Goal: Task Accomplishment & Management: Use online tool/utility

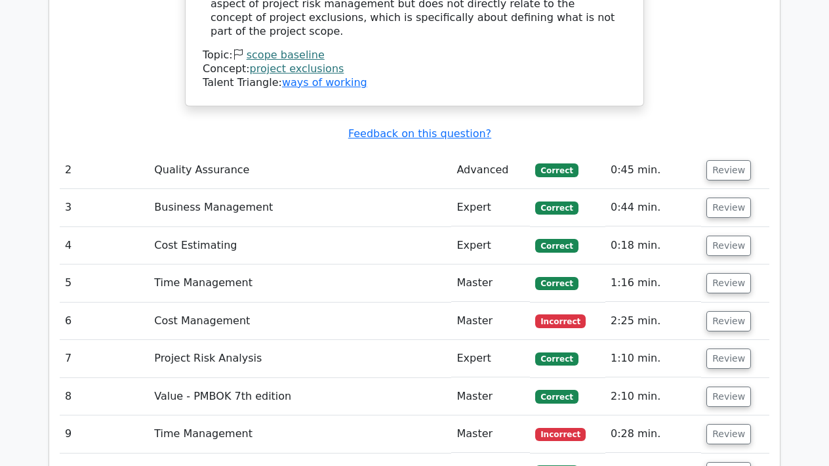
scroll to position [2157, 0]
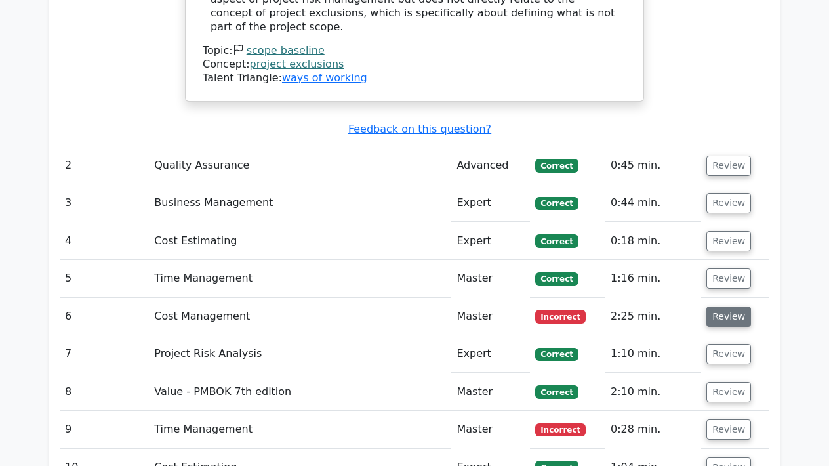
click at [731, 306] on button "Review" at bounding box center [728, 316] width 45 height 20
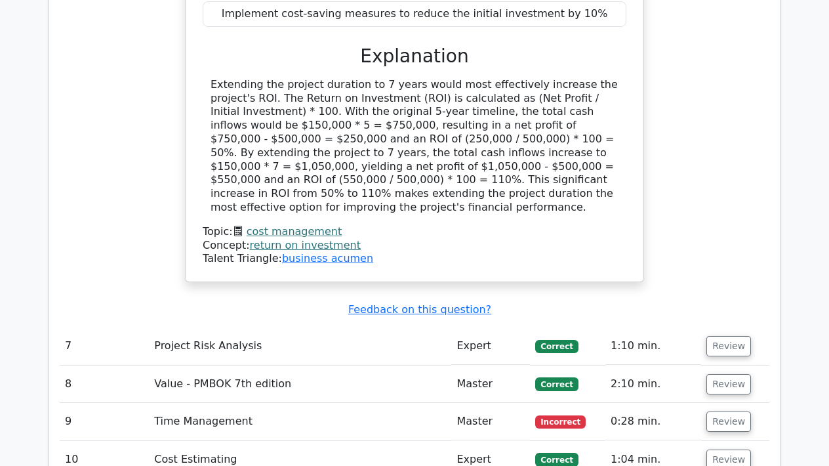
scroll to position [2779, 0]
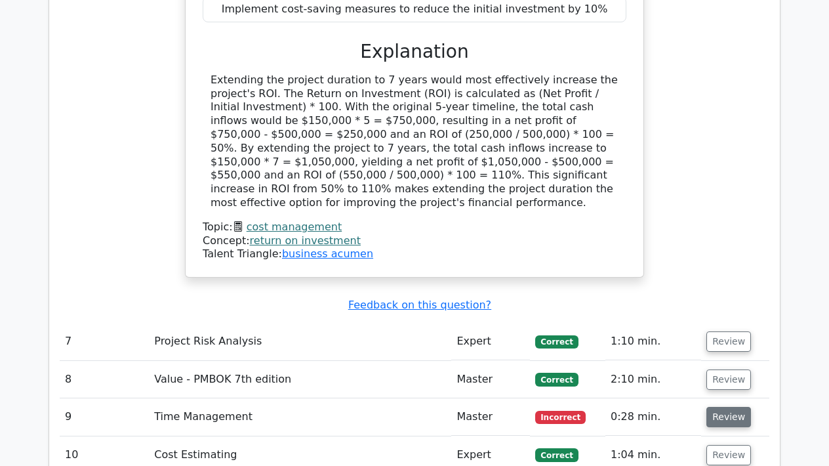
click at [711, 407] on button "Review" at bounding box center [728, 417] width 45 height 20
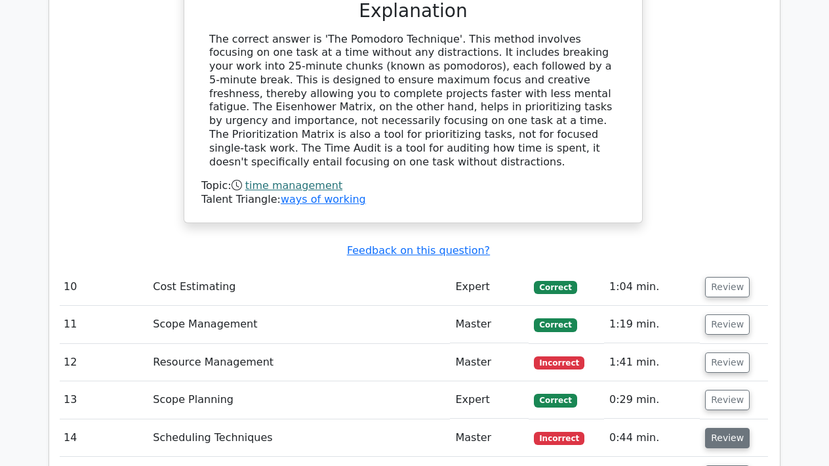
scroll to position [3467, 0]
click at [711, 352] on button "Review" at bounding box center [727, 362] width 45 height 20
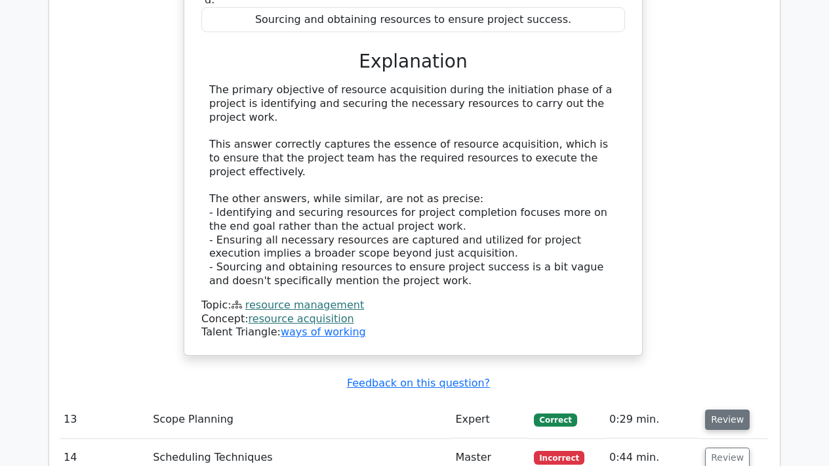
scroll to position [4093, 0]
click at [726, 447] on button "Review" at bounding box center [727, 457] width 45 height 20
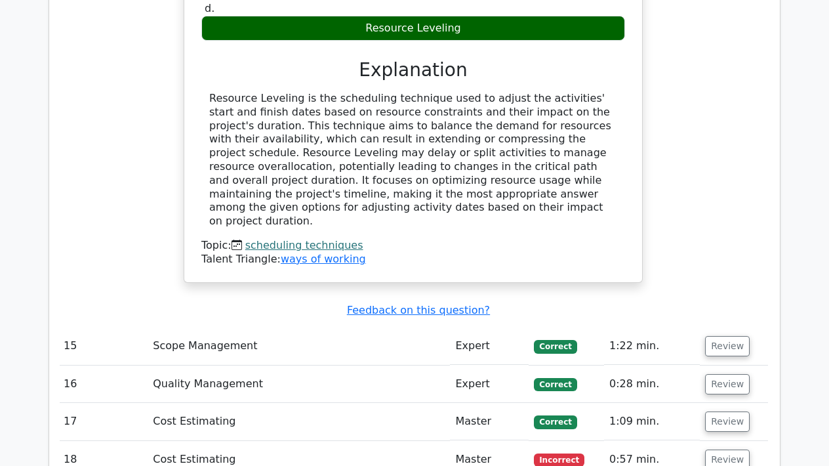
scroll to position [4792, 0]
click at [729, 449] on button "Review" at bounding box center [727, 459] width 45 height 20
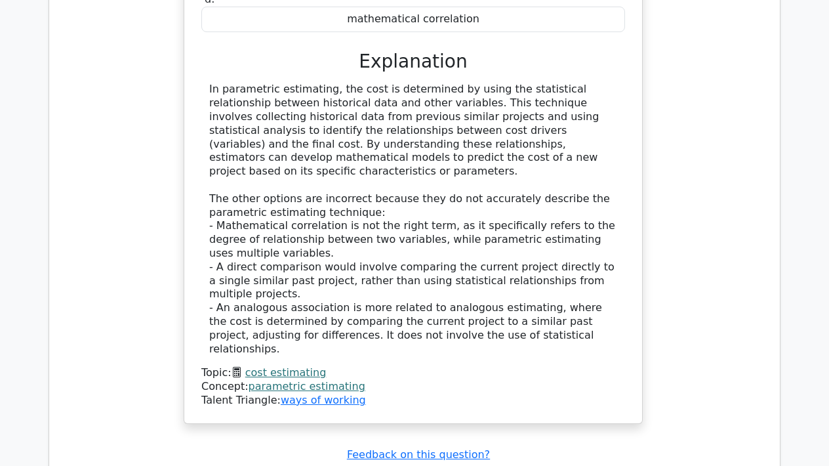
scroll to position [5475, 0]
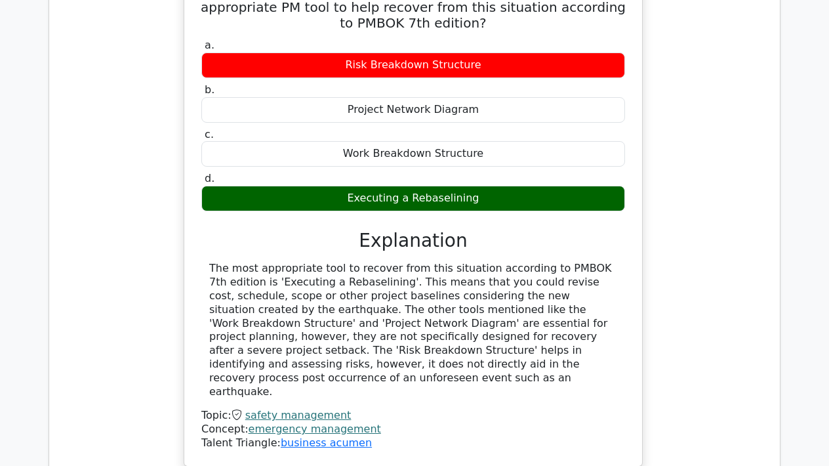
scroll to position [6073, 0]
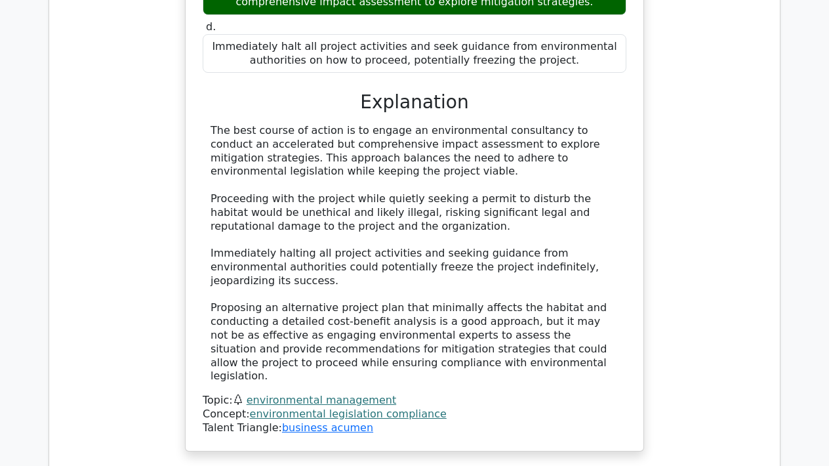
scroll to position [7008, 0]
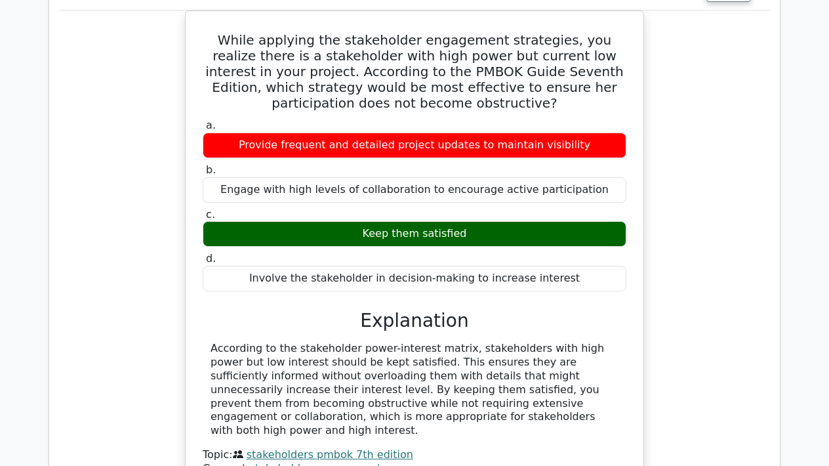
scroll to position [7652, 0]
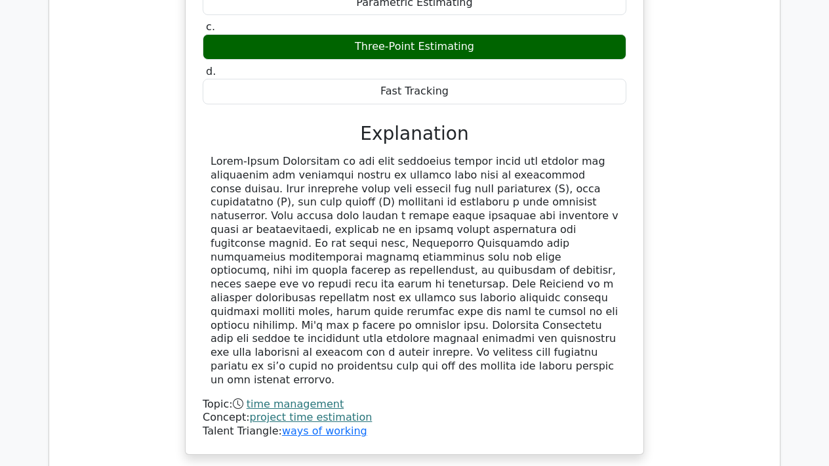
scroll to position [8517, 0]
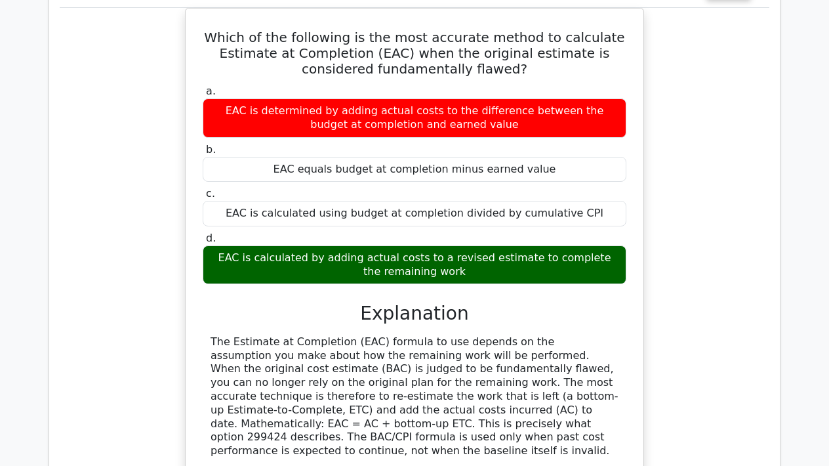
scroll to position [9187, 0]
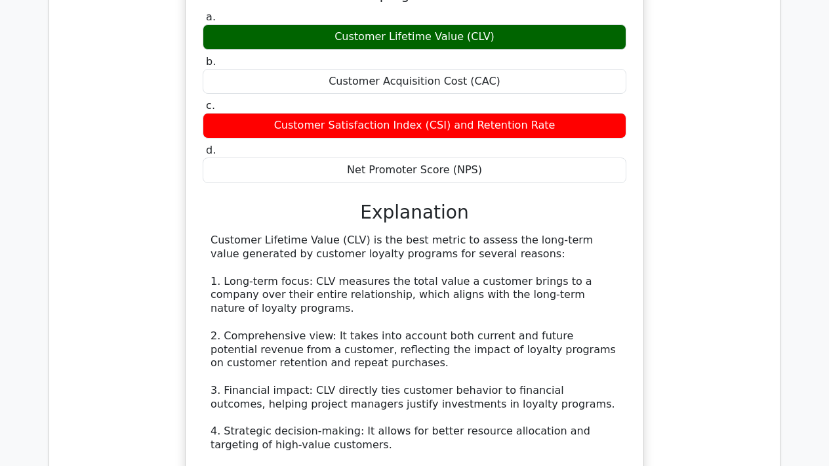
scroll to position [9991, 0]
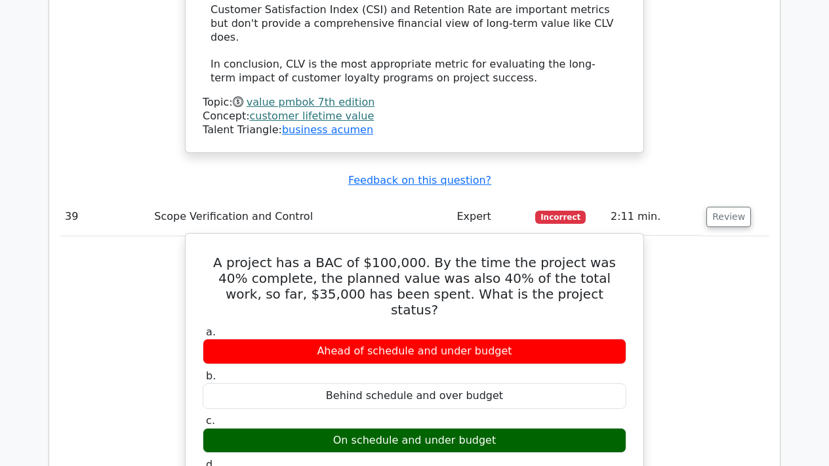
scroll to position [10573, 0]
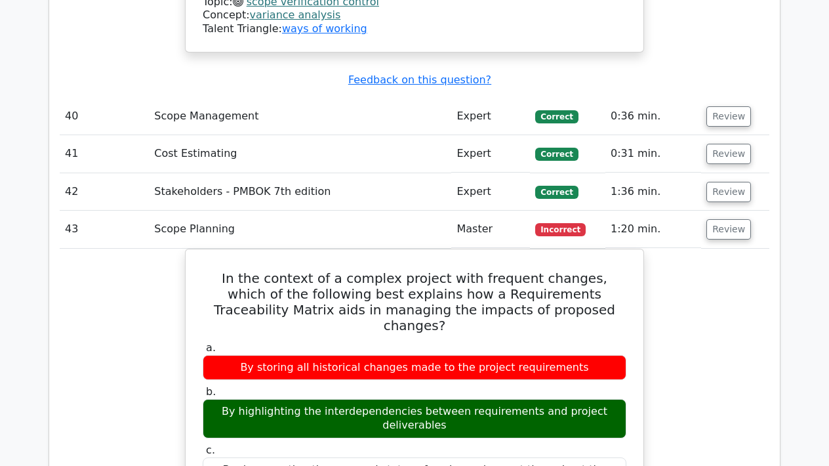
scroll to position [11196, 0]
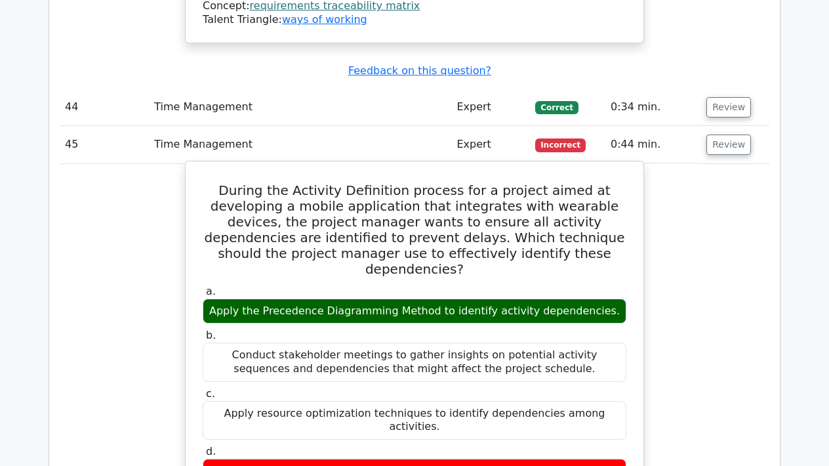
scroll to position [11918, 0]
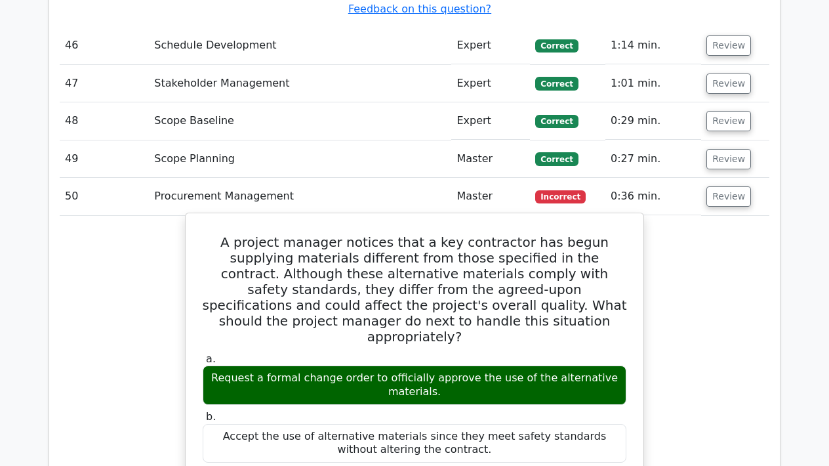
scroll to position [12654, 0]
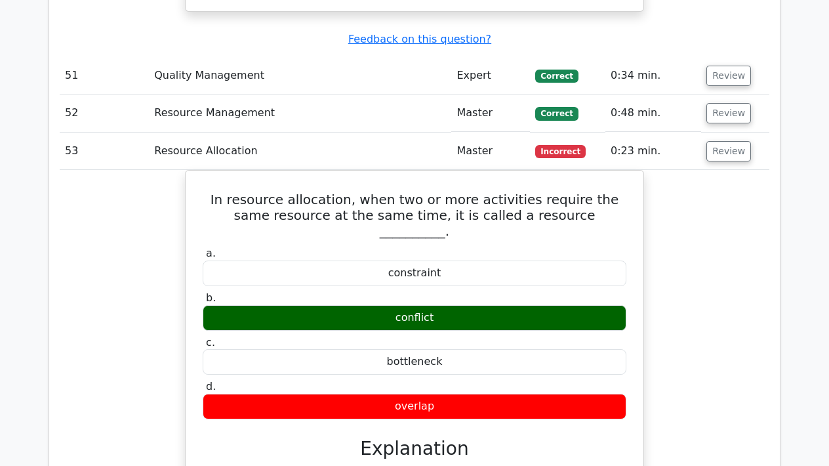
scroll to position [13477, 0]
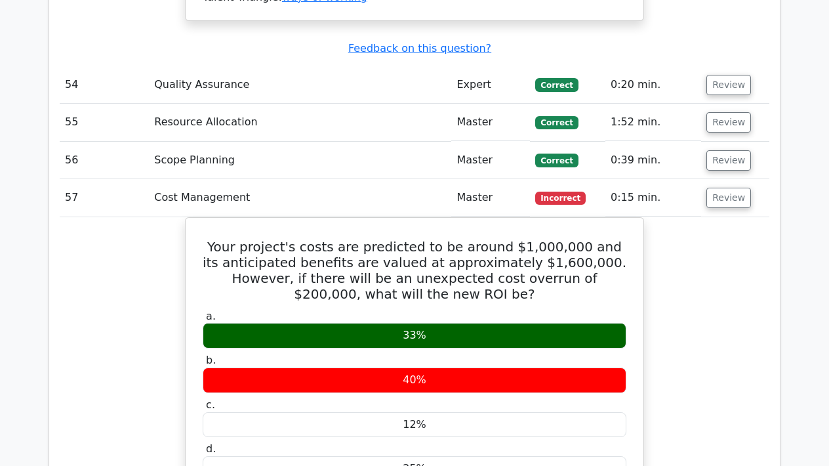
scroll to position [14331, 0]
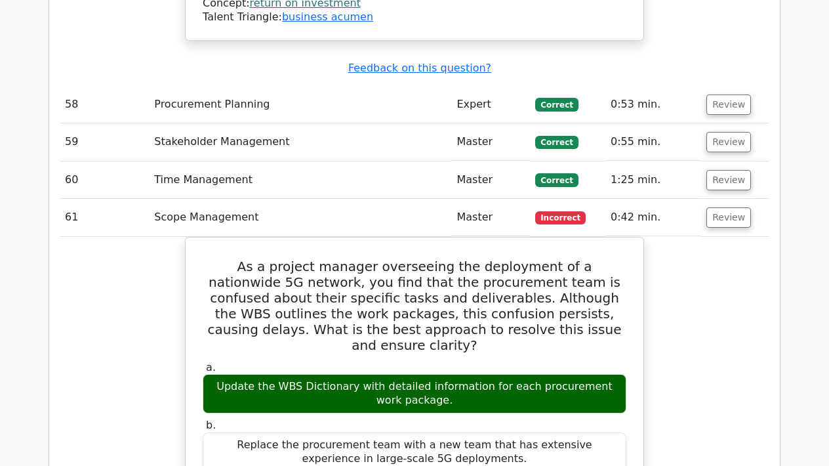
scroll to position [15215, 0]
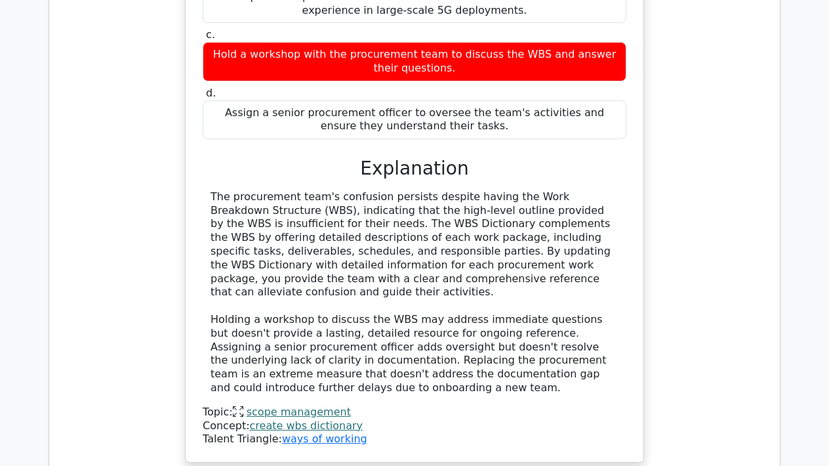
scroll to position [15669, 0]
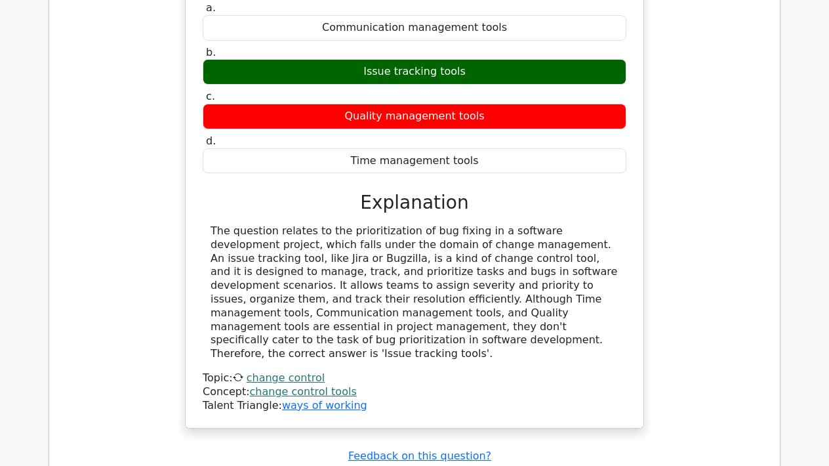
scroll to position [16352, 0]
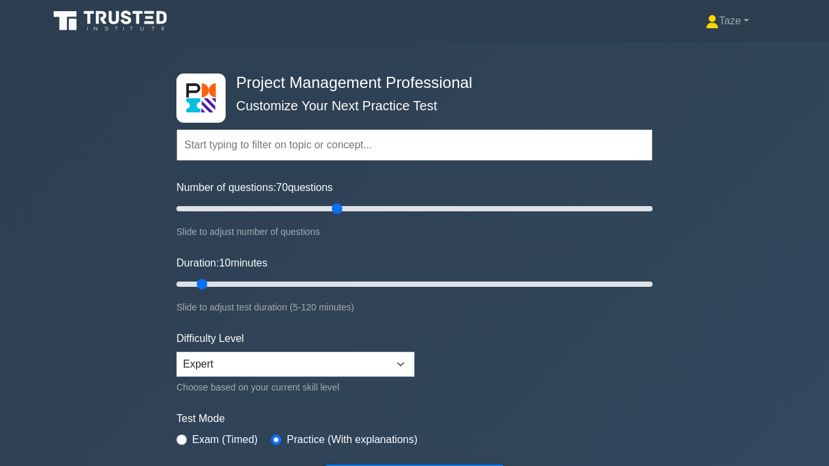
click at [341, 207] on input "Number of questions: 70 questions" at bounding box center [414, 209] width 476 height 16
drag, startPoint x: 338, startPoint y: 207, endPoint x: 329, endPoint y: 206, distance: 9.2
type input "65"
click at [329, 206] on input "Number of questions: 65 questions" at bounding box center [414, 209] width 476 height 16
drag, startPoint x: 204, startPoint y: 281, endPoint x: 390, endPoint y: 285, distance: 186.3
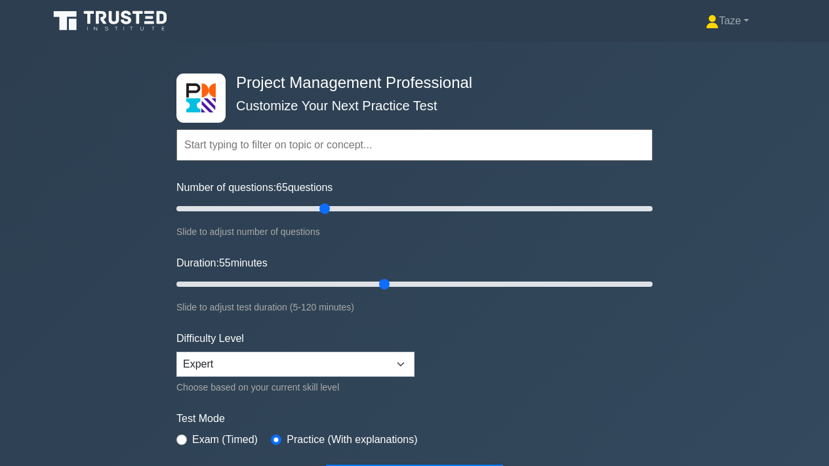
click at [390, 285] on input "Duration: 55 minutes" at bounding box center [414, 284] width 476 height 16
drag, startPoint x: 385, startPoint y: 282, endPoint x: 413, endPoint y: 282, distance: 28.2
click at [413, 282] on input "Duration: 60 minutes" at bounding box center [414, 284] width 476 height 16
drag, startPoint x: 405, startPoint y: 283, endPoint x: 416, endPoint y: 283, distance: 11.2
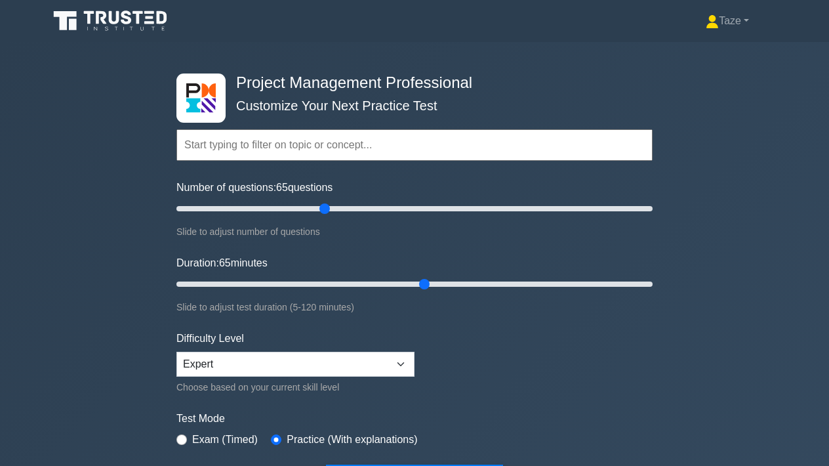
click at [416, 283] on input "Duration: 65 minutes" at bounding box center [414, 284] width 476 height 16
drag, startPoint x: 426, startPoint y: 285, endPoint x: 433, endPoint y: 285, distance: 7.2
click at [433, 285] on input "Duration: 65 minutes" at bounding box center [414, 284] width 476 height 16
type input "70"
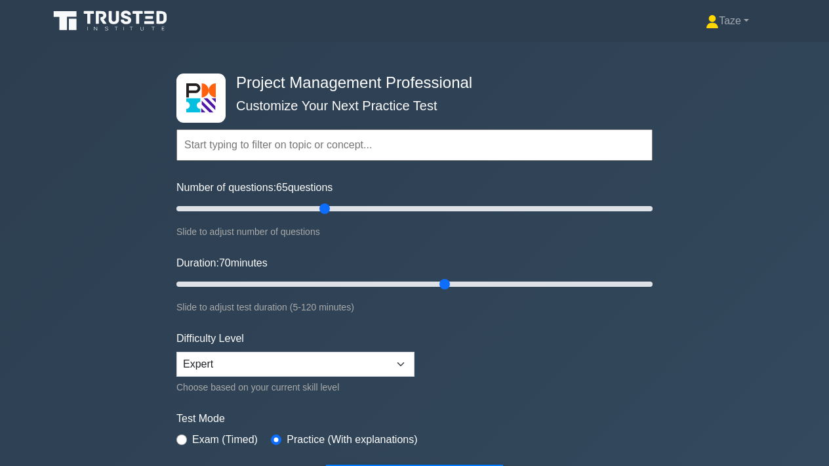
click at [435, 282] on input "Duration: 70 minutes" at bounding box center [414, 284] width 476 height 16
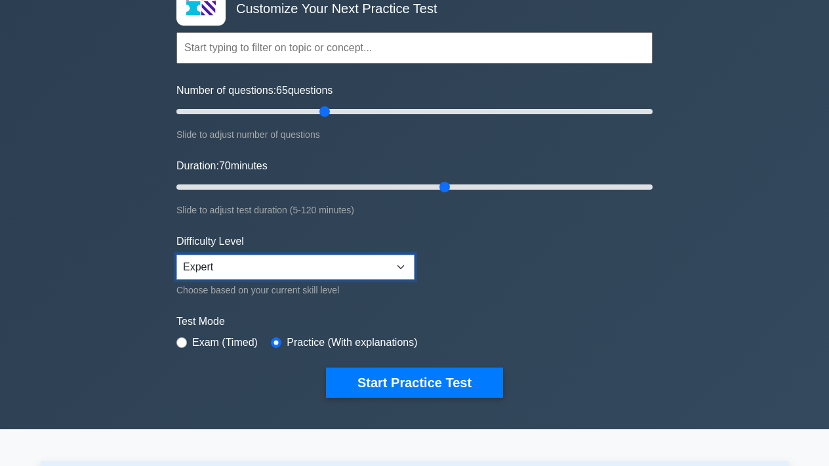
scroll to position [101, 0]
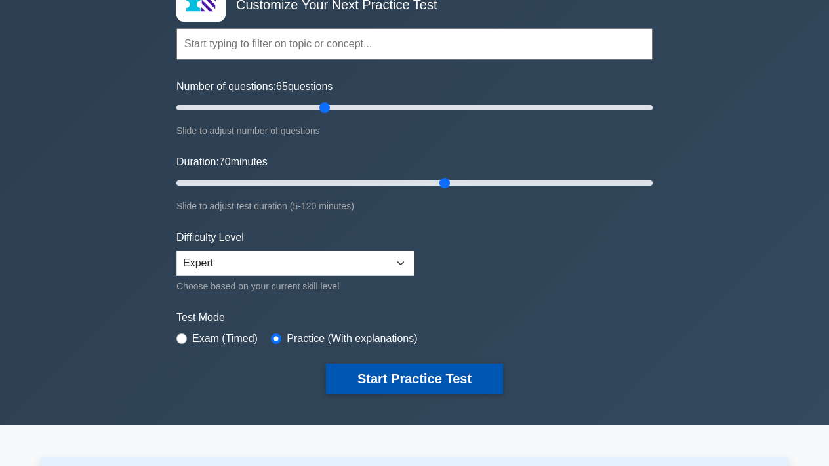
click at [447, 379] on button "Start Practice Test" at bounding box center [414, 378] width 177 height 30
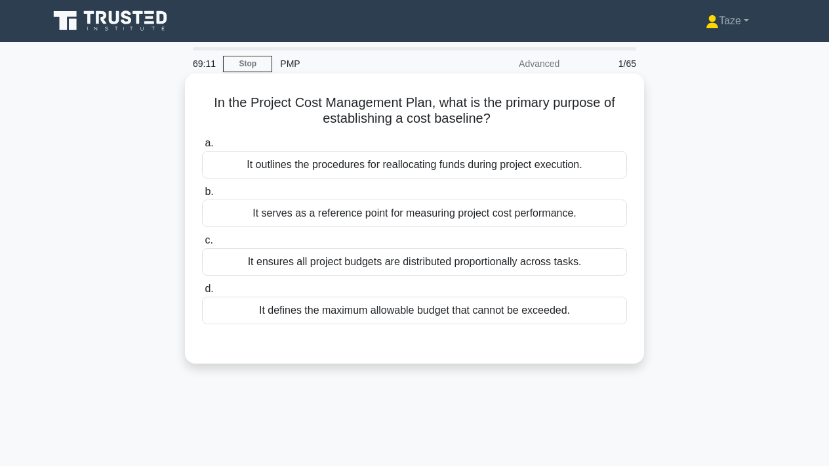
click at [406, 213] on div "It serves as a reference point for measuring project cost performance." at bounding box center [414, 213] width 425 height 28
click at [202, 196] on input "b. It serves as a reference point for measuring project cost performance." at bounding box center [202, 192] width 0 height 9
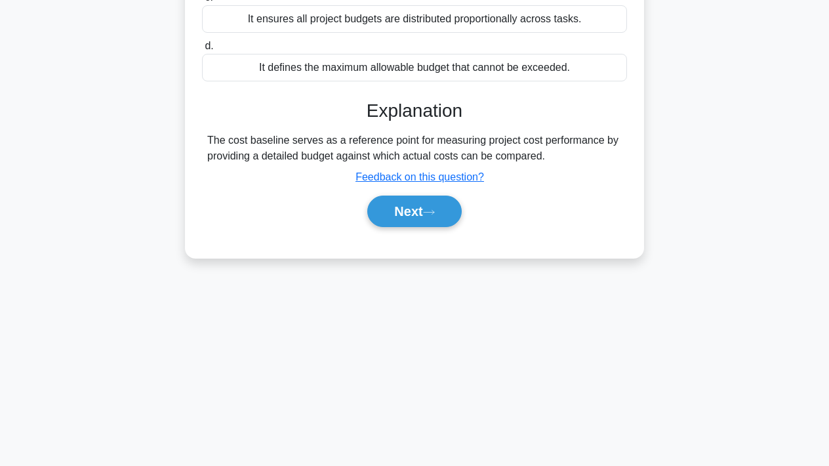
scroll to position [243, 0]
click at [394, 217] on button "Next" at bounding box center [414, 210] width 94 height 31
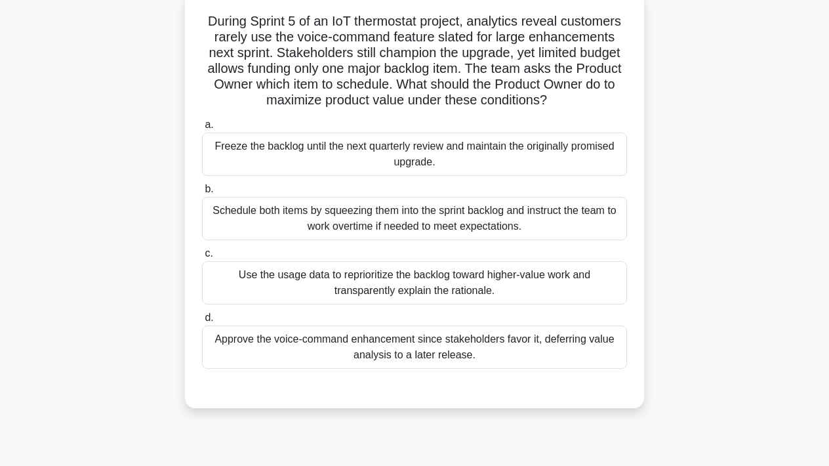
scroll to position [83, 0]
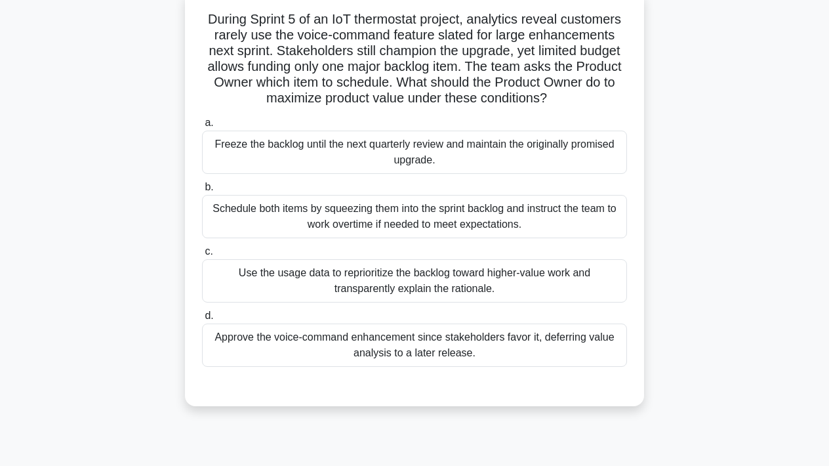
click at [486, 283] on div "Use the usage data to reprioritize the backlog toward higher-value work and tra…" at bounding box center [414, 280] width 425 height 43
click at [202, 256] on input "c. Use the usage data to reprioritize the backlog toward higher-value work and …" at bounding box center [202, 251] width 0 height 9
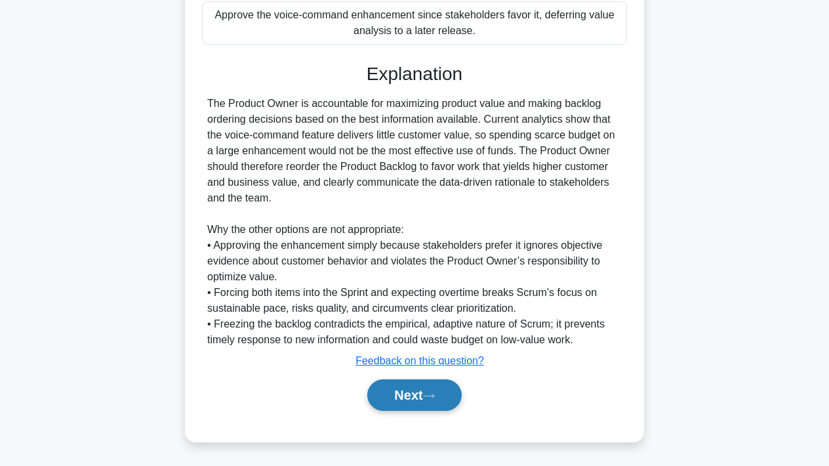
click at [419, 399] on button "Next" at bounding box center [414, 394] width 94 height 31
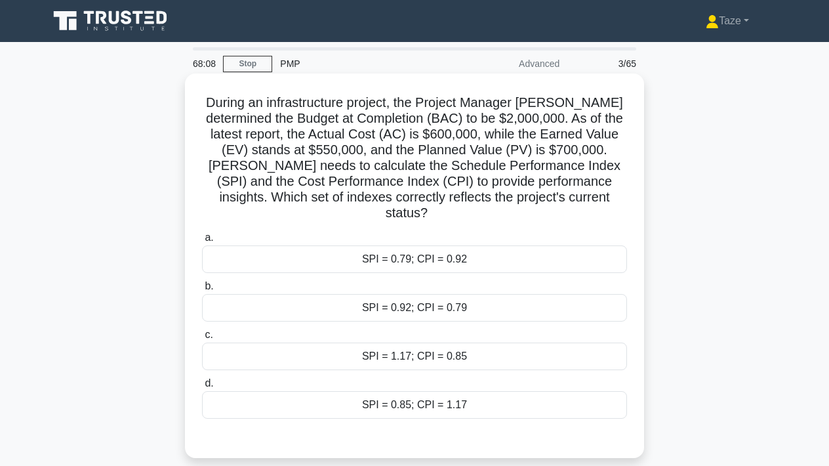
scroll to position [0, 0]
click at [474, 294] on div "SPI = 0.92; CPI = 0.79" at bounding box center [414, 308] width 425 height 28
click at [202, 290] on input "b. SPI = 0.92; CPI = 0.79" at bounding box center [202, 286] width 0 height 9
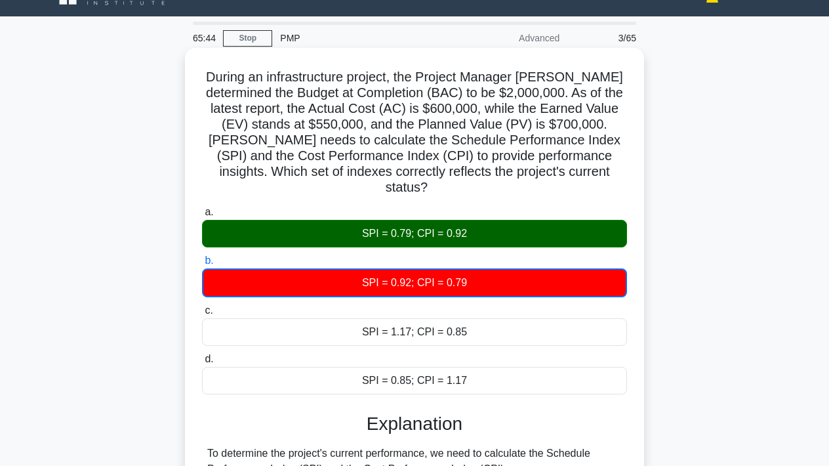
scroll to position [24, 0]
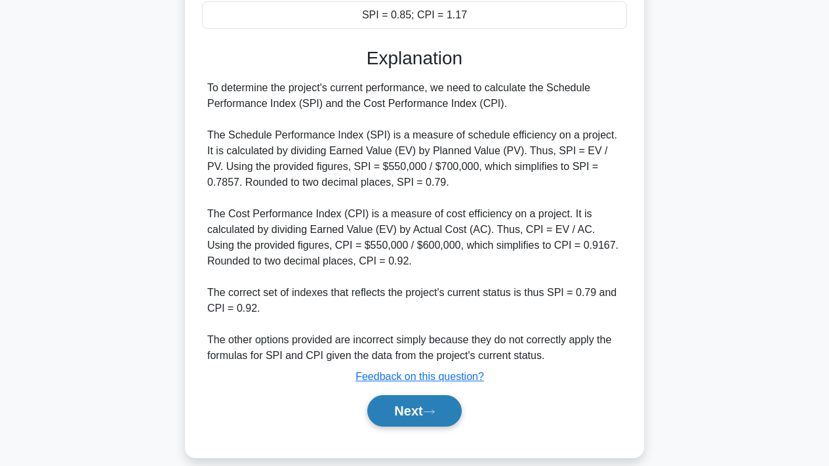
click at [435, 408] on icon at bounding box center [429, 411] width 12 height 7
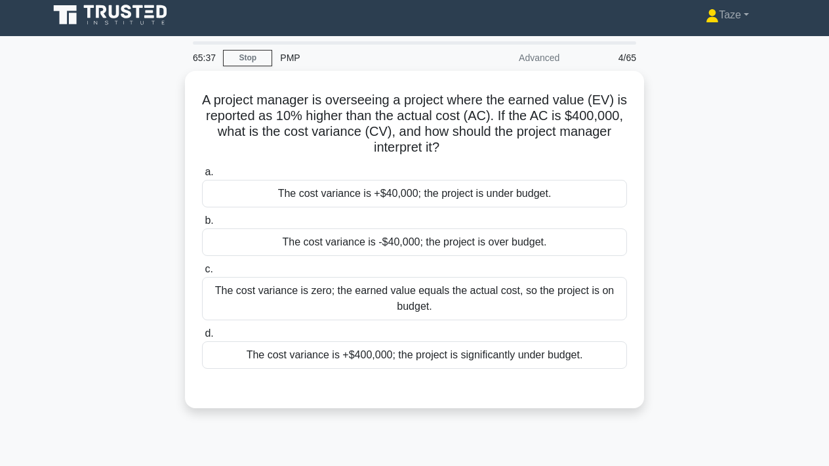
scroll to position [0, 0]
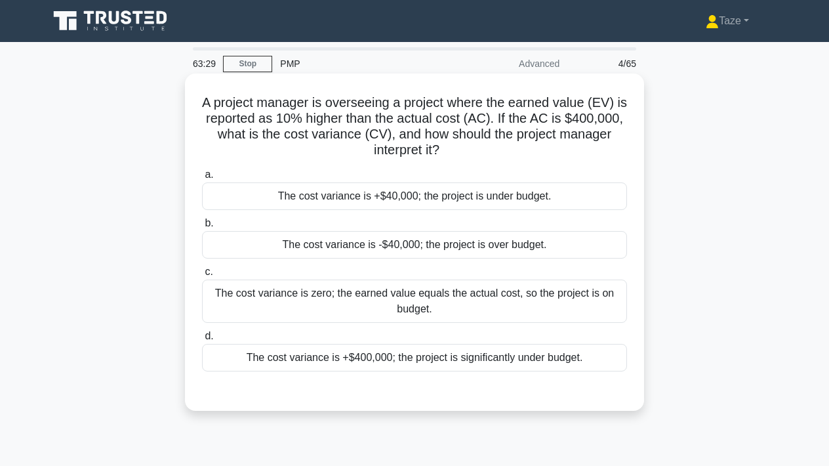
click at [411, 193] on div "The cost variance is +$40,000; the project is under budget." at bounding box center [414, 196] width 425 height 28
click at [202, 179] on input "a. The cost variance is +$40,000; the project is under budget." at bounding box center [202, 175] width 0 height 9
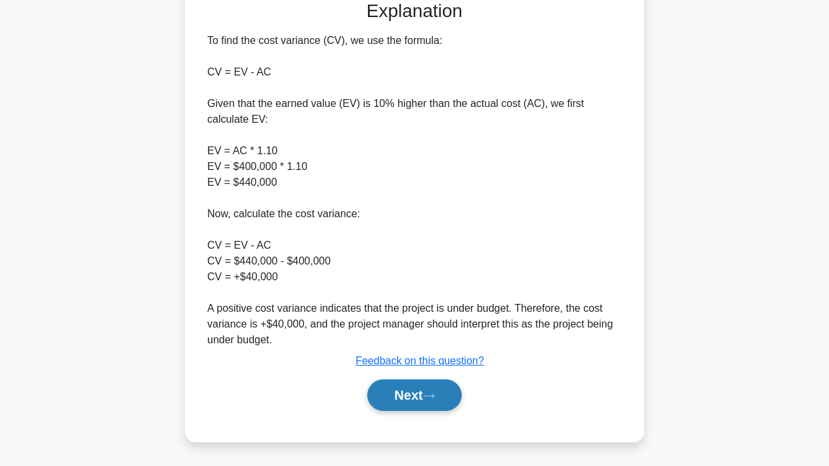
click at [429, 397] on icon at bounding box center [429, 395] width 12 height 7
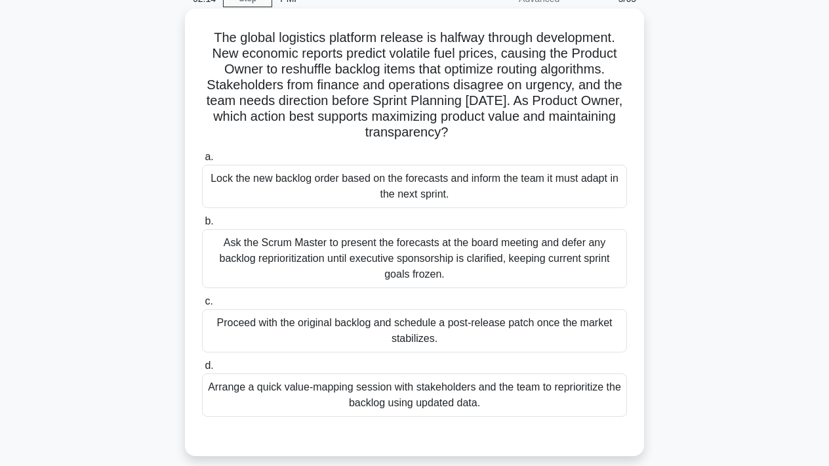
scroll to position [66, 0]
click at [518, 394] on div "Arrange a quick value-mapping session with stakeholders and the team to reprior…" at bounding box center [414, 394] width 425 height 43
click at [202, 369] on input "d. Arrange a quick value-mapping session with stakeholders and the team to repr…" at bounding box center [202, 365] width 0 height 9
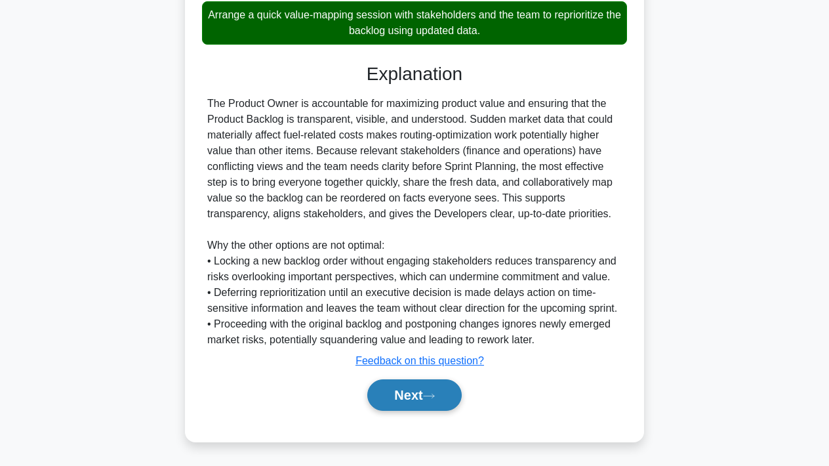
click at [431, 395] on icon at bounding box center [429, 395] width 12 height 7
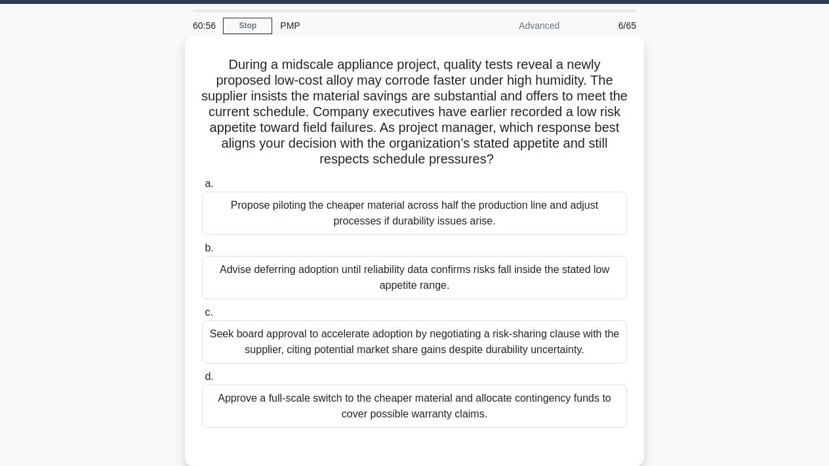
scroll to position [44, 0]
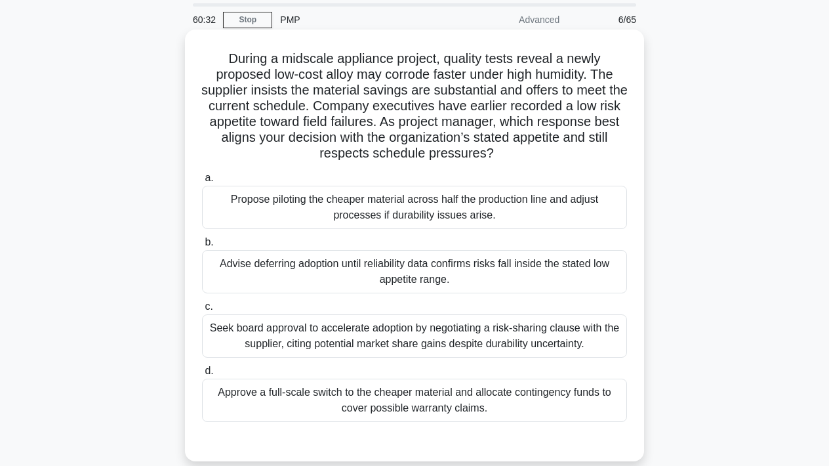
click at [481, 275] on div "Advise deferring adoption until reliability data confirms risks fall inside the…" at bounding box center [414, 271] width 425 height 43
click at [202, 247] on input "b. Advise deferring adoption until reliability data confirms risks fall inside …" at bounding box center [202, 242] width 0 height 9
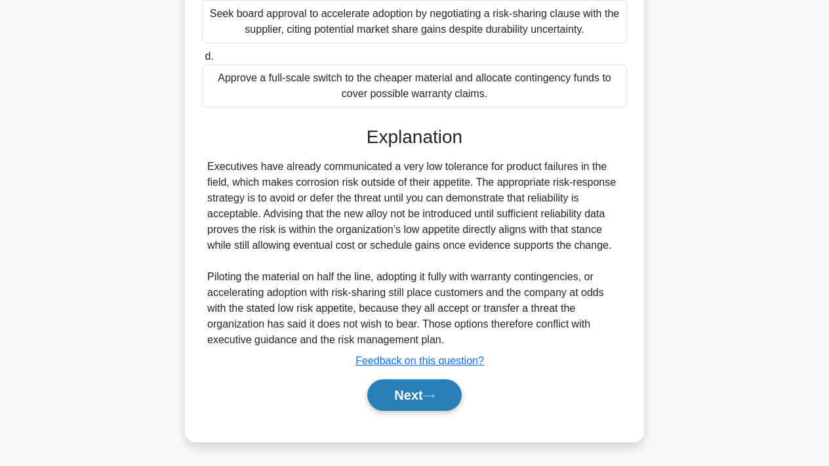
click at [432, 392] on icon at bounding box center [429, 395] width 12 height 7
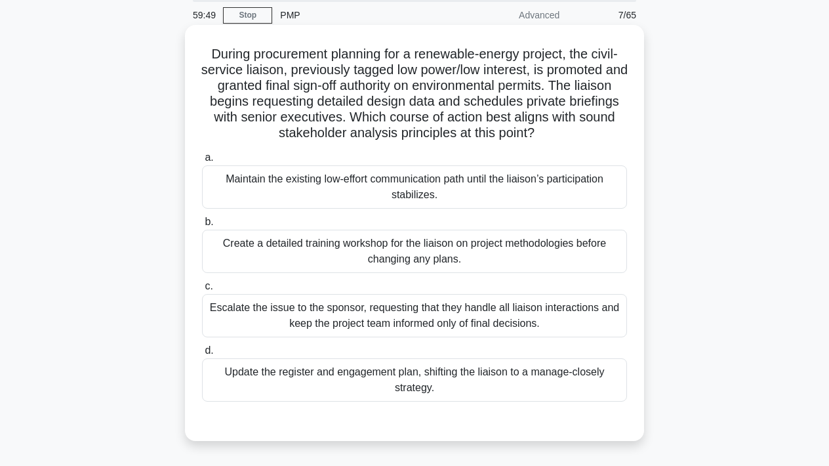
scroll to position [49, 0]
click at [501, 380] on div "Update the register and engagement plan, shifting the liaison to a manage-close…" at bounding box center [414, 379] width 425 height 43
click at [202, 354] on input "d. Update the register and engagement plan, shifting the liaison to a manage-cl…" at bounding box center [202, 350] width 0 height 9
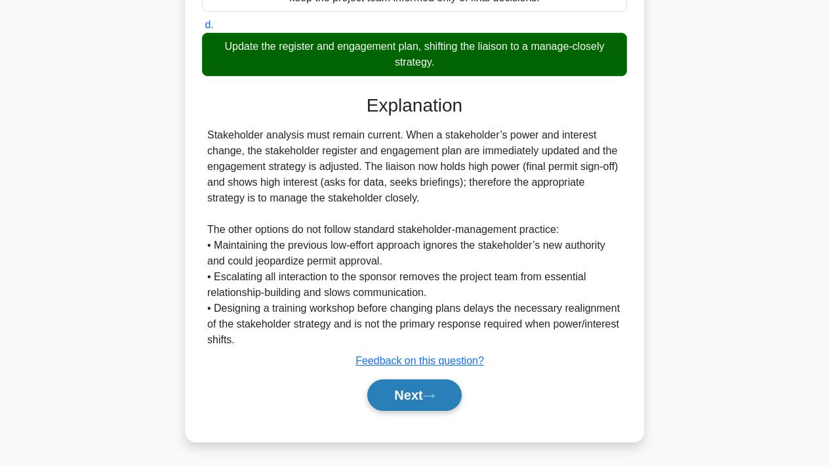
click at [459, 400] on button "Next" at bounding box center [414, 394] width 94 height 31
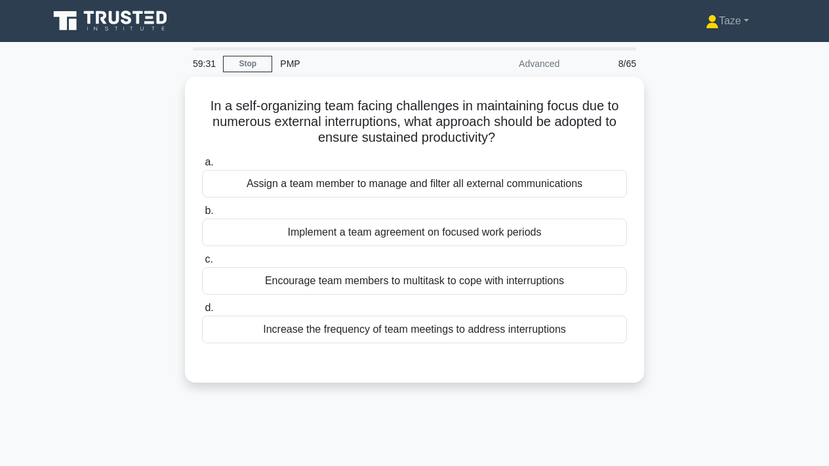
scroll to position [0, 0]
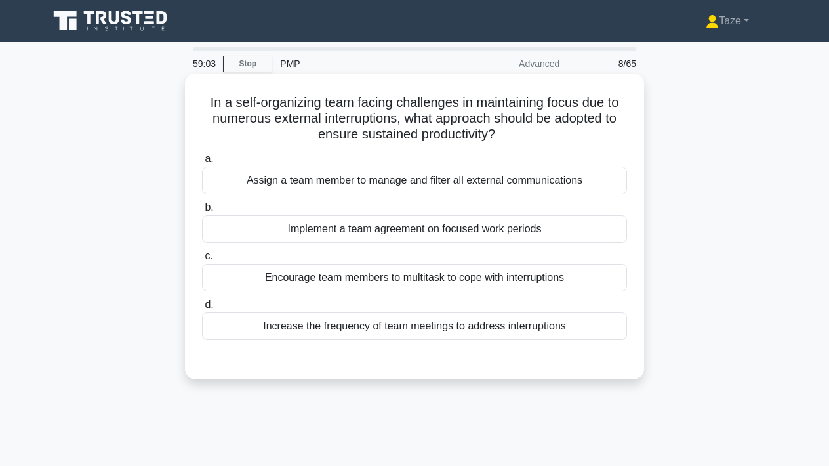
click at [506, 231] on div "Implement a team agreement on focused work periods" at bounding box center [414, 229] width 425 height 28
click at [202, 212] on input "b. Implement a team agreement on focused work periods" at bounding box center [202, 207] width 0 height 9
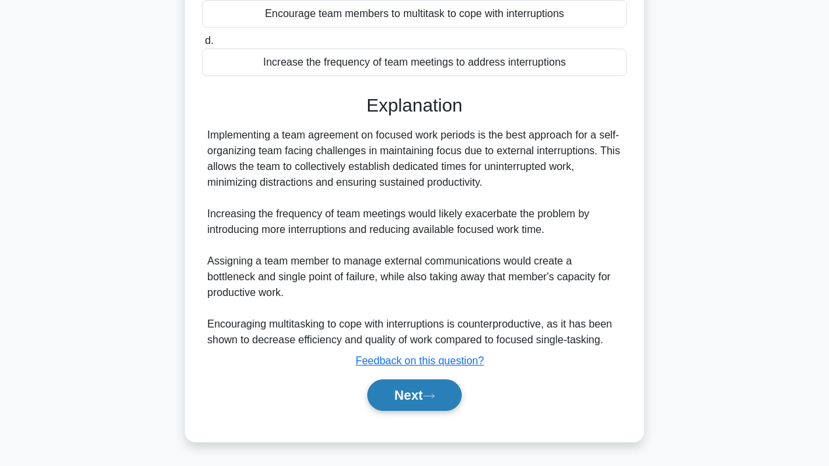
click at [417, 398] on button "Next" at bounding box center [414, 394] width 94 height 31
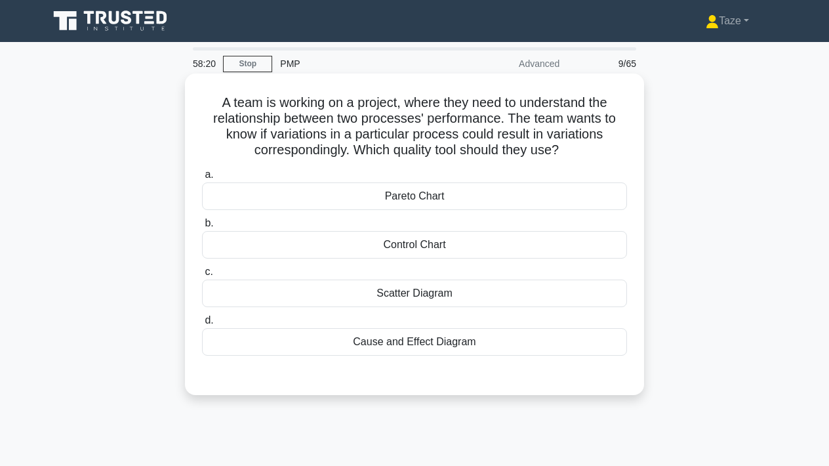
click at [426, 342] on div "Cause and Effect Diagram" at bounding box center [414, 342] width 425 height 28
click at [202, 325] on input "d. Cause and Effect Diagram" at bounding box center [202, 320] width 0 height 9
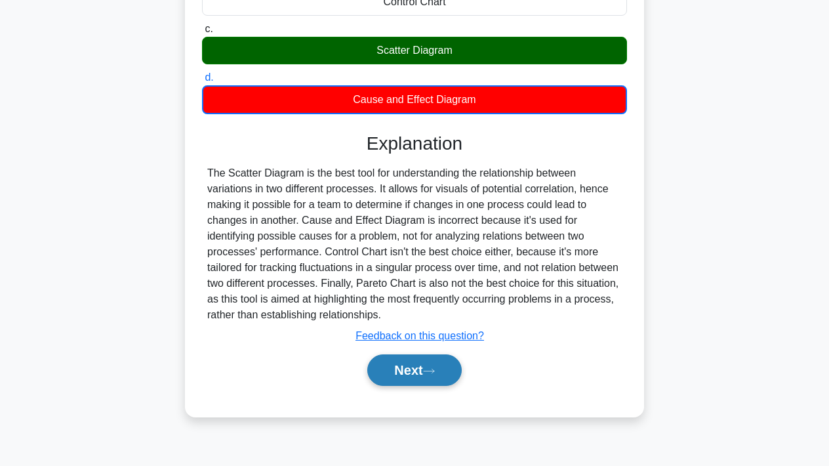
scroll to position [243, 0]
click at [411, 374] on button "Next" at bounding box center [414, 369] width 94 height 31
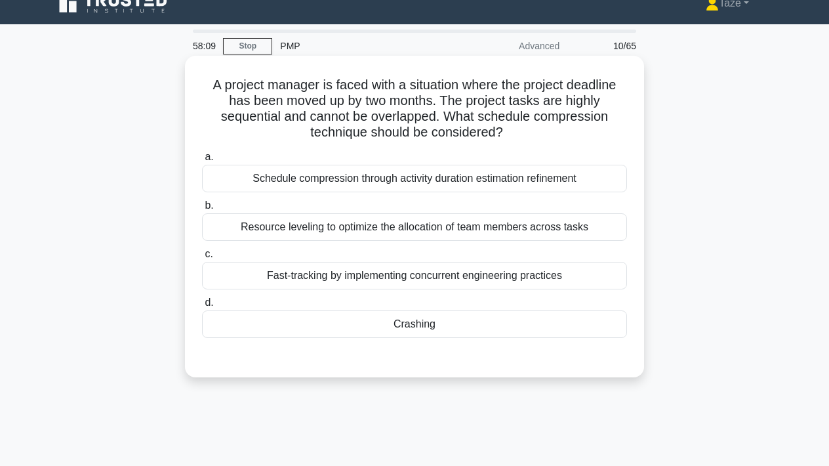
scroll to position [18, 0]
click at [405, 328] on div "Crashing" at bounding box center [414, 324] width 425 height 28
click at [202, 307] on input "d. Crashing" at bounding box center [202, 302] width 0 height 9
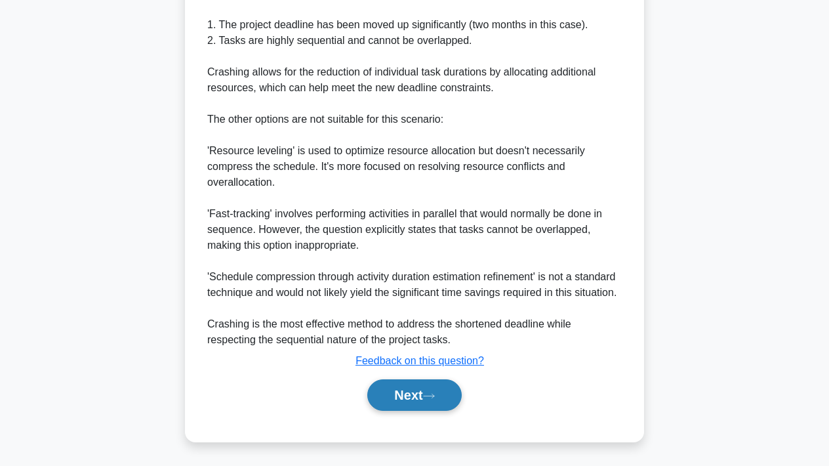
click at [397, 393] on button "Next" at bounding box center [414, 394] width 94 height 31
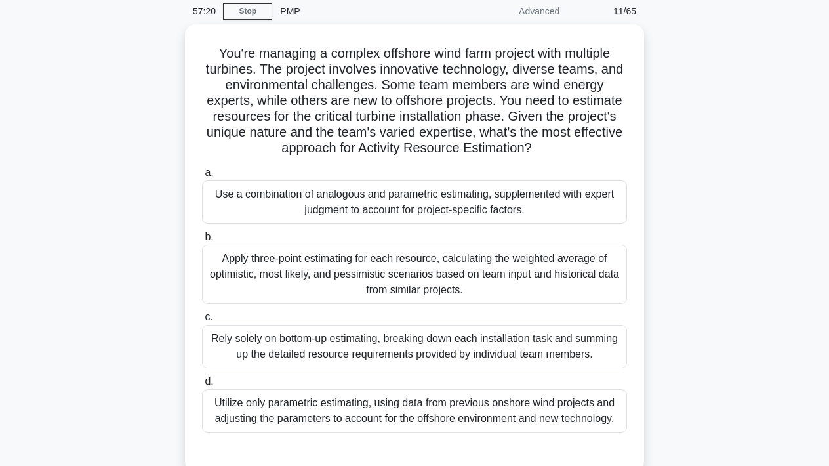
scroll to position [54, 0]
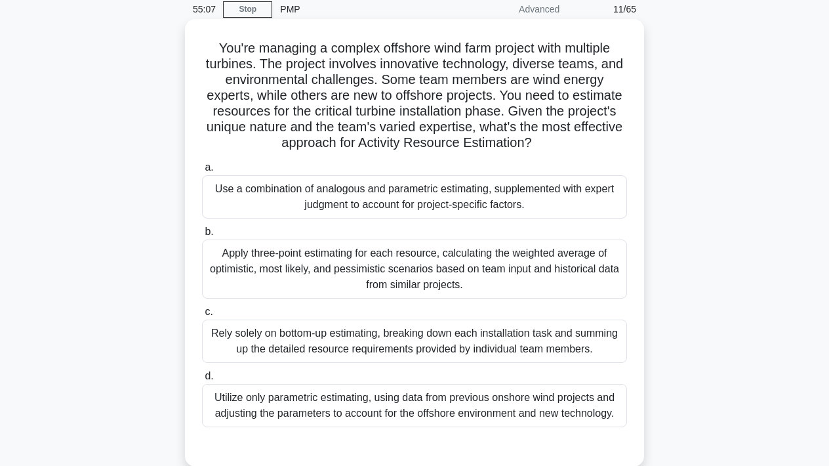
click at [413, 267] on div "Apply three-point estimating for each resource, calculating the weighted averag…" at bounding box center [414, 268] width 425 height 59
click at [202, 236] on input "b. Apply three-point estimating for each resource, calculating the weighted ave…" at bounding box center [202, 232] width 0 height 9
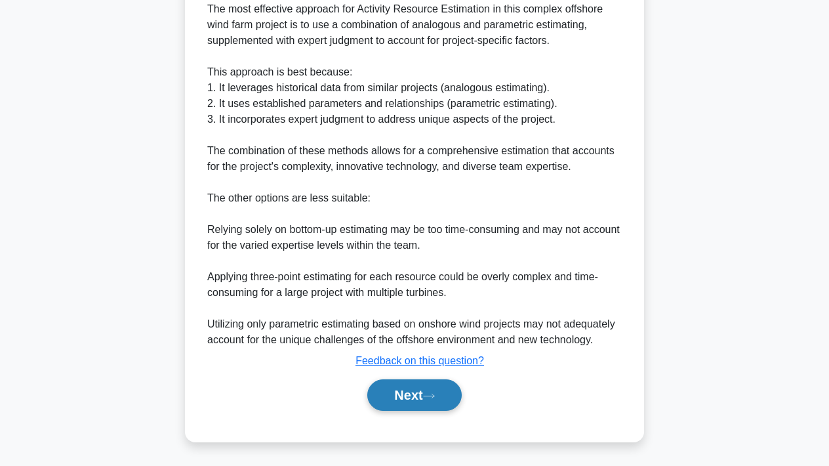
click at [386, 399] on button "Next" at bounding box center [414, 394] width 94 height 31
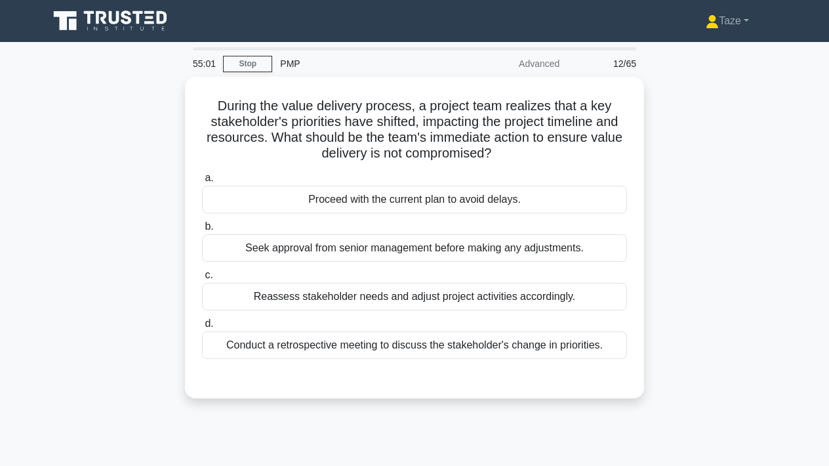
scroll to position [0, 0]
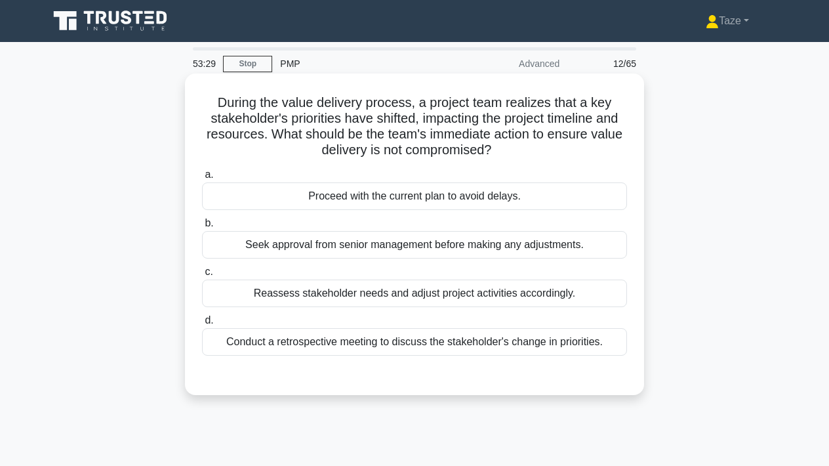
click at [396, 293] on div "Reassess stakeholder needs and adjust project activities accordingly." at bounding box center [414, 293] width 425 height 28
click at [202, 276] on input "c. Reassess stakeholder needs and adjust project activities accordingly." at bounding box center [202, 272] width 0 height 9
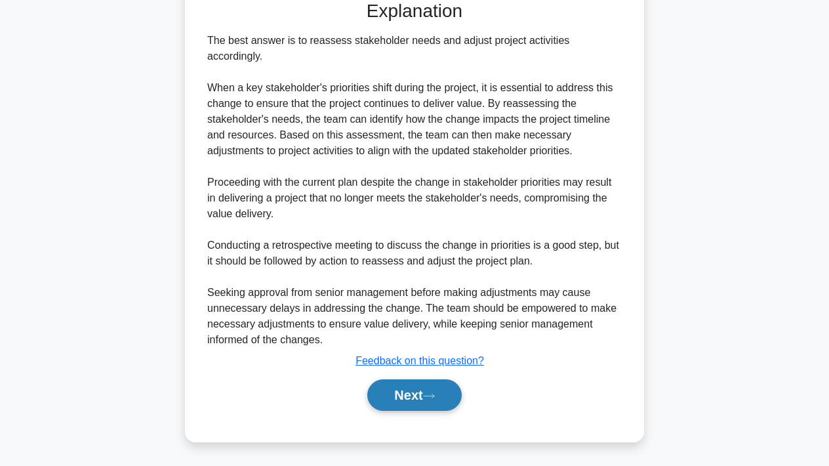
click at [389, 392] on button "Next" at bounding box center [414, 394] width 94 height 31
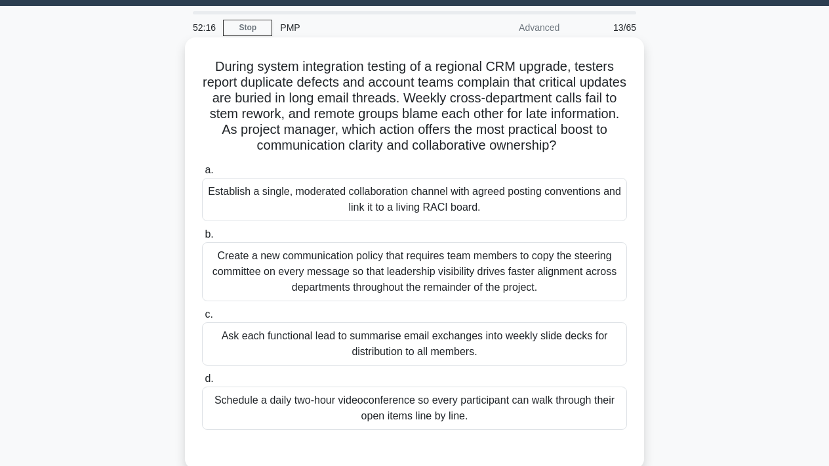
scroll to position [37, 0]
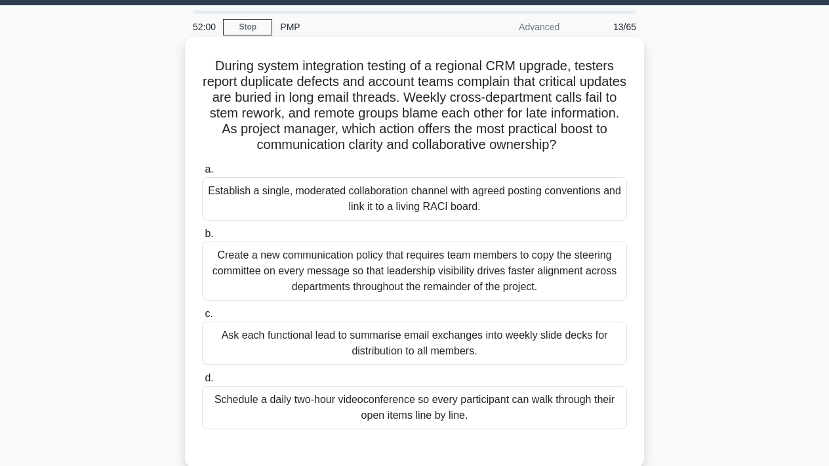
click at [502, 201] on div "Establish a single, moderated collaboration channel with agreed posting convent…" at bounding box center [414, 198] width 425 height 43
click at [202, 174] on input "a. Establish a single, moderated collaboration channel with agreed posting conv…" at bounding box center [202, 169] width 0 height 9
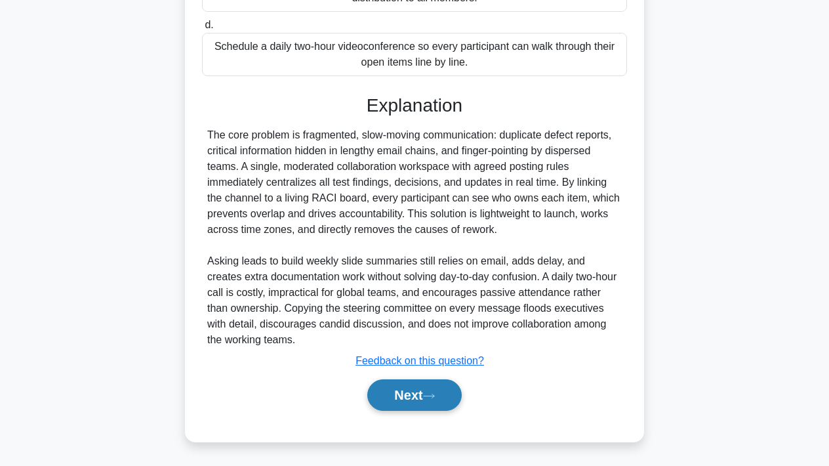
click at [432, 394] on icon at bounding box center [429, 395] width 12 height 7
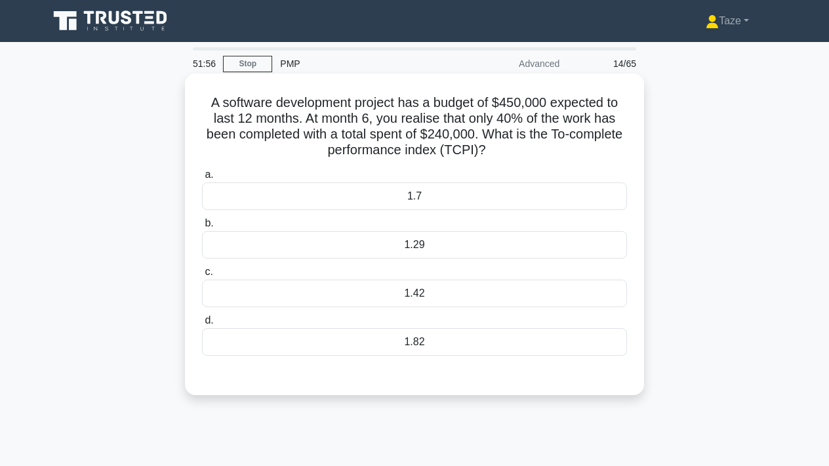
scroll to position [0, 0]
click at [430, 289] on div "1.42" at bounding box center [414, 293] width 425 height 28
click at [202, 276] on input "c. 1.42" at bounding box center [202, 272] width 0 height 9
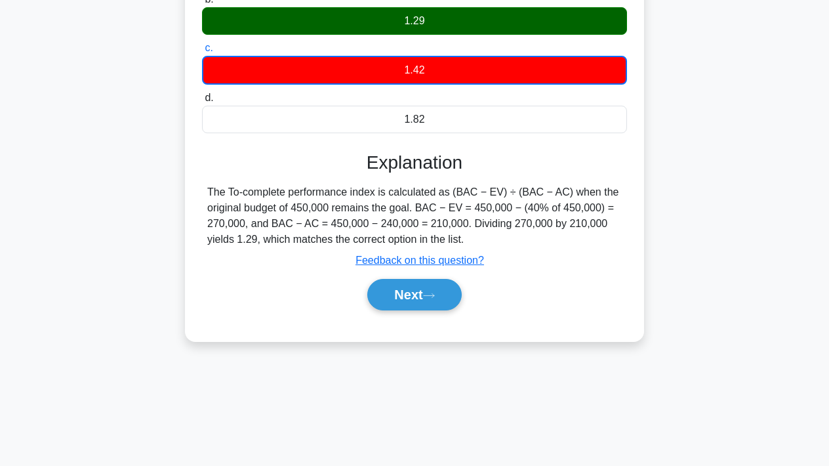
scroll to position [226, 0]
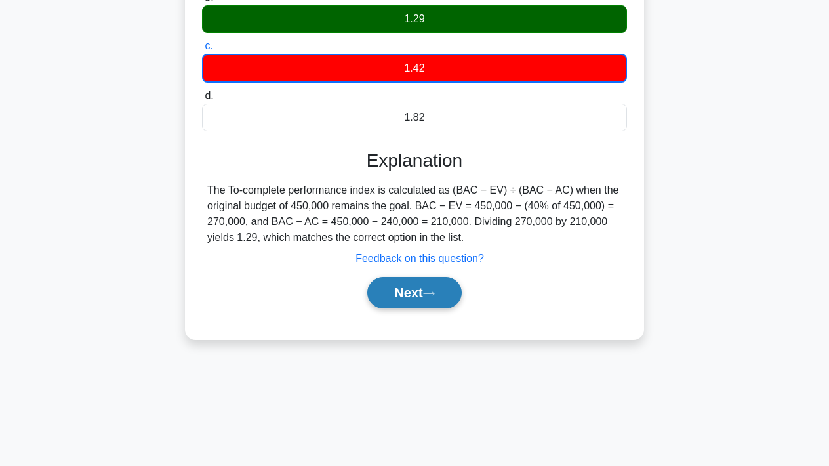
click at [421, 296] on button "Next" at bounding box center [414, 292] width 94 height 31
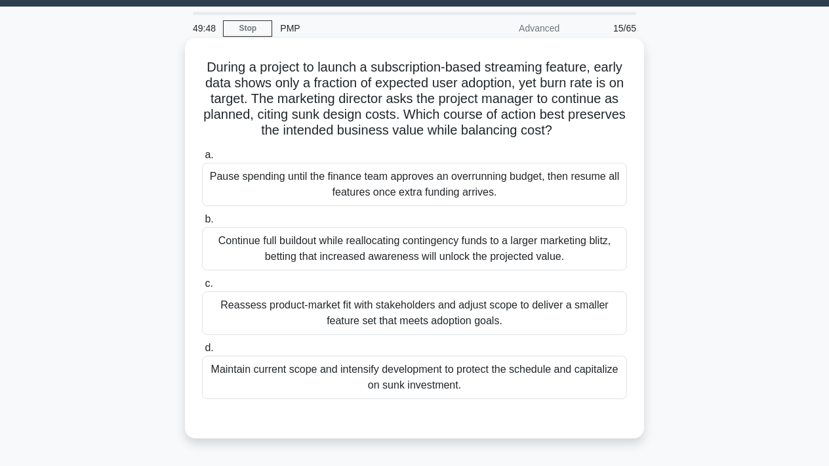
scroll to position [35, 0]
click at [418, 315] on div "Reassess product-market fit with stakeholders and adjust scope to deliver a sma…" at bounding box center [414, 312] width 425 height 43
click at [202, 288] on input "c. Reassess product-market fit with stakeholders and adjust scope to deliver a …" at bounding box center [202, 283] width 0 height 9
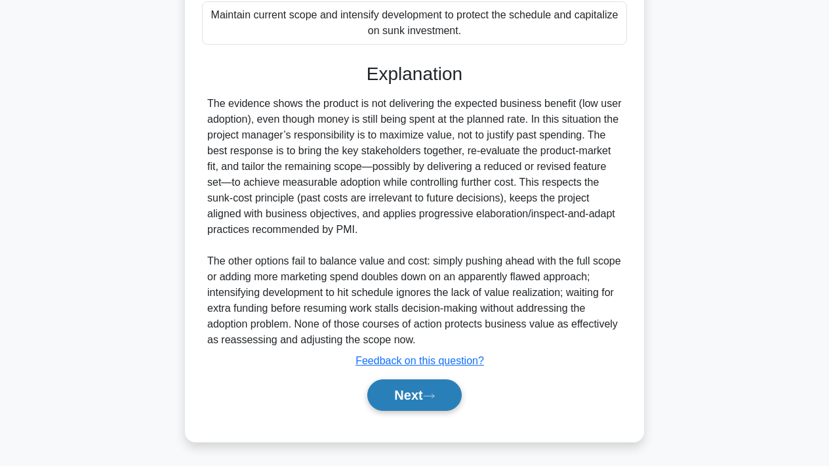
click at [401, 390] on button "Next" at bounding box center [414, 394] width 94 height 31
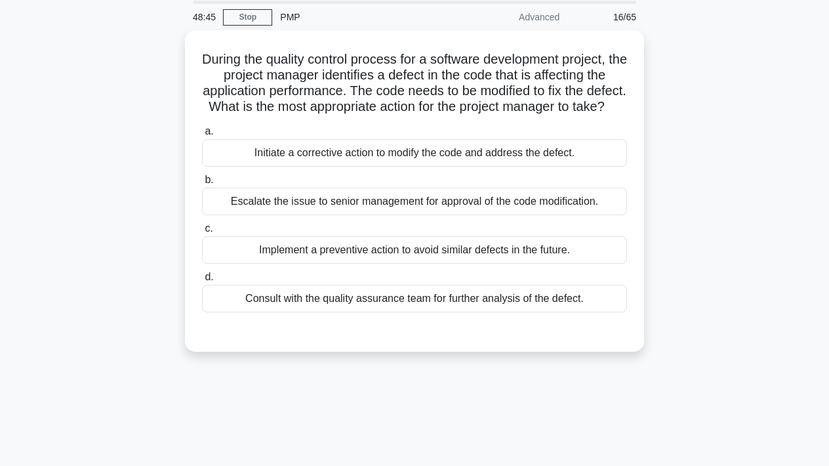
scroll to position [0, 0]
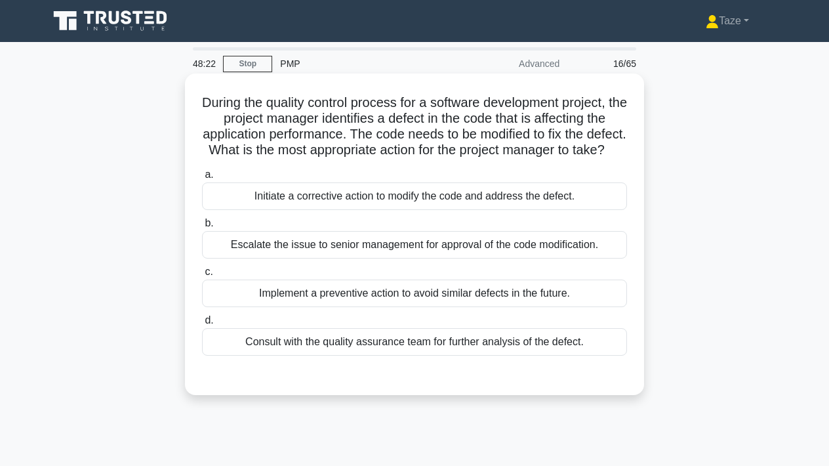
click at [460, 194] on div "Initiate a corrective action to modify the code and address the defect." at bounding box center [414, 196] width 425 height 28
click at [202, 179] on input "a. Initiate a corrective action to modify the code and address the defect." at bounding box center [202, 175] width 0 height 9
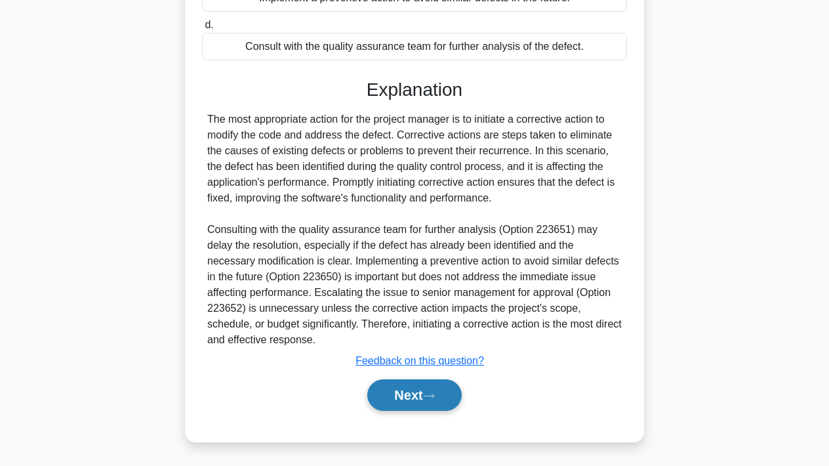
click at [419, 394] on button "Next" at bounding box center [414, 394] width 94 height 31
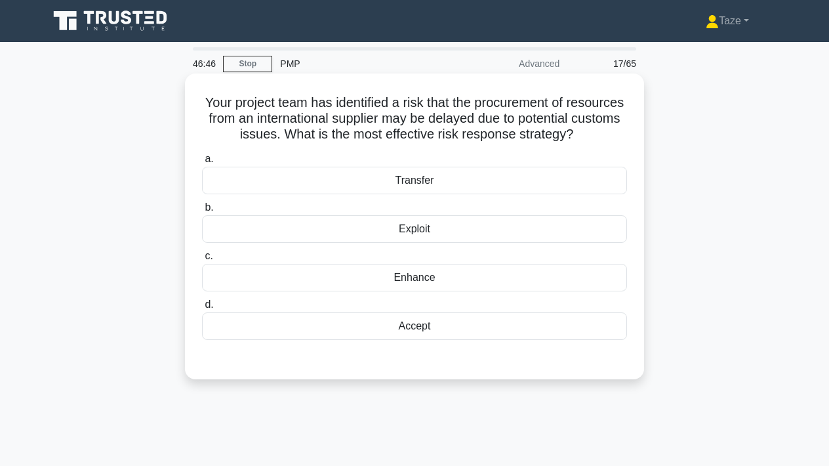
click at [420, 324] on div "Accept" at bounding box center [414, 326] width 425 height 28
click at [202, 309] on input "d. Accept" at bounding box center [202, 304] width 0 height 9
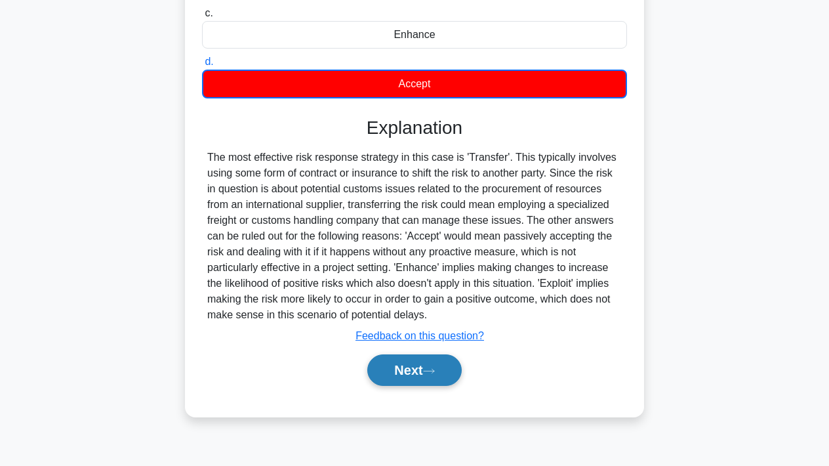
scroll to position [243, 0]
click at [417, 369] on button "Next" at bounding box center [414, 369] width 94 height 31
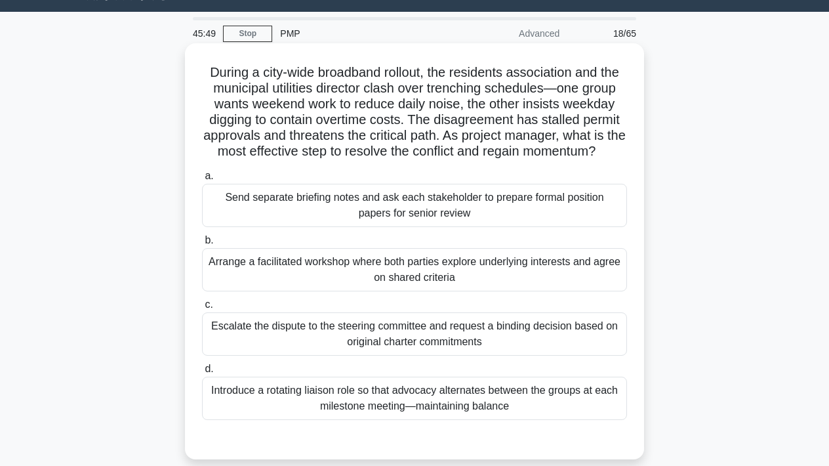
scroll to position [31, 0]
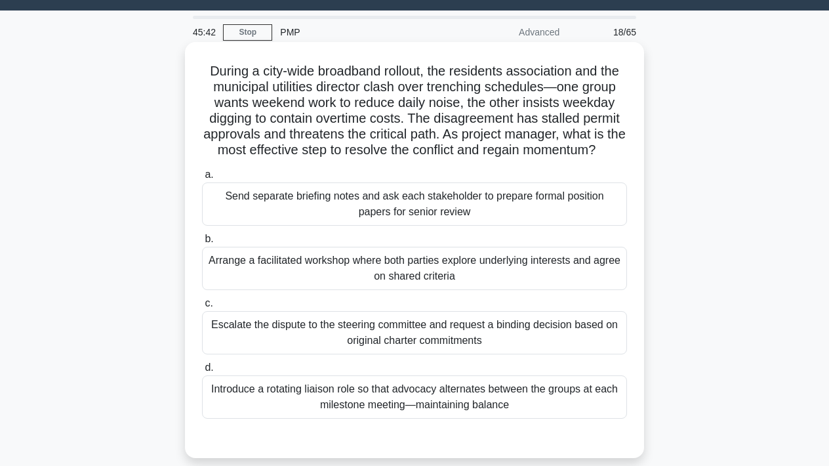
click at [451, 272] on div "Arrange a facilitated workshop where both parties explore underlying interests …" at bounding box center [414, 268] width 425 height 43
click at [202, 243] on input "b. Arrange a facilitated workshop where both parties explore underlying interes…" at bounding box center [202, 239] width 0 height 9
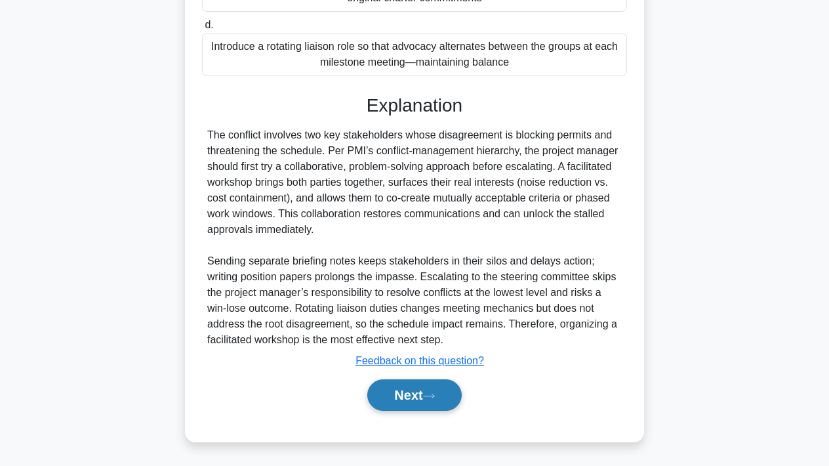
click at [414, 393] on button "Next" at bounding box center [414, 394] width 94 height 31
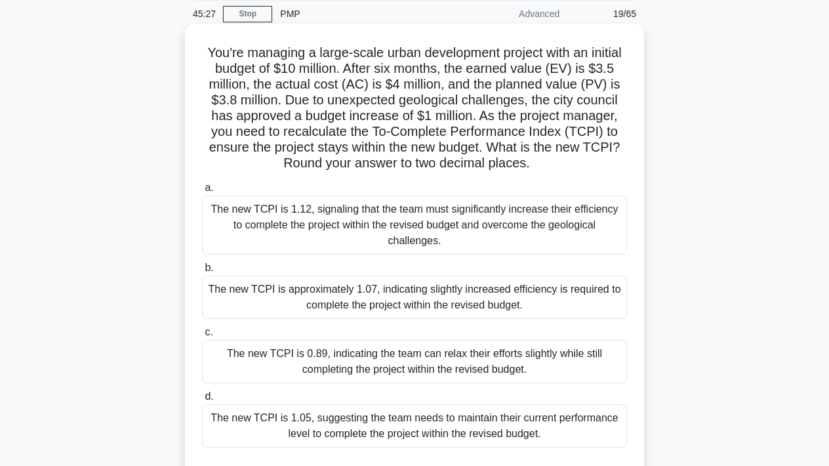
scroll to position [49, 0]
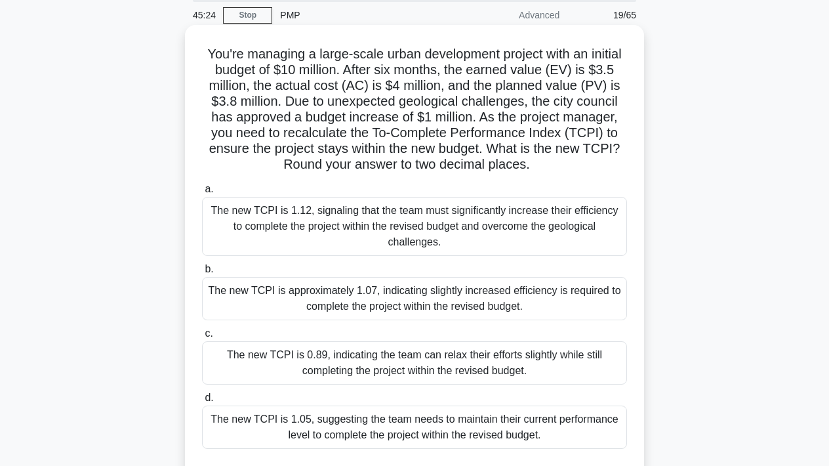
click at [441, 302] on div "The new TCPI is approximately 1.07, indicating slightly increased efficiency is…" at bounding box center [414, 298] width 425 height 43
click at [202, 274] on input "b. The new TCPI is approximately 1.07, indicating slightly increased efficiency…" at bounding box center [202, 269] width 0 height 9
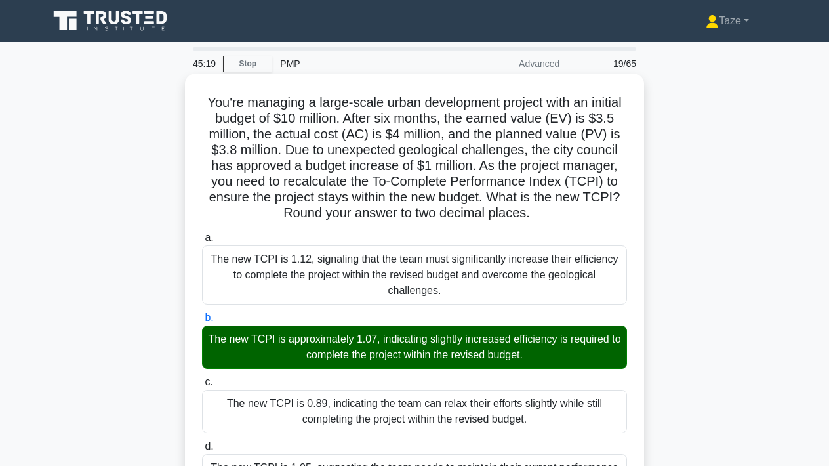
scroll to position [0, 0]
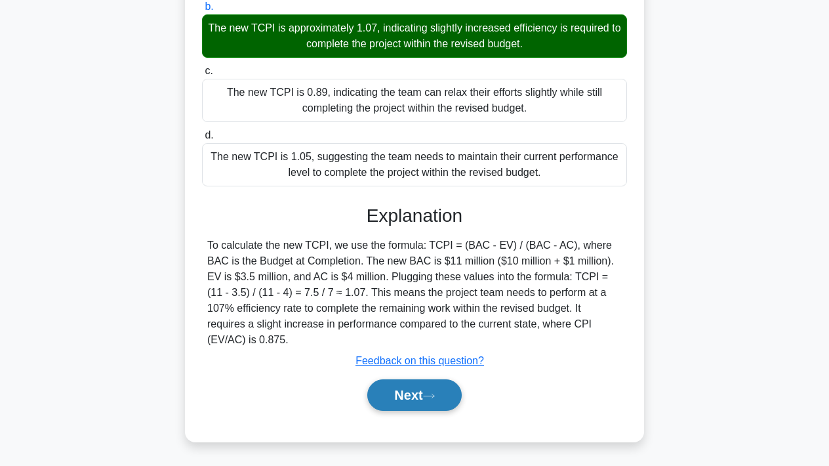
click at [424, 394] on button "Next" at bounding box center [414, 394] width 94 height 31
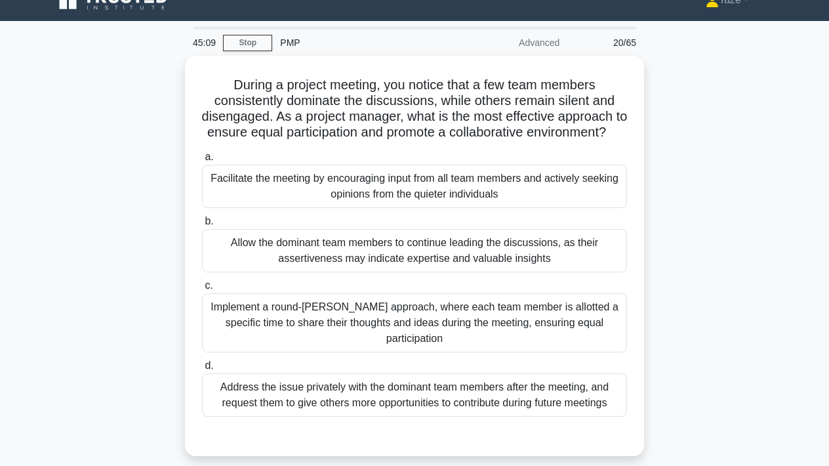
scroll to position [12, 0]
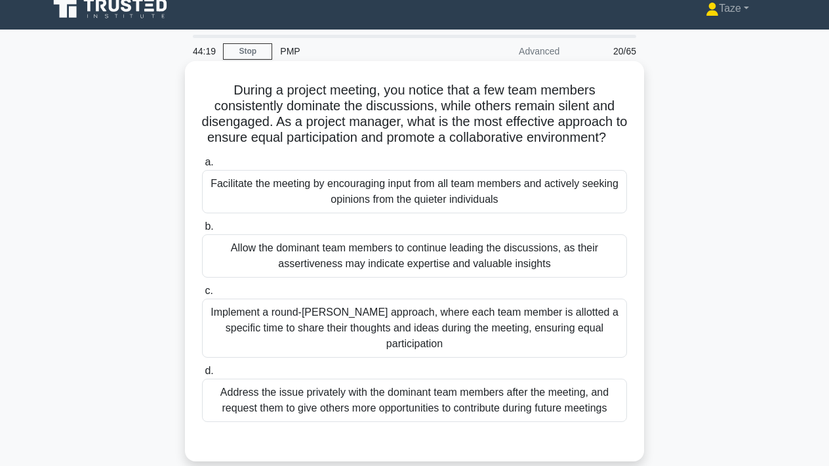
click at [456, 187] on div "Facilitate the meeting by encouraging input from all team members and actively …" at bounding box center [414, 191] width 425 height 43
click at [202, 167] on input "a. Facilitate the meeting by encouraging input from all team members and active…" at bounding box center [202, 162] width 0 height 9
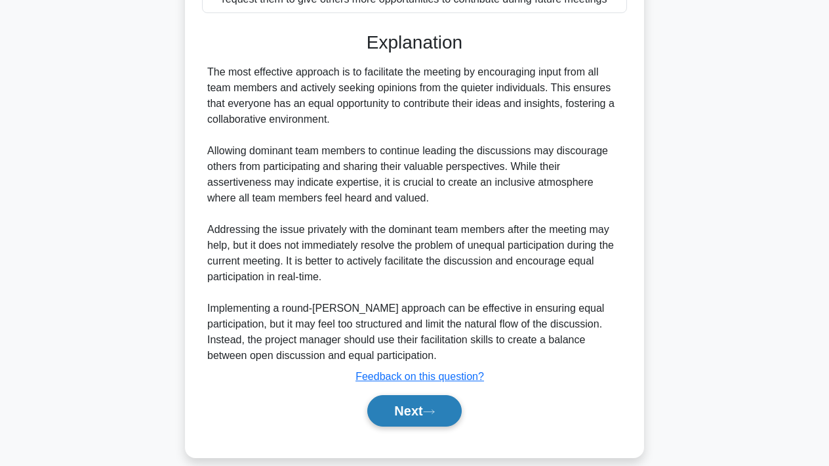
click at [426, 395] on button "Next" at bounding box center [414, 410] width 94 height 31
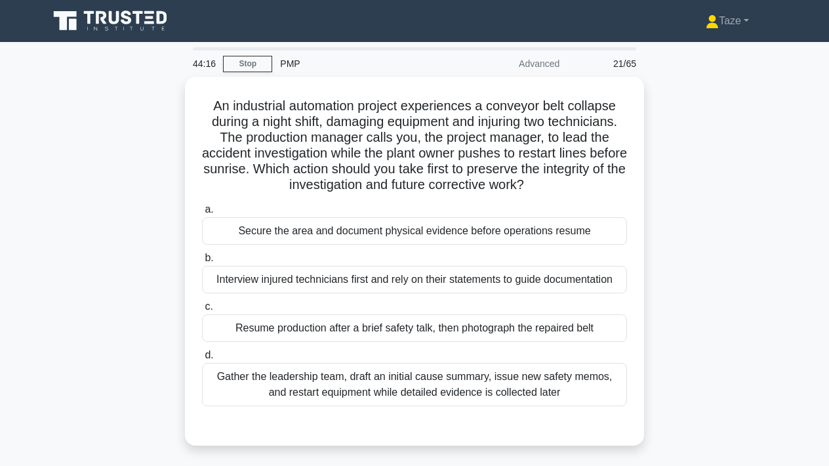
scroll to position [0, 0]
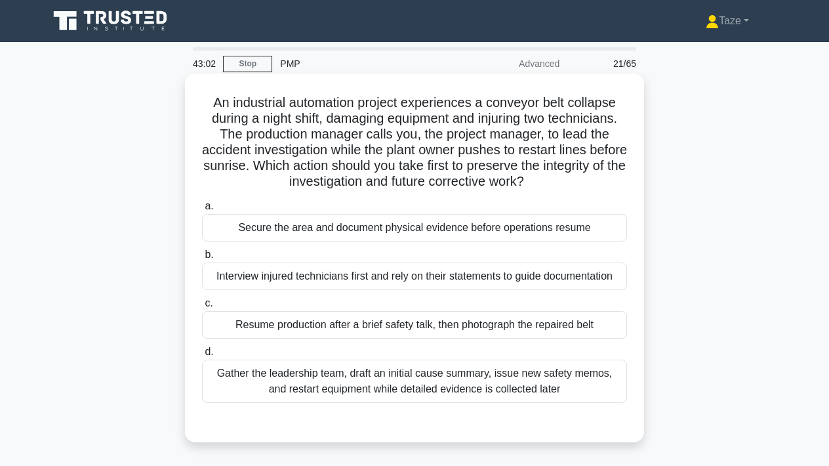
click at [380, 224] on div "Secure the area and document physical evidence before operations resume" at bounding box center [414, 228] width 425 height 28
click at [202, 211] on input "a. Secure the area and document physical evidence before operations resume" at bounding box center [202, 206] width 0 height 9
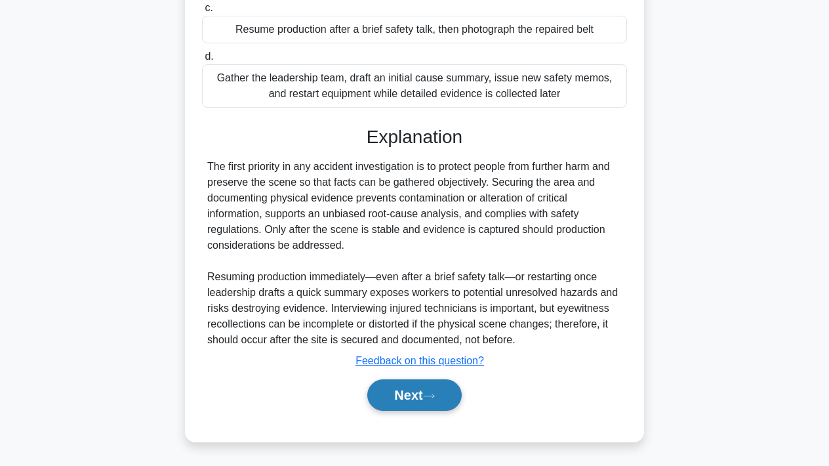
click at [402, 399] on button "Next" at bounding box center [414, 394] width 94 height 31
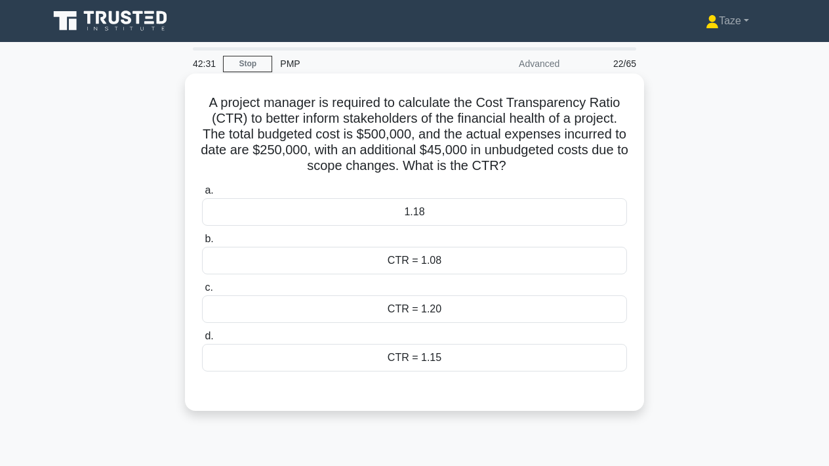
click at [459, 260] on div "CTR = 1.08" at bounding box center [414, 261] width 425 height 28
click at [202, 243] on input "b. CTR = 1.08" at bounding box center [202, 239] width 0 height 9
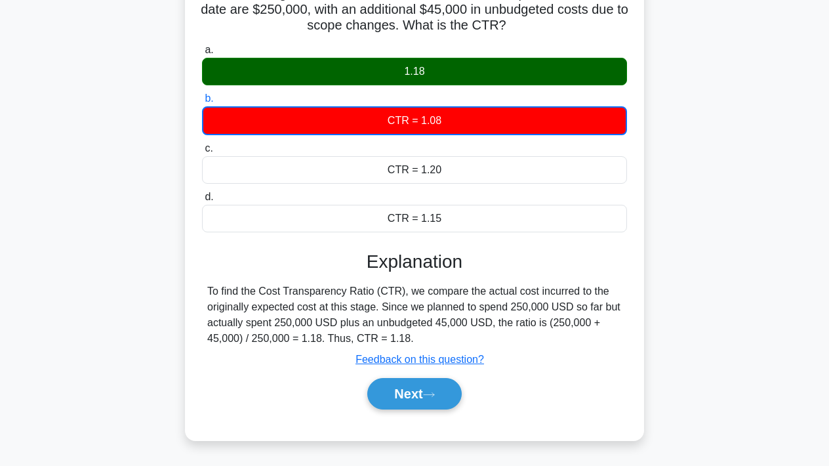
scroll to position [144, 0]
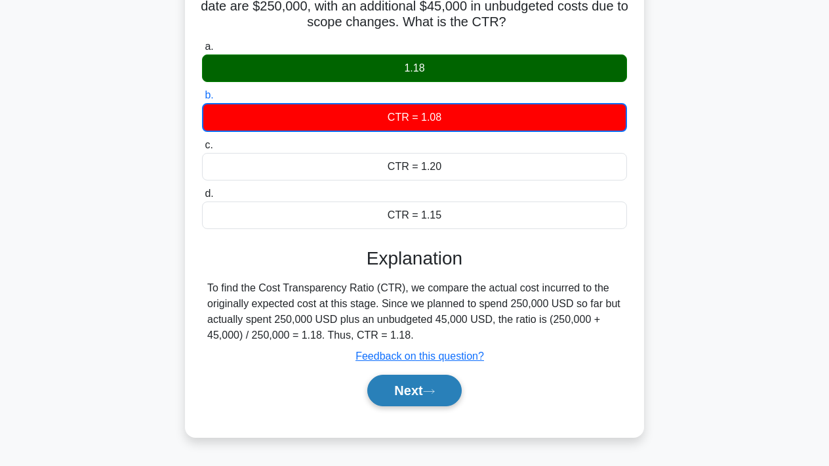
click at [412, 390] on button "Next" at bounding box center [414, 390] width 94 height 31
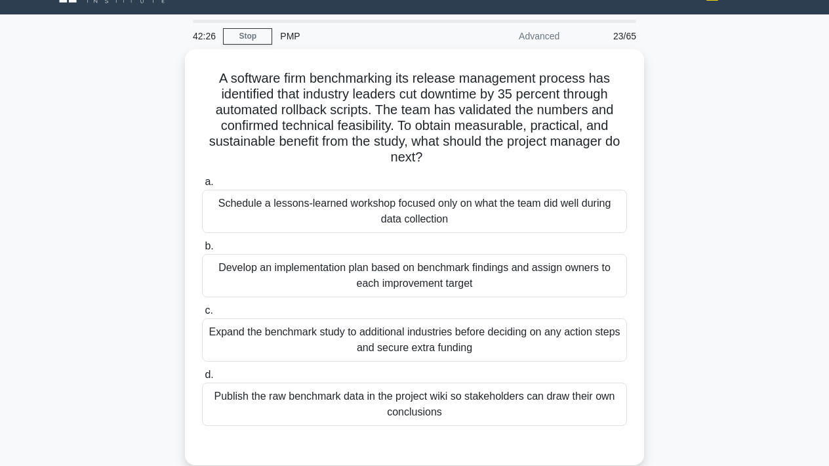
scroll to position [0, 0]
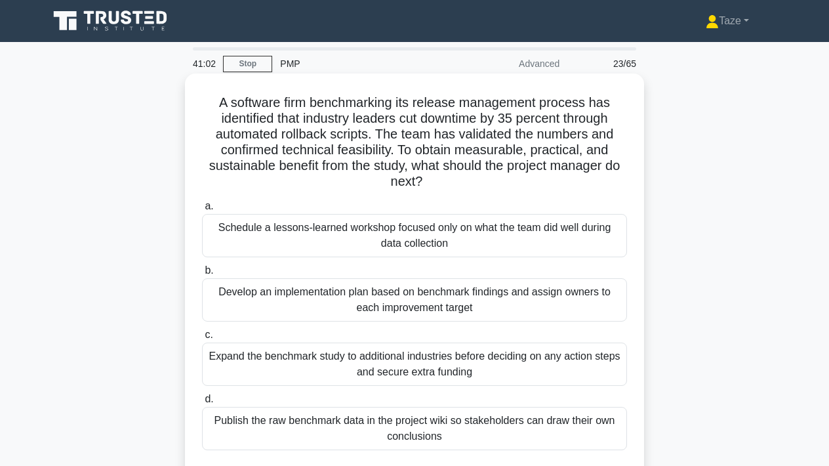
click at [537, 298] on div "Develop an implementation plan based on benchmark findings and assign owners to…" at bounding box center [414, 299] width 425 height 43
click at [202, 275] on input "b. Develop an implementation plan based on benchmark findings and assign owners…" at bounding box center [202, 270] width 0 height 9
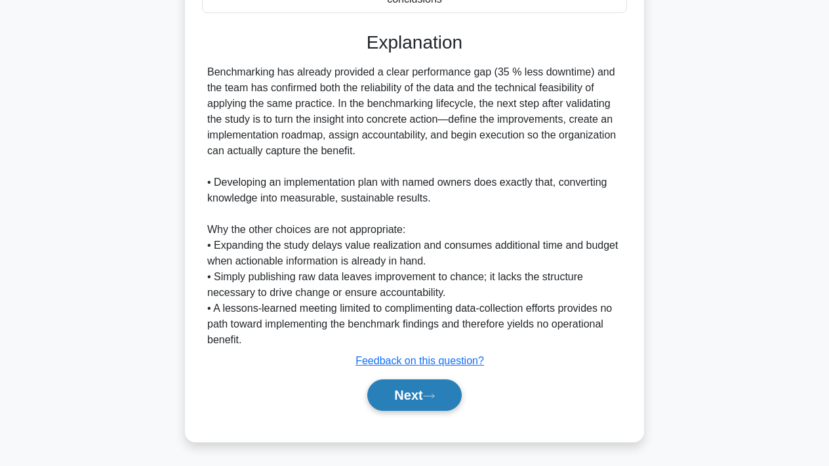
click at [447, 390] on button "Next" at bounding box center [414, 394] width 94 height 31
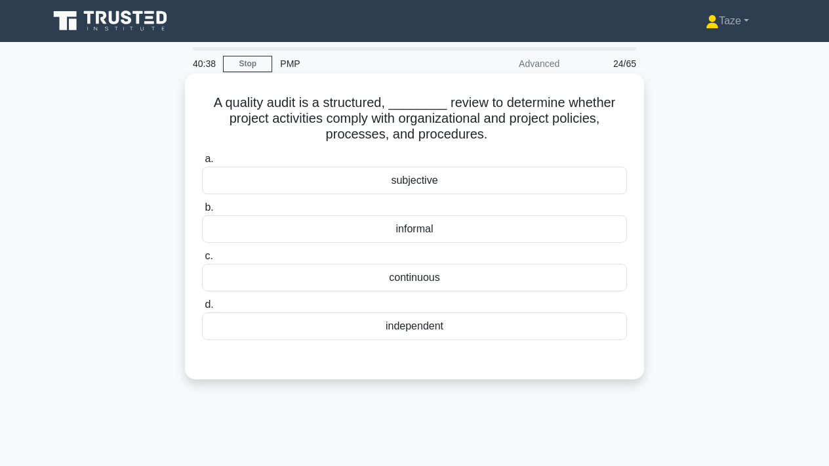
click at [438, 333] on div "independent" at bounding box center [414, 326] width 425 height 28
click at [202, 309] on input "d. independent" at bounding box center [202, 304] width 0 height 9
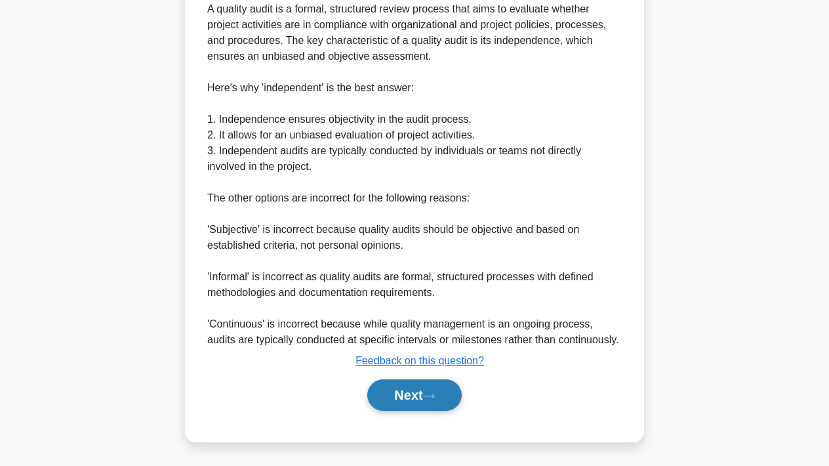
click at [413, 396] on button "Next" at bounding box center [414, 394] width 94 height 31
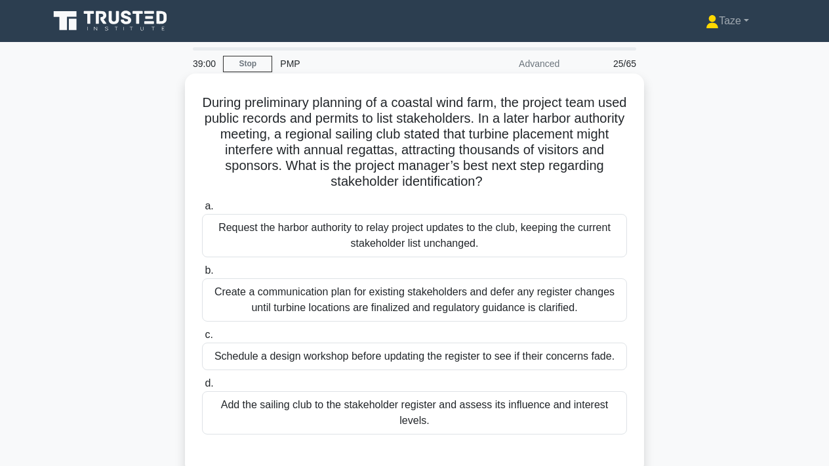
click at [397, 403] on div "Add the sailing club to the stakeholder register and assess its influence and i…" at bounding box center [414, 412] width 425 height 43
click at [202, 388] on input "d. Add the sailing club to the stakeholder register and assess its influence an…" at bounding box center [202, 383] width 0 height 9
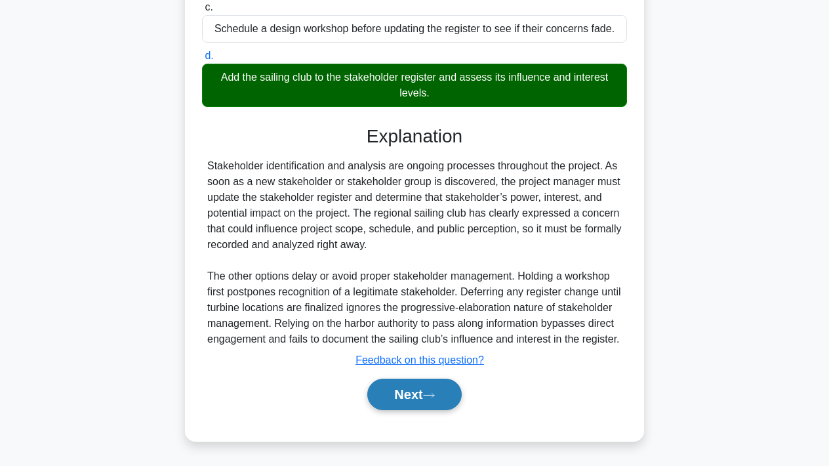
click at [405, 392] on button "Next" at bounding box center [414, 394] width 94 height 31
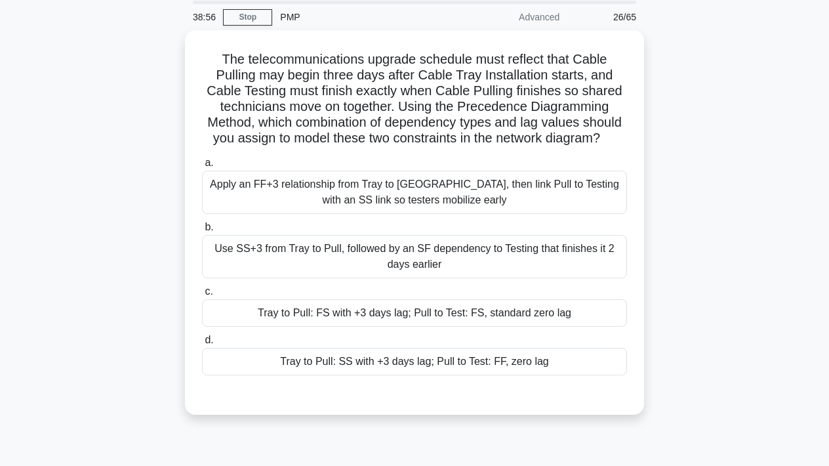
scroll to position [47, 0]
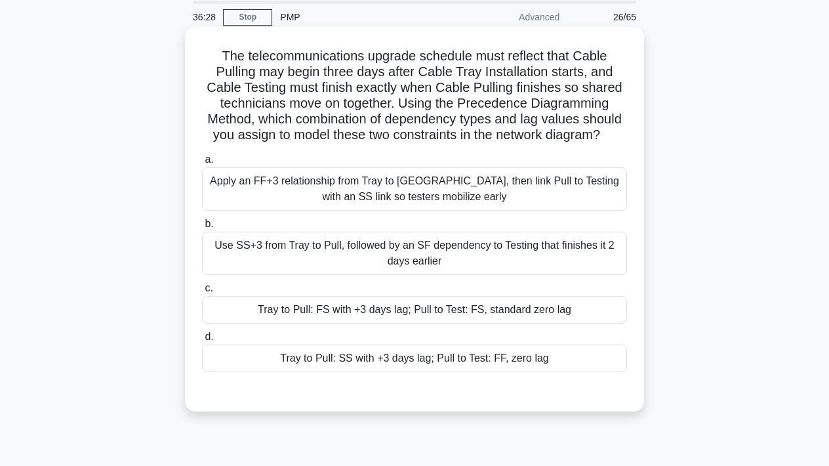
click at [384, 359] on div "Tray to Pull: SS with +3 days lag; Pull to Test: FF, zero lag" at bounding box center [414, 358] width 425 height 28
click at [202, 341] on input "d. Tray to Pull: SS with +3 days lag; Pull to Test: FF, zero lag" at bounding box center [202, 337] width 0 height 9
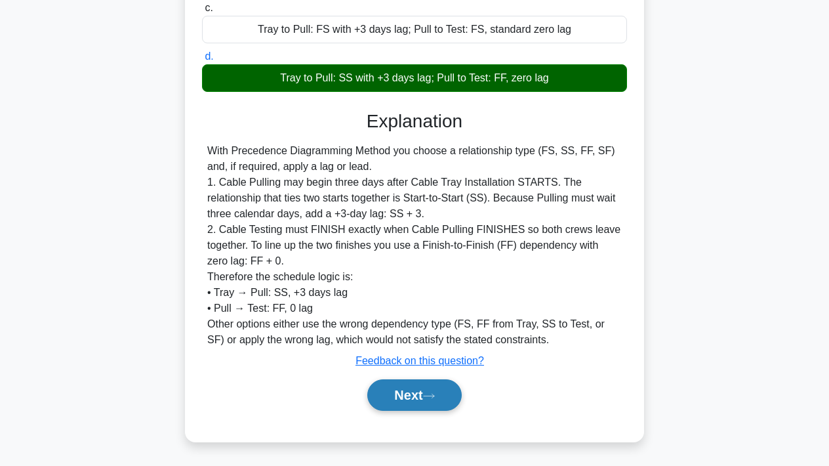
click at [393, 392] on button "Next" at bounding box center [414, 394] width 94 height 31
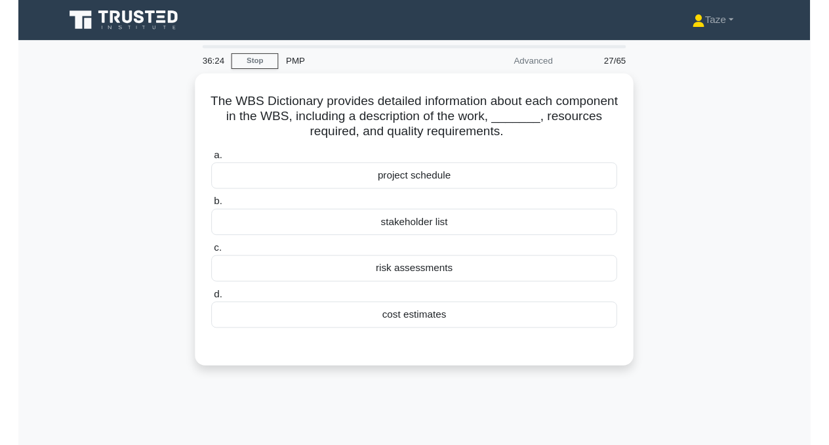
scroll to position [0, 0]
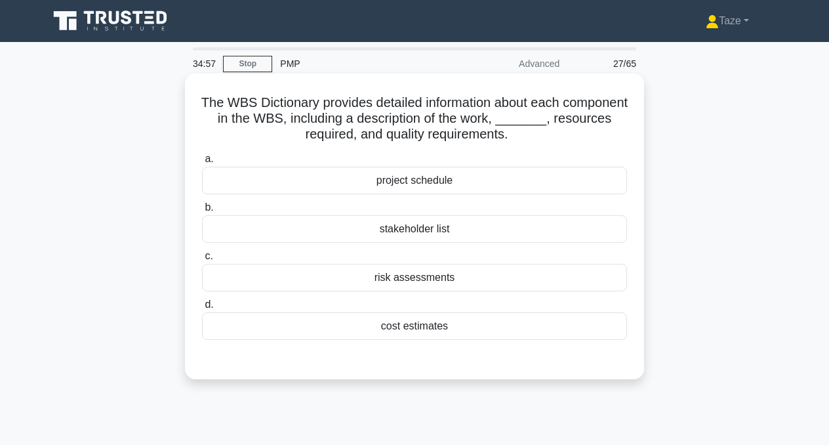
click at [441, 229] on div "stakeholder list" at bounding box center [414, 229] width 425 height 28
click at [202, 212] on input "b. stakeholder list" at bounding box center [202, 207] width 0 height 9
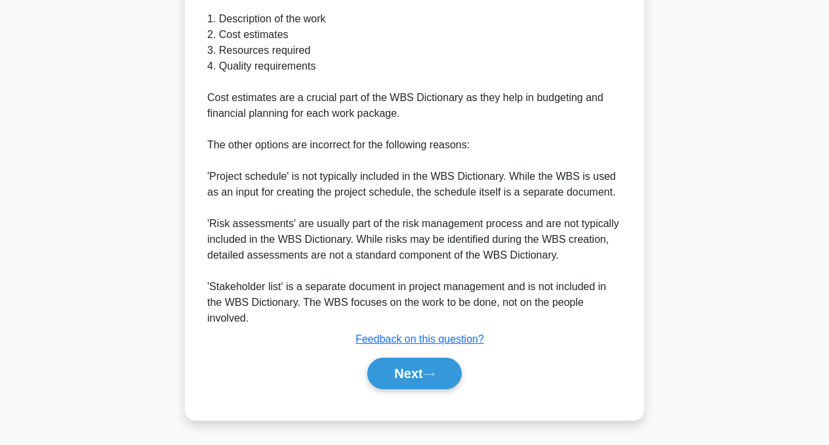
scroll to position [475, 0]
click at [405, 376] on button "Next" at bounding box center [414, 373] width 94 height 31
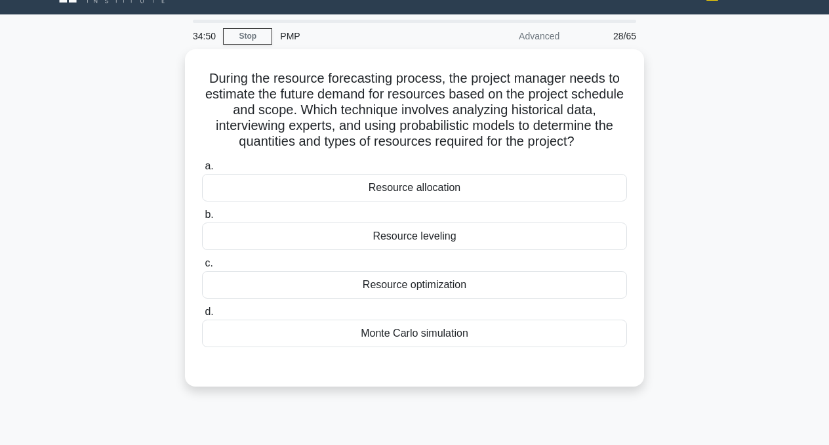
scroll to position [25, 0]
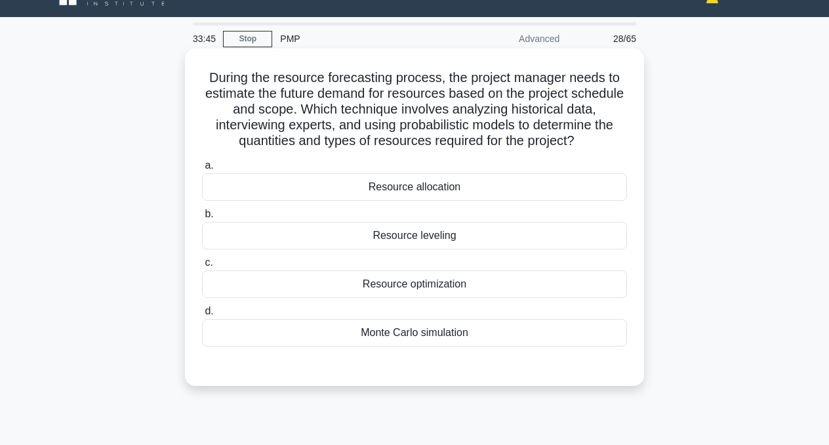
click at [428, 285] on div "Resource optimization" at bounding box center [414, 284] width 425 height 28
click at [202, 267] on input "c. Resource optimization" at bounding box center [202, 262] width 0 height 9
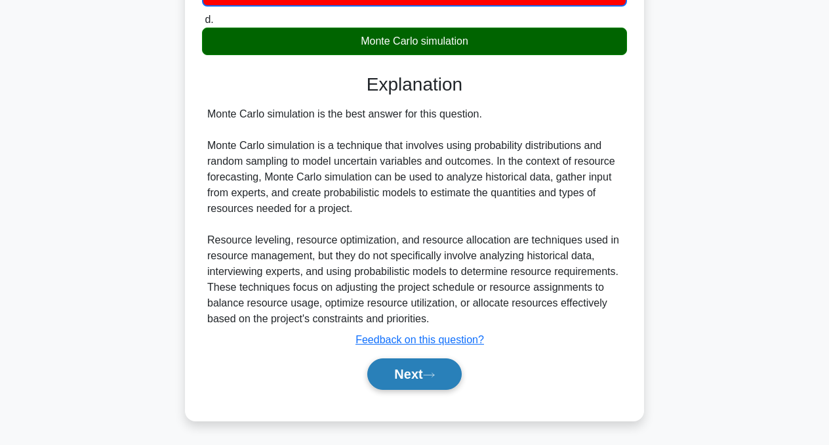
click at [409, 381] on button "Next" at bounding box center [414, 373] width 94 height 31
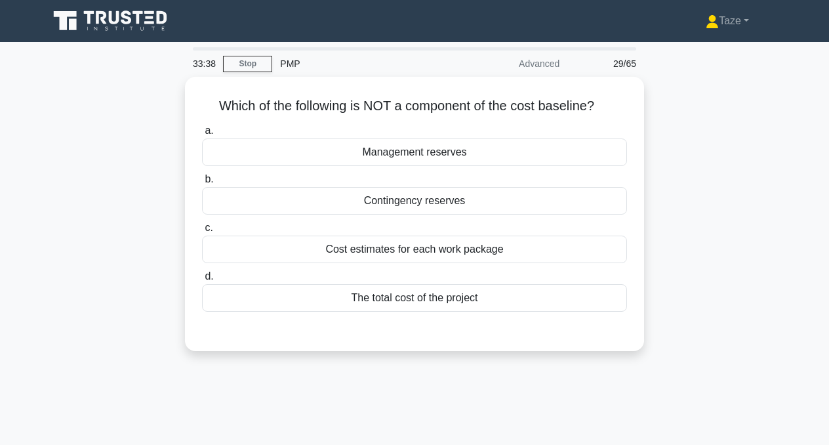
scroll to position [0, 0]
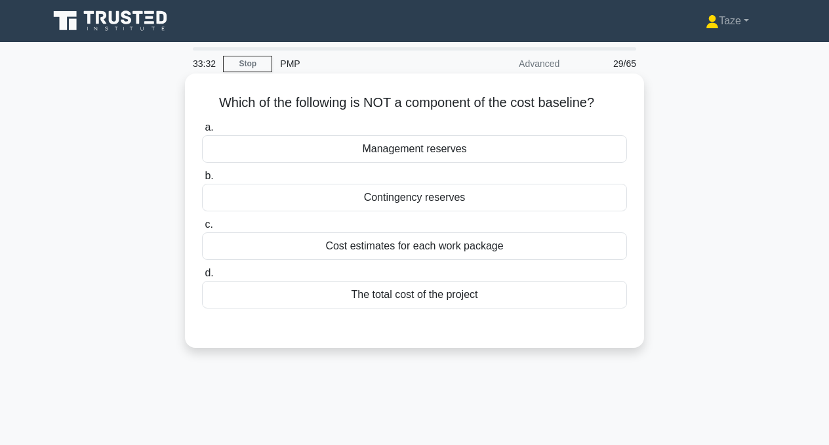
click at [447, 151] on div "Management reserves" at bounding box center [414, 149] width 425 height 28
click at [202, 132] on input "a. Management reserves" at bounding box center [202, 127] width 0 height 9
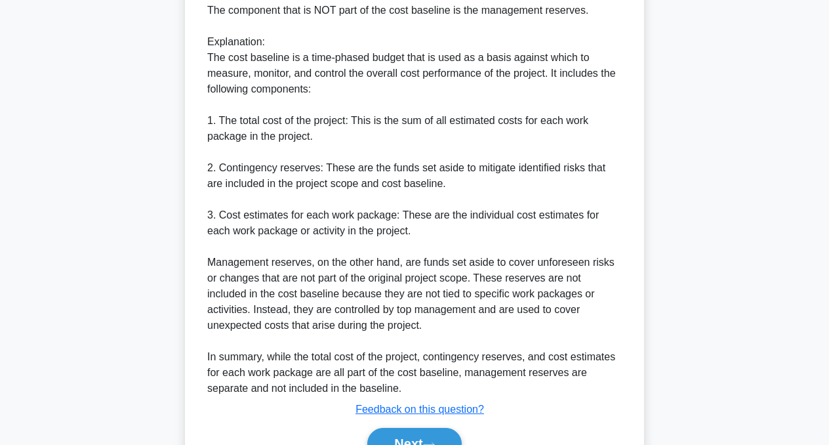
scroll to position [388, 0]
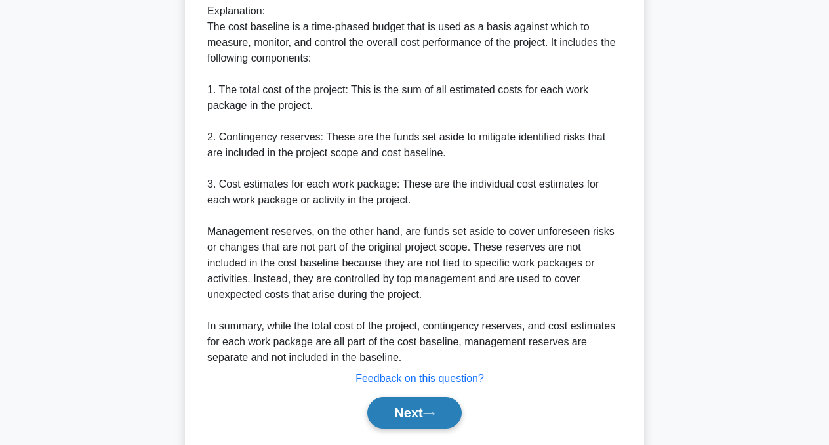
click at [425, 416] on button "Next" at bounding box center [414, 412] width 94 height 31
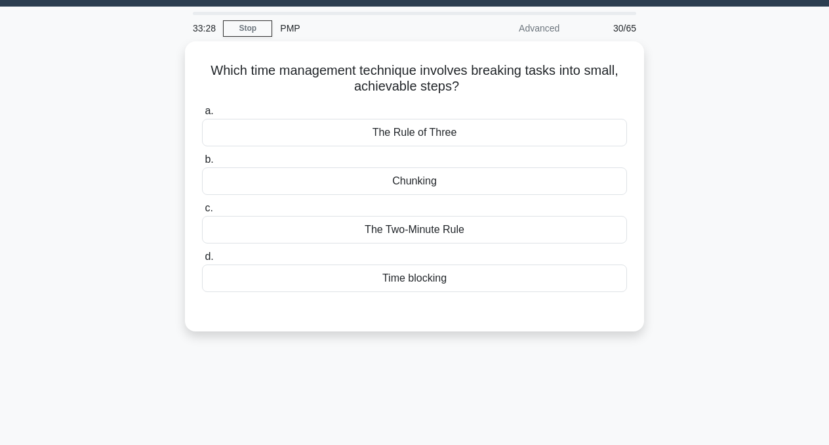
scroll to position [0, 0]
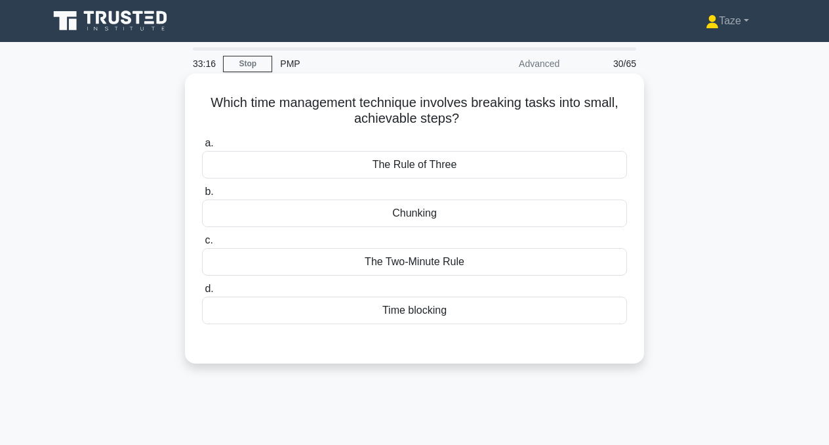
click at [446, 211] on div "Chunking" at bounding box center [414, 213] width 425 height 28
click at [202, 196] on input "b. Chunking" at bounding box center [202, 192] width 0 height 9
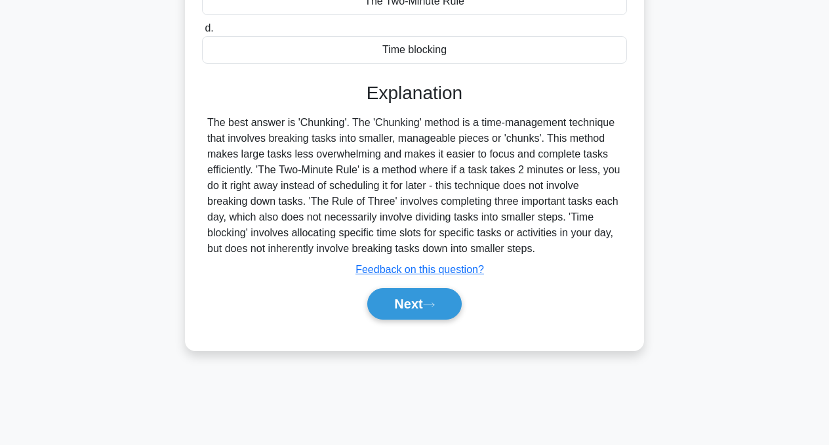
scroll to position [264, 0]
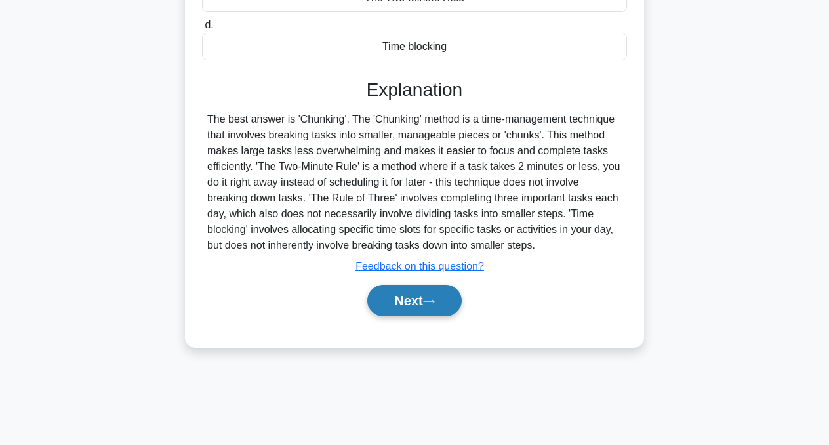
click at [426, 306] on button "Next" at bounding box center [414, 300] width 94 height 31
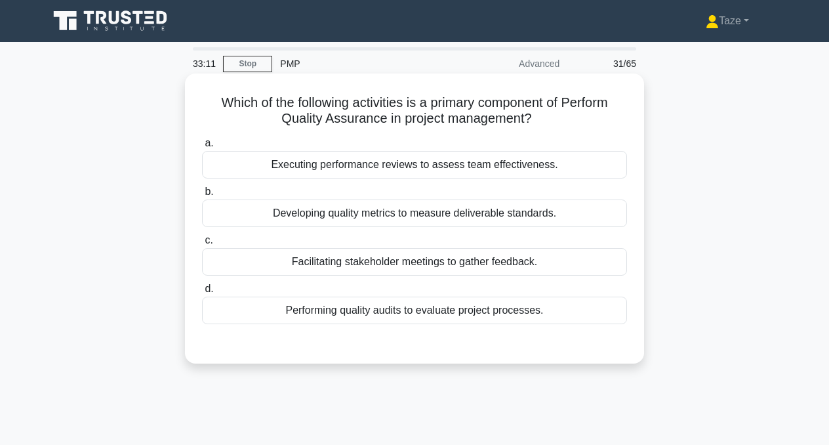
scroll to position [0, 0]
click at [425, 316] on div "Performing quality audits to evaluate project processes." at bounding box center [414, 311] width 425 height 28
click at [202, 293] on input "d. Performing quality audits to evaluate project processes." at bounding box center [202, 289] width 0 height 9
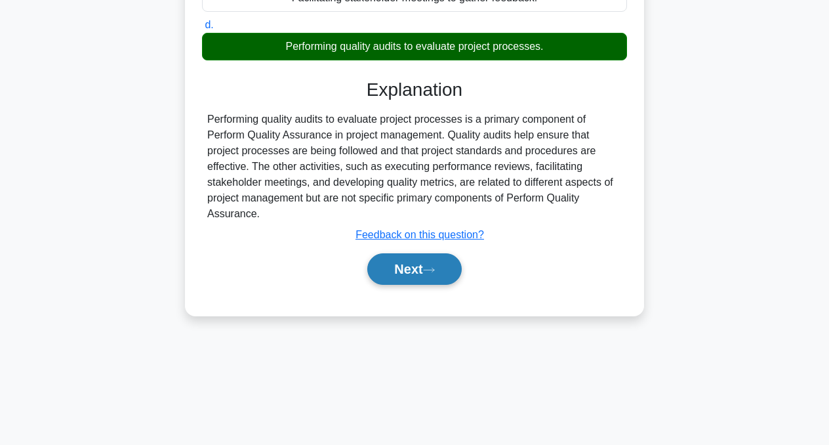
click at [429, 276] on button "Next" at bounding box center [414, 268] width 94 height 31
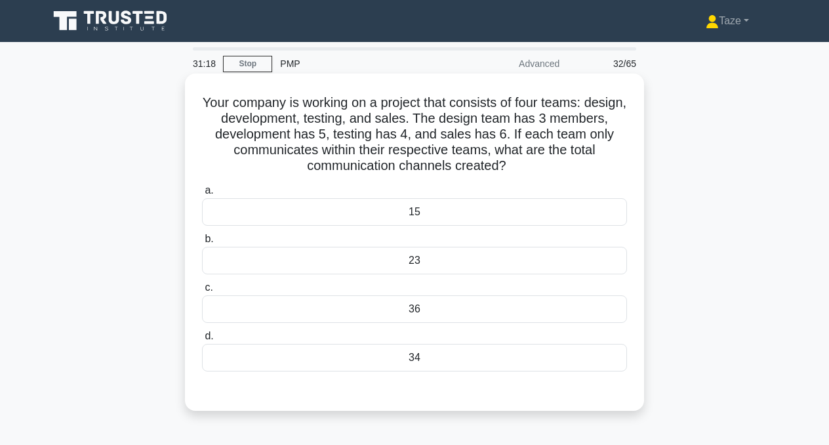
click at [449, 211] on div "15" at bounding box center [414, 212] width 425 height 28
click at [202, 195] on input "a. 15" at bounding box center [202, 190] width 0 height 9
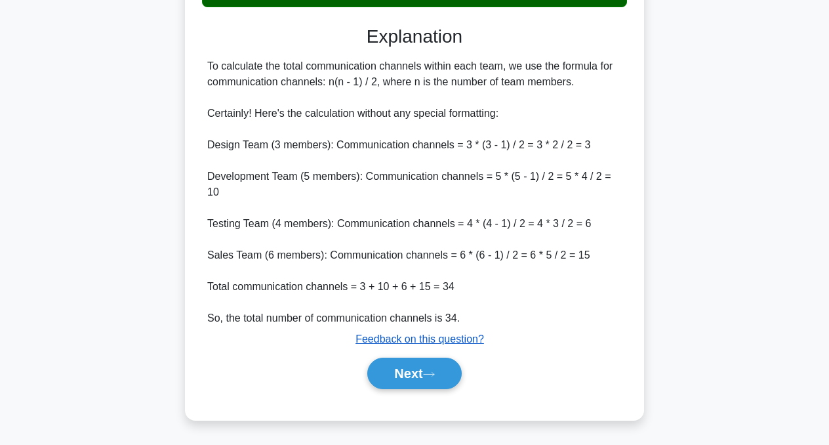
scroll to position [365, 0]
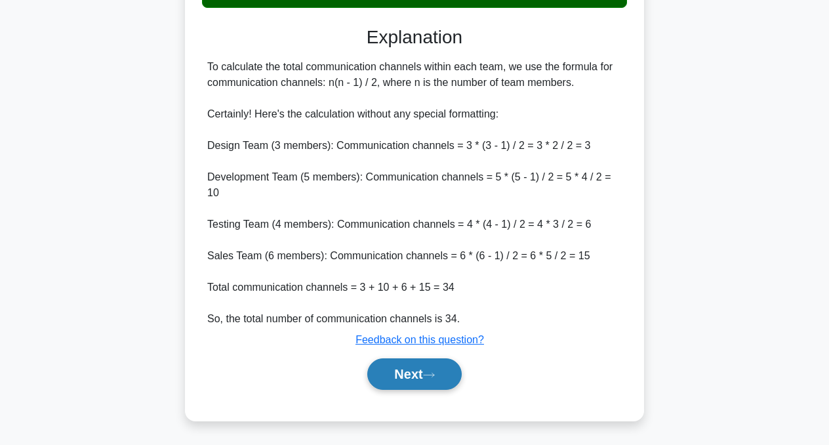
click at [418, 374] on button "Next" at bounding box center [414, 373] width 94 height 31
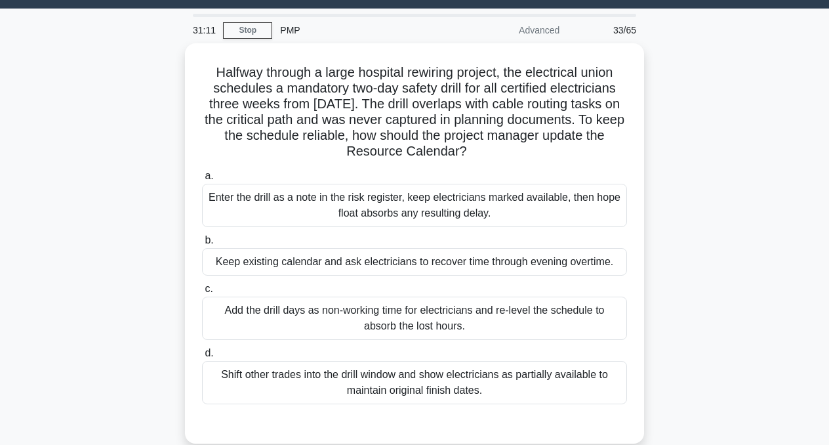
scroll to position [29, 0]
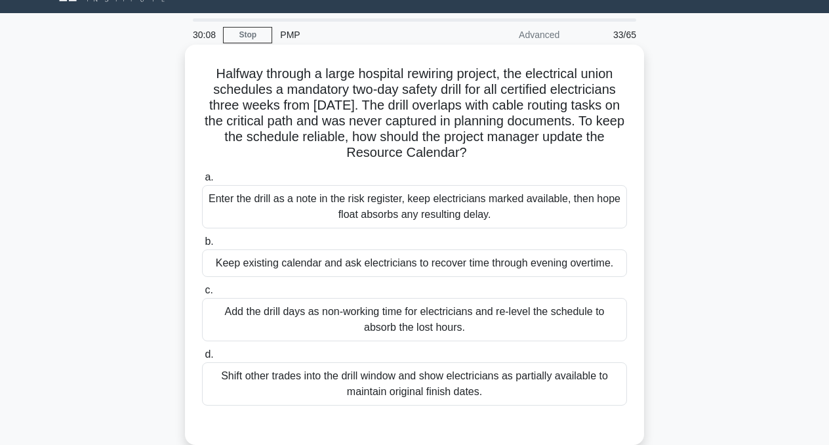
click at [461, 323] on div "Add the drill days as non-working time for electricians and re-level the schedu…" at bounding box center [414, 319] width 425 height 43
click at [202, 295] on input "c. Add the drill days as non-working time for electricians and re-level the sch…" at bounding box center [202, 290] width 0 height 9
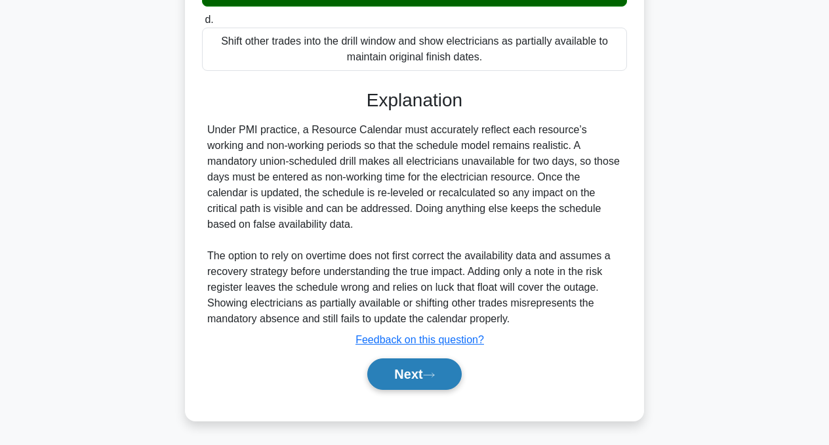
click at [423, 373] on button "Next" at bounding box center [414, 373] width 94 height 31
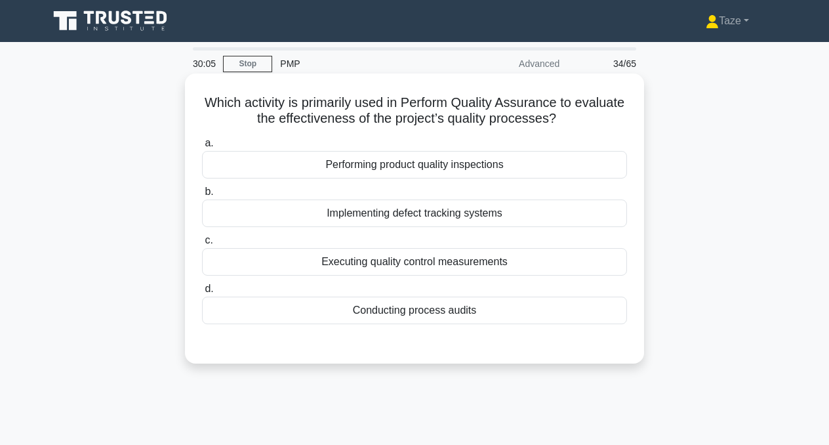
scroll to position [0, 0]
click at [431, 309] on div "Conducting process audits" at bounding box center [414, 311] width 425 height 28
click at [202, 293] on input "d. Conducting process audits" at bounding box center [202, 289] width 0 height 9
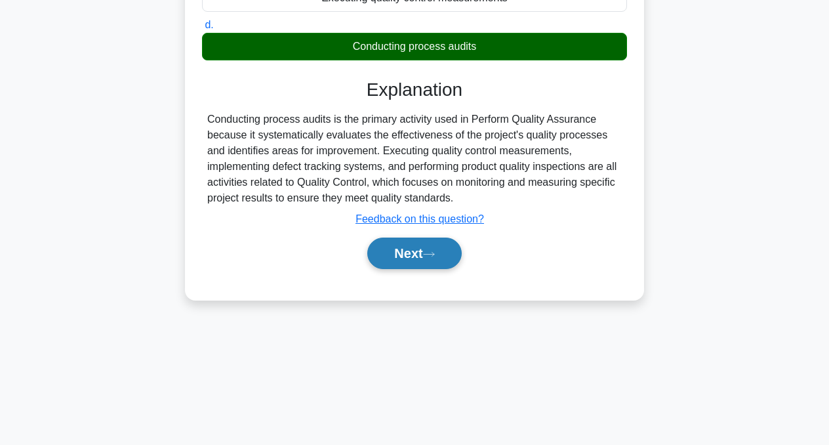
scroll to position [264, 0]
click at [432, 257] on button "Next" at bounding box center [414, 252] width 94 height 31
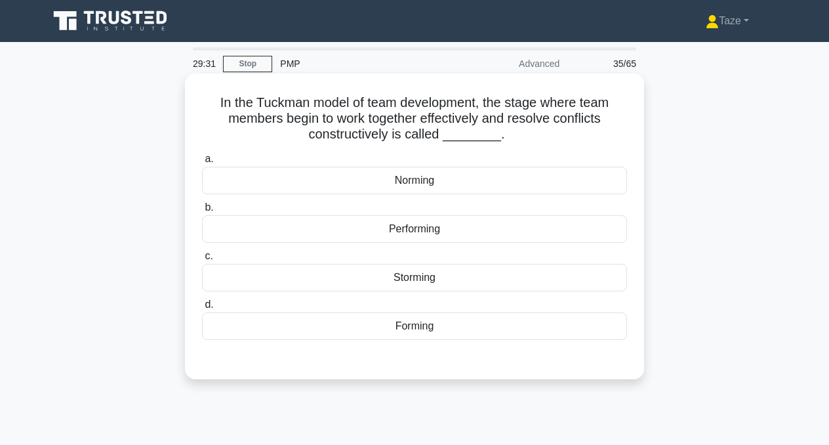
scroll to position [0, 0]
click at [434, 180] on div "Norming" at bounding box center [414, 181] width 425 height 28
click at [202, 163] on input "a. Norming" at bounding box center [202, 159] width 0 height 9
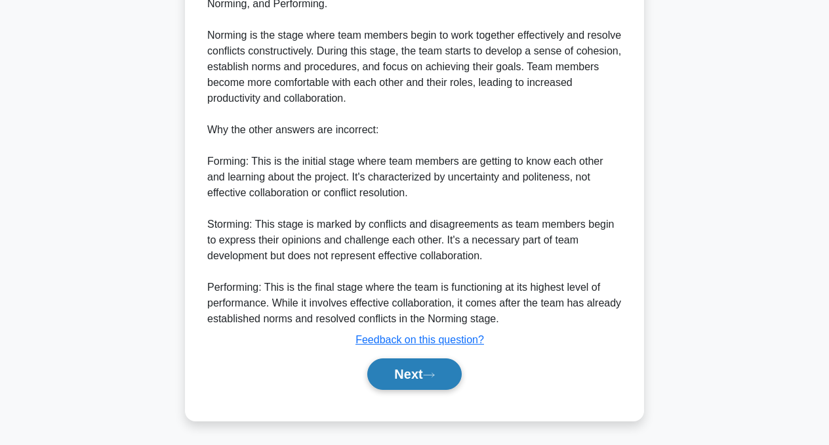
click at [401, 374] on button "Next" at bounding box center [414, 373] width 94 height 31
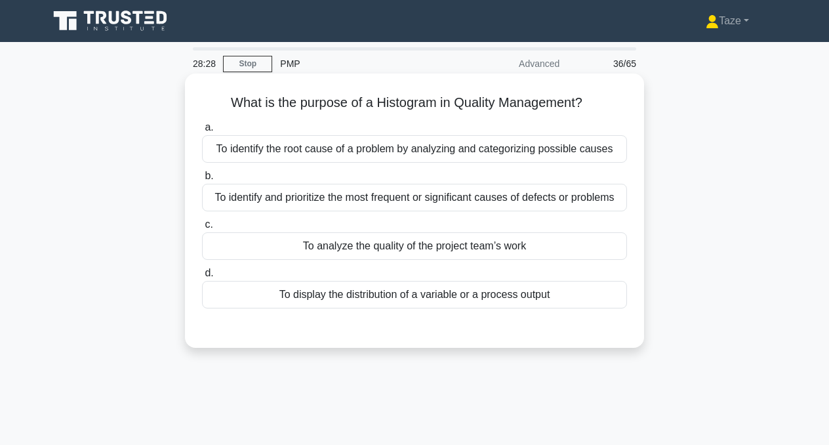
click at [481, 293] on div "To display the distribution of a variable or a process output" at bounding box center [414, 295] width 425 height 28
click at [202, 277] on input "d. To display the distribution of a variable or a process output" at bounding box center [202, 273] width 0 height 9
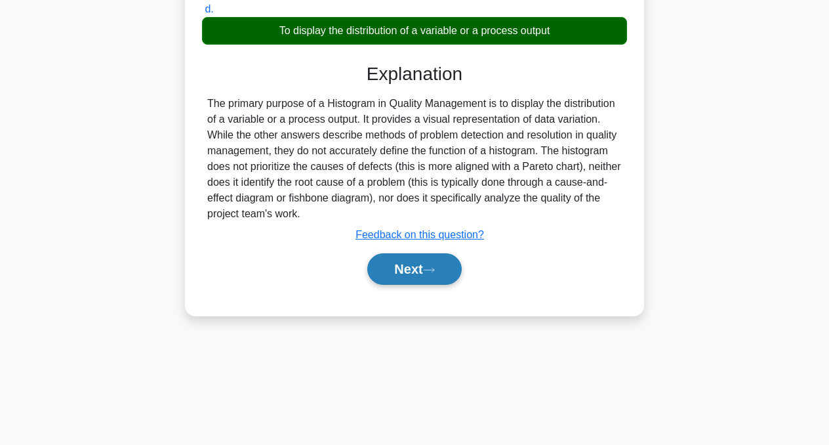
scroll to position [264, 0]
click at [438, 276] on button "Next" at bounding box center [414, 268] width 94 height 31
click at [417, 269] on button "Next" at bounding box center [414, 268] width 94 height 31
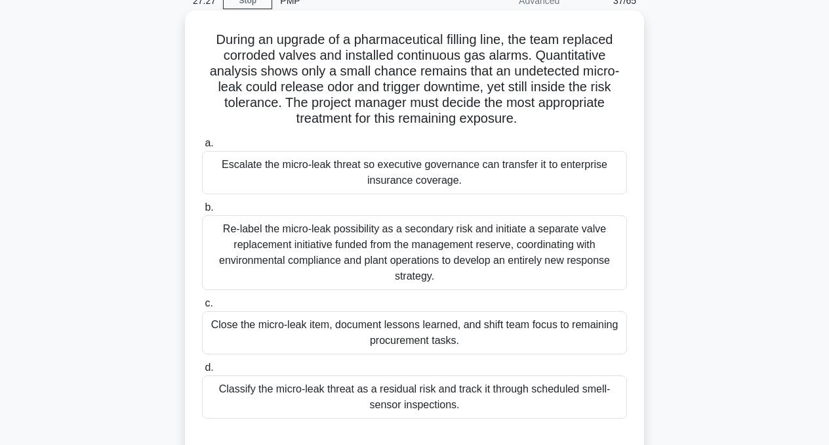
scroll to position [72, 0]
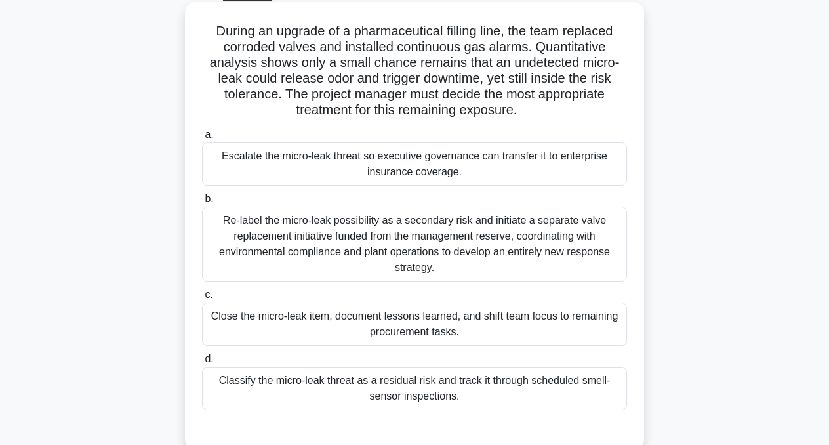
click at [508, 390] on div "Classify the micro-leak threat as a residual risk and track it through schedule…" at bounding box center [414, 388] width 425 height 43
click at [202, 363] on input "d. Classify the micro-leak threat as a residual risk and track it through sched…" at bounding box center [202, 359] width 0 height 9
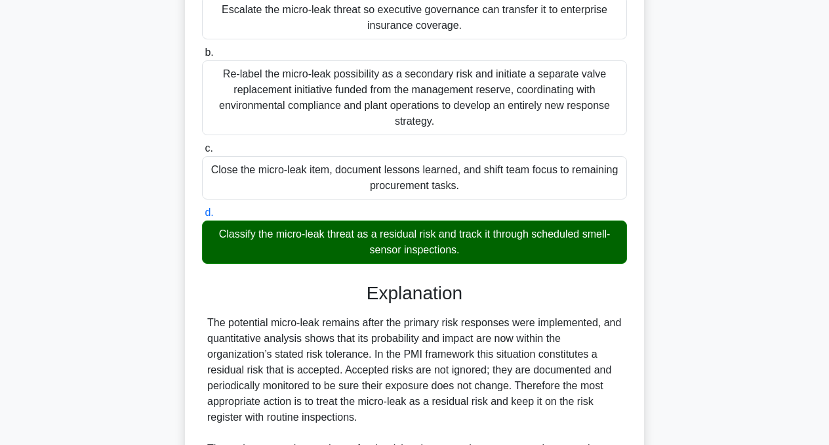
scroll to position [371, 0]
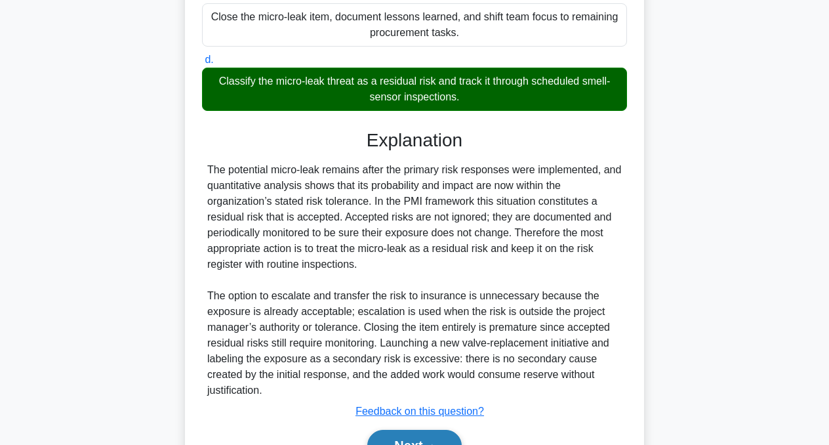
click at [420, 438] on button "Next" at bounding box center [414, 445] width 94 height 31
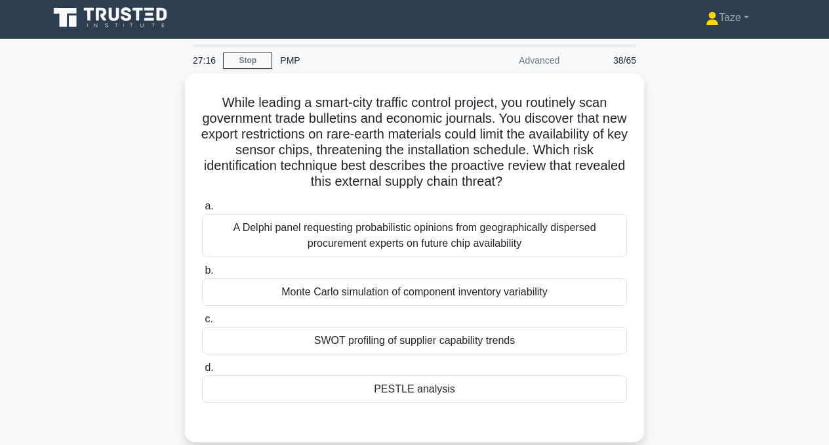
scroll to position [0, 0]
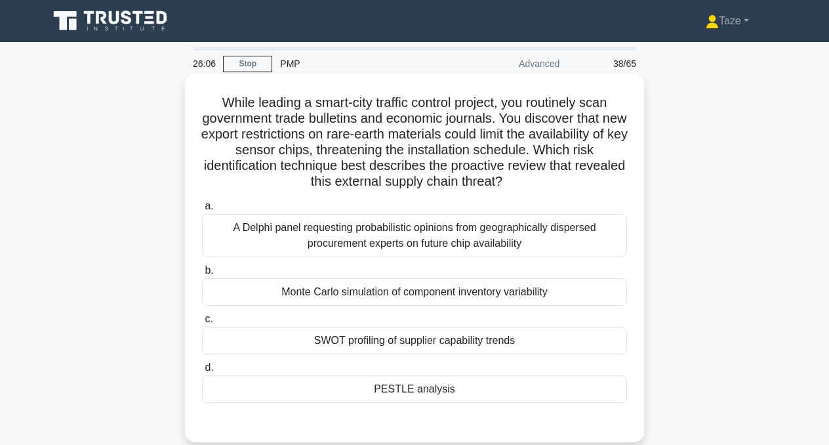
click at [424, 380] on div "PESTLE analysis" at bounding box center [414, 389] width 425 height 28
click at [202, 372] on input "d. PESTLE analysis" at bounding box center [202, 367] width 0 height 9
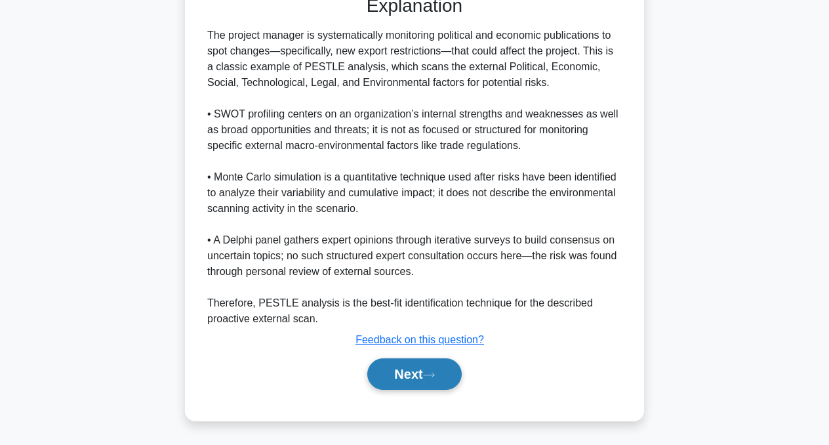
click at [412, 370] on button "Next" at bounding box center [414, 373] width 94 height 31
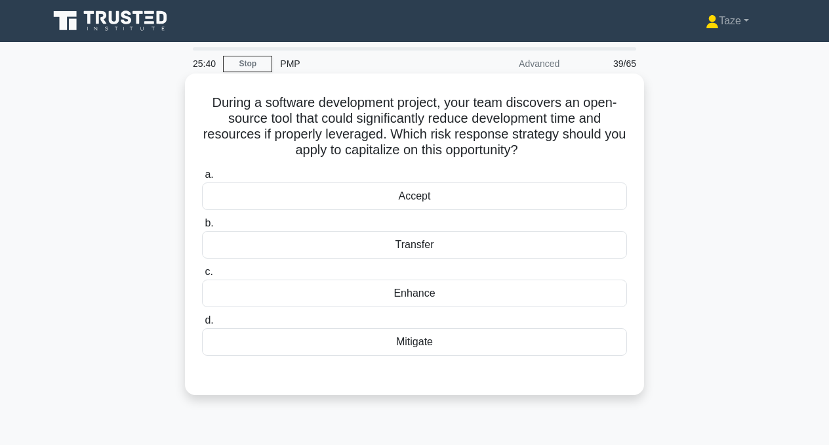
click at [428, 292] on div "Enhance" at bounding box center [414, 293] width 425 height 28
click at [202, 276] on input "c. Enhance" at bounding box center [202, 272] width 0 height 9
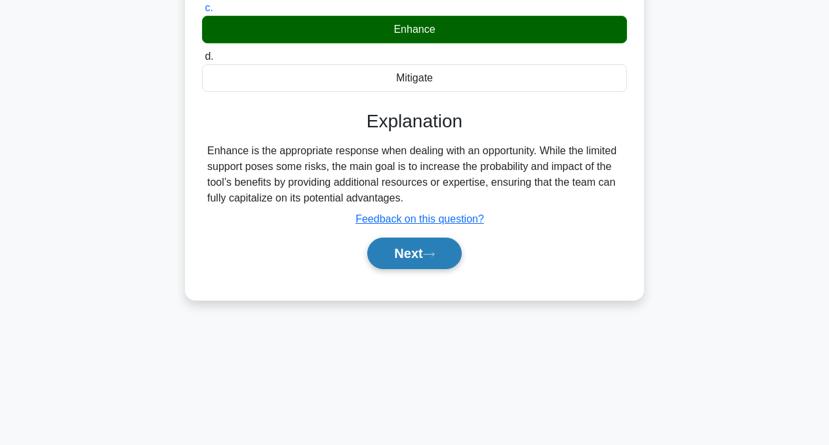
click at [434, 252] on icon at bounding box center [429, 254] width 12 height 7
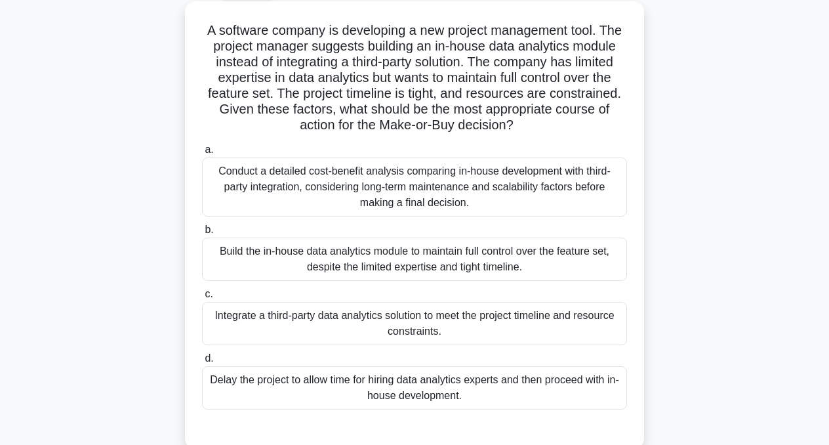
scroll to position [81, 0]
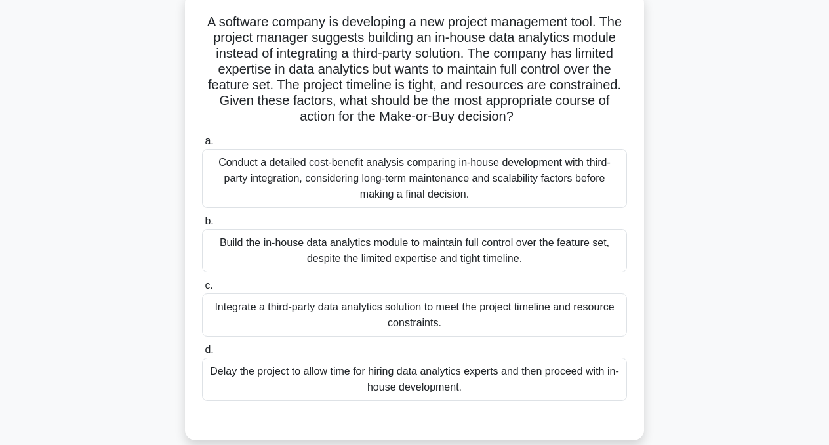
click at [446, 182] on div "Conduct a detailed cost-benefit analysis comparing in-house development with th…" at bounding box center [414, 178] width 425 height 59
click at [202, 146] on input "a. Conduct a detailed cost-benefit analysis comparing in-house development with…" at bounding box center [202, 141] width 0 height 9
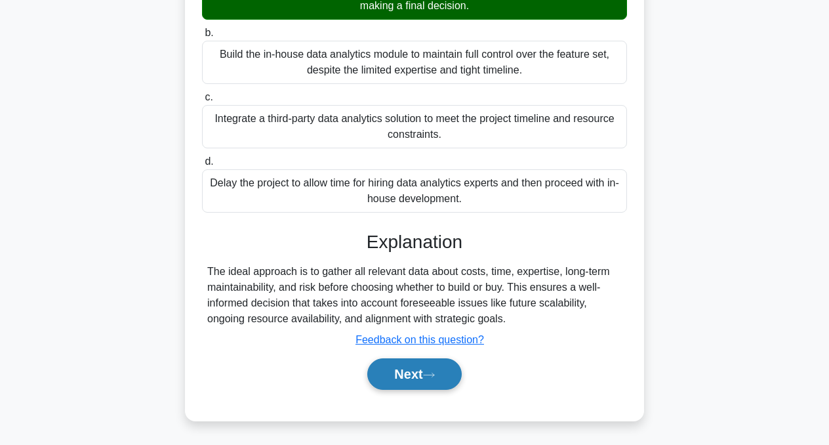
click at [403, 375] on button "Next" at bounding box center [414, 373] width 94 height 31
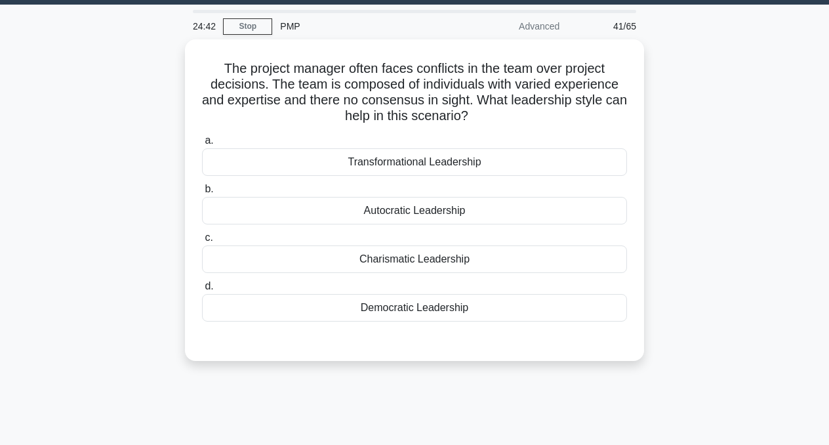
scroll to position [36, 0]
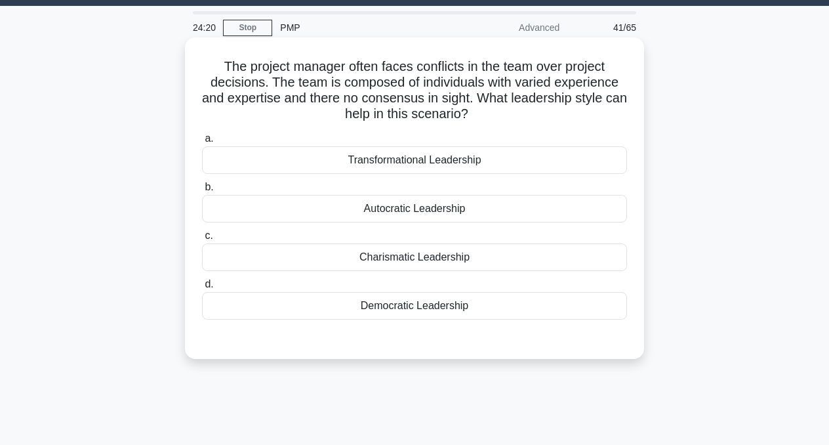
click at [422, 308] on div "Democratic Leadership" at bounding box center [414, 306] width 425 height 28
click at [202, 289] on input "d. Democratic Leadership" at bounding box center [202, 284] width 0 height 9
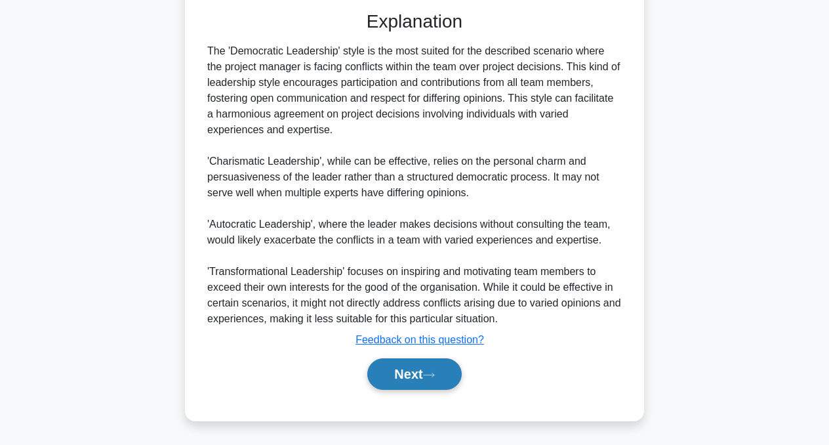
click at [411, 373] on button "Next" at bounding box center [414, 373] width 94 height 31
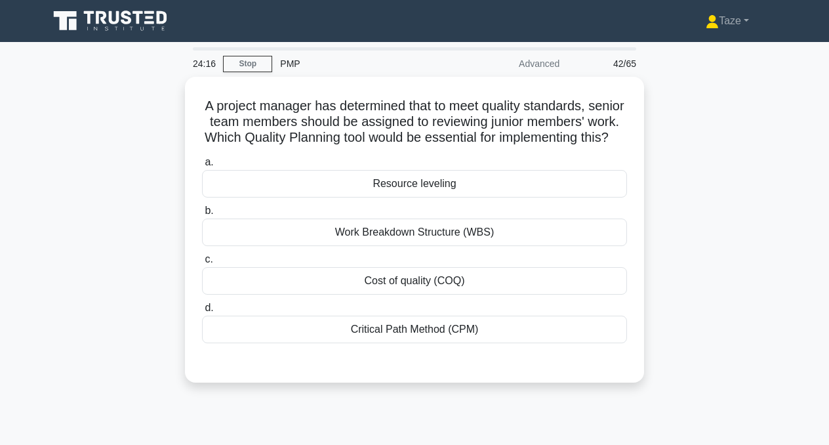
scroll to position [0, 0]
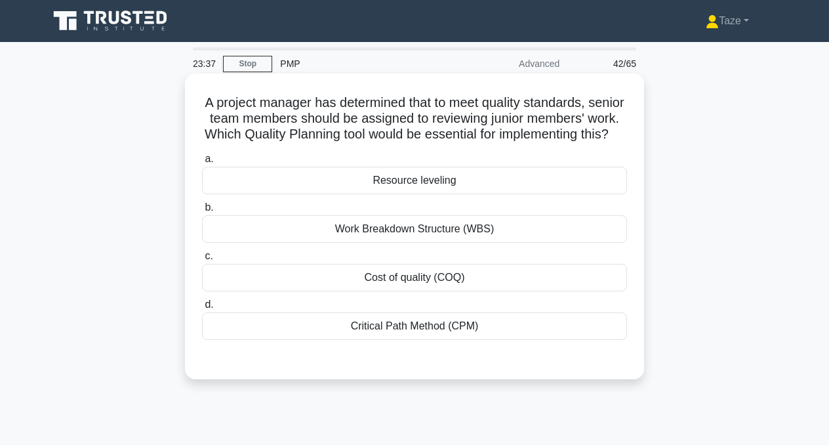
click at [441, 281] on div "Cost of quality (COQ)" at bounding box center [414, 278] width 425 height 28
click at [202, 260] on input "c. Cost of quality (COQ)" at bounding box center [202, 256] width 0 height 9
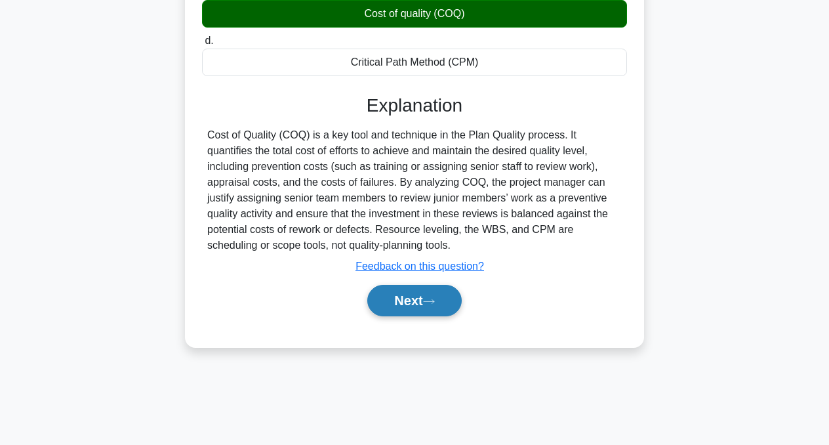
click at [429, 304] on icon at bounding box center [429, 301] width 12 height 7
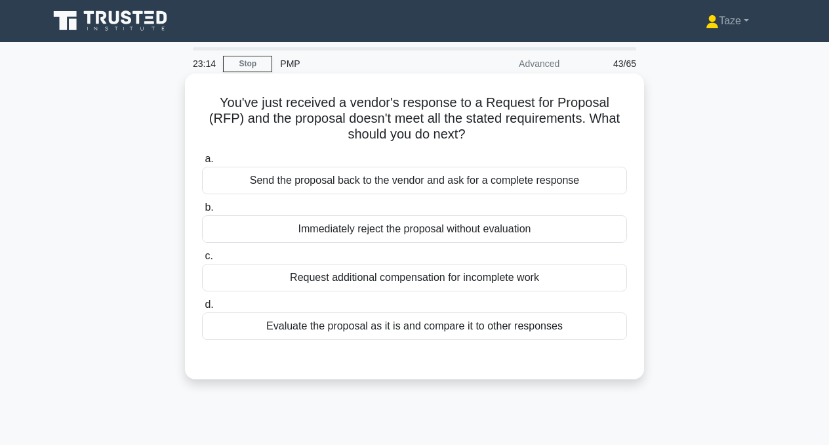
click at [434, 178] on div "Send the proposal back to the vendor and ask for a complete response" at bounding box center [414, 181] width 425 height 28
click at [202, 163] on input "a. Send the proposal back to the vendor and ask for a complete response" at bounding box center [202, 159] width 0 height 9
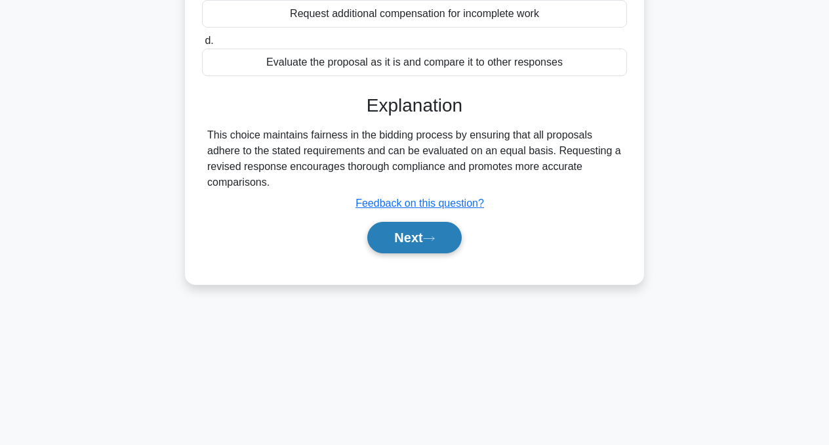
scroll to position [264, 0]
click at [424, 239] on button "Next" at bounding box center [414, 237] width 94 height 31
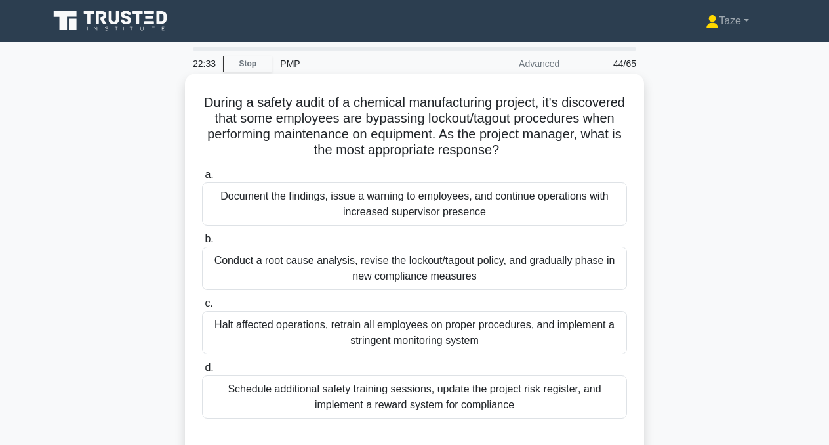
scroll to position [0, 0]
click at [405, 342] on div "Halt affected operations, retrain all employees on proper procedures, and imple…" at bounding box center [414, 332] width 425 height 43
click at [202, 308] on input "c. Halt affected operations, retrain all employees on proper procedures, and im…" at bounding box center [202, 303] width 0 height 9
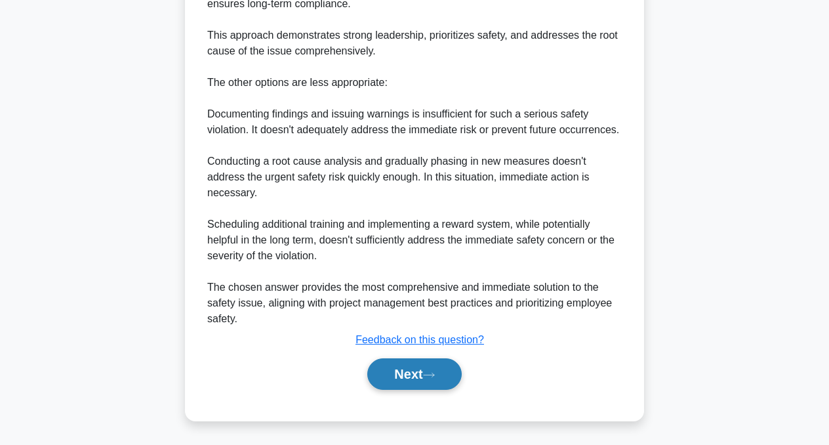
click at [401, 373] on button "Next" at bounding box center [414, 373] width 94 height 31
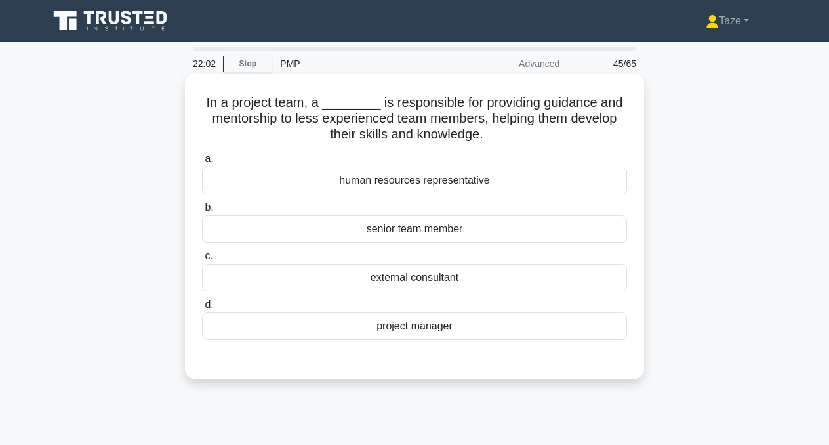
click at [431, 329] on div "project manager" at bounding box center [414, 326] width 425 height 28
click at [202, 309] on input "d. project manager" at bounding box center [202, 304] width 0 height 9
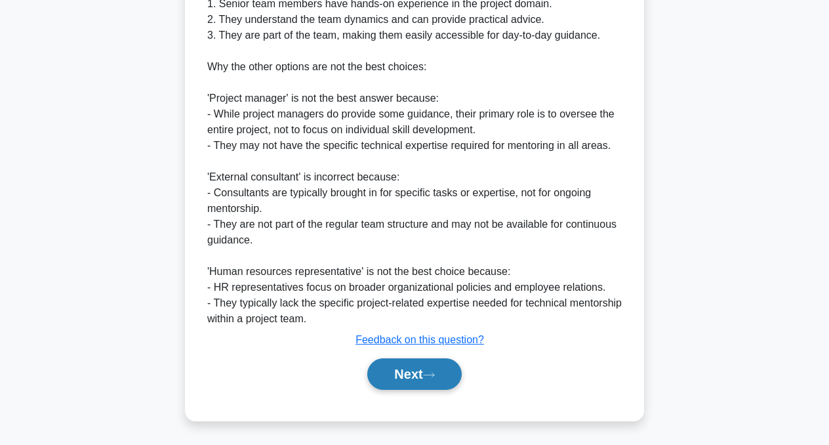
click at [411, 374] on button "Next" at bounding box center [414, 373] width 94 height 31
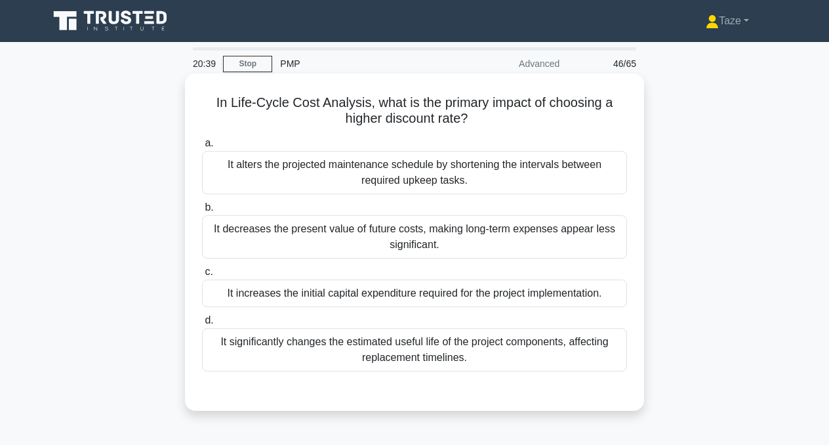
click at [504, 238] on div "It decreases the present value of future costs, making long-term expenses appea…" at bounding box center [414, 236] width 425 height 43
click at [202, 212] on input "b. It decreases the present value of future costs, making long-term expenses ap…" at bounding box center [202, 207] width 0 height 9
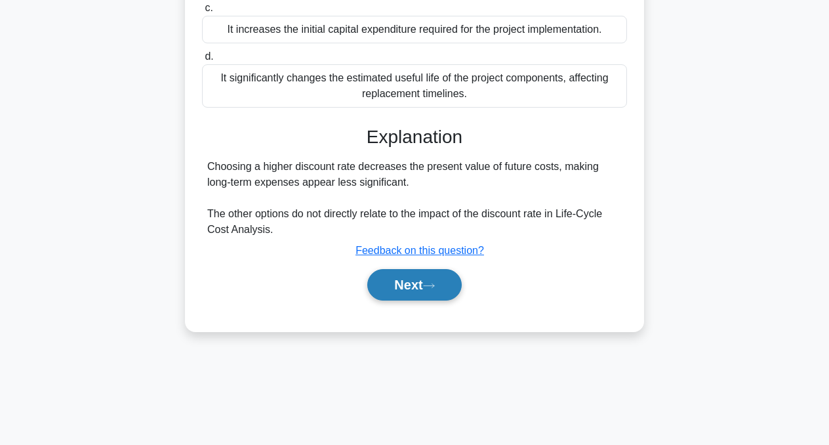
click at [445, 282] on button "Next" at bounding box center [414, 284] width 94 height 31
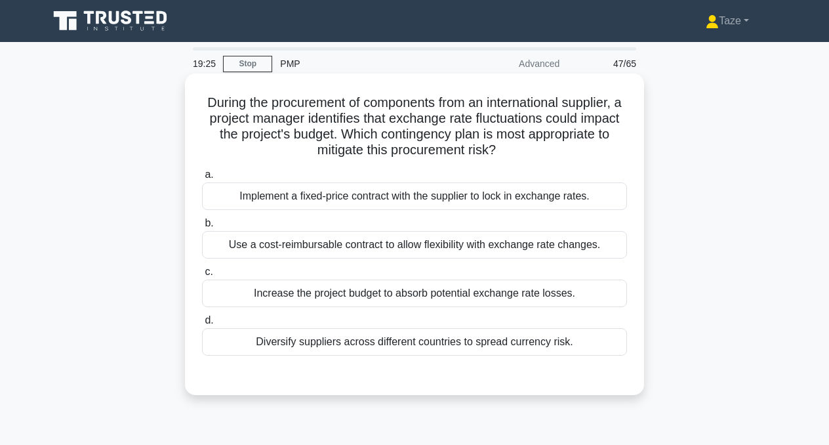
click at [440, 243] on div "Use a cost-reimbursable contract to allow flexibility with exchange rate change…" at bounding box center [414, 245] width 425 height 28
click at [202, 228] on input "b. Use a cost-reimbursable contract to allow flexibility with exchange rate cha…" at bounding box center [202, 223] width 0 height 9
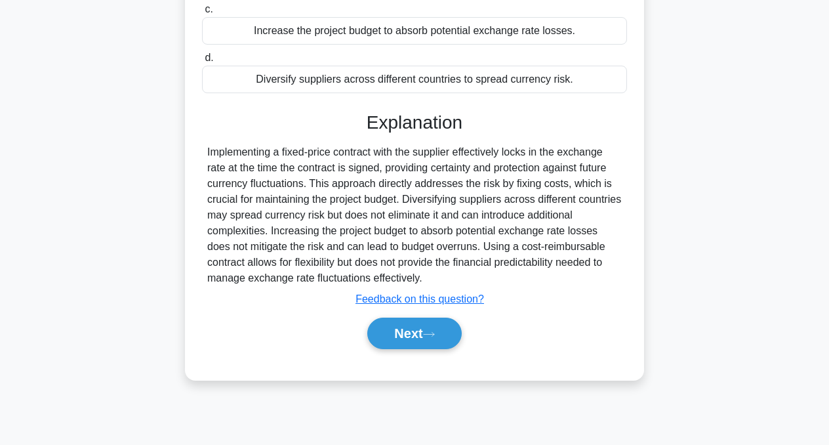
scroll to position [264, 0]
click at [407, 331] on button "Next" at bounding box center [414, 332] width 94 height 31
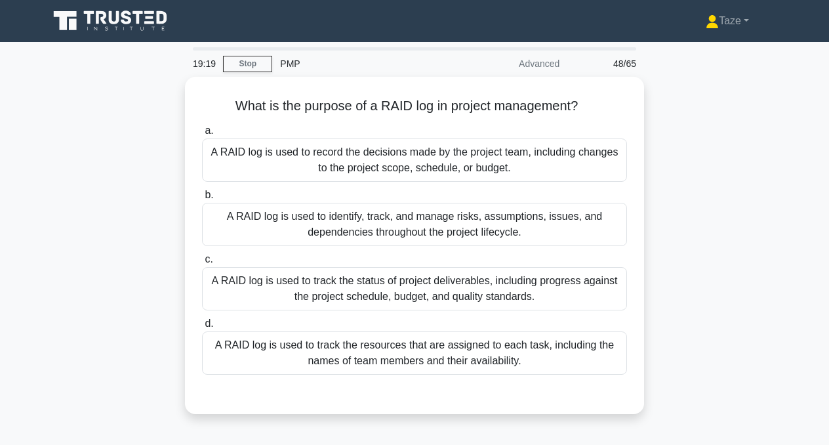
scroll to position [0, 0]
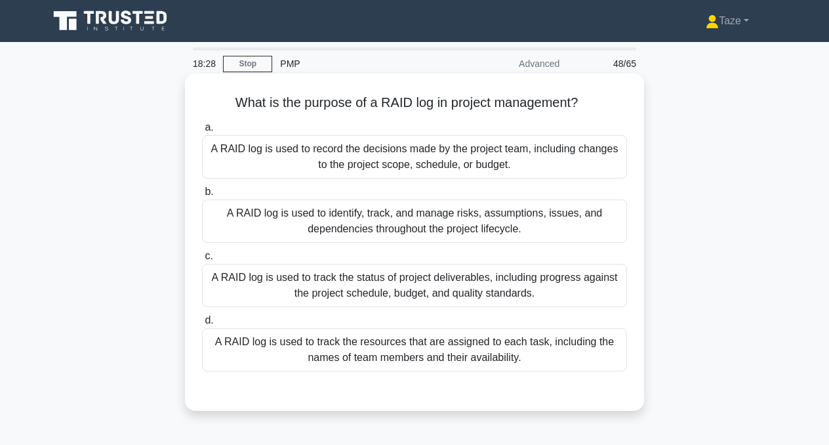
click at [394, 282] on div "A RAID log is used to track the status of project deliverables, including progr…" at bounding box center [414, 285] width 425 height 43
click at [202, 260] on input "c. A RAID log is used to track the status of project deliverables, including pr…" at bounding box center [202, 256] width 0 height 9
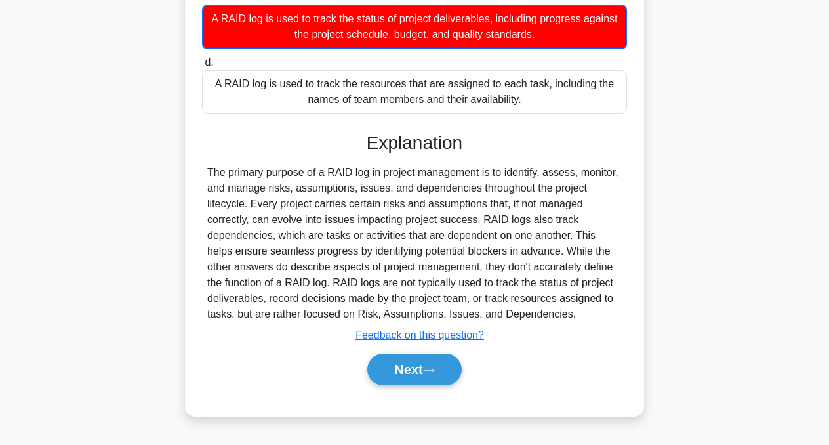
scroll to position [261, 0]
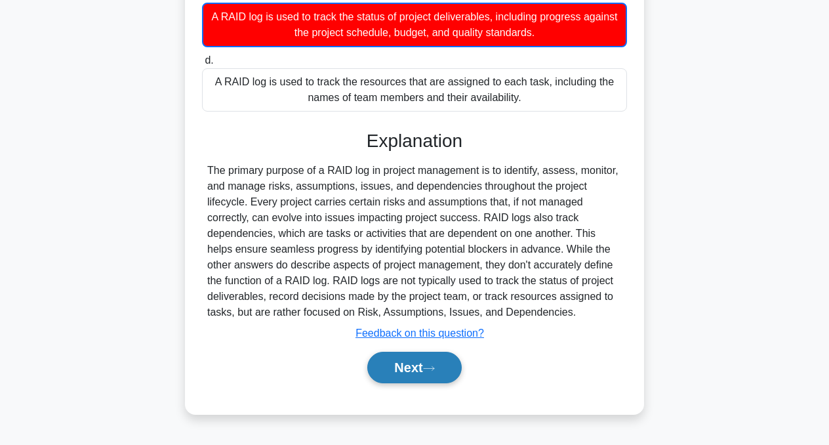
click at [394, 370] on button "Next" at bounding box center [414, 367] width 94 height 31
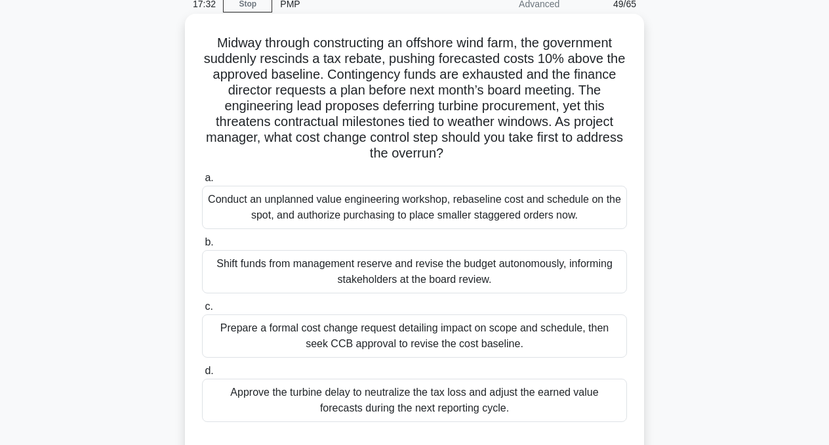
scroll to position [69, 0]
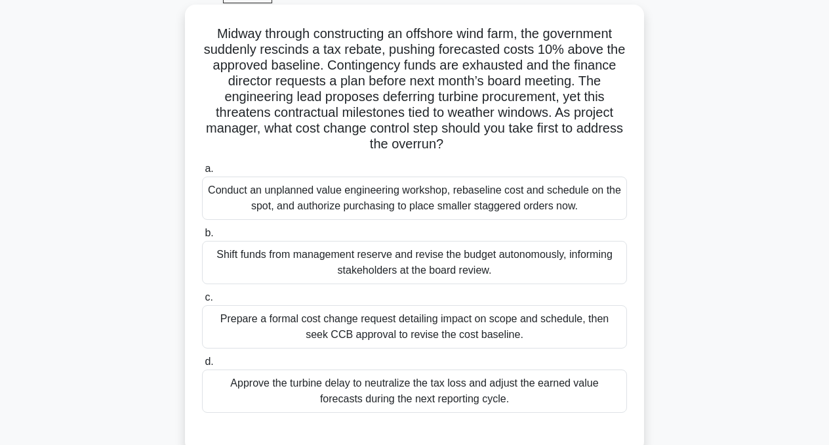
click at [489, 323] on div "Prepare a formal cost change request detailing impact on scope and schedule, th…" at bounding box center [414, 326] width 425 height 43
click at [202, 302] on input "c. Prepare a formal cost change request detailing impact on scope and schedule,…" at bounding box center [202, 297] width 0 height 9
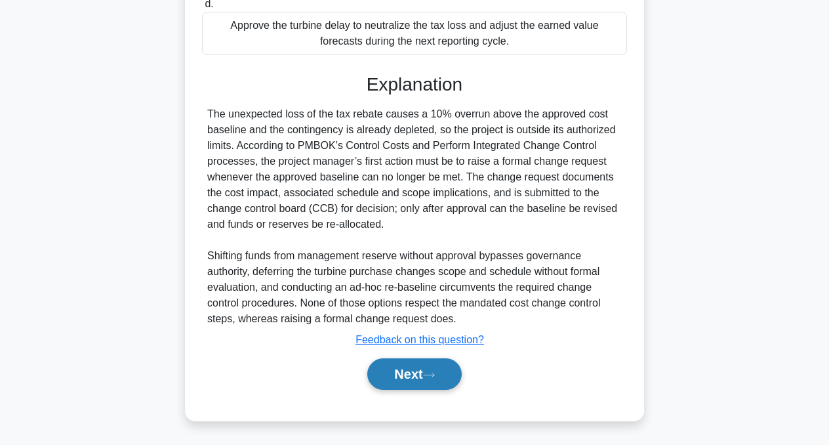
click at [415, 379] on button "Next" at bounding box center [414, 373] width 94 height 31
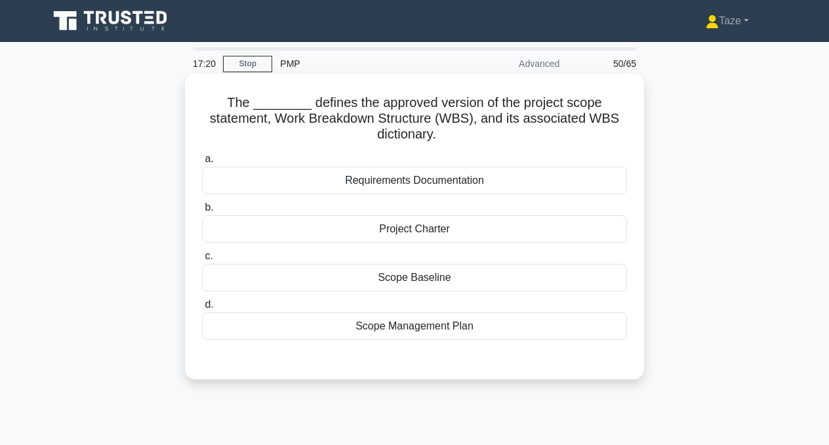
scroll to position [0, 0]
click at [441, 277] on div "Scope Baseline" at bounding box center [414, 278] width 425 height 28
click at [202, 260] on input "c. Scope Baseline" at bounding box center [202, 256] width 0 height 9
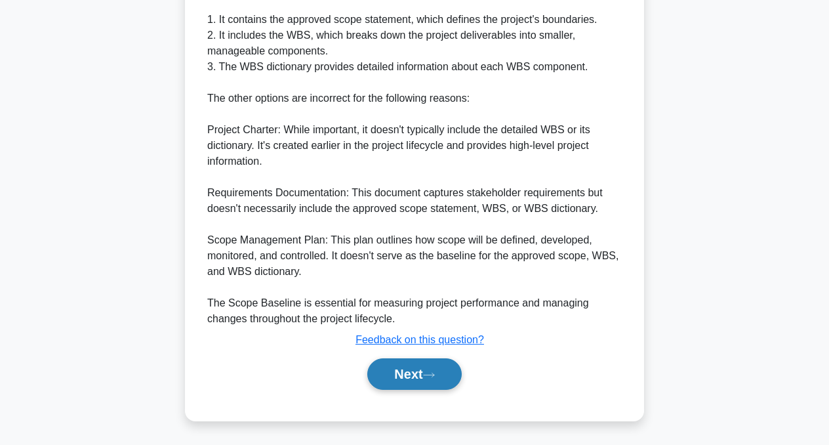
click at [403, 369] on button "Next" at bounding box center [414, 373] width 94 height 31
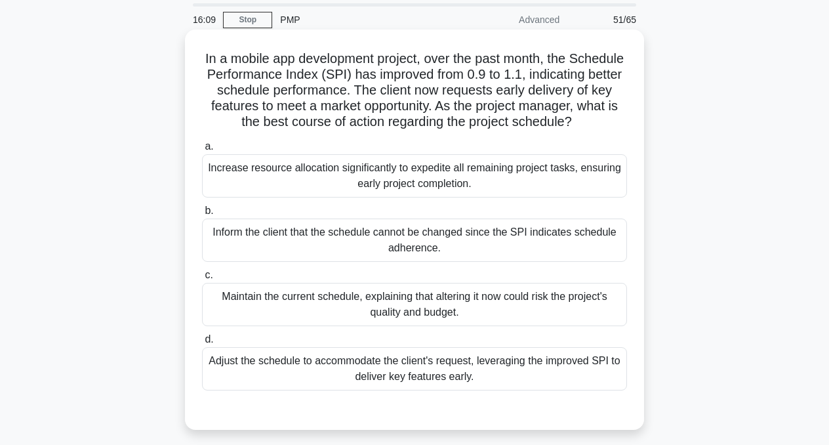
scroll to position [53, 0]
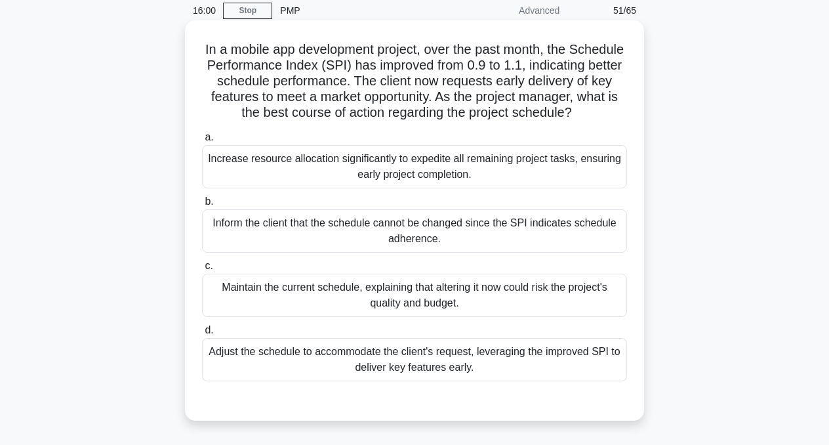
click at [522, 359] on div "Adjust the schedule to accommodate the client's request, leveraging the improve…" at bounding box center [414, 359] width 425 height 43
click at [202, 335] on input "d. Adjust the schedule to accommodate the client's request, leveraging the impr…" at bounding box center [202, 330] width 0 height 9
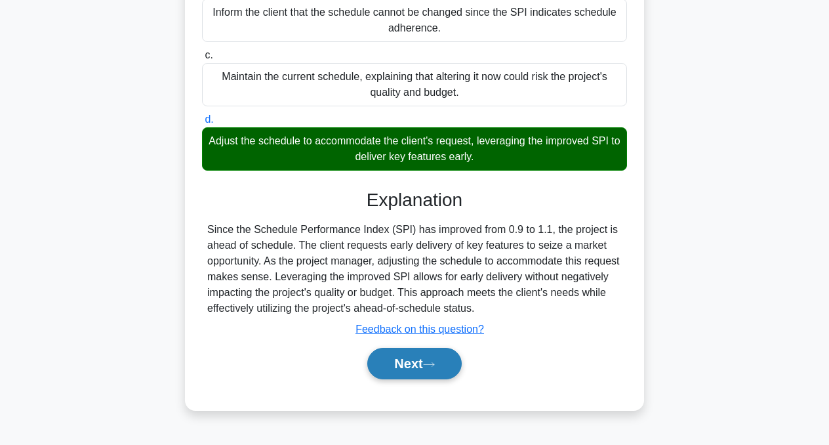
click at [424, 369] on button "Next" at bounding box center [414, 363] width 94 height 31
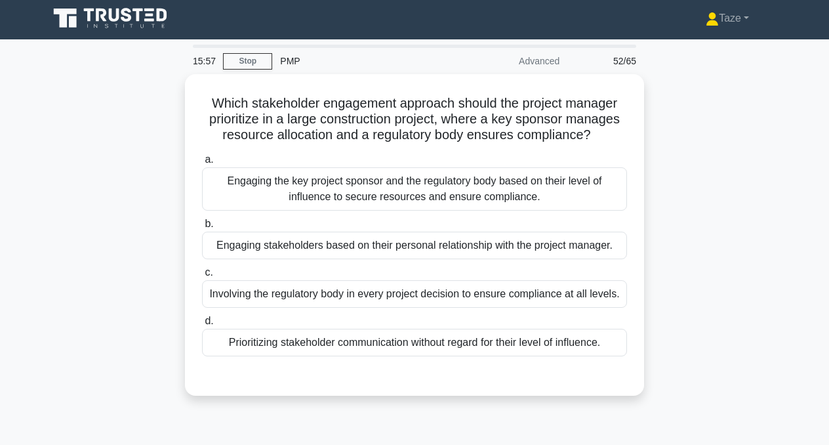
scroll to position [0, 0]
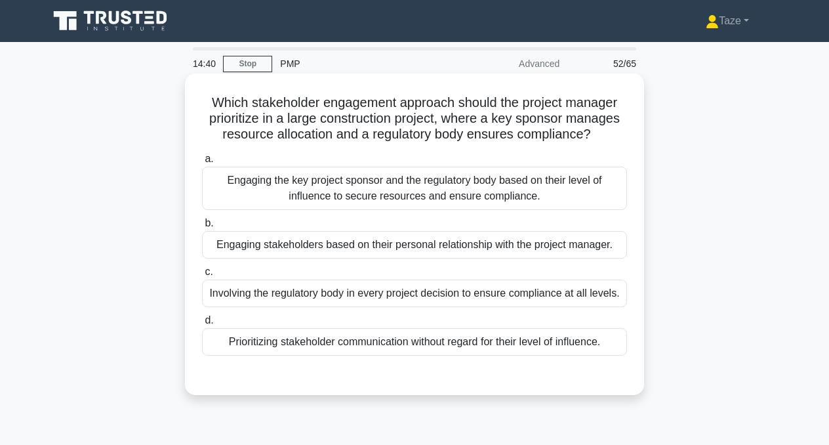
click at [479, 192] on div "Engaging the key project sponsor and the regulatory body based on their level o…" at bounding box center [414, 188] width 425 height 43
click at [202, 163] on input "a. Engaging the key project sponsor and the regulatory body based on their leve…" at bounding box center [202, 159] width 0 height 9
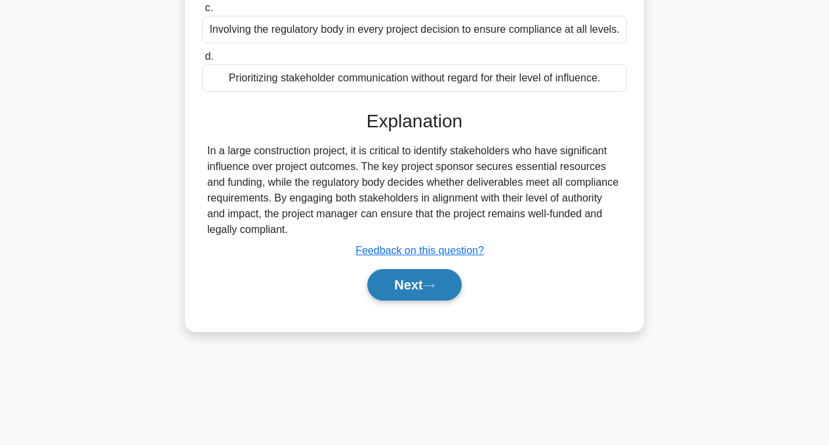
click at [442, 285] on button "Next" at bounding box center [414, 284] width 94 height 31
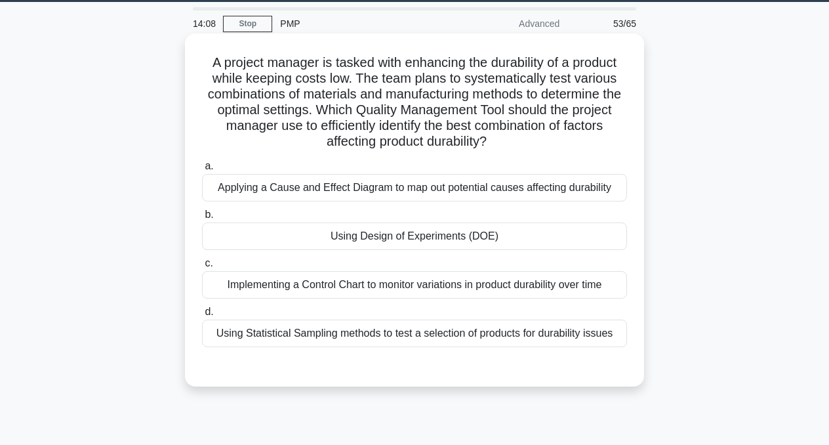
scroll to position [41, 0]
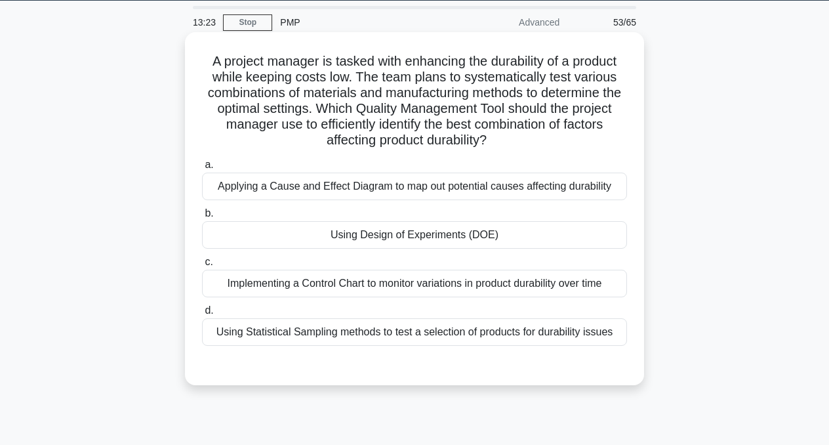
click at [485, 235] on div "Using Design of Experiments (DOE)" at bounding box center [414, 235] width 425 height 28
click at [202, 218] on input "b. Using Design of Experiments (DOE)" at bounding box center [202, 213] width 0 height 9
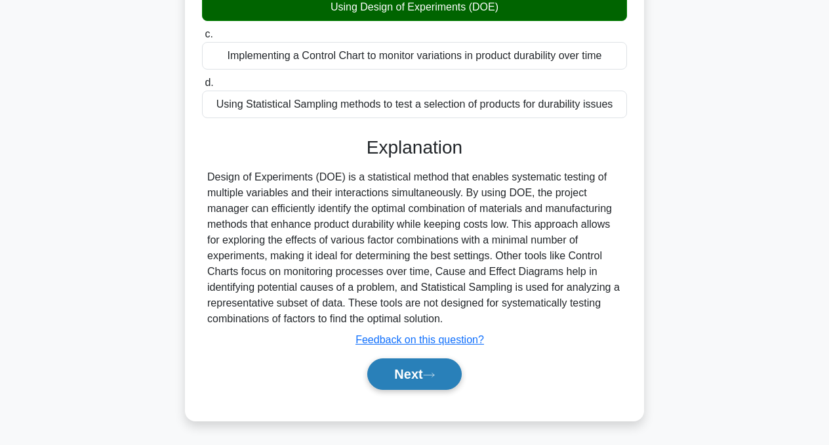
click at [405, 373] on button "Next" at bounding box center [414, 373] width 94 height 31
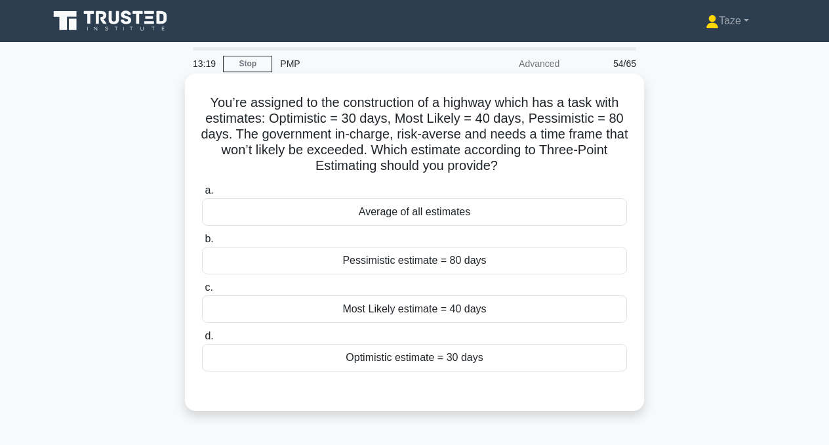
scroll to position [0, 0]
click at [444, 212] on div "Average of all estimates" at bounding box center [414, 212] width 425 height 28
click at [202, 195] on input "a. Average of all estimates" at bounding box center [202, 190] width 0 height 9
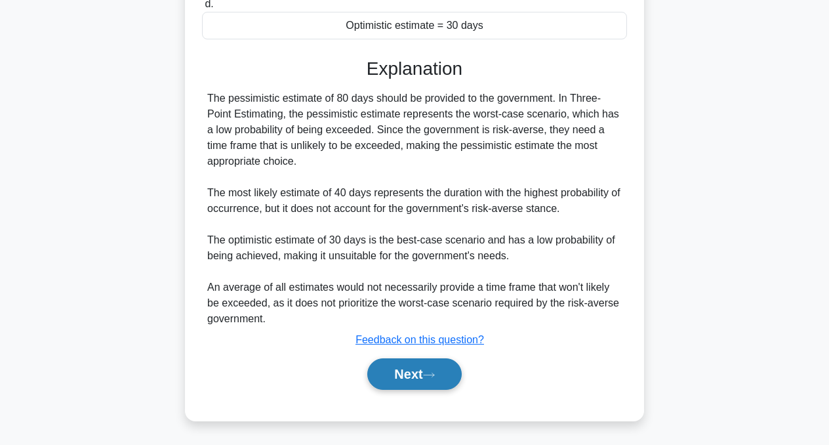
click at [403, 377] on button "Next" at bounding box center [414, 373] width 94 height 31
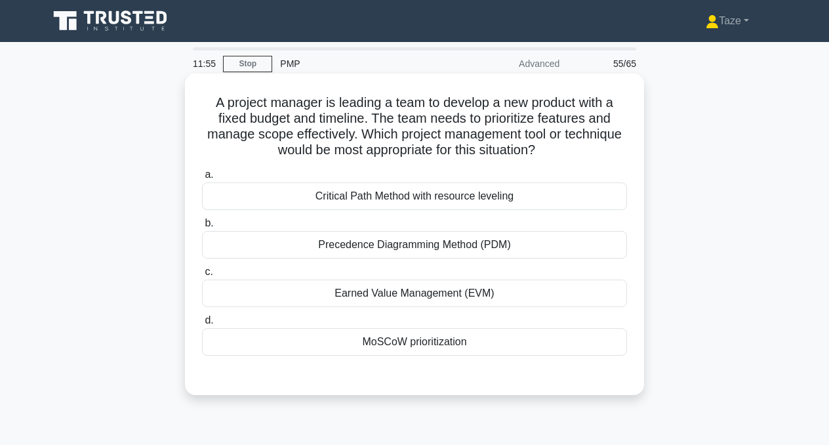
click at [417, 339] on div "MoSCoW prioritization" at bounding box center [414, 342] width 425 height 28
click at [202, 325] on input "d. MoSCoW prioritization" at bounding box center [202, 320] width 0 height 9
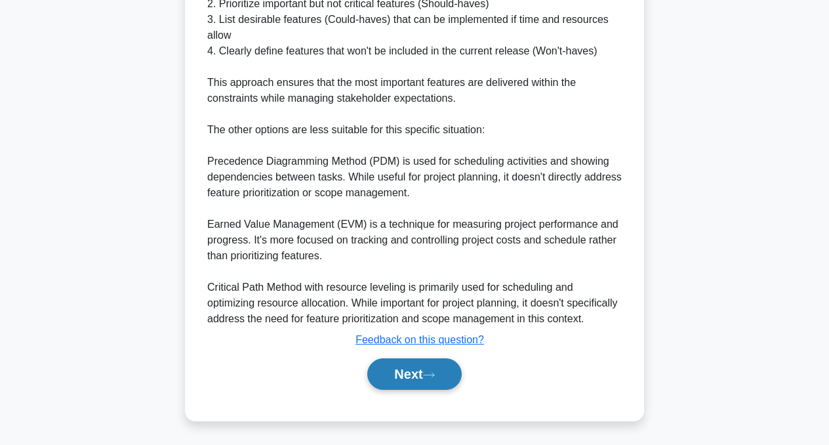
click at [404, 372] on button "Next" at bounding box center [414, 373] width 94 height 31
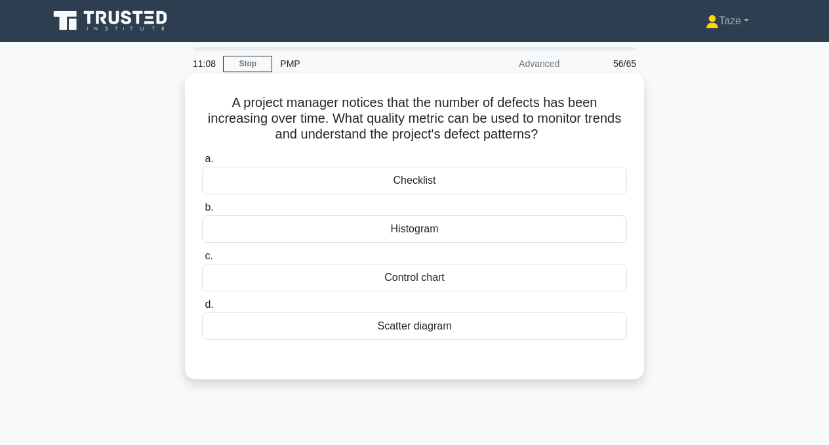
click at [435, 234] on div "Histogram" at bounding box center [414, 229] width 425 height 28
click at [202, 212] on input "b. Histogram" at bounding box center [202, 207] width 0 height 9
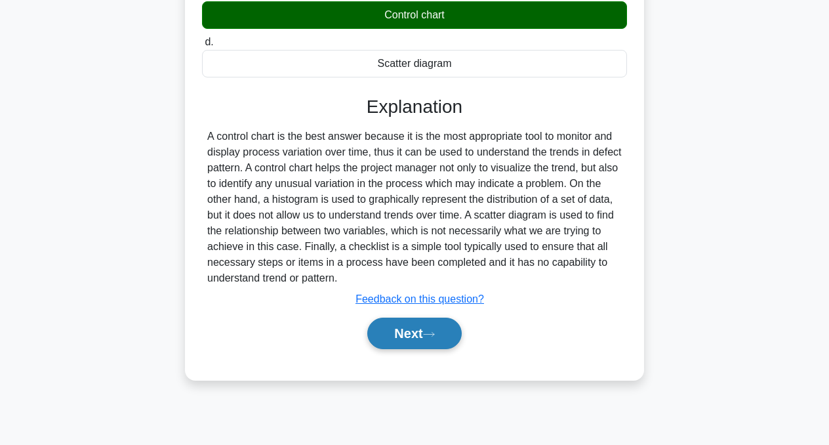
scroll to position [264, 0]
click at [416, 333] on button "Next" at bounding box center [414, 332] width 94 height 31
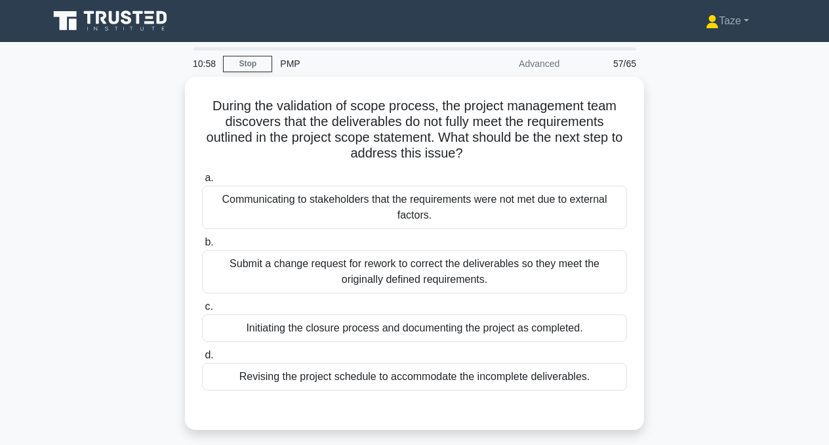
scroll to position [0, 0]
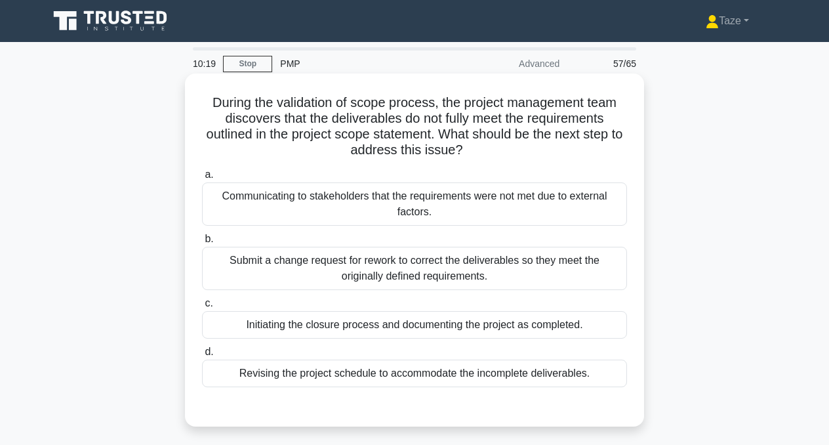
click at [499, 270] on div "Submit a change request for rework to correct the deliverables so they meet the…" at bounding box center [414, 268] width 425 height 43
click at [202, 243] on input "b. Submit a change request for rework to correct the deliverables so they meet …" at bounding box center [202, 239] width 0 height 9
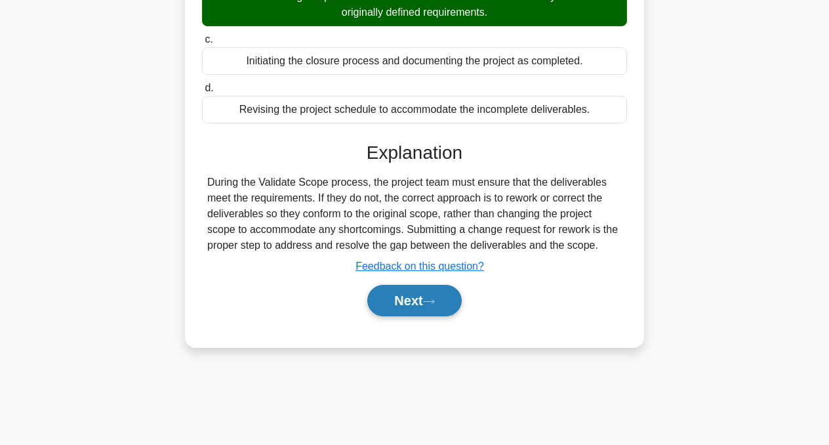
click at [441, 302] on button "Next" at bounding box center [414, 300] width 94 height 31
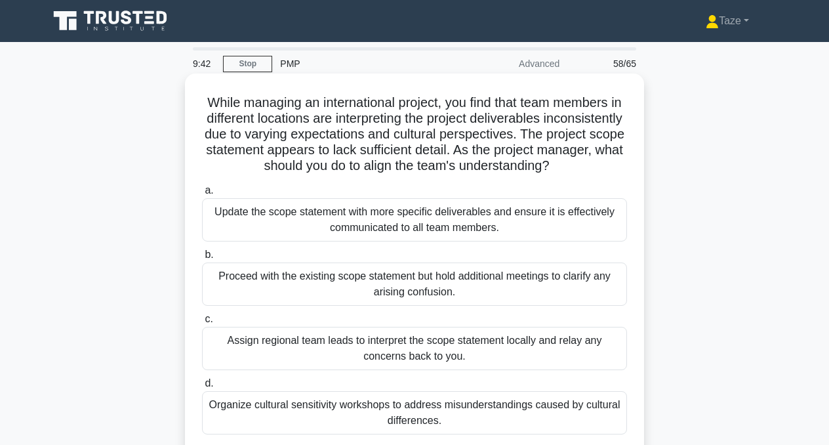
click at [455, 218] on div "Update the scope statement with more specific deliverables and ensure it is eff…" at bounding box center [414, 219] width 425 height 43
click at [202, 195] on input "a. Update the scope statement with more specific deliverables and ensure it is …" at bounding box center [202, 190] width 0 height 9
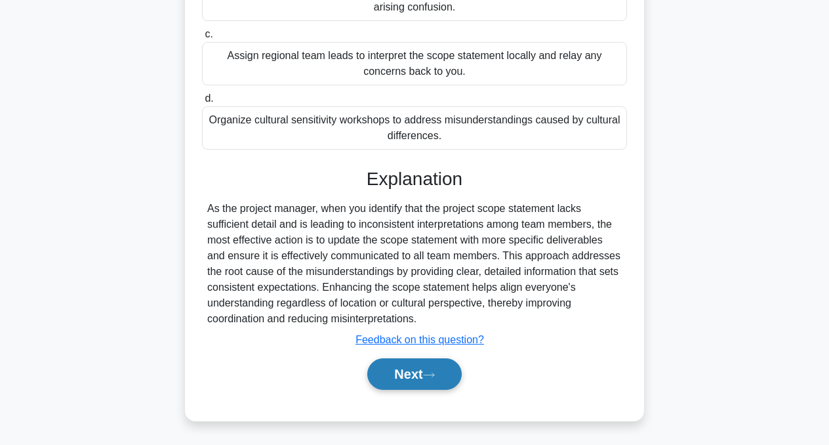
click at [420, 374] on button "Next" at bounding box center [414, 373] width 94 height 31
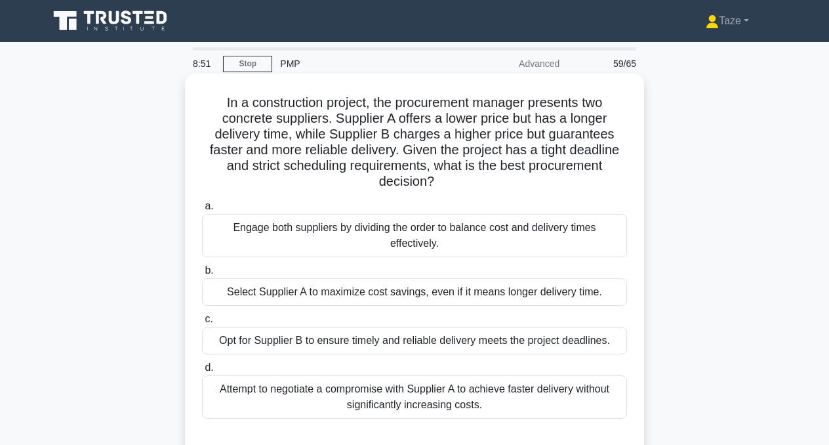
click at [480, 396] on div "Attempt to negotiate a compromise with Supplier A to achieve faster delivery wi…" at bounding box center [414, 396] width 425 height 43
click at [202, 372] on input "d. Attempt to negotiate a compromise with Supplier A to achieve faster delivery…" at bounding box center [202, 367] width 0 height 9
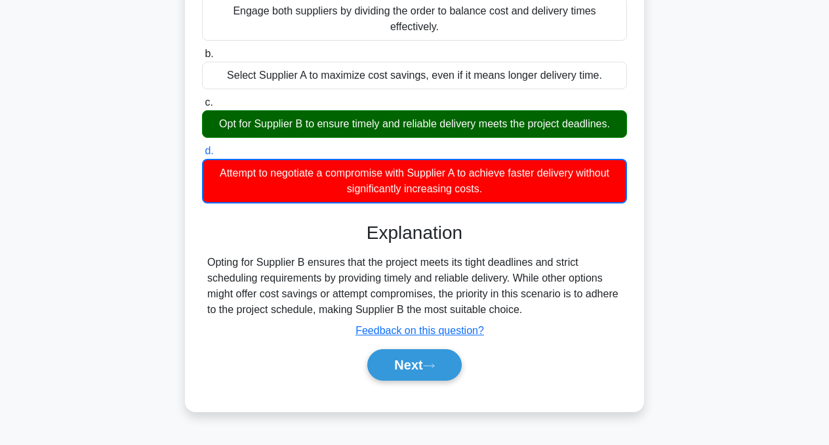
scroll to position [222, 0]
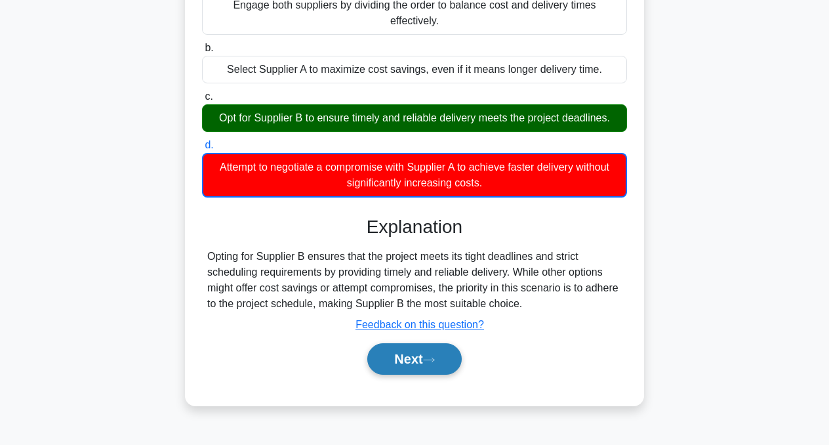
click at [416, 361] on button "Next" at bounding box center [414, 358] width 94 height 31
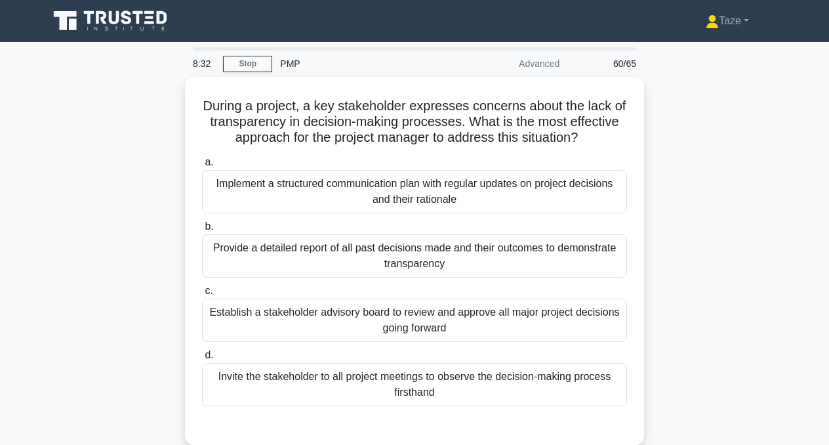
scroll to position [0, 0]
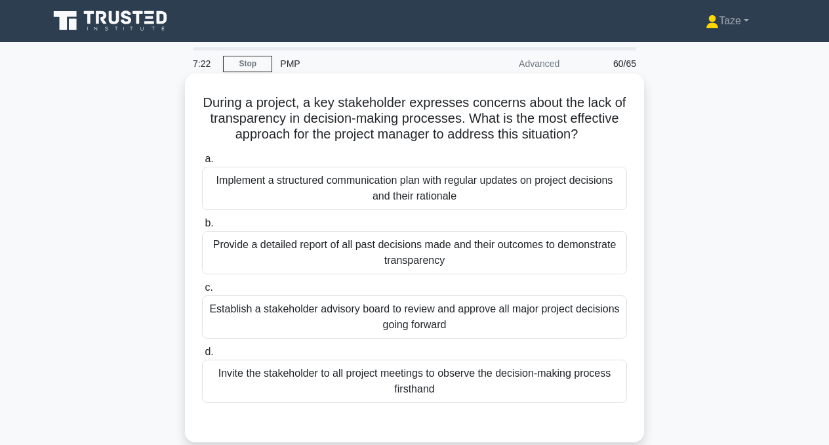
click at [478, 258] on div "Provide a detailed report of all past decisions made and their outcomes to demo…" at bounding box center [414, 252] width 425 height 43
click at [202, 228] on input "b. Provide a detailed report of all past decisions made and their outcomes to d…" at bounding box center [202, 223] width 0 height 9
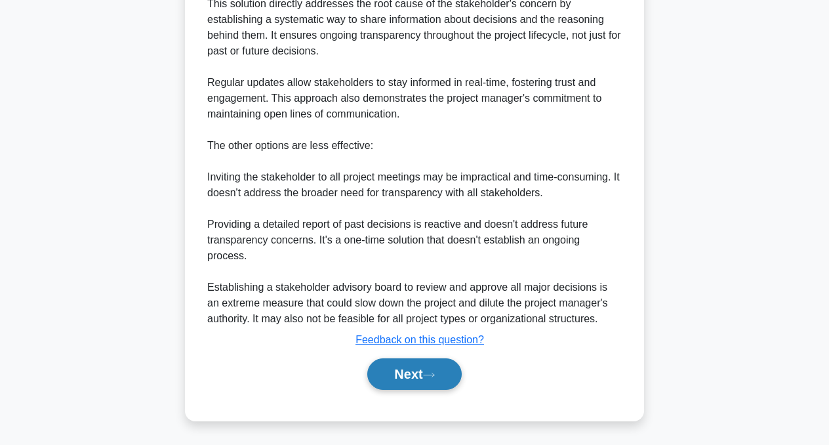
click at [412, 375] on button "Next" at bounding box center [414, 373] width 94 height 31
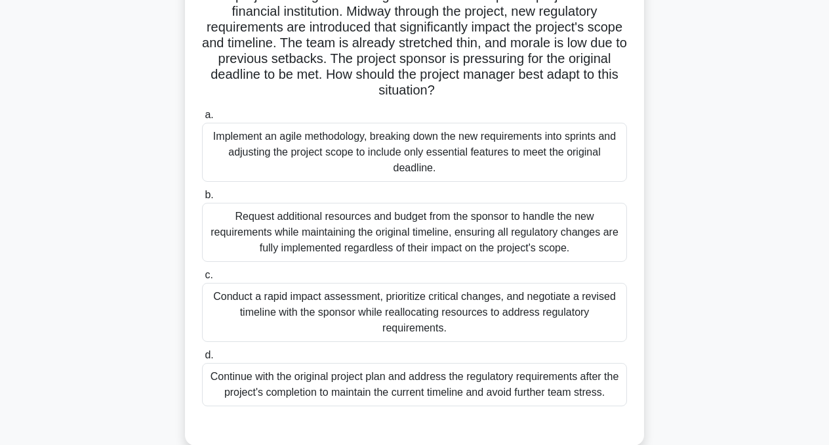
scroll to position [108, 0]
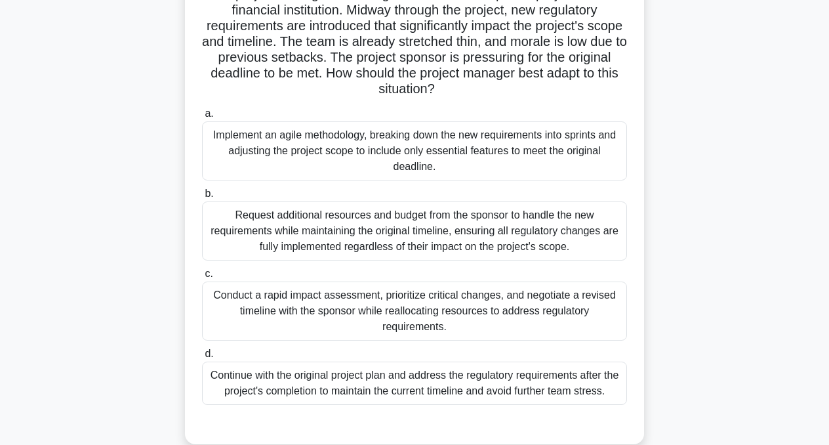
click at [415, 146] on div "Implement an agile methodology, breaking down the new requirements into sprints…" at bounding box center [414, 150] width 425 height 59
click at [202, 118] on input "a. Implement an agile methodology, breaking down the new requirements into spri…" at bounding box center [202, 114] width 0 height 9
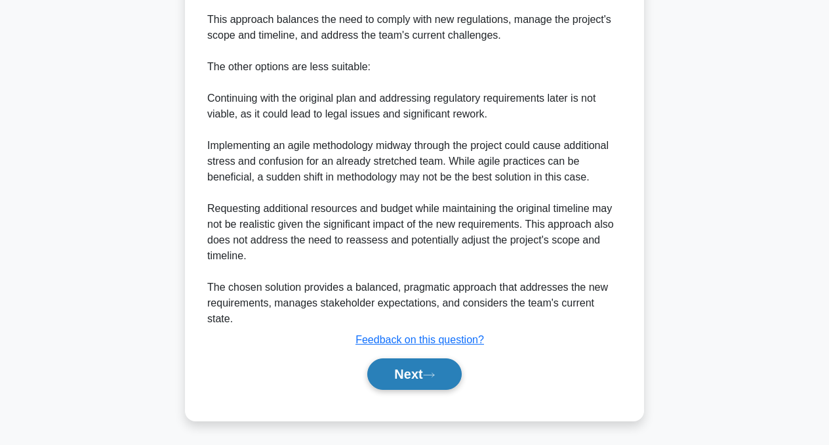
click at [408, 378] on button "Next" at bounding box center [414, 373] width 94 height 31
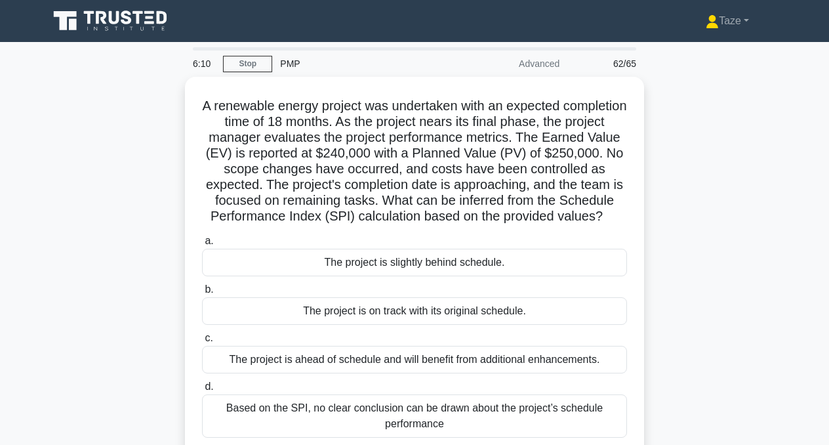
scroll to position [0, 0]
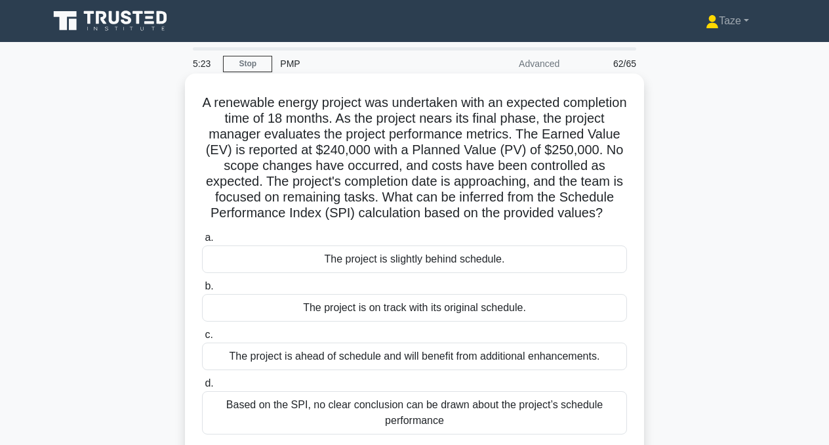
click at [481, 252] on div "The project is slightly behind schedule." at bounding box center [414, 259] width 425 height 28
click at [202, 242] on input "a. The project is slightly behind schedule." at bounding box center [202, 238] width 0 height 9
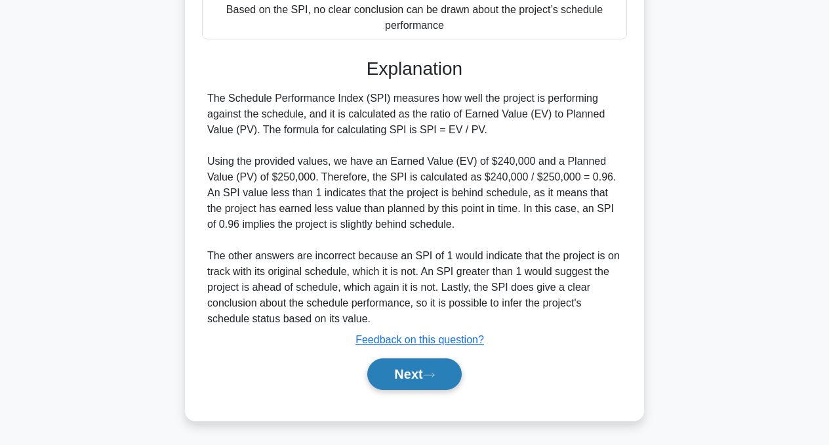
click at [425, 373] on button "Next" at bounding box center [414, 373] width 94 height 31
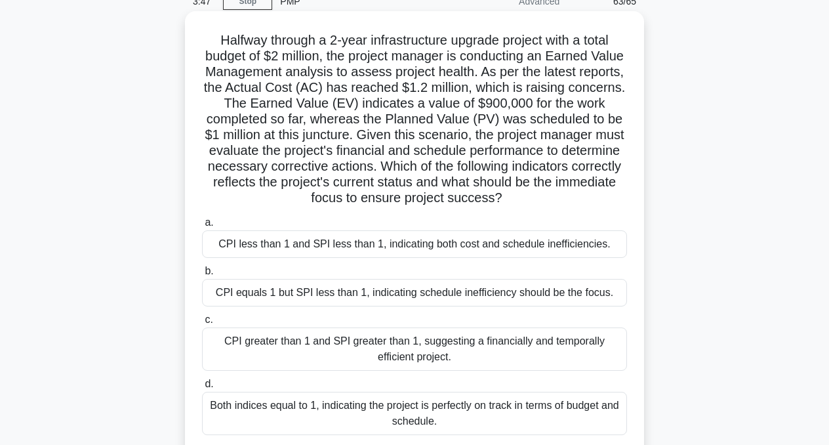
scroll to position [70, 0]
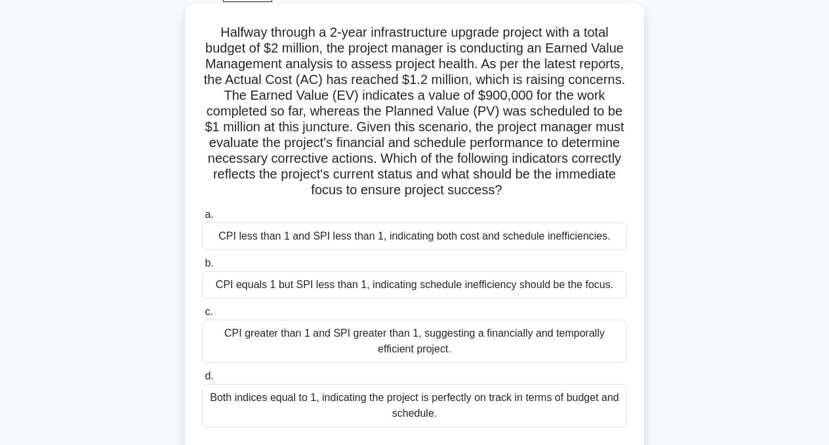
click at [369, 230] on div "CPI less than 1 and SPI less than 1, indicating both cost and schedule ineffici…" at bounding box center [414, 236] width 425 height 28
click at [202, 219] on input "a. CPI less than 1 and SPI less than 1, indicating both cost and schedule ineff…" at bounding box center [202, 215] width 0 height 9
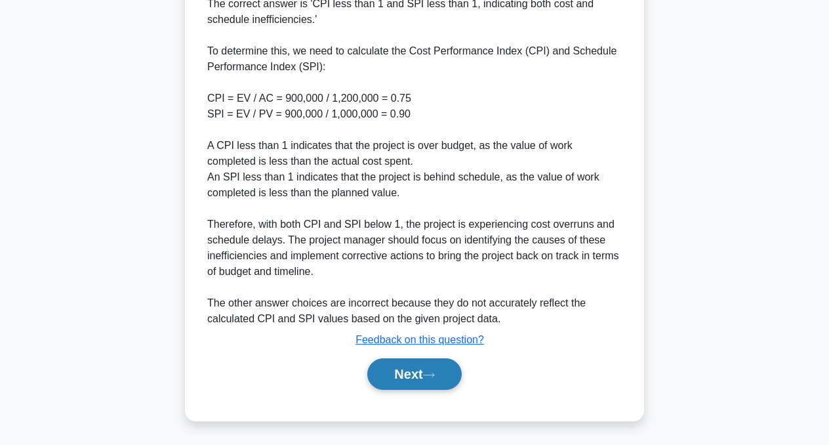
click at [399, 367] on button "Next" at bounding box center [414, 373] width 94 height 31
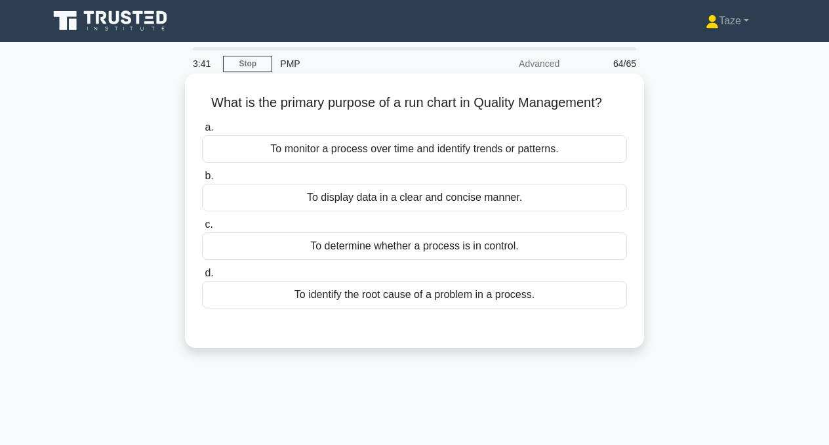
scroll to position [0, 0]
click at [459, 148] on div "To monitor a process over time and identify trends or patterns." at bounding box center [414, 149] width 425 height 28
click at [202, 132] on input "a. To monitor a process over time and identify trends or patterns." at bounding box center [202, 127] width 0 height 9
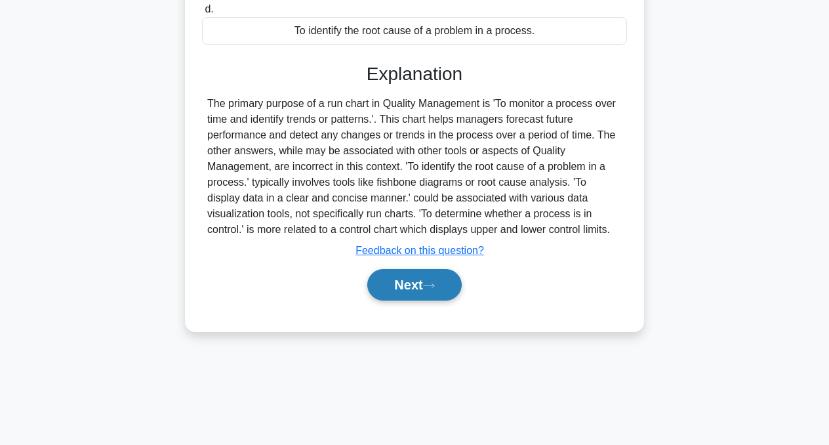
click at [428, 288] on button "Next" at bounding box center [414, 284] width 94 height 31
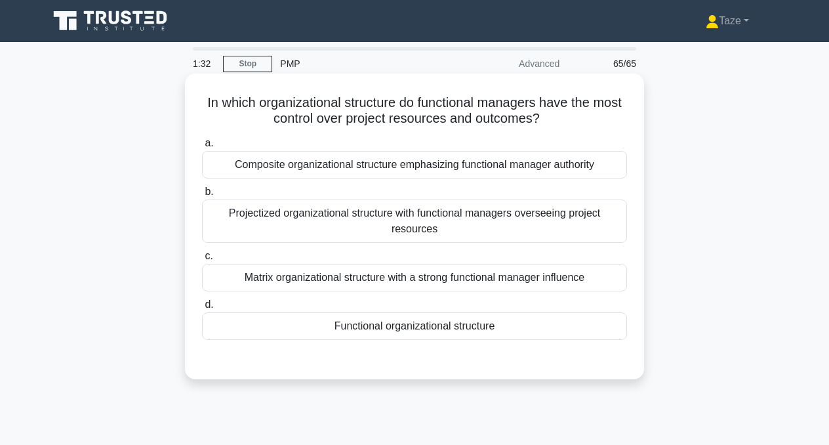
click at [510, 224] on div "Projectized organizational structure with functional managers overseeing projec…" at bounding box center [414, 220] width 425 height 43
click at [202, 196] on input "b. Projectized organizational structure with functional managers overseeing pro…" at bounding box center [202, 192] width 0 height 9
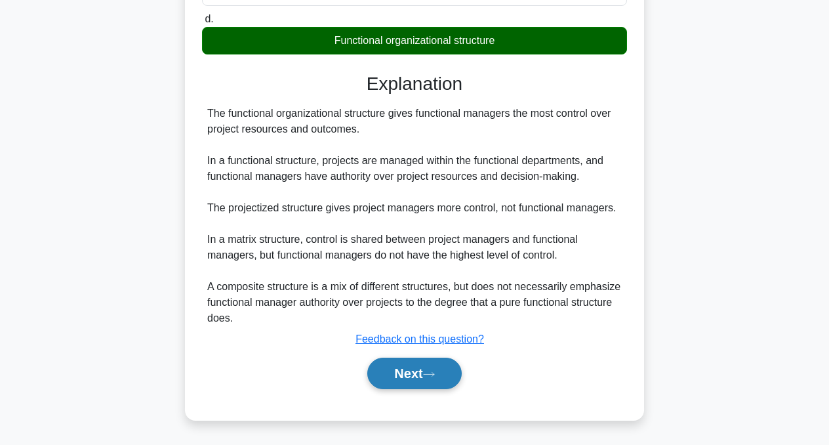
scroll to position [286, 0]
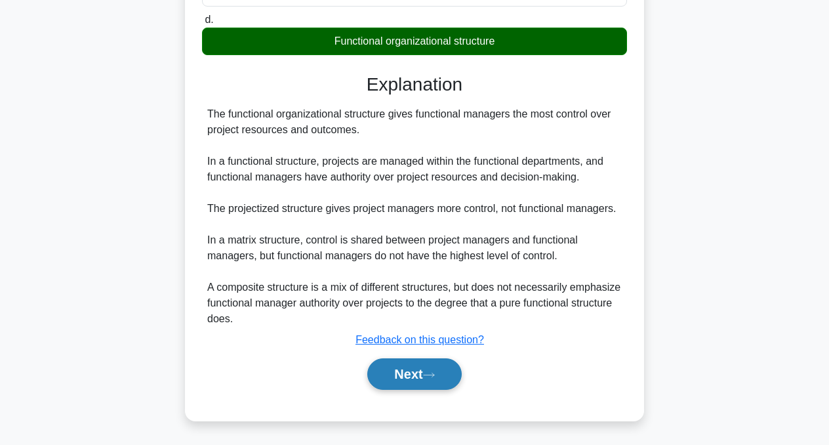
click at [422, 374] on button "Next" at bounding box center [414, 373] width 94 height 31
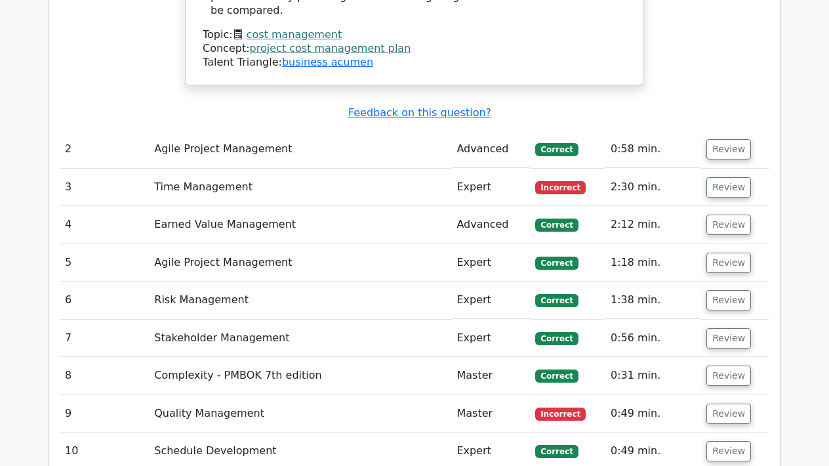
scroll to position [1967, 0]
click at [727, 177] on button "Review" at bounding box center [728, 187] width 45 height 20
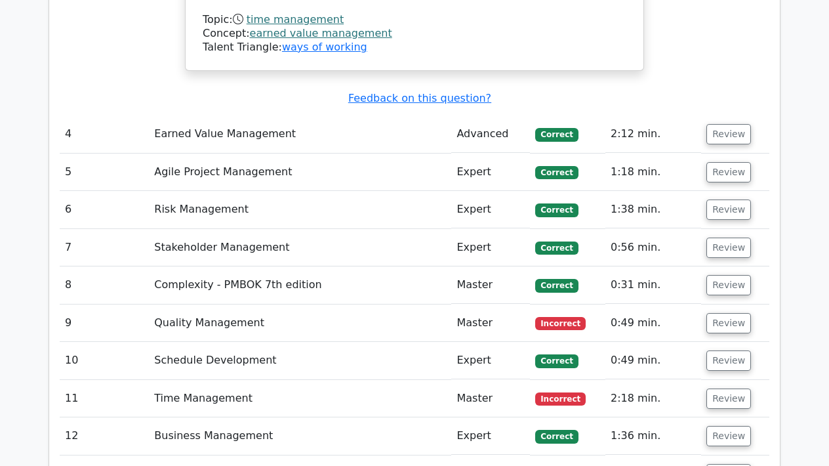
scroll to position [2821, 0]
click at [712, 313] on button "Review" at bounding box center [728, 323] width 45 height 20
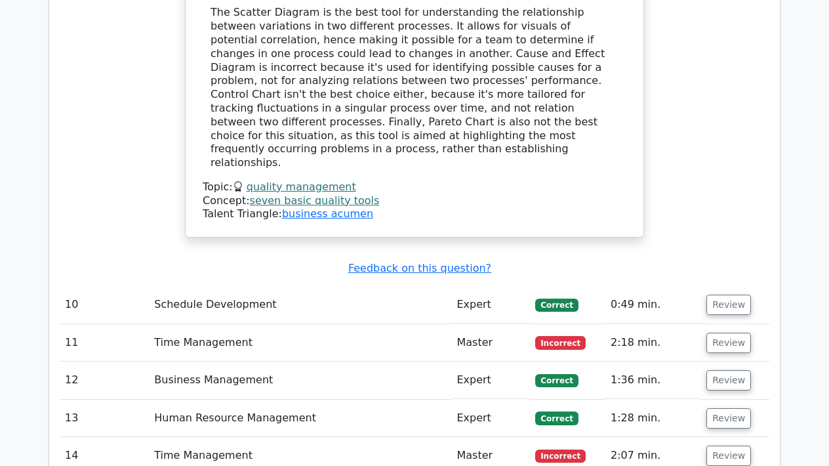
scroll to position [3470, 0]
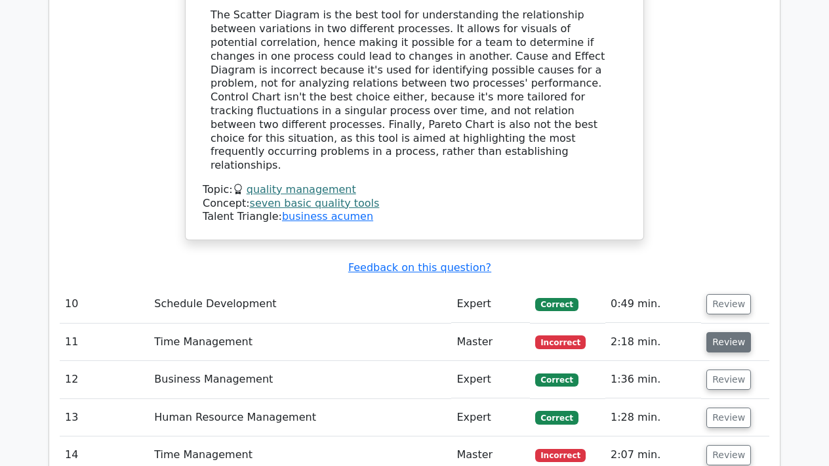
click at [716, 332] on button "Review" at bounding box center [728, 342] width 45 height 20
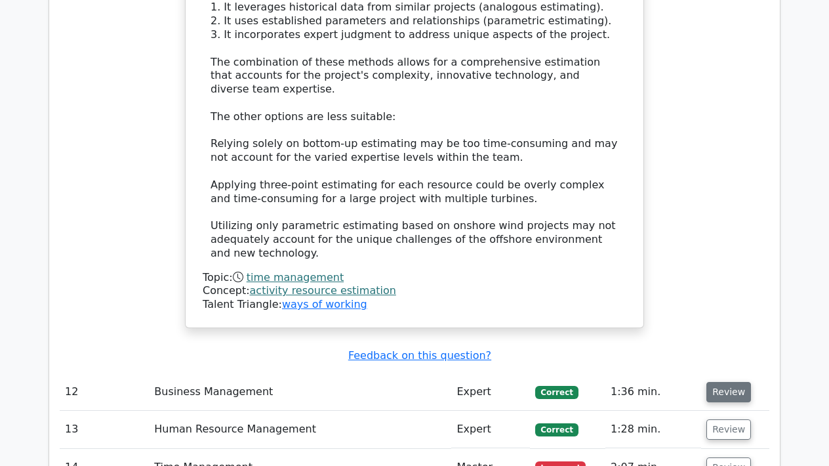
scroll to position [4392, 0]
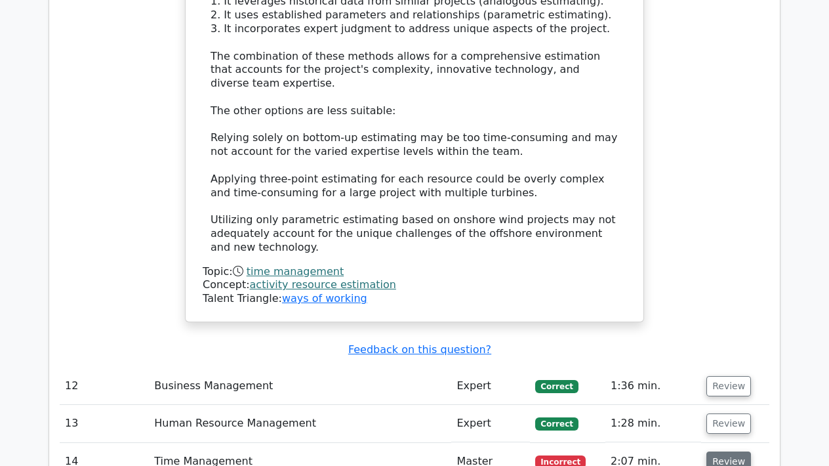
click at [719, 451] on button "Review" at bounding box center [728, 461] width 45 height 20
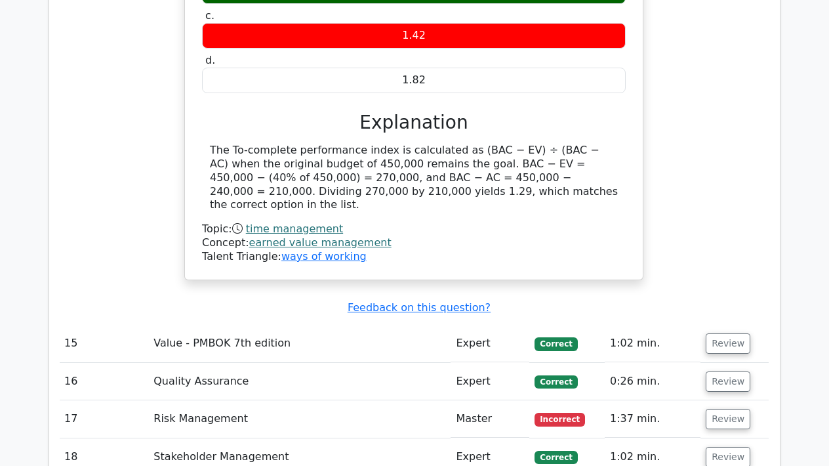
scroll to position [5054, 0]
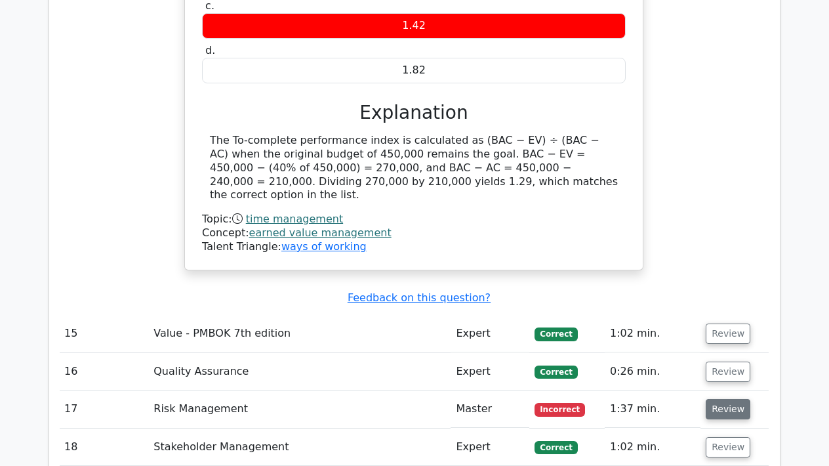
click at [727, 399] on button "Review" at bounding box center [728, 409] width 45 height 20
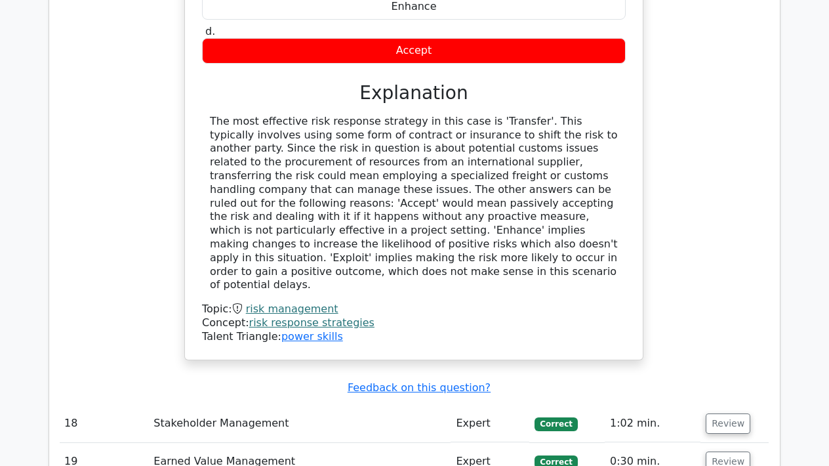
scroll to position [5707, 0]
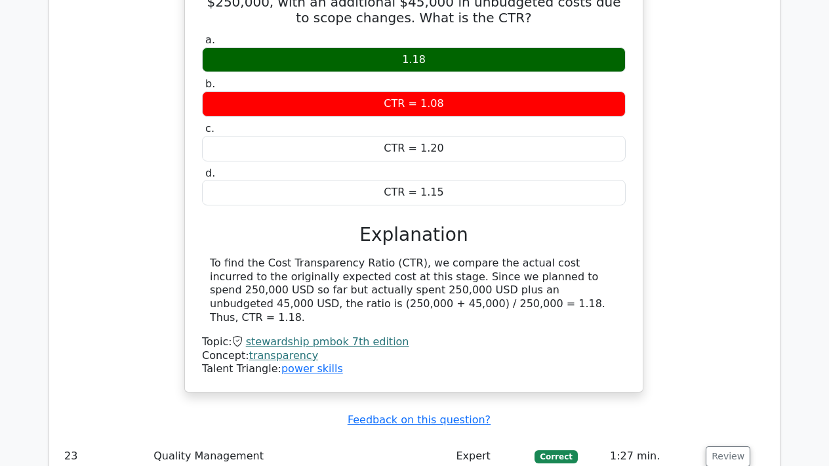
scroll to position [6368, 0]
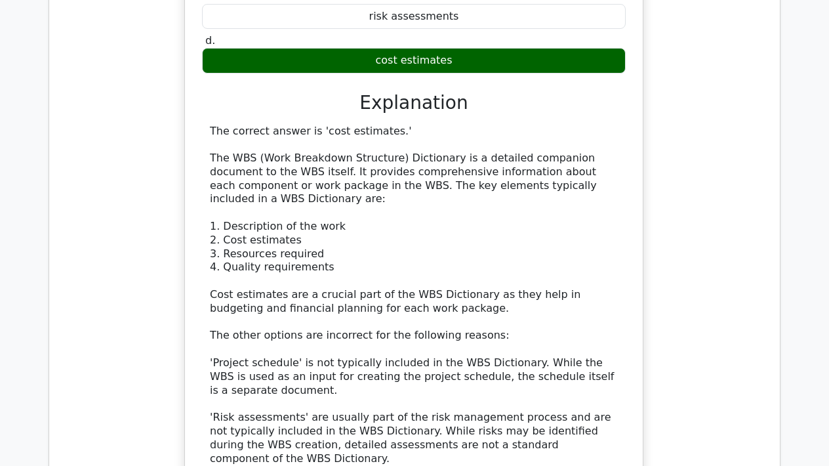
scroll to position [7181, 0]
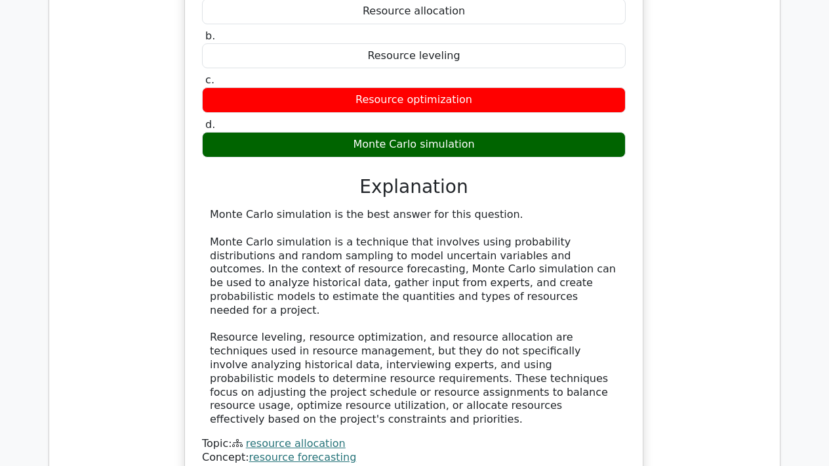
scroll to position [7982, 0]
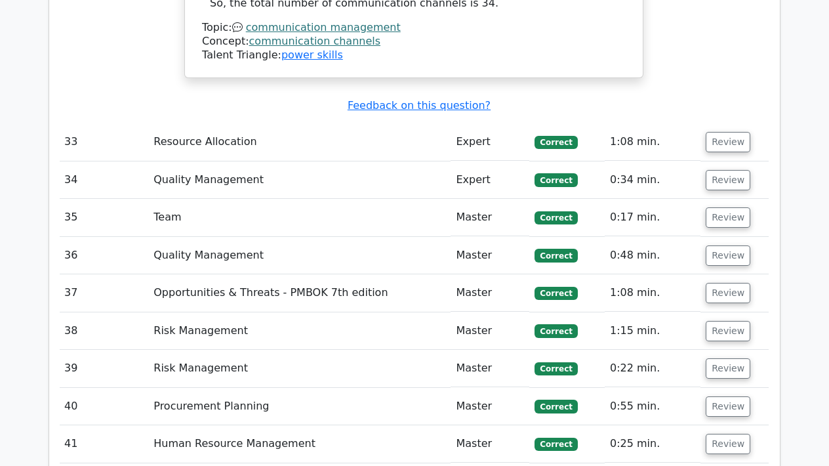
scroll to position [9291, 0]
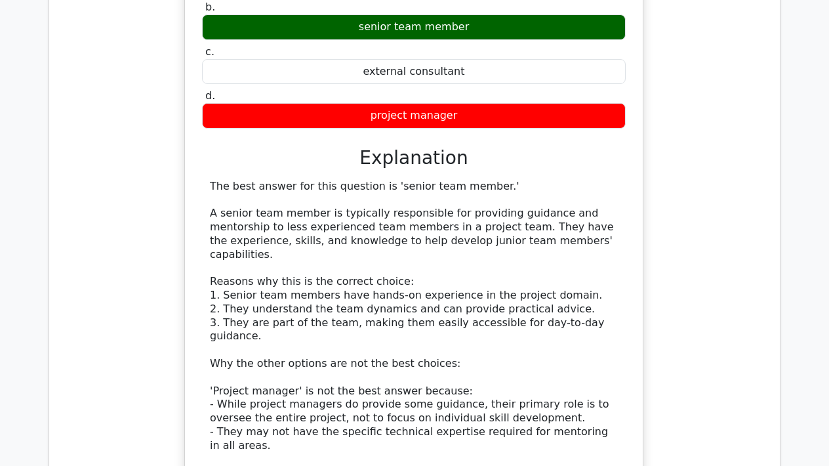
scroll to position [10027, 0]
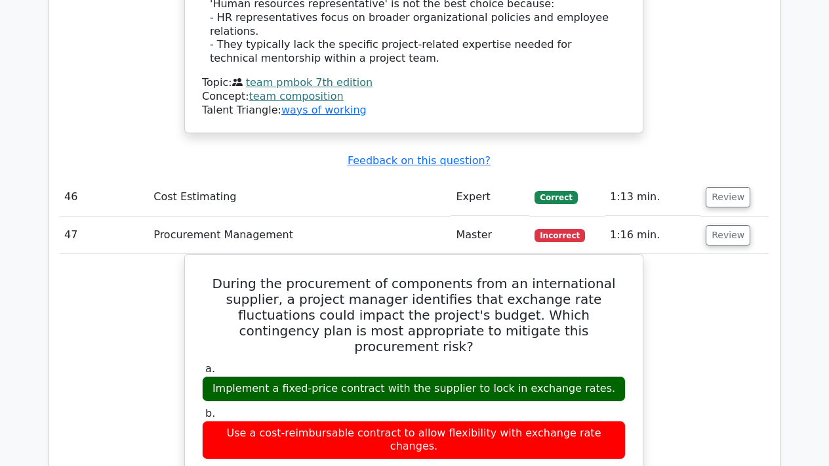
scroll to position [10582, 0]
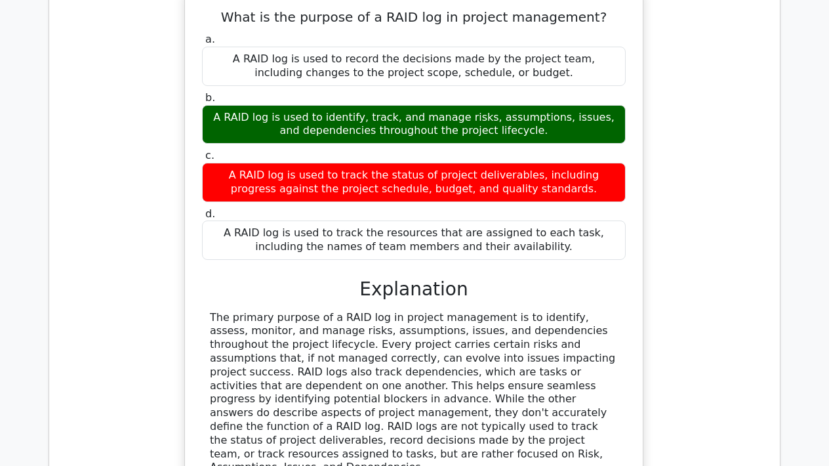
scroll to position [11466, 0]
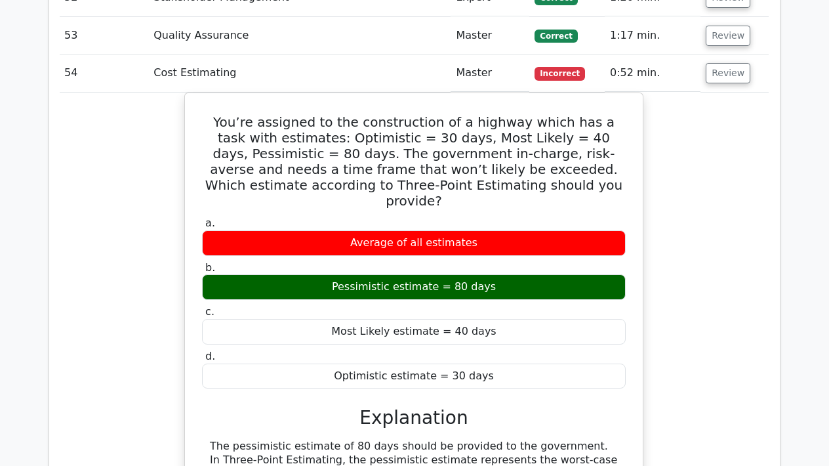
scroll to position [12174, 0]
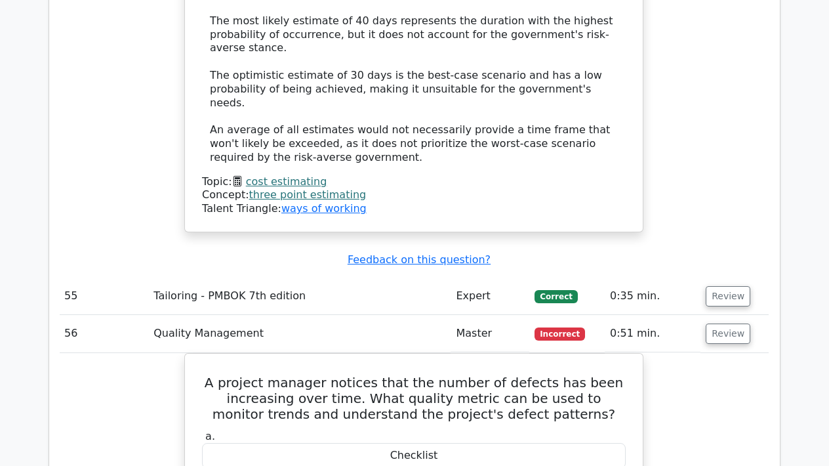
scroll to position [12696, 0]
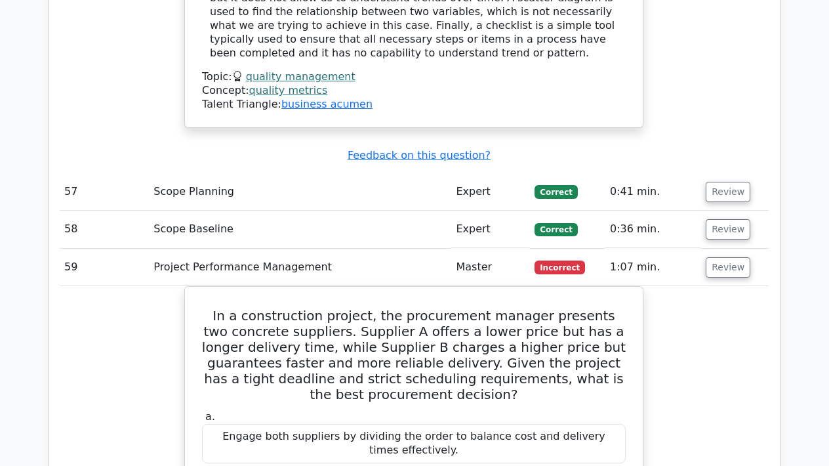
scroll to position [13421, 0]
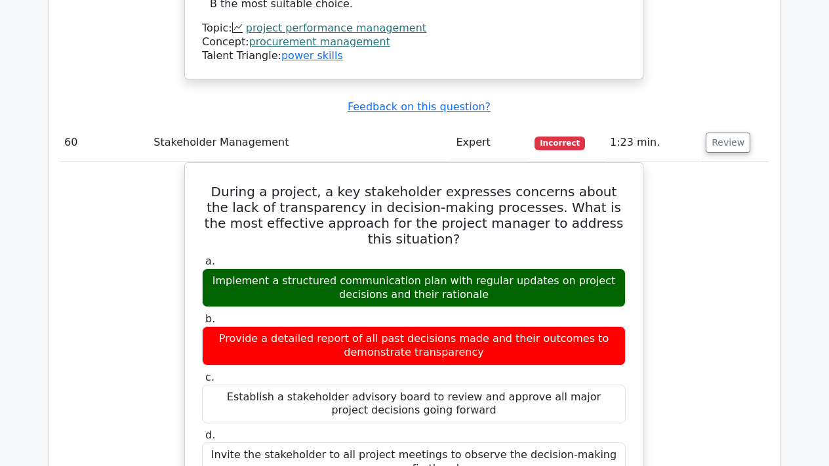
scroll to position [14164, 0]
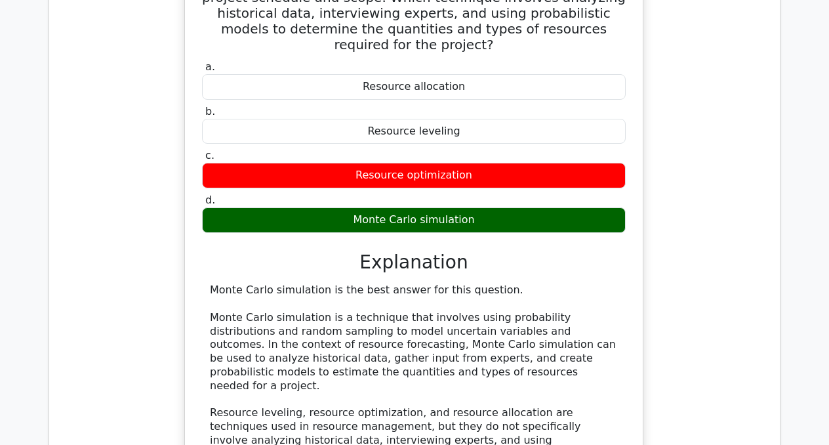
scroll to position [7900, 0]
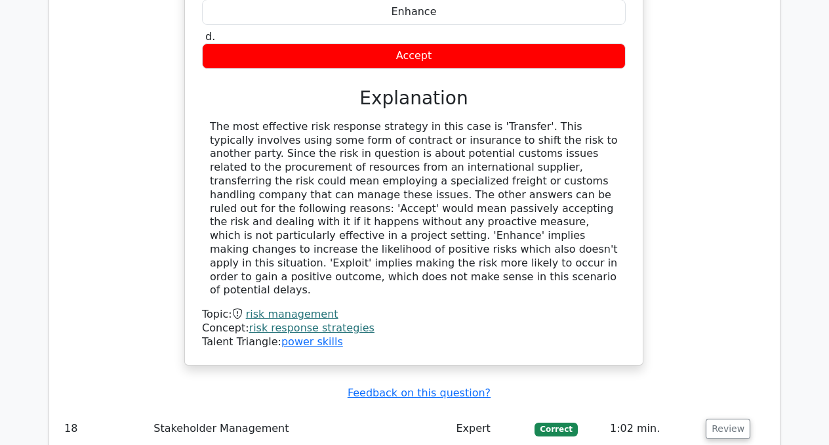
scroll to position [5697, 0]
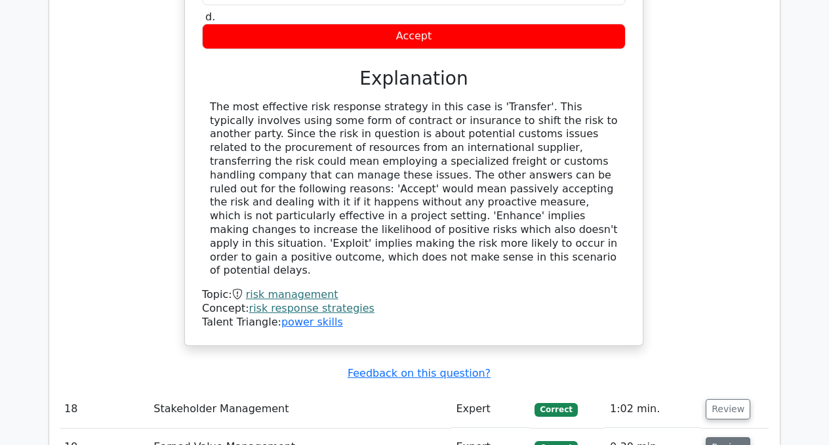
click at [719, 437] on button "Review" at bounding box center [728, 447] width 45 height 20
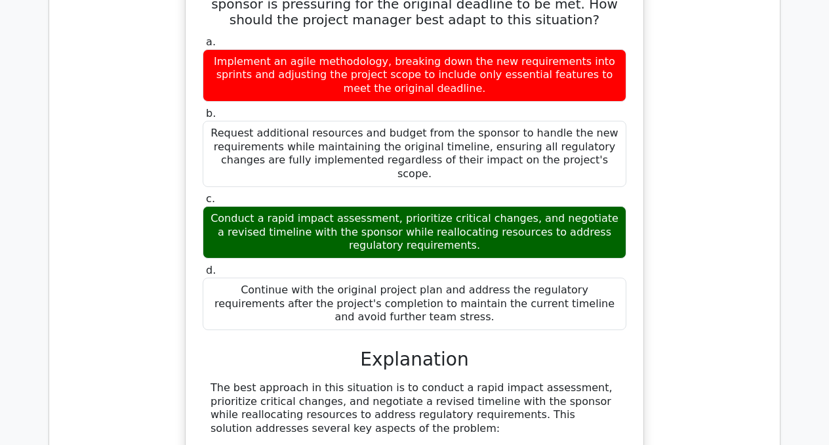
scroll to position [16551, 0]
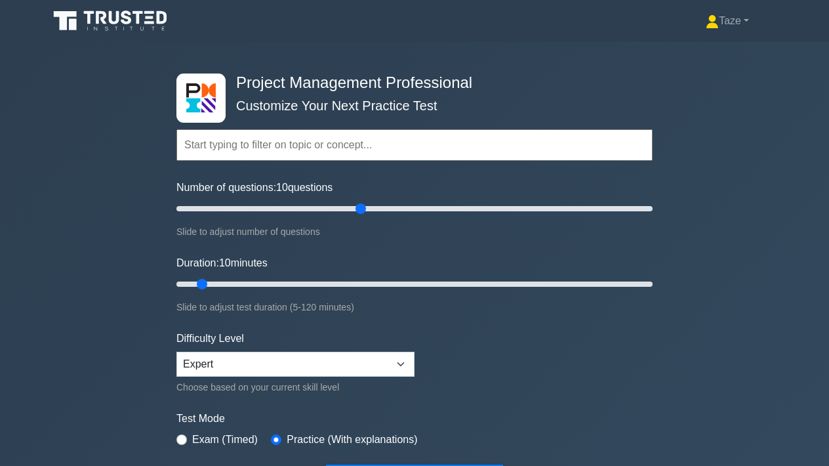
click at [356, 213] on input "Number of questions: 10 questions" at bounding box center [414, 209] width 476 height 16
click at [346, 211] on input "Number of questions: 75 questions" at bounding box center [414, 209] width 476 height 16
drag, startPoint x: 350, startPoint y: 210, endPoint x: 328, endPoint y: 210, distance: 22.3
type input "65"
click at [328, 210] on input "Number of questions: 65 questions" at bounding box center [414, 209] width 476 height 16
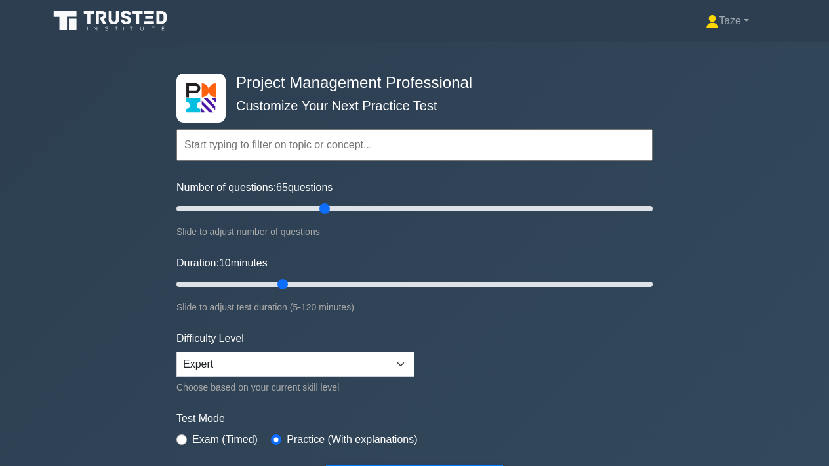
click at [281, 283] on input "Duration: 10 minutes" at bounding box center [414, 284] width 476 height 16
click at [311, 280] on input "Duration: 30 minutes" at bounding box center [414, 284] width 476 height 16
click at [327, 280] on input "Duration: 35 minutes" at bounding box center [414, 284] width 476 height 16
click at [348, 280] on input "Duration: 40 minutes" at bounding box center [414, 284] width 476 height 16
click at [360, 281] on input "Duration: 45 minutes" at bounding box center [414, 284] width 476 height 16
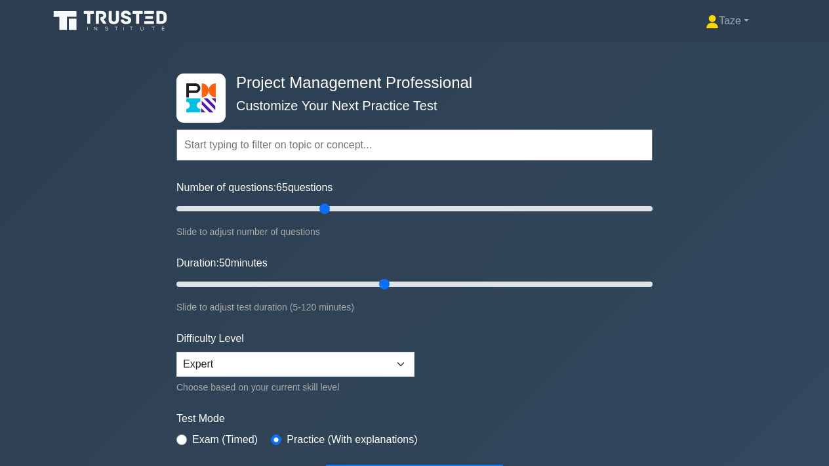
click at [375, 281] on input "Duration: 50 minutes" at bounding box center [414, 284] width 476 height 16
click at [392, 280] on input "Duration: 55 minutes" at bounding box center [414, 284] width 476 height 16
click at [399, 283] on input "Duration: 55 minutes" at bounding box center [414, 284] width 476 height 16
click at [415, 281] on input "Duration: 60 minutes" at bounding box center [414, 284] width 476 height 16
click at [430, 281] on input "Duration: 65 minutes" at bounding box center [414, 284] width 476 height 16
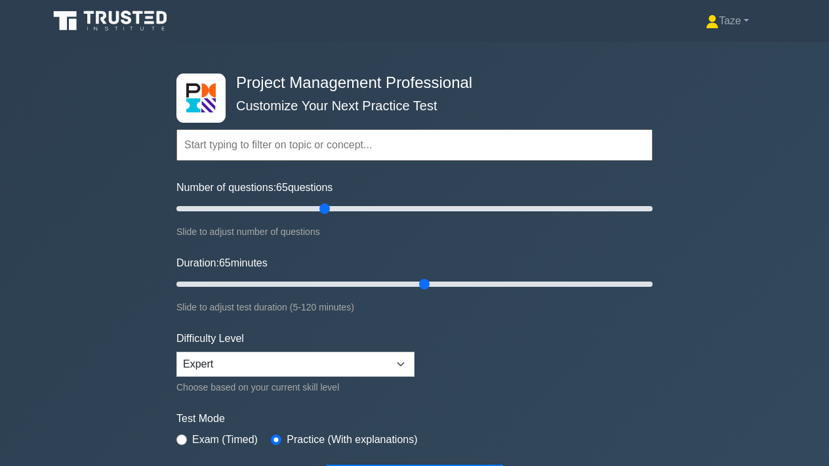
click at [432, 281] on input "Duration: 65 minutes" at bounding box center [414, 284] width 476 height 16
drag, startPoint x: 426, startPoint y: 282, endPoint x: 433, endPoint y: 281, distance: 7.2
click at [433, 281] on input "Duration: 65 minutes" at bounding box center [414, 284] width 476 height 16
click at [434, 284] on input "Duration: 65 minutes" at bounding box center [414, 284] width 476 height 16
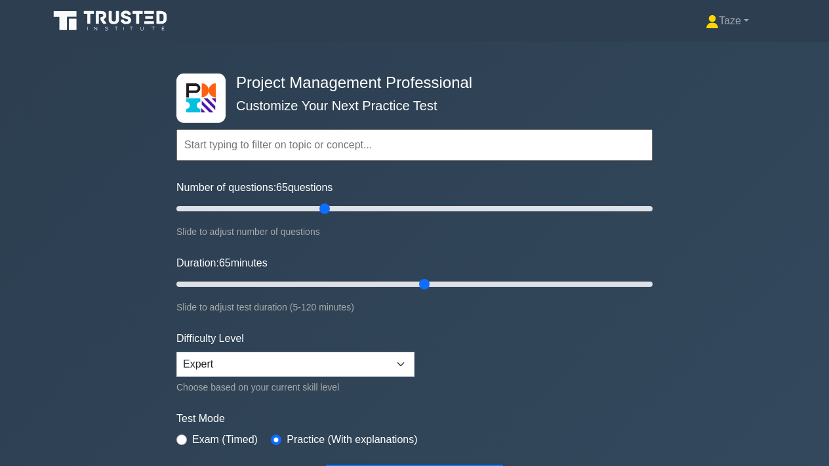
click at [434, 284] on input "Duration: 65 minutes" at bounding box center [414, 284] width 476 height 16
drag, startPoint x: 426, startPoint y: 280, endPoint x: 436, endPoint y: 281, distance: 10.6
type input "70"
click at [436, 281] on input "Duration: 70 minutes" at bounding box center [414, 284] width 476 height 16
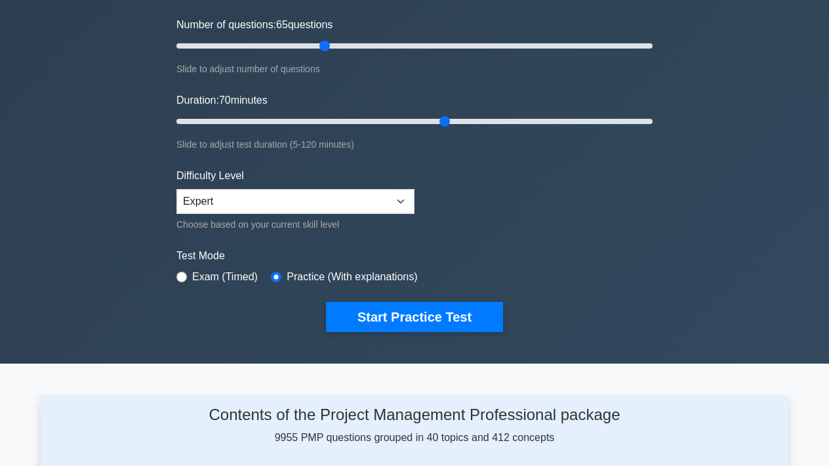
scroll to position [169, 0]
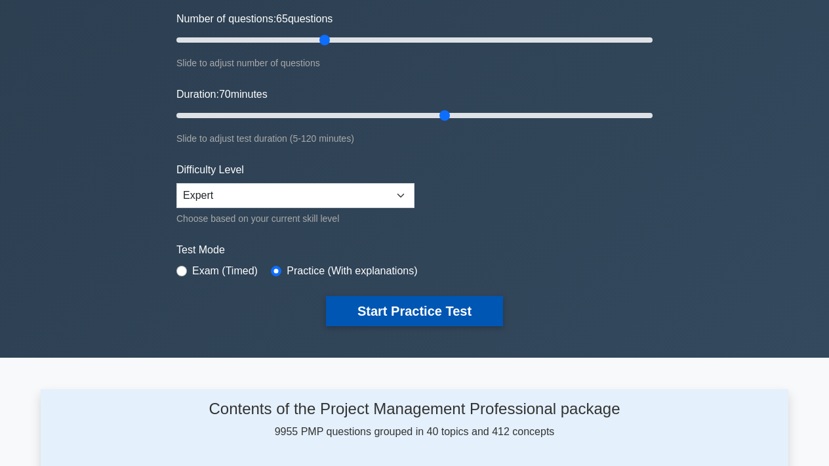
click at [430, 308] on button "Start Practice Test" at bounding box center [414, 311] width 177 height 30
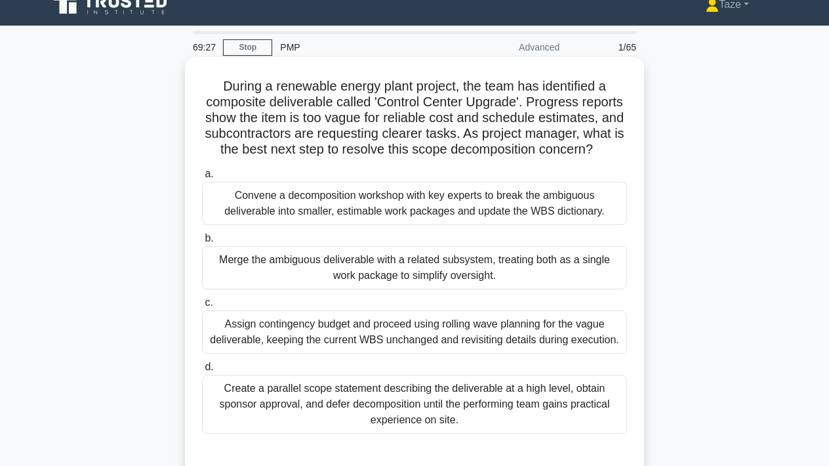
scroll to position [16, 0]
click at [523, 205] on div "Convene a decomposition workshop with key experts to break the ambiguous delive…" at bounding box center [414, 203] width 425 height 43
click at [202, 178] on input "a. Convene a decomposition workshop with key experts to break the ambiguous del…" at bounding box center [202, 174] width 0 height 9
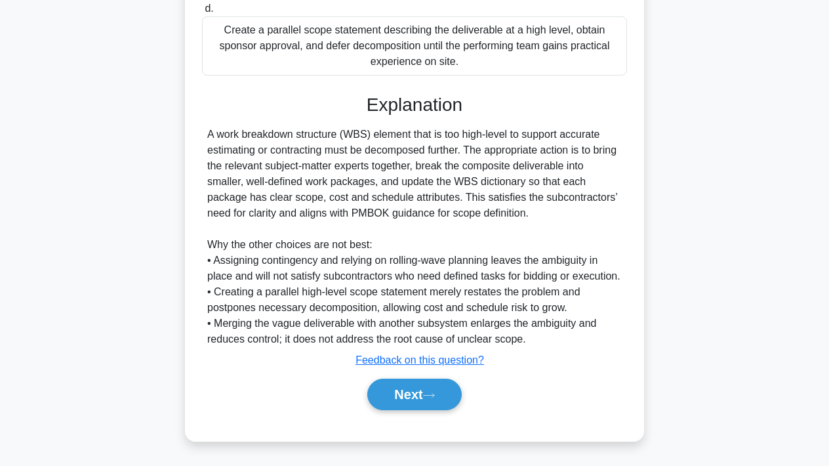
scroll to position [374, 0]
click at [415, 394] on button "Next" at bounding box center [414, 394] width 94 height 31
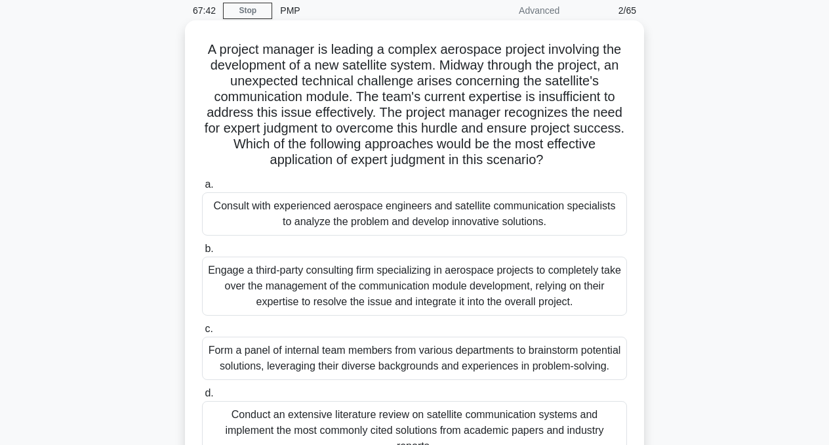
scroll to position [53, 0]
click at [466, 216] on div "Consult with experienced aerospace engineers and satellite communication specia…" at bounding box center [414, 213] width 425 height 43
click at [202, 189] on input "a. Consult with experienced aerospace engineers and satellite communication spe…" at bounding box center [202, 184] width 0 height 9
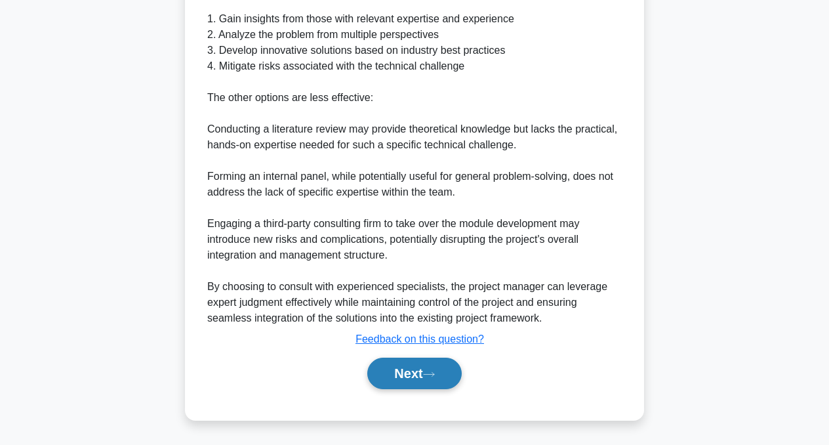
click at [403, 374] on button "Next" at bounding box center [414, 373] width 94 height 31
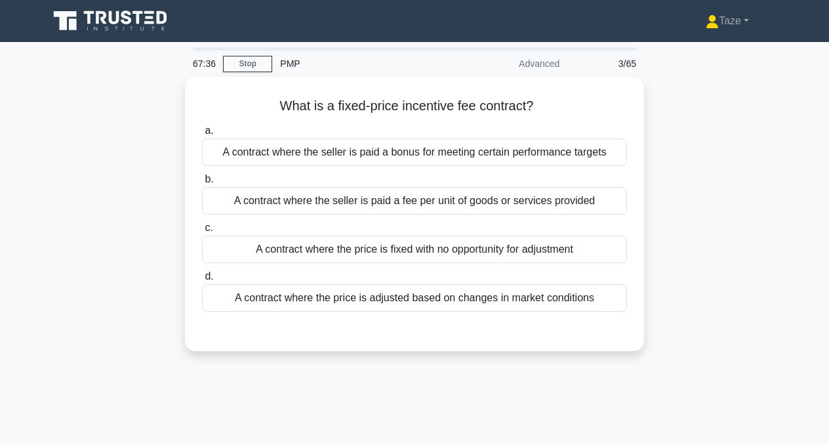
scroll to position [0, 0]
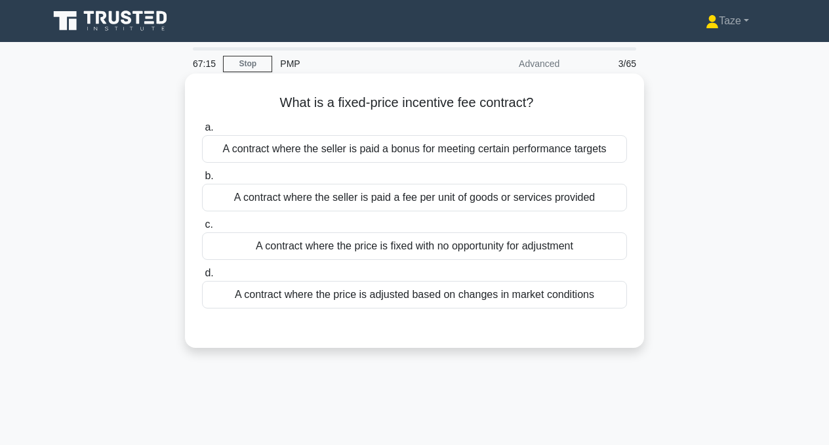
click at [487, 146] on div "A contract where the seller is paid a bonus for meeting certain performance tar…" at bounding box center [414, 149] width 425 height 28
click at [202, 132] on input "a. A contract where the seller is paid a bonus for meeting certain performance …" at bounding box center [202, 127] width 0 height 9
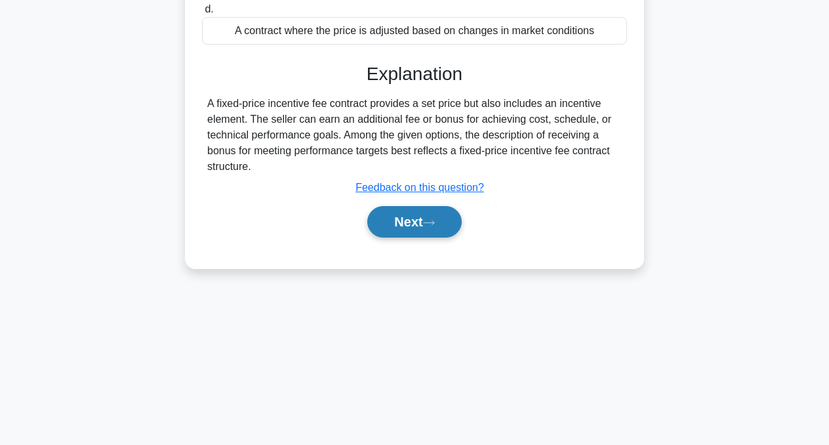
click at [432, 224] on icon at bounding box center [429, 222] width 12 height 7
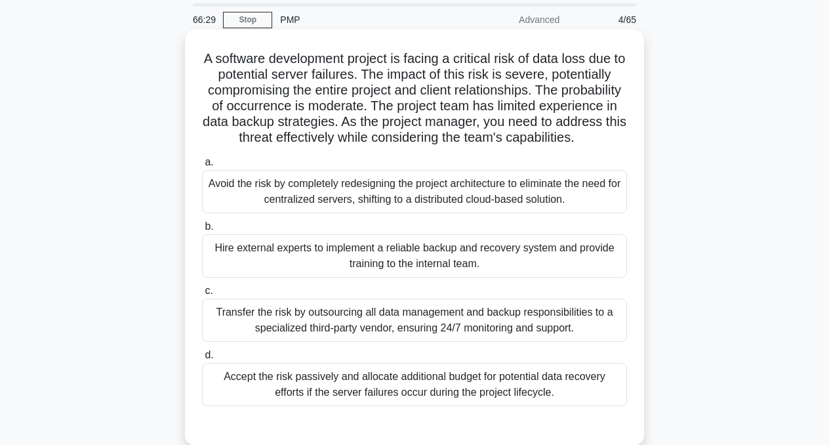
scroll to position [49, 0]
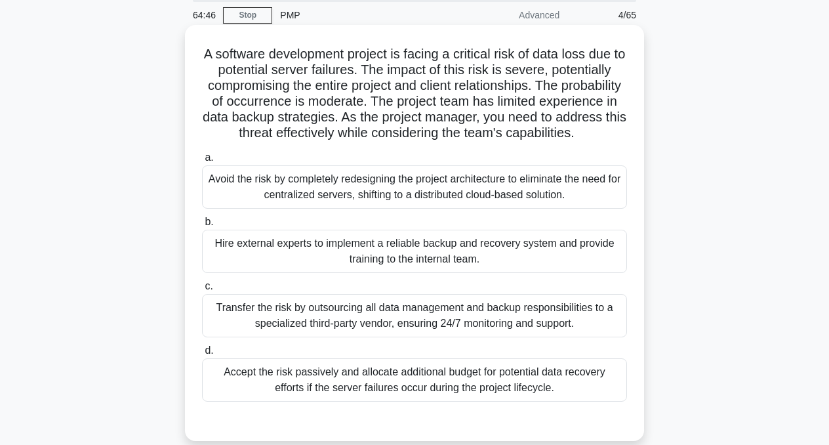
click at [466, 258] on div "Hire external experts to implement a reliable backup and recovery system and pr…" at bounding box center [414, 251] width 425 height 43
click at [202, 226] on input "b. Hire external experts to implement a reliable backup and recovery system and…" at bounding box center [202, 222] width 0 height 9
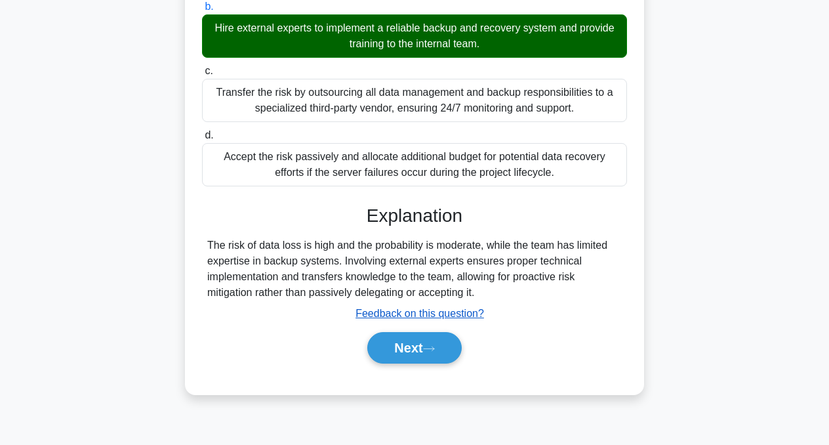
scroll to position [264, 0]
click at [417, 350] on button "Next" at bounding box center [414, 347] width 94 height 31
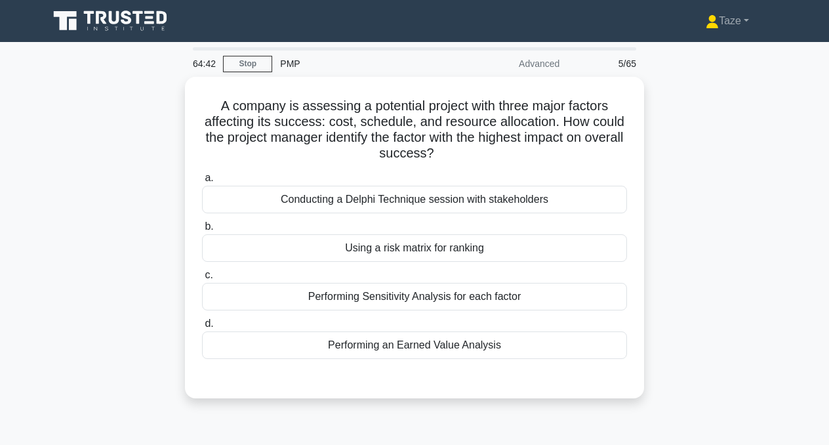
scroll to position [0, 0]
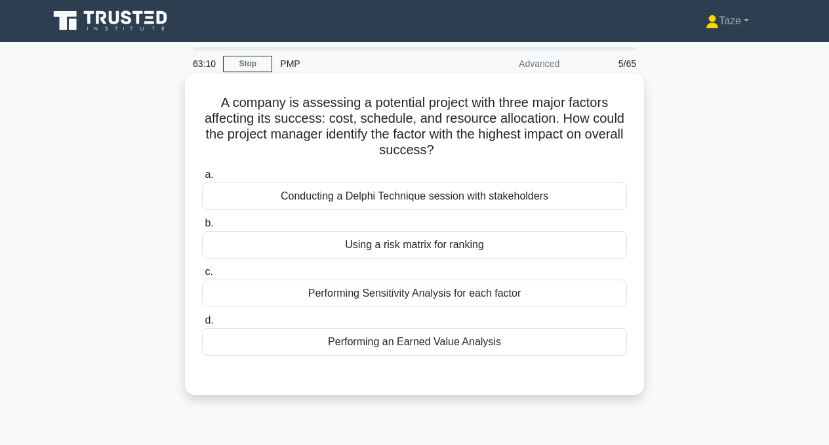
click at [496, 249] on div "Using a risk matrix for ranking" at bounding box center [414, 245] width 425 height 28
click at [202, 228] on input "b. Using a risk matrix for ranking" at bounding box center [202, 223] width 0 height 9
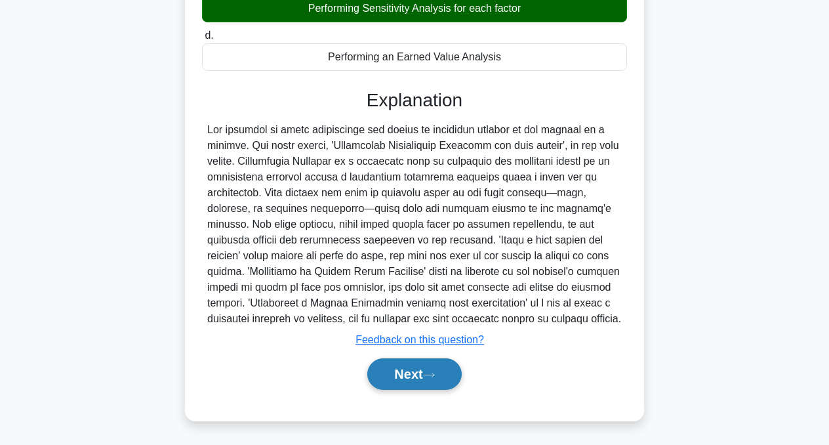
click at [419, 377] on button "Next" at bounding box center [414, 373] width 94 height 31
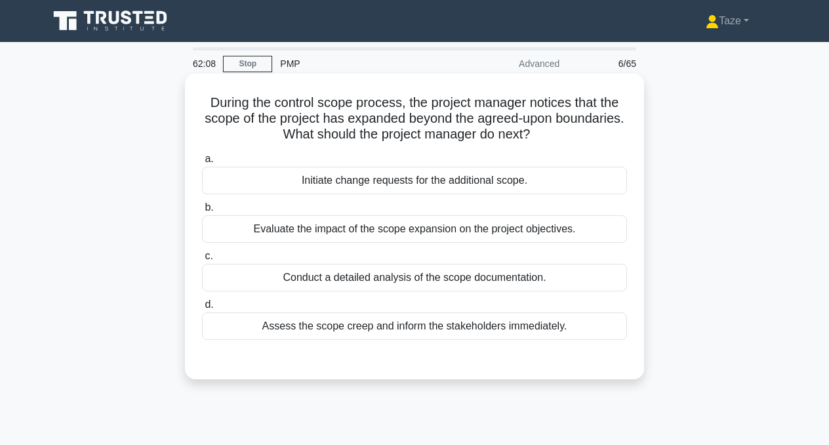
click at [483, 180] on div "Initiate change requests for the additional scope." at bounding box center [414, 181] width 425 height 28
click at [202, 163] on input "a. Initiate change requests for the additional scope." at bounding box center [202, 159] width 0 height 9
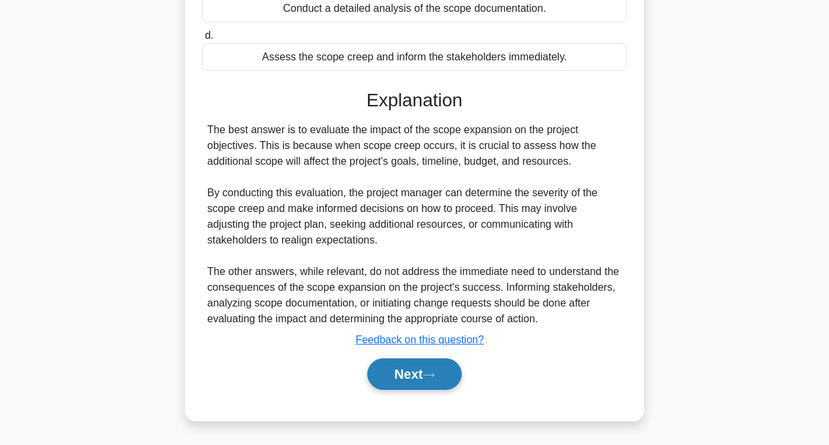
click at [402, 375] on button "Next" at bounding box center [414, 373] width 94 height 31
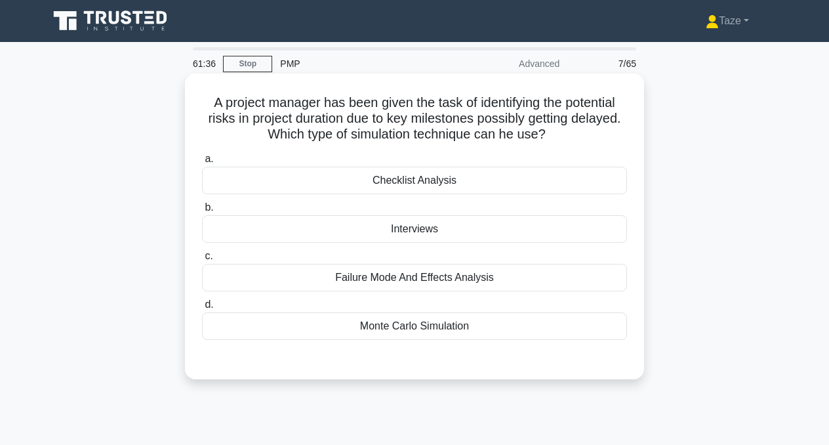
click at [456, 326] on div "Monte Carlo Simulation" at bounding box center [414, 326] width 425 height 28
click at [202, 309] on input "d. Monte Carlo Simulation" at bounding box center [202, 304] width 0 height 9
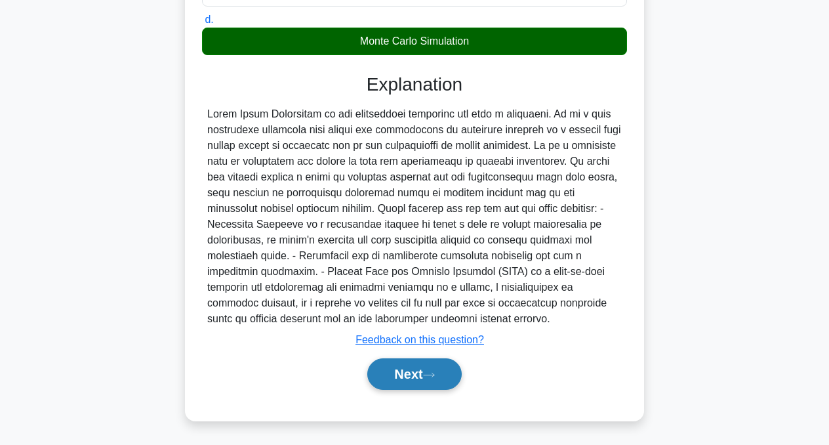
click at [426, 377] on button "Next" at bounding box center [414, 373] width 94 height 31
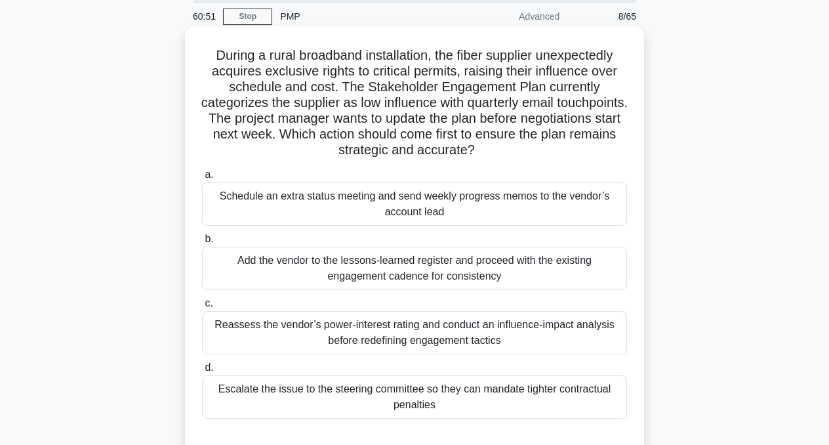
scroll to position [58, 0]
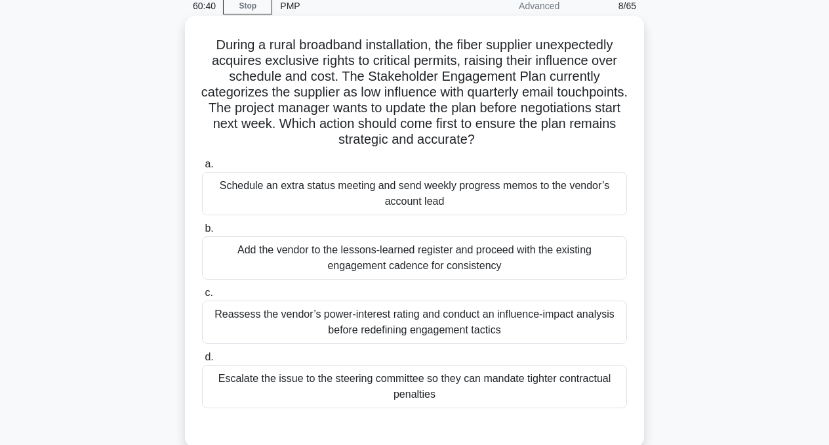
click at [533, 330] on div "Reassess the vendor’s power-interest rating and conduct an influence-impact ana…" at bounding box center [414, 321] width 425 height 43
click at [202, 297] on input "c. Reassess the vendor’s power-interest rating and conduct an influence-impact …" at bounding box center [202, 293] width 0 height 9
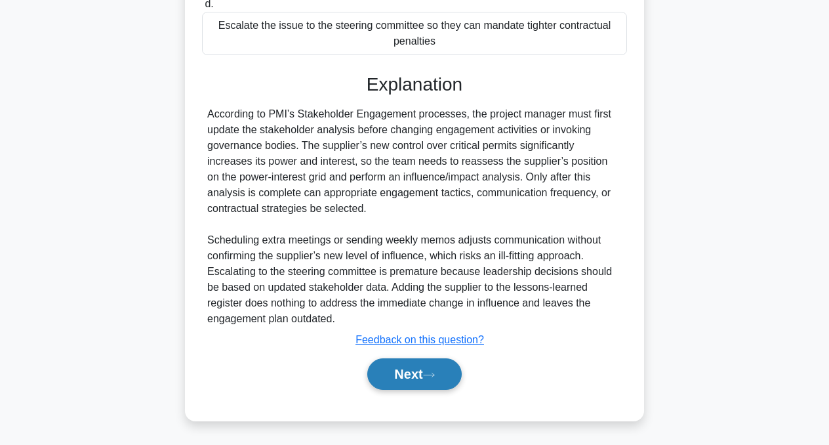
click at [448, 371] on button "Next" at bounding box center [414, 373] width 94 height 31
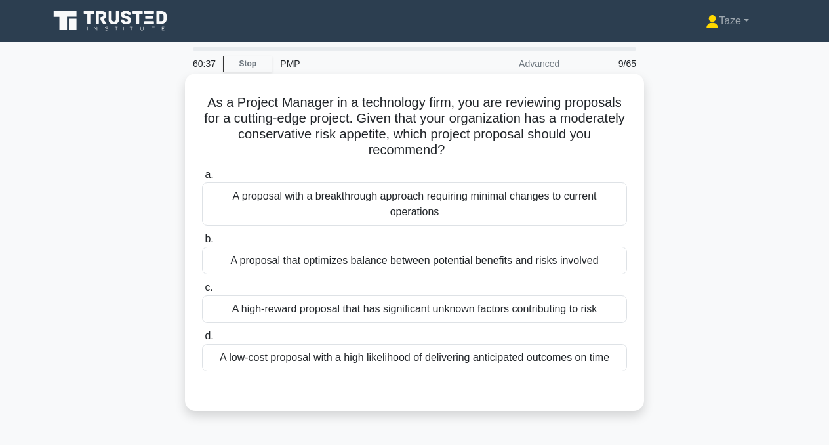
scroll to position [0, 0]
click at [457, 262] on div "A proposal that optimizes balance between potential benefits and risks involved" at bounding box center [414, 261] width 425 height 28
click at [202, 243] on input "b. A proposal that optimizes balance between potential benefits and risks invol…" at bounding box center [202, 239] width 0 height 9
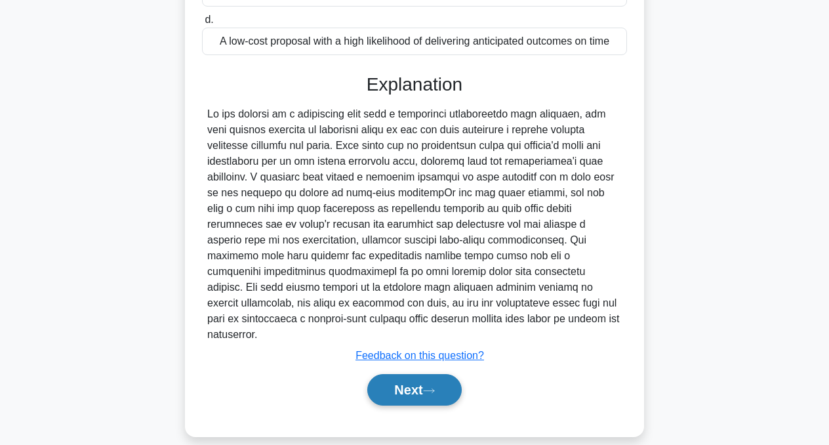
click at [416, 374] on button "Next" at bounding box center [414, 389] width 94 height 31
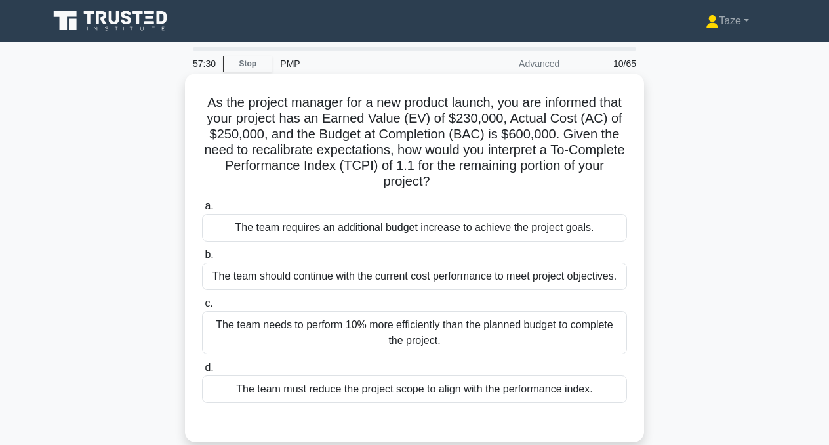
click at [467, 335] on div "The team needs to perform 10% more efficiently than the planned budget to compl…" at bounding box center [414, 332] width 425 height 43
click at [202, 308] on input "c. The team needs to perform 10% more efficiently than the planned budget to co…" at bounding box center [202, 303] width 0 height 9
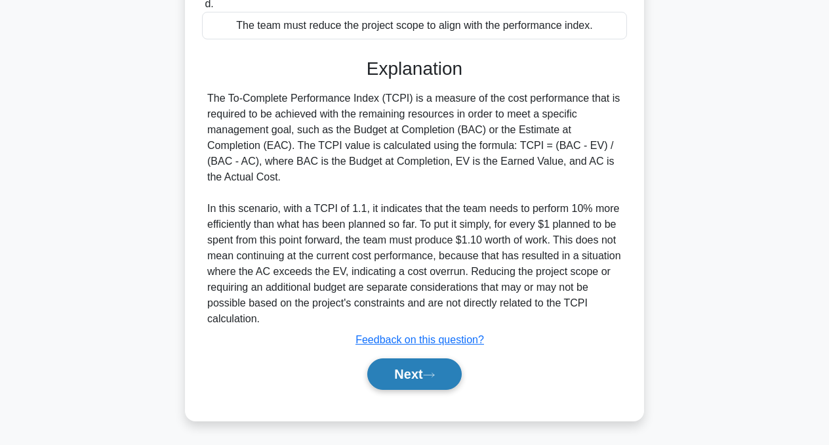
click at [420, 373] on button "Next" at bounding box center [414, 373] width 94 height 31
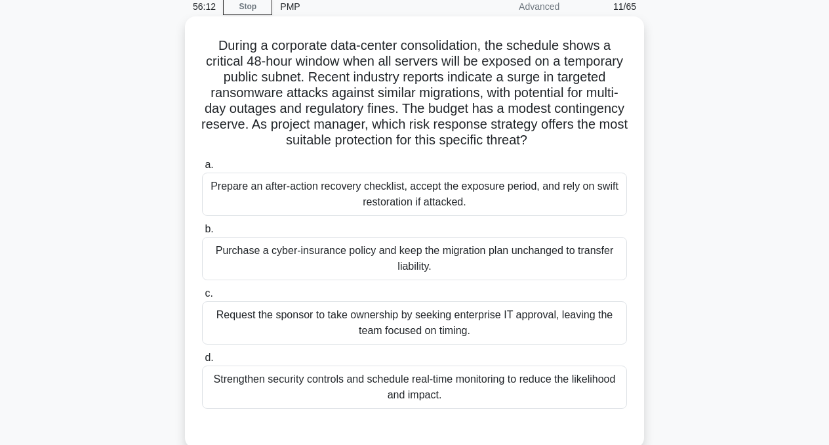
scroll to position [67, 0]
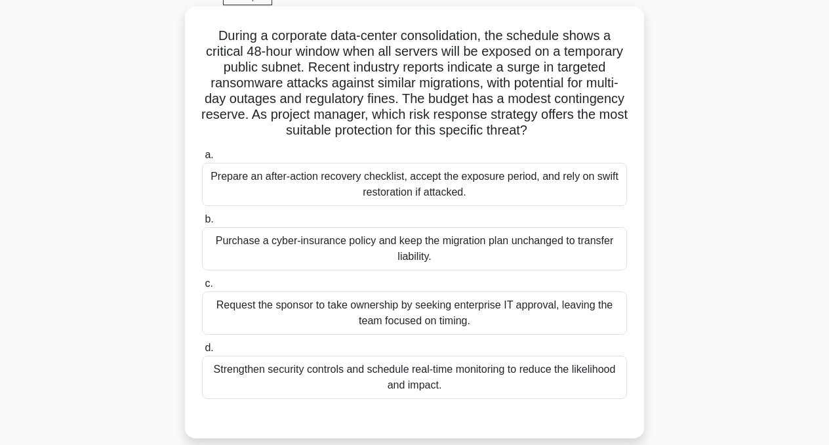
click at [501, 259] on div "Purchase a cyber-insurance policy and keep the migration plan unchanged to tran…" at bounding box center [414, 248] width 425 height 43
click at [202, 224] on input "b. Purchase a cyber-insurance policy and keep the migration plan unchanged to t…" at bounding box center [202, 219] width 0 height 9
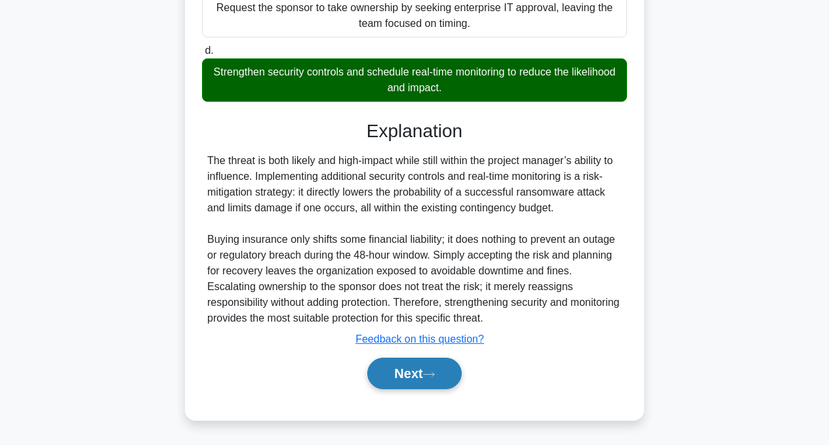
scroll to position [365, 0]
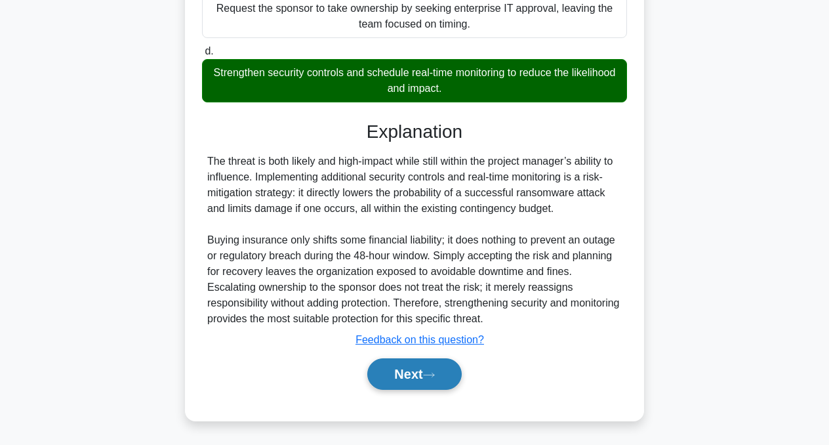
click at [425, 373] on button "Next" at bounding box center [414, 373] width 94 height 31
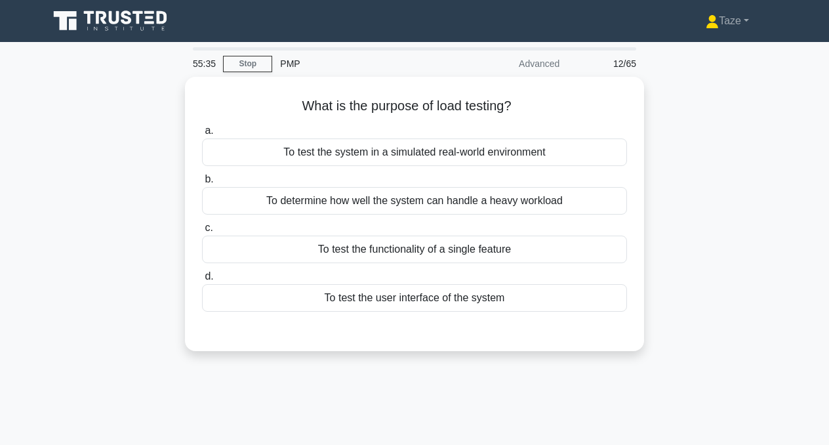
scroll to position [0, 0]
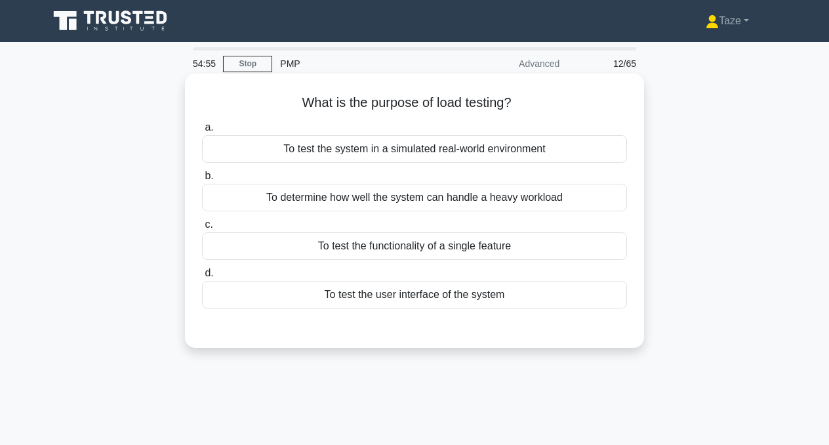
click at [470, 145] on div "To test the system in a simulated real-world environment" at bounding box center [414, 149] width 425 height 28
click at [202, 132] on input "a. To test the system in a simulated real-world environment" at bounding box center [202, 127] width 0 height 9
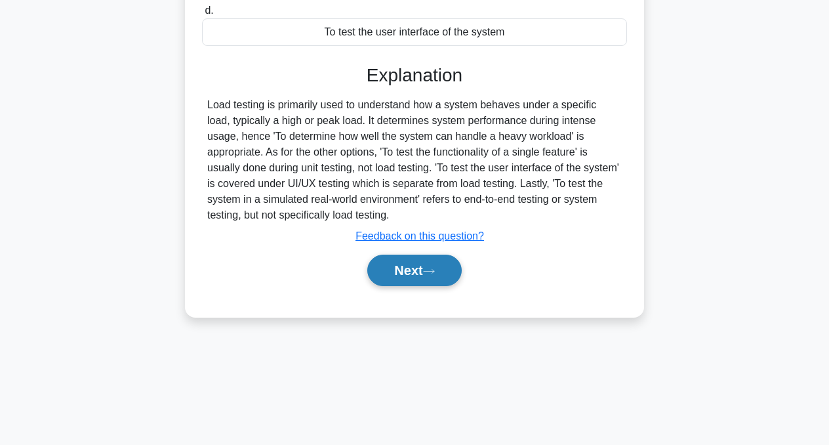
scroll to position [264, 0]
click at [433, 273] on icon at bounding box center [429, 271] width 12 height 7
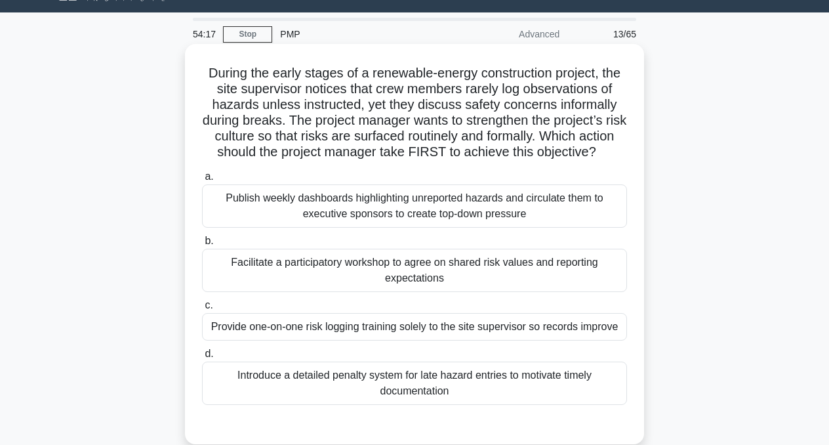
scroll to position [40, 0]
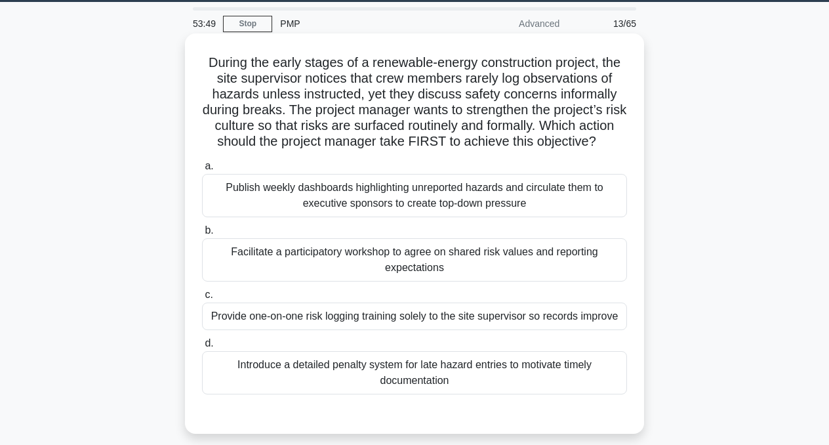
click at [365, 268] on div "Facilitate a participatory workshop to agree on shared risk values and reportin…" at bounding box center [414, 259] width 425 height 43
click at [202, 235] on input "b. Facilitate a participatory workshop to agree on shared risk values and repor…" at bounding box center [202, 230] width 0 height 9
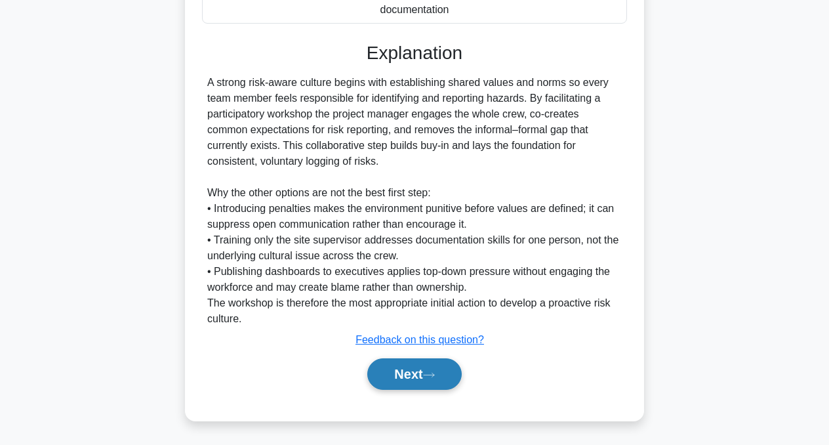
click at [379, 373] on button "Next" at bounding box center [414, 373] width 94 height 31
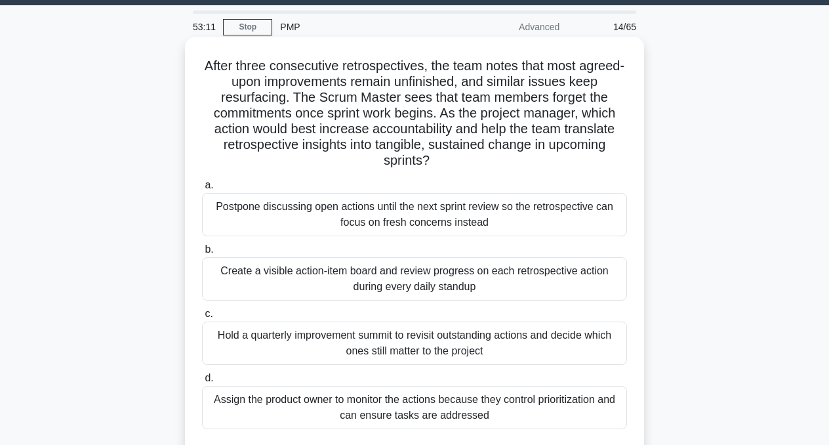
scroll to position [38, 0]
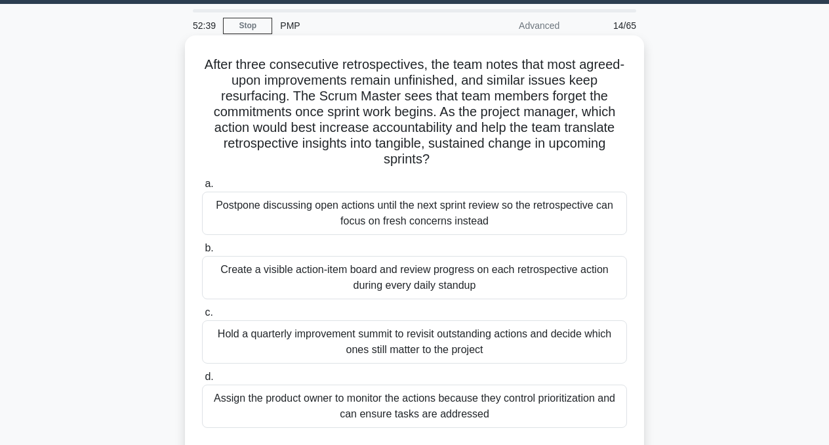
click at [485, 278] on div "Create a visible action-item board and review progress on each retrospective ac…" at bounding box center [414, 277] width 425 height 43
click at [202, 253] on input "b. Create a visible action-item board and review progress on each retrospective…" at bounding box center [202, 248] width 0 height 9
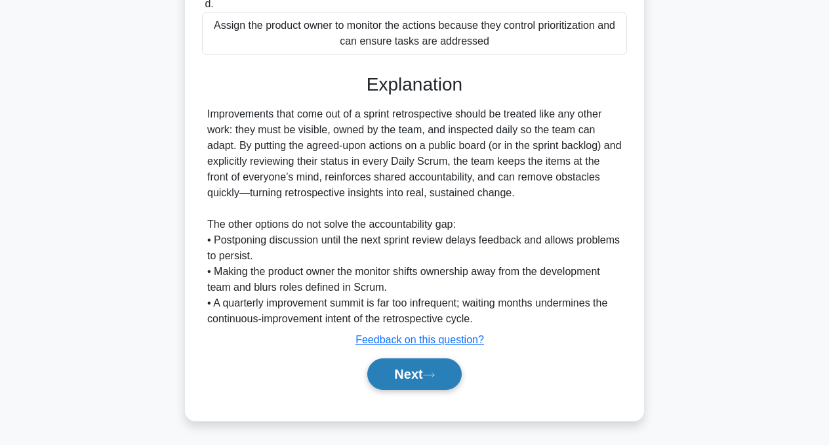
click at [422, 377] on button "Next" at bounding box center [414, 373] width 94 height 31
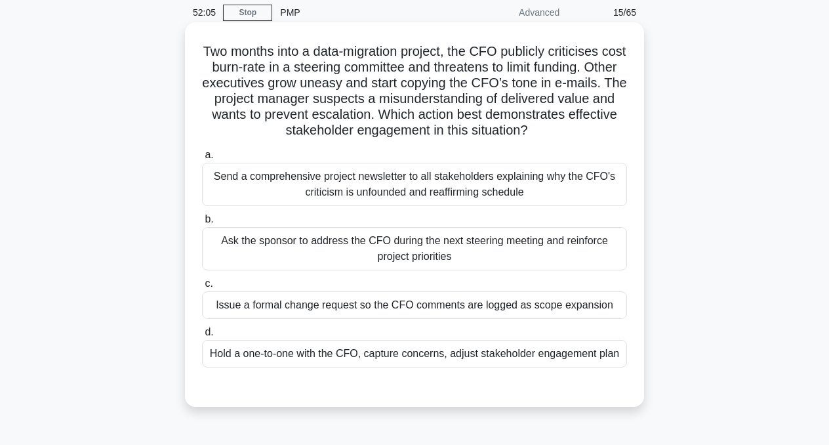
scroll to position [52, 0]
click at [381, 353] on div "Hold a one-to-one with the CFO, capture concerns, adjust stakeholder engagement…" at bounding box center [414, 353] width 425 height 28
click at [202, 336] on input "d. Hold a one-to-one with the CFO, capture concerns, adjust stakeholder engagem…" at bounding box center [202, 331] width 0 height 9
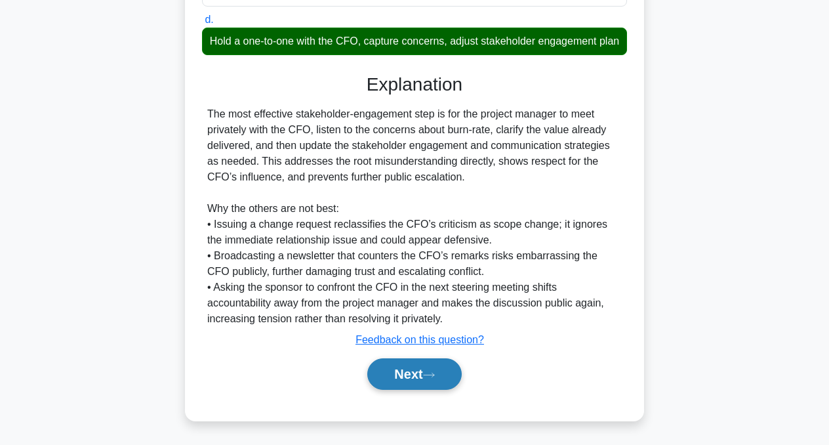
click at [401, 386] on button "Next" at bounding box center [414, 373] width 94 height 31
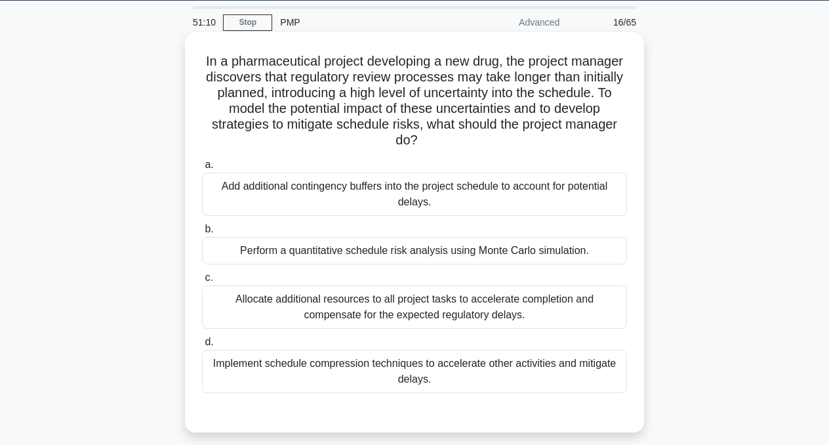
scroll to position [42, 0]
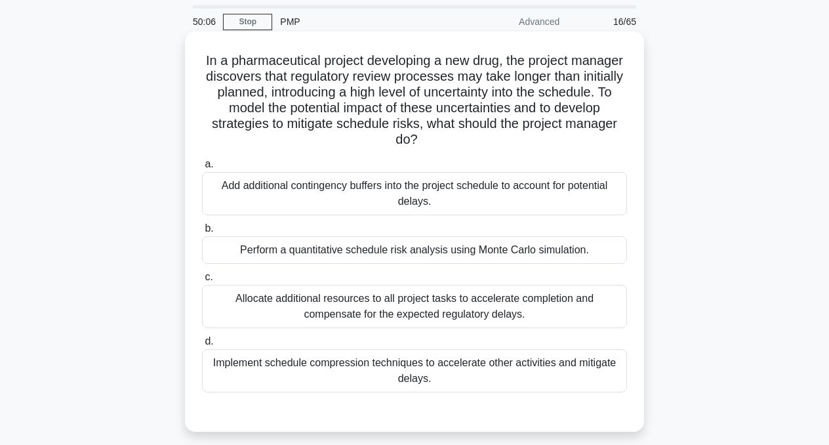
click at [382, 251] on div "Perform a quantitative schedule risk analysis using Monte Carlo simulation." at bounding box center [414, 250] width 425 height 28
click at [202, 233] on input "b. Perform a quantitative schedule risk analysis using Monte Carlo simulation." at bounding box center [202, 228] width 0 height 9
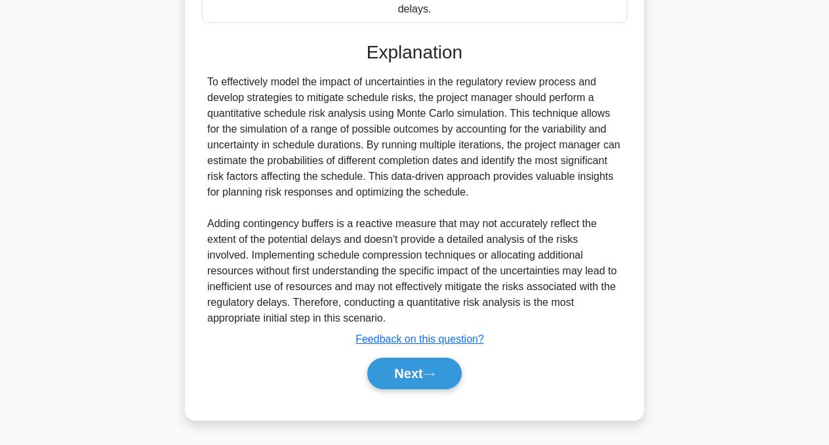
scroll to position [411, 0]
click at [424, 371] on button "Next" at bounding box center [414, 373] width 94 height 31
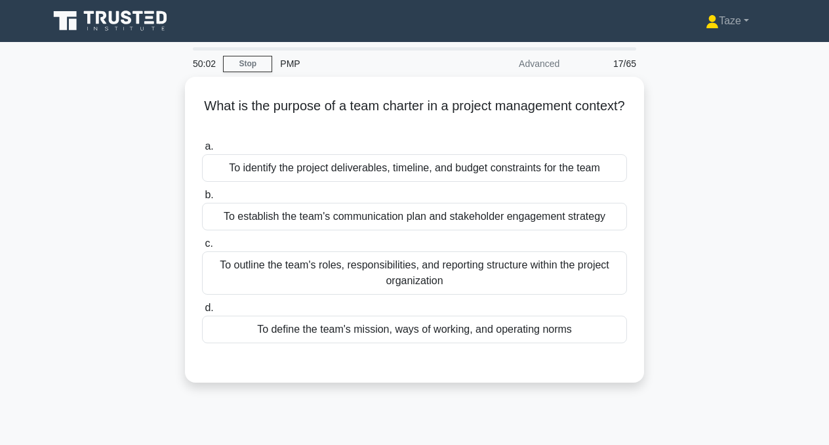
scroll to position [0, 0]
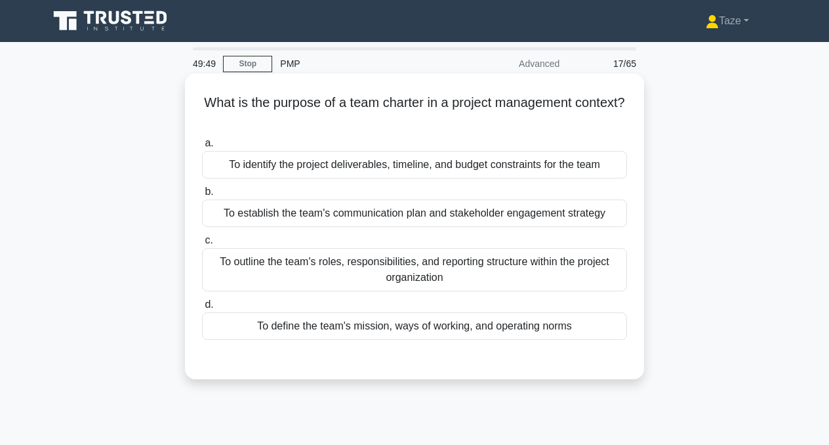
click at [424, 333] on div "To define the team's mission, ways of working, and operating norms" at bounding box center [414, 326] width 425 height 28
click at [202, 309] on input "d. To define the team's mission, ways of working, and operating norms" at bounding box center [202, 304] width 0 height 9
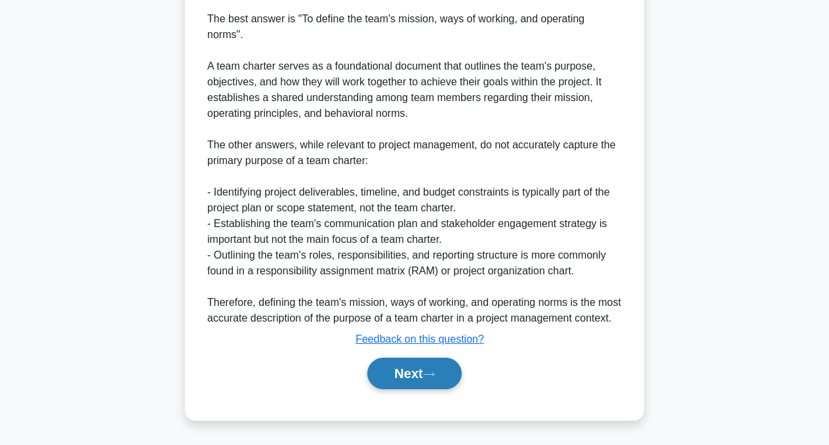
click at [430, 375] on icon at bounding box center [429, 374] width 12 height 7
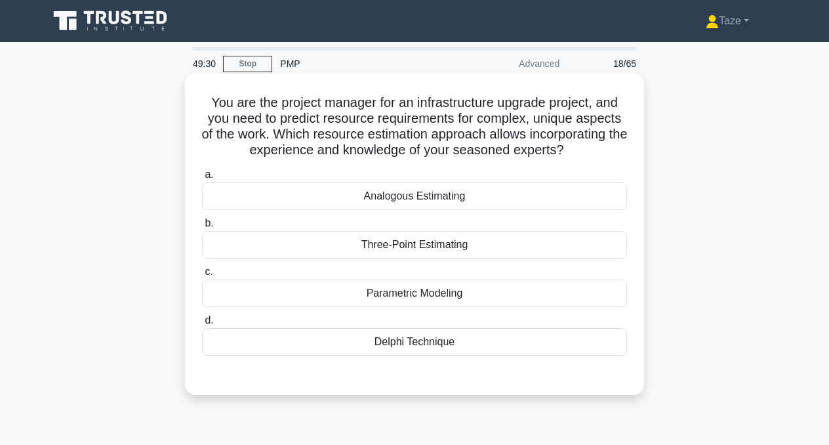
click at [421, 345] on div "Delphi Technique" at bounding box center [414, 342] width 425 height 28
click at [202, 325] on input "d. Delphi Technique" at bounding box center [202, 320] width 0 height 9
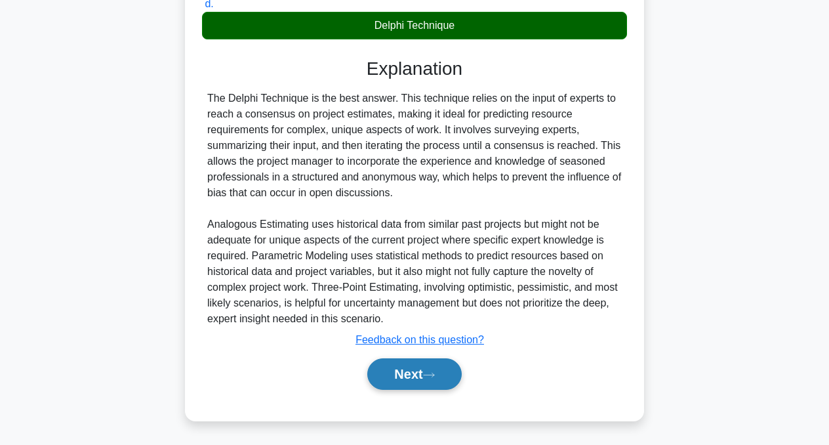
click at [423, 375] on button "Next" at bounding box center [414, 373] width 94 height 31
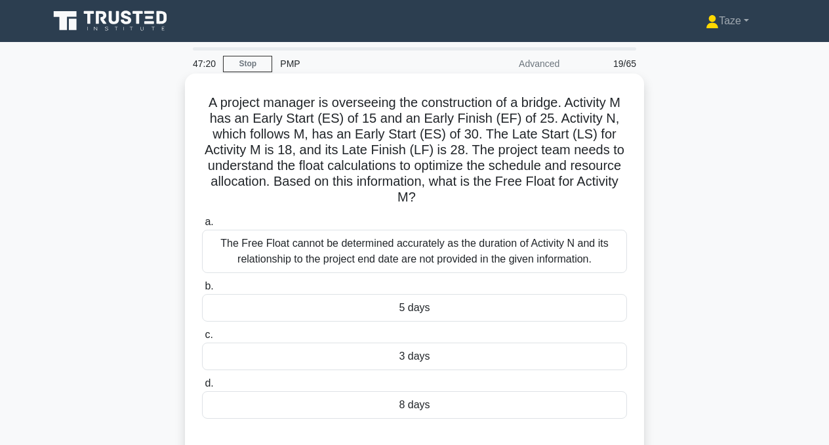
click at [436, 305] on div "5 days" at bounding box center [414, 308] width 425 height 28
click at [202, 291] on input "b. 5 days" at bounding box center [202, 286] width 0 height 9
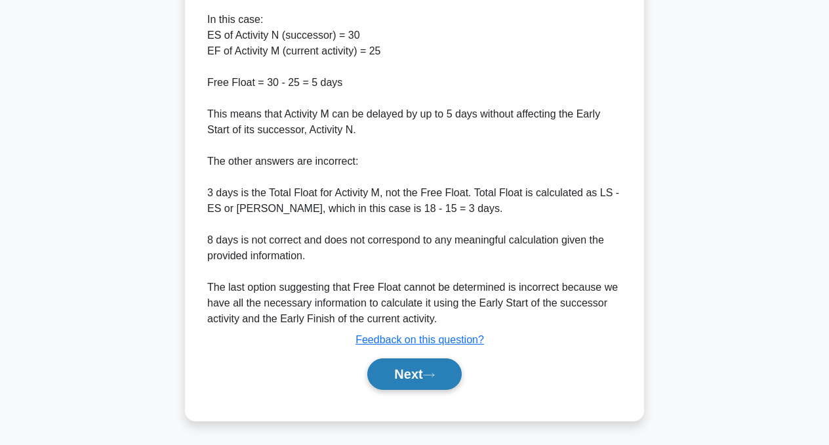
click at [411, 378] on button "Next" at bounding box center [414, 373] width 94 height 31
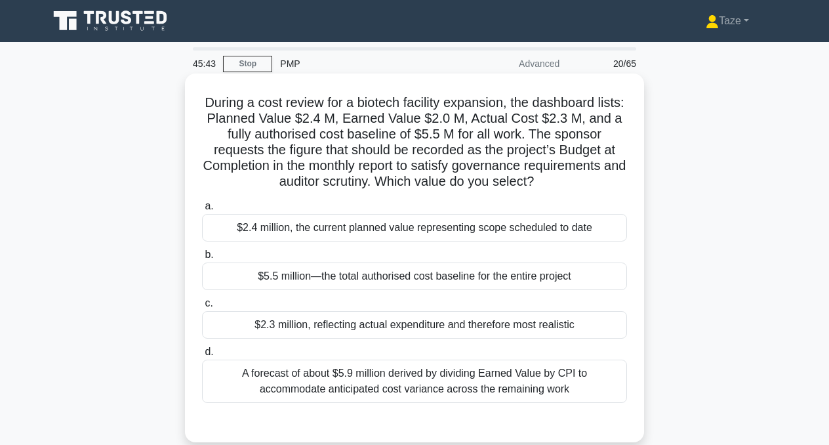
click at [421, 228] on div "$2.4 million, the current planned value representing scope scheduled to date" at bounding box center [414, 228] width 425 height 28
click at [202, 211] on input "a. $2.4 million, the current planned value representing scope scheduled to date" at bounding box center [202, 206] width 0 height 9
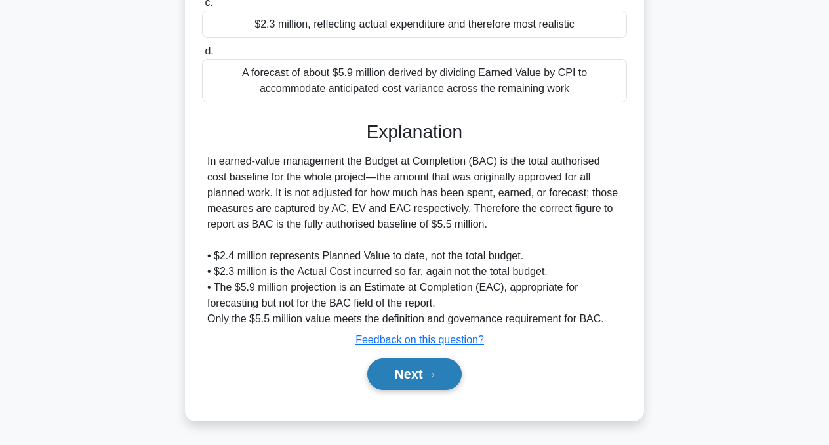
click at [415, 375] on button "Next" at bounding box center [414, 373] width 94 height 31
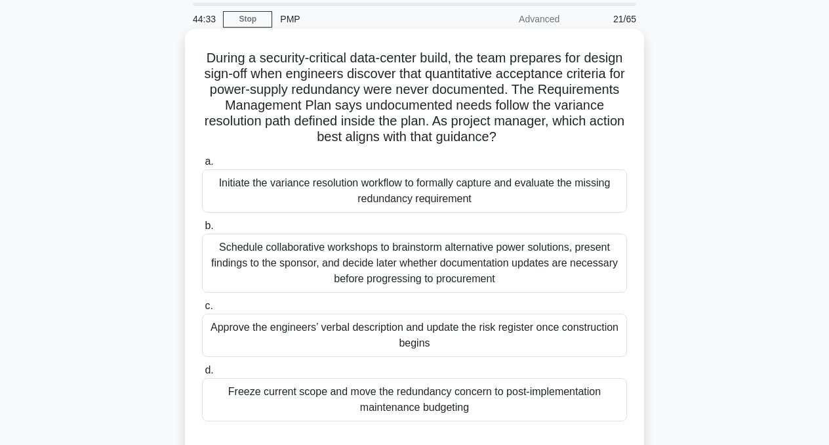
scroll to position [51, 0]
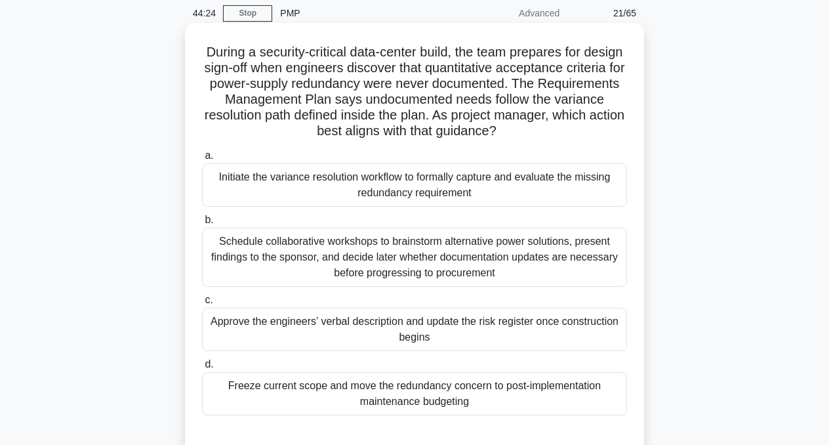
click at [508, 188] on div "Initiate the variance resolution workflow to formally capture and evaluate the …" at bounding box center [414, 184] width 425 height 43
click at [202, 160] on input "a. Initiate the variance resolution workflow to formally capture and evaluate t…" at bounding box center [202, 156] width 0 height 9
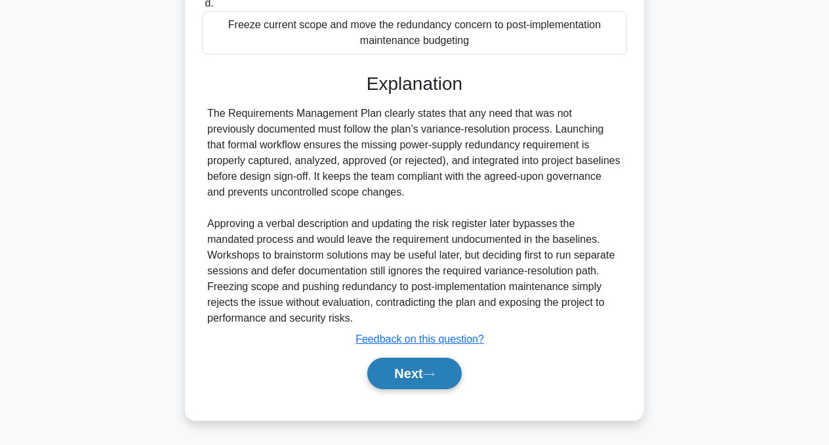
scroll to position [411, 0]
click at [433, 375] on icon at bounding box center [429, 374] width 12 height 7
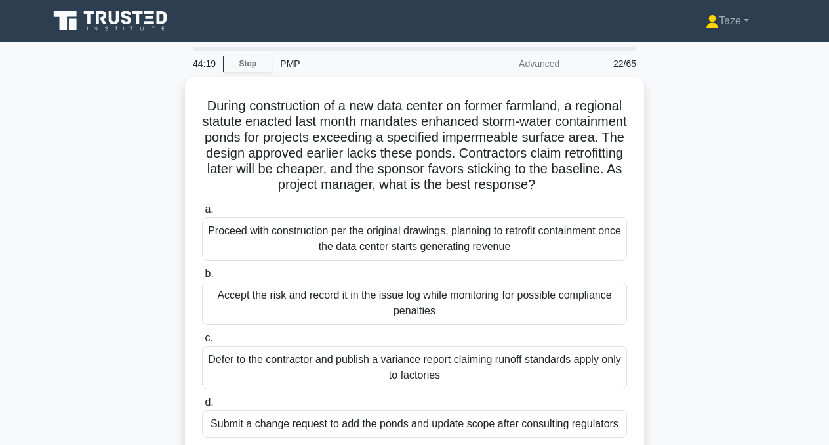
scroll to position [0, 0]
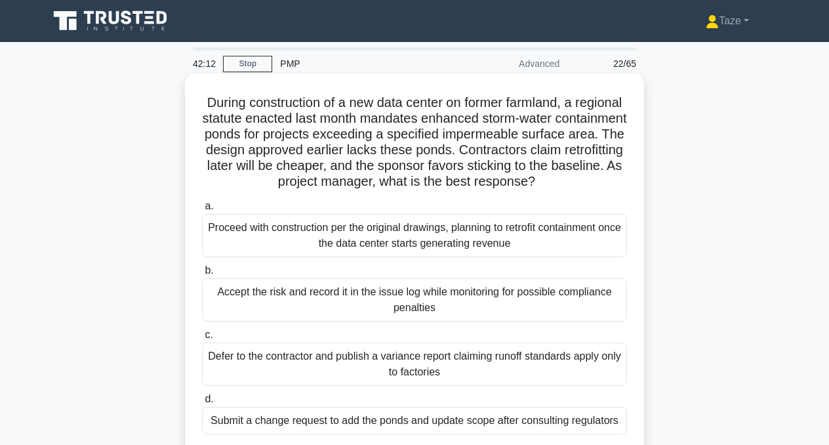
click at [379, 422] on div "Submit a change request to add the ponds and update scope after consulting regu…" at bounding box center [414, 421] width 425 height 28
click at [202, 403] on input "d. Submit a change request to add the ponds and update scope after consulting r…" at bounding box center [202, 399] width 0 height 9
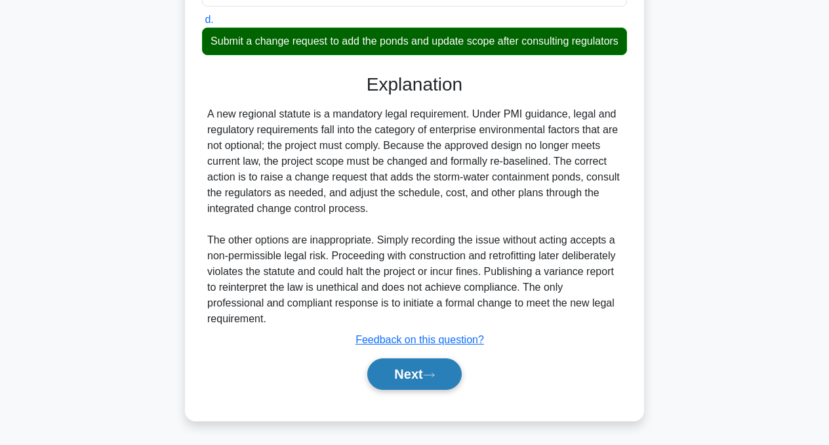
click at [425, 375] on button "Next" at bounding box center [414, 373] width 94 height 31
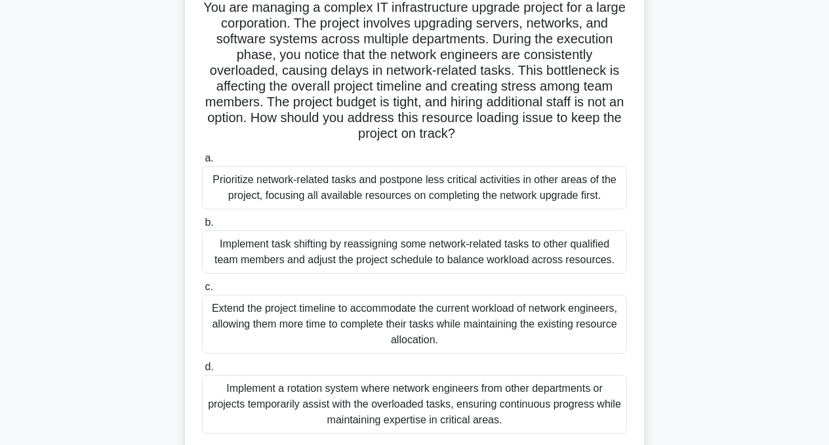
scroll to position [95, 0]
click at [427, 247] on div "Implement task shifting by reassigning some network-related tasks to other qual…" at bounding box center [414, 251] width 425 height 43
click at [202, 227] on input "b. Implement task shifting by reassigning some network-related tasks to other q…" at bounding box center [202, 222] width 0 height 9
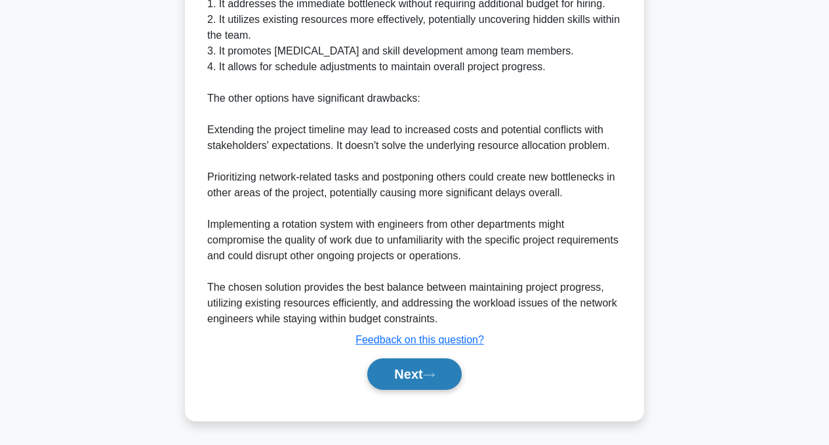
click at [436, 369] on button "Next" at bounding box center [414, 373] width 94 height 31
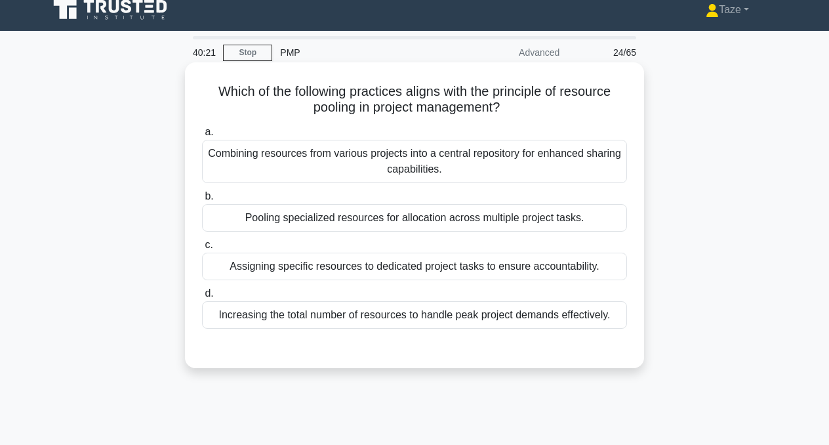
scroll to position [0, 0]
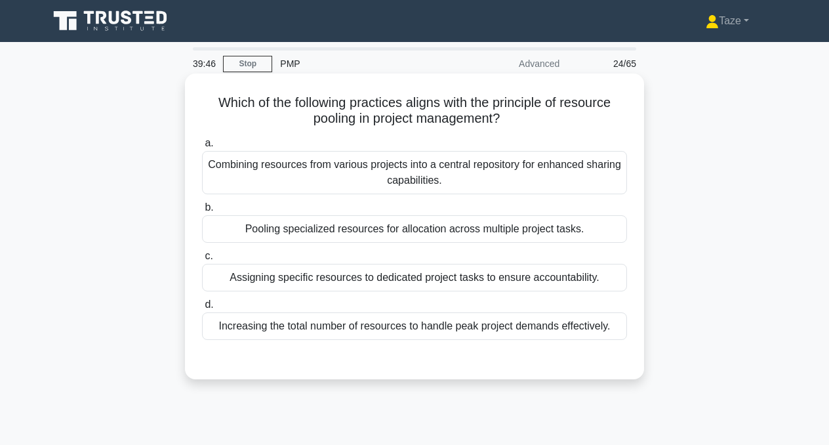
click at [409, 182] on div "Combining resources from various projects into a central repository for enhance…" at bounding box center [414, 172] width 425 height 43
click at [202, 148] on input "a. Combining resources from various projects into a central repository for enha…" at bounding box center [202, 143] width 0 height 9
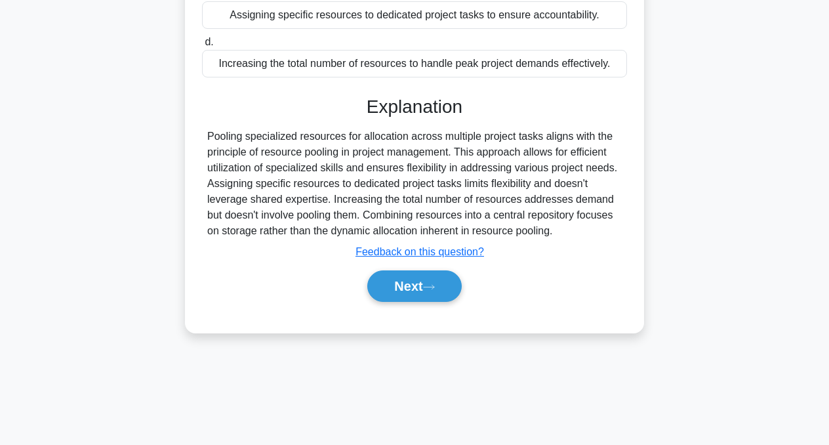
scroll to position [264, 0]
click at [420, 289] on button "Next" at bounding box center [414, 285] width 94 height 31
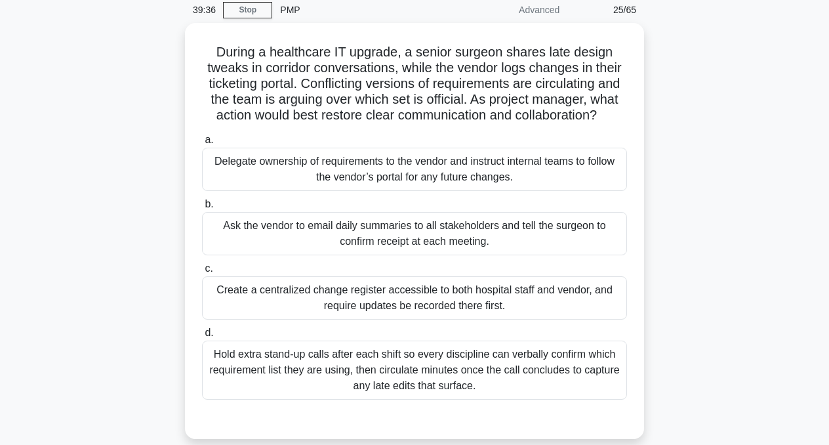
scroll to position [56, 0]
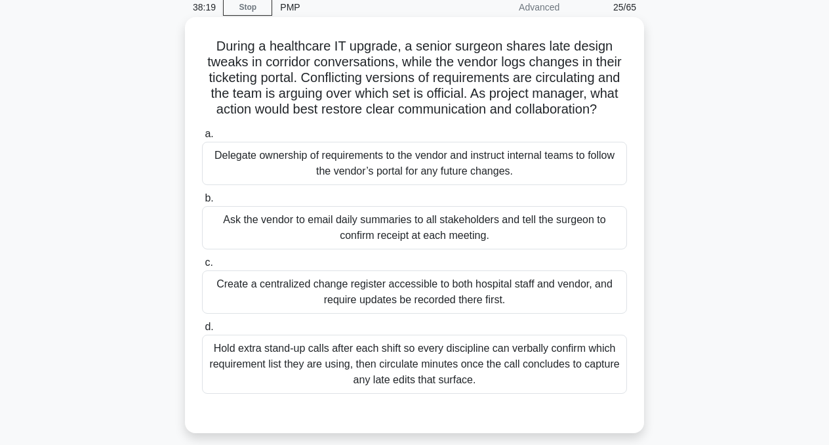
click at [420, 289] on div "Create a centralized change register accessible to both hospital staff and vend…" at bounding box center [414, 291] width 425 height 43
click at [202, 267] on input "c. Create a centralized change register accessible to both hospital staff and v…" at bounding box center [202, 262] width 0 height 9
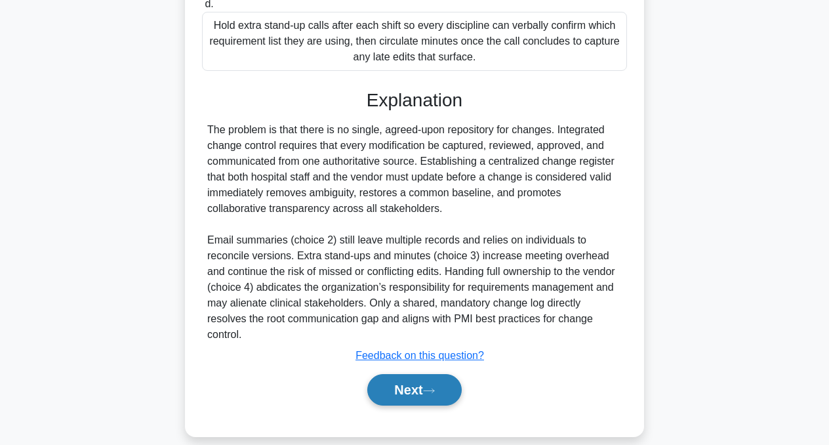
click at [411, 374] on button "Next" at bounding box center [414, 389] width 94 height 31
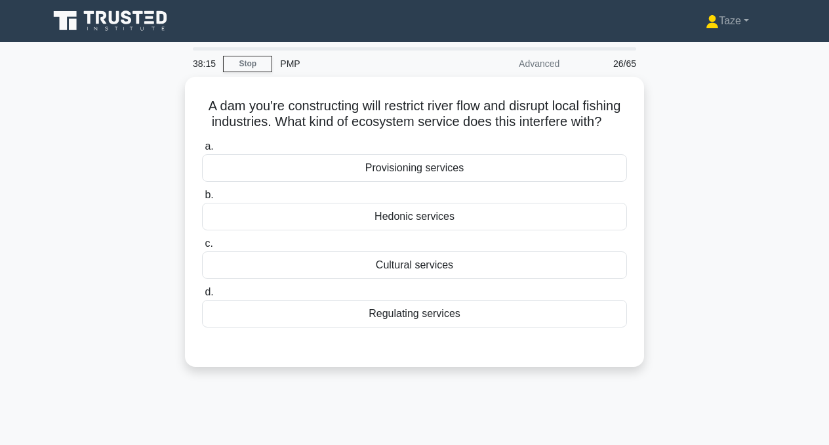
scroll to position [0, 0]
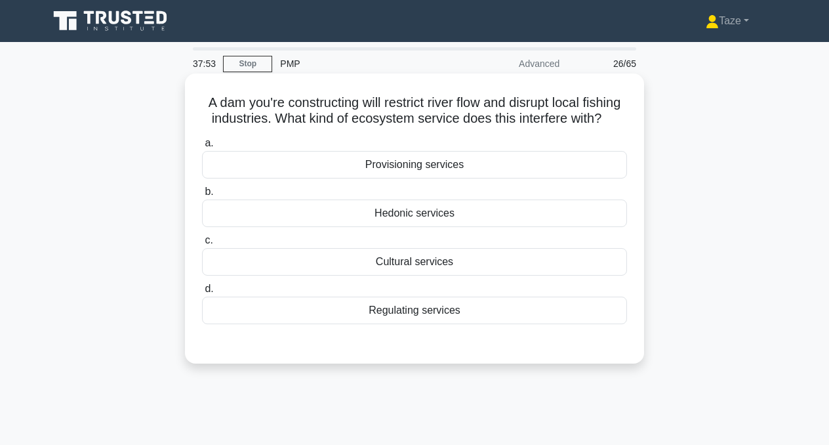
click at [419, 164] on div "Provisioning services" at bounding box center [414, 165] width 425 height 28
click at [202, 148] on input "a. Provisioning services" at bounding box center [202, 143] width 0 height 9
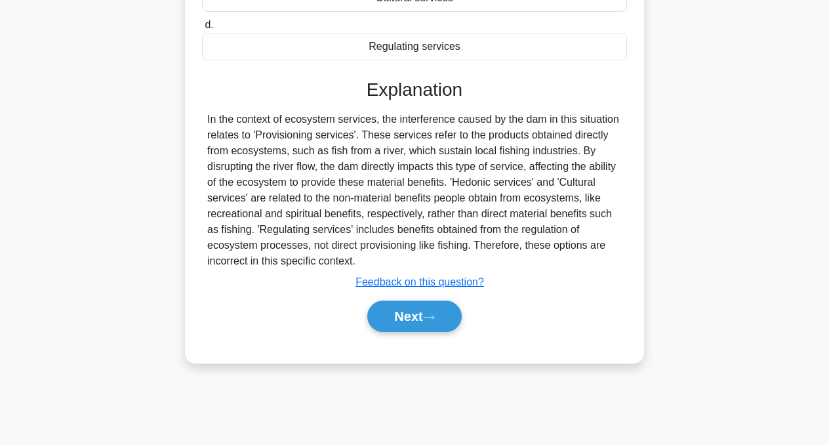
scroll to position [264, 0]
click at [420, 316] on button "Next" at bounding box center [414, 315] width 94 height 31
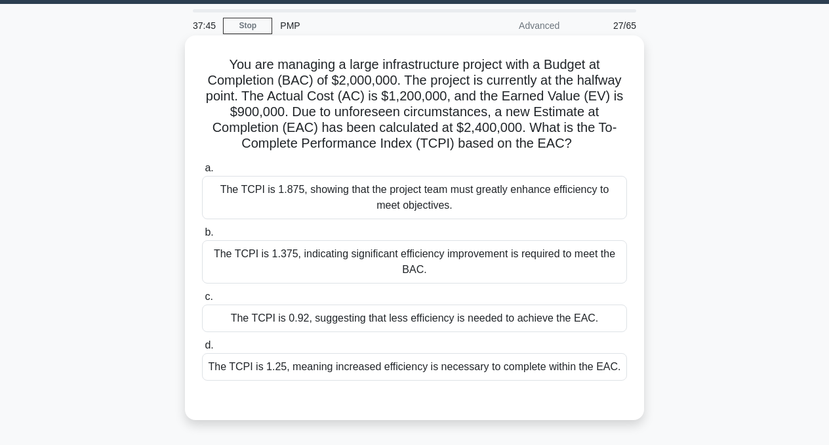
scroll to position [40, 0]
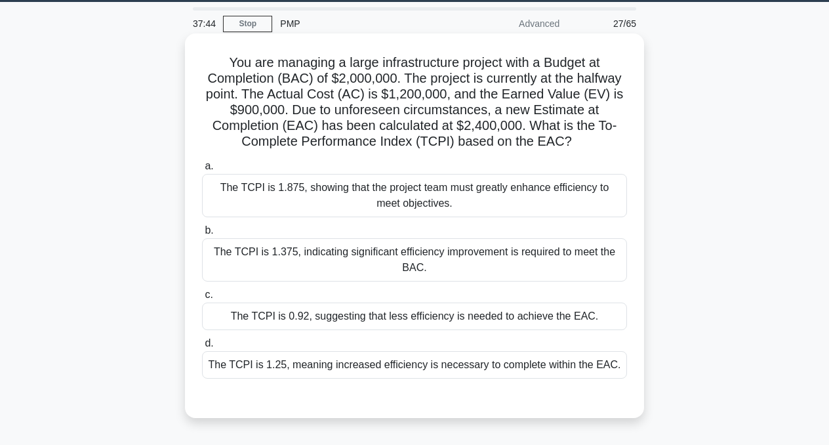
click at [414, 362] on div "The TCPI is 1.25, meaning increased efficiency is necessary to complete within …" at bounding box center [414, 365] width 425 height 28
click at [202, 348] on input "d. The TCPI is 1.25, meaning increased efficiency is necessary to complete with…" at bounding box center [202, 343] width 0 height 9
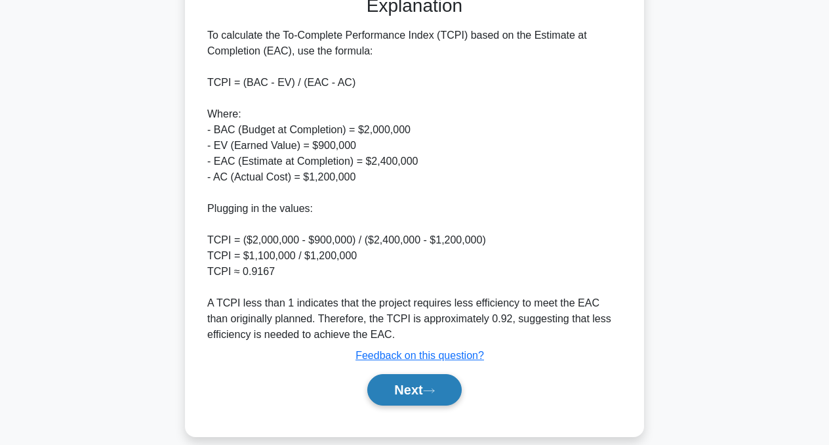
click at [417, 380] on button "Next" at bounding box center [414, 389] width 94 height 31
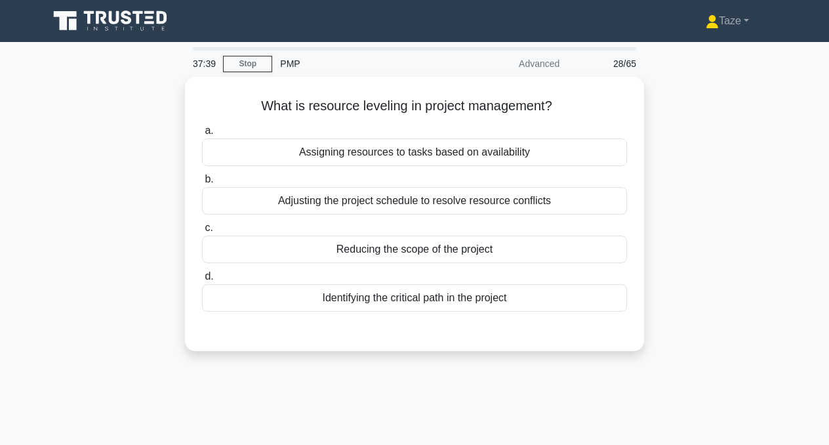
scroll to position [0, 0]
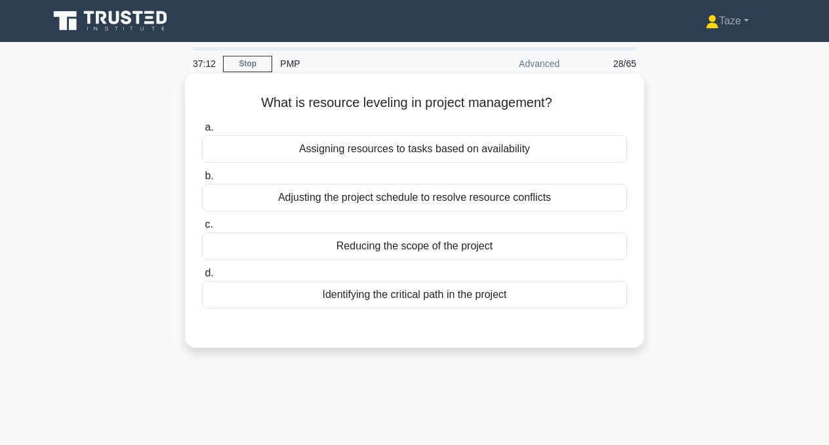
click at [527, 201] on div "Adjusting the project schedule to resolve resource conflicts" at bounding box center [414, 198] width 425 height 28
click at [202, 180] on input "b. Adjusting the project schedule to resolve resource conflicts" at bounding box center [202, 176] width 0 height 9
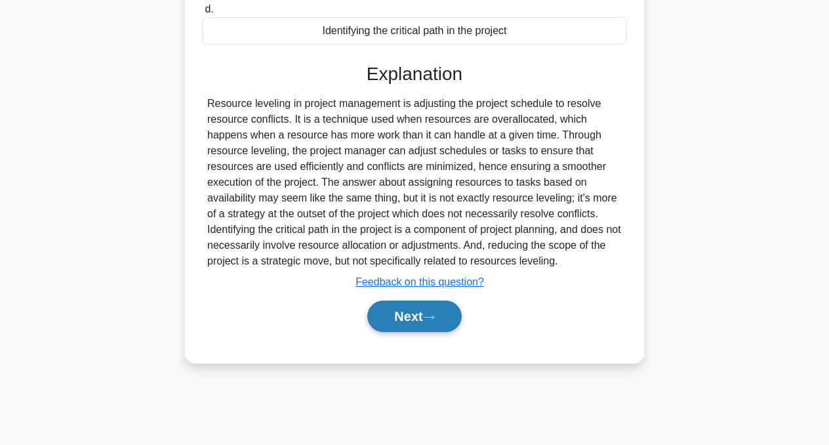
click at [435, 317] on icon at bounding box center [429, 317] width 12 height 7
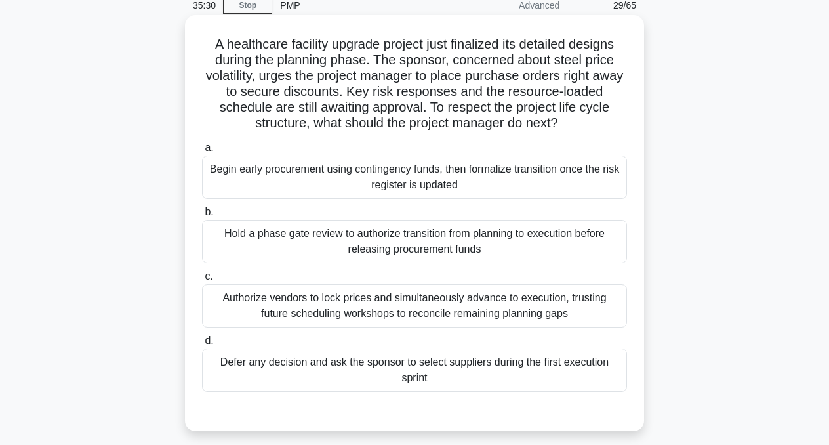
scroll to position [61, 0]
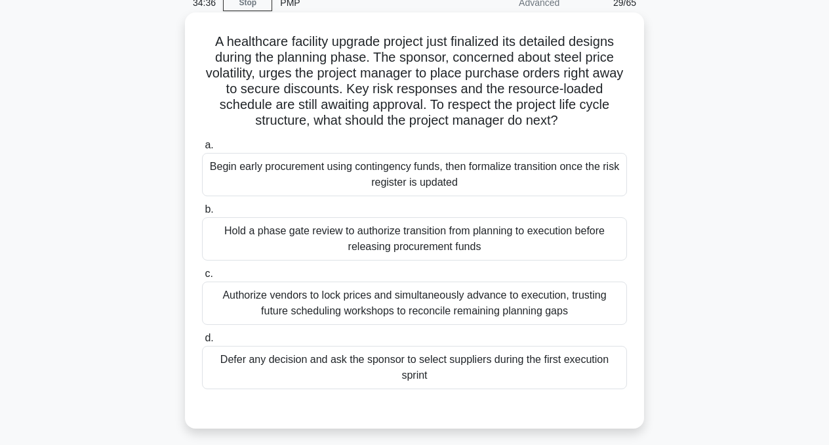
click at [498, 249] on div "Hold a phase gate review to authorize transition from planning to execution bef…" at bounding box center [414, 238] width 425 height 43
click at [202, 214] on input "b. Hold a phase gate review to authorize transition from planning to execution …" at bounding box center [202, 209] width 0 height 9
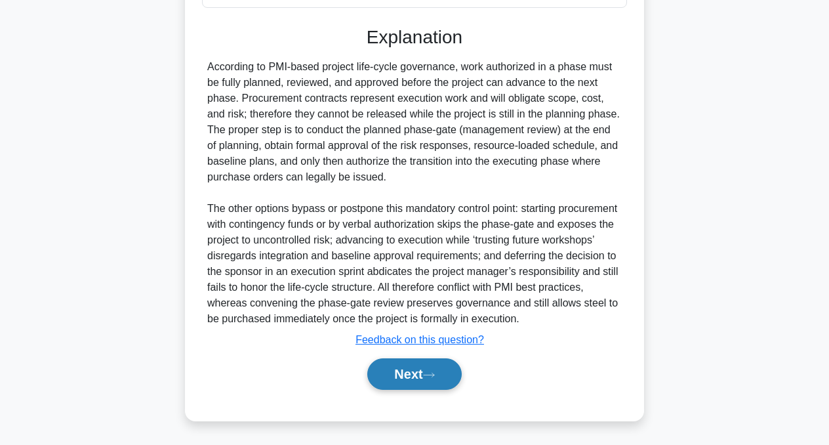
click at [426, 372] on button "Next" at bounding box center [414, 373] width 94 height 31
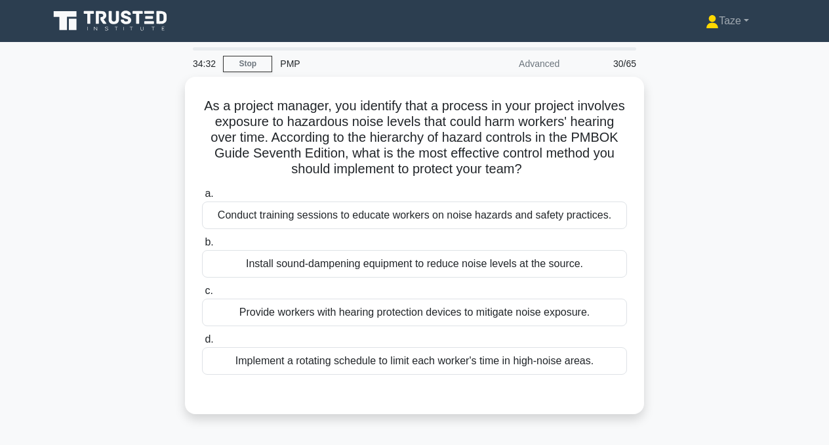
scroll to position [0, 0]
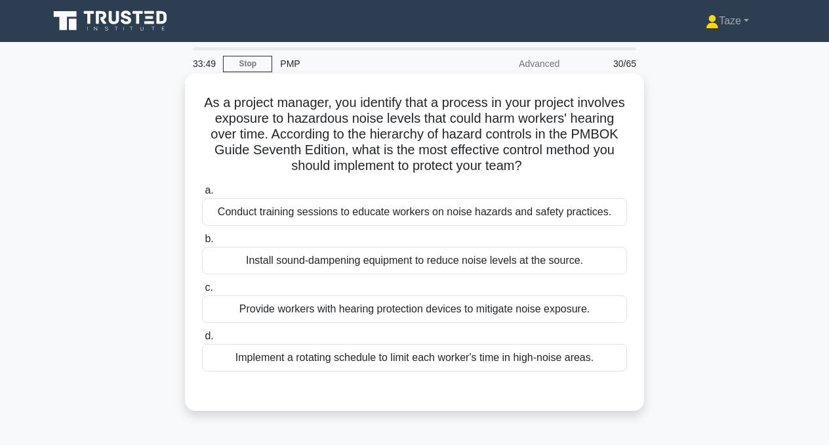
click at [484, 311] on div "Provide workers with hearing protection devices to mitigate noise exposure." at bounding box center [414, 309] width 425 height 28
click at [202, 292] on input "c. Provide workers with hearing protection devices to mitigate noise exposure." at bounding box center [202, 287] width 0 height 9
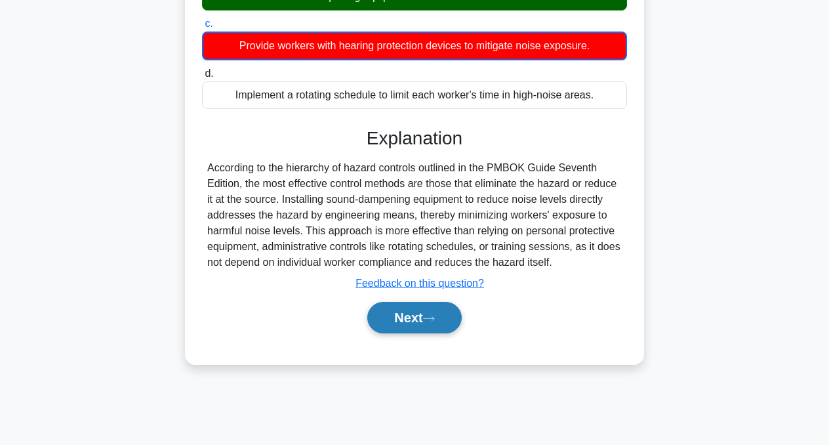
scroll to position [264, 0]
click at [435, 317] on icon at bounding box center [429, 318] width 12 height 7
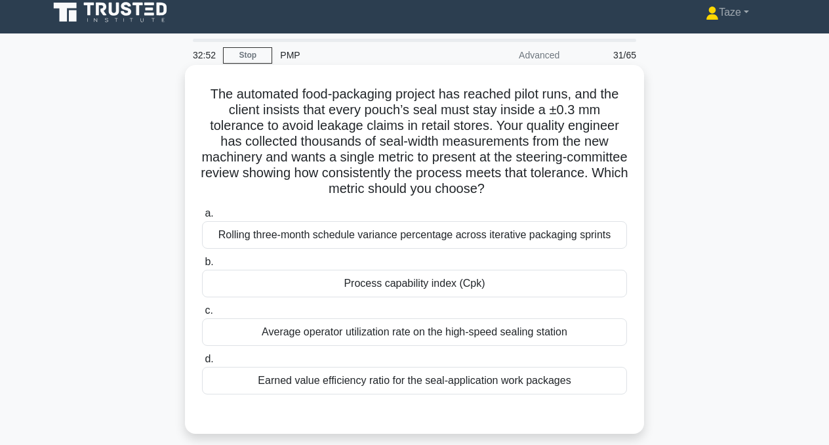
scroll to position [3, 0]
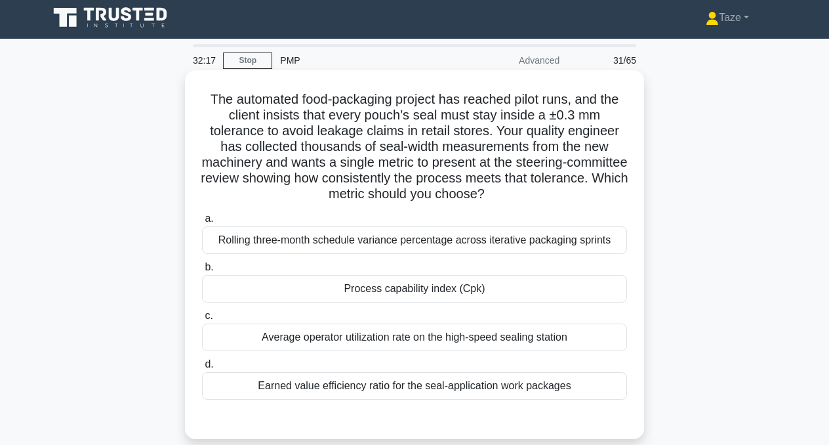
click at [422, 287] on div "Process capability index (Cpk)" at bounding box center [414, 289] width 425 height 28
click at [202, 272] on input "b. Process capability index (Cpk)" at bounding box center [202, 267] width 0 height 9
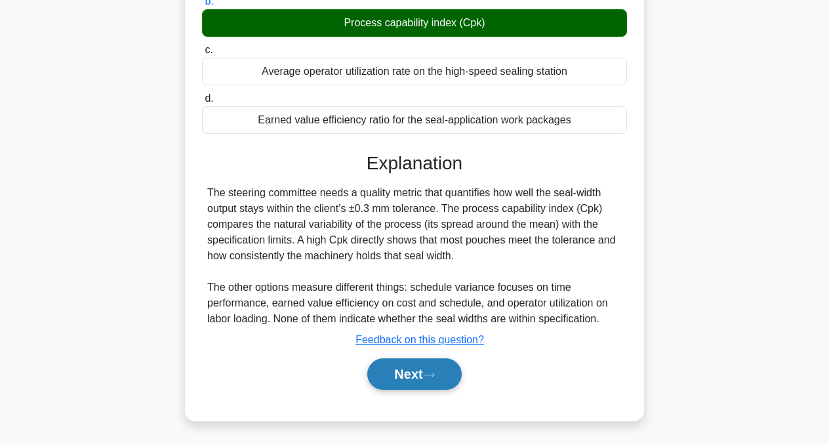
click at [419, 369] on button "Next" at bounding box center [414, 373] width 94 height 31
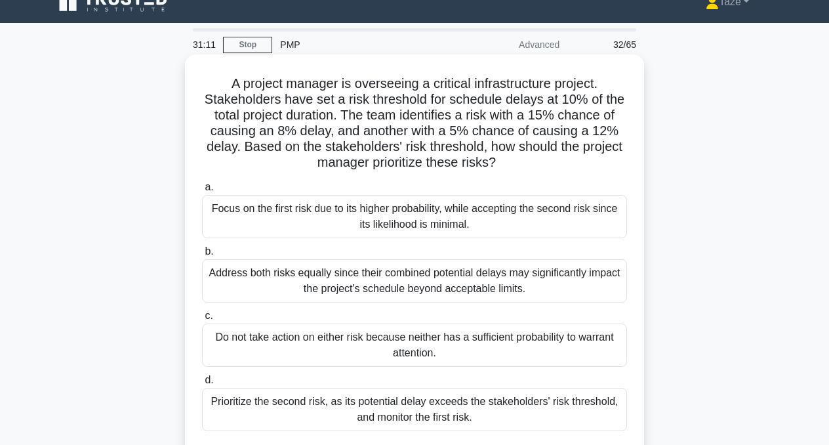
scroll to position [28, 0]
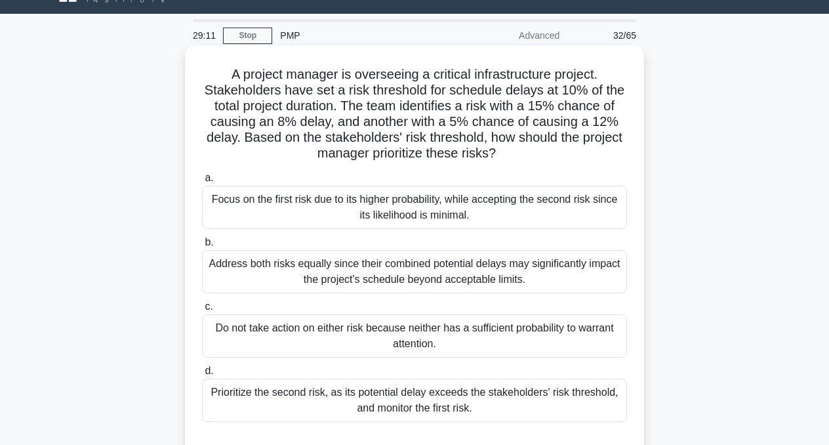
click at [458, 408] on div "Prioritize the second risk, as its potential delay exceeds the stakeholders' ri…" at bounding box center [414, 400] width 425 height 43
click at [202, 375] on input "d. Prioritize the second risk, as its potential delay exceeds the stakeholders'…" at bounding box center [202, 371] width 0 height 9
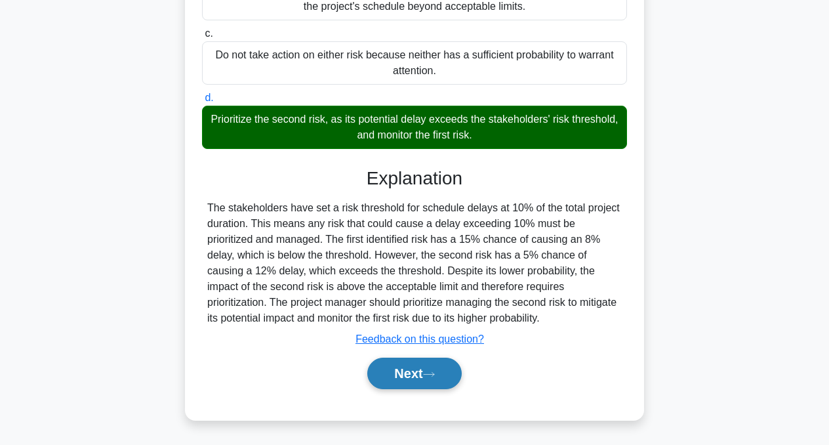
scroll to position [300, 0]
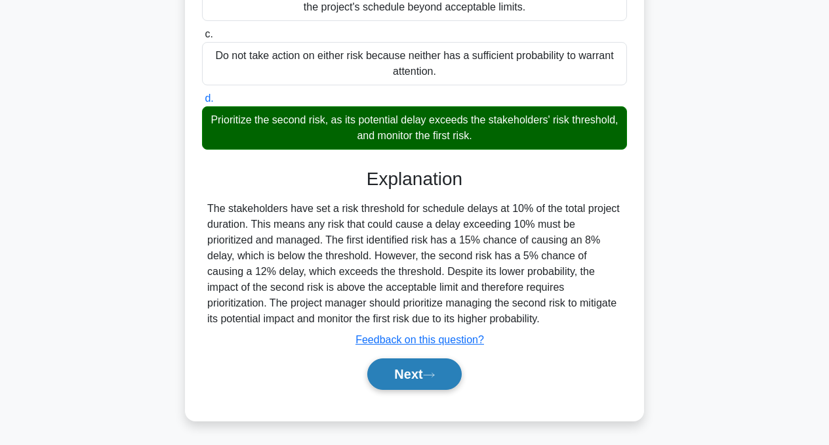
click at [427, 375] on button "Next" at bounding box center [414, 373] width 94 height 31
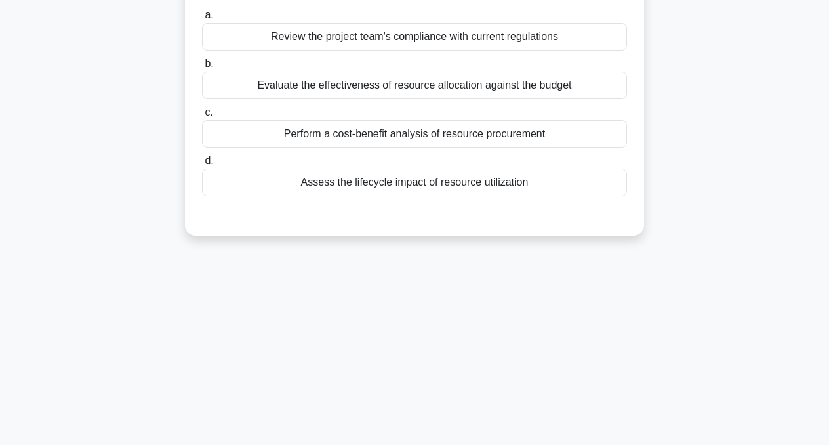
scroll to position [0, 0]
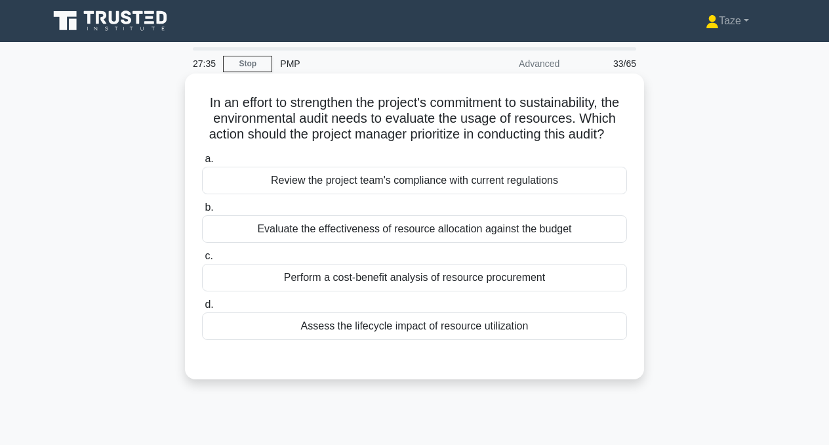
click at [481, 228] on div "Evaluate the effectiveness of resource allocation against the budget" at bounding box center [414, 229] width 425 height 28
click at [202, 212] on input "b. Evaluate the effectiveness of resource allocation against the budget" at bounding box center [202, 207] width 0 height 9
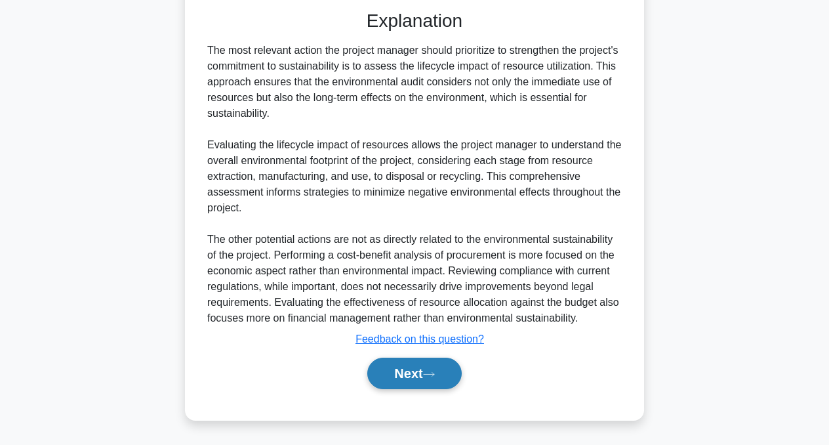
scroll to position [349, 0]
click at [426, 375] on button "Next" at bounding box center [414, 373] width 94 height 31
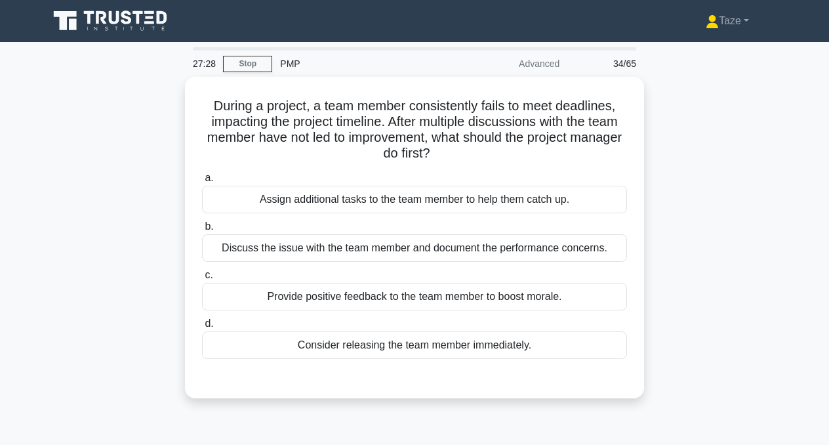
scroll to position [0, 0]
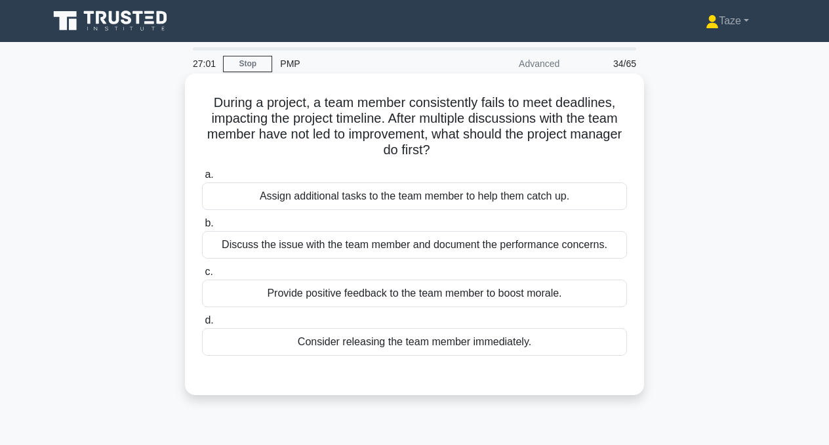
click at [454, 245] on div "Discuss the issue with the team member and document the performance concerns." at bounding box center [414, 245] width 425 height 28
click at [202, 228] on input "b. Discuss the issue with the team member and document the performance concerns." at bounding box center [202, 223] width 0 height 9
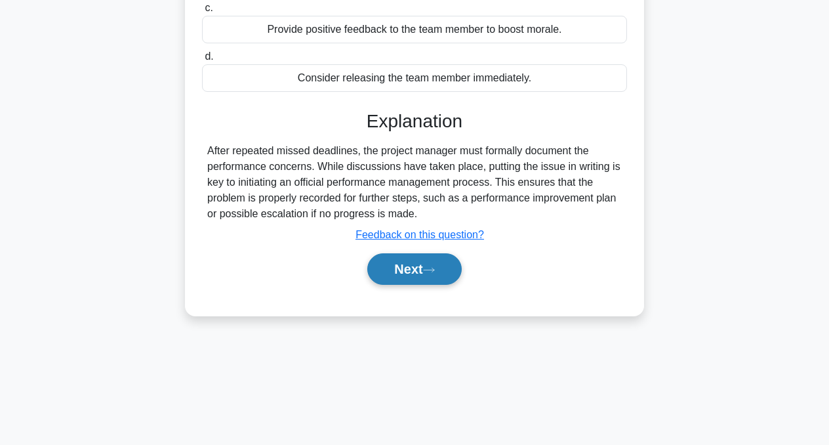
click at [444, 274] on button "Next" at bounding box center [414, 268] width 94 height 31
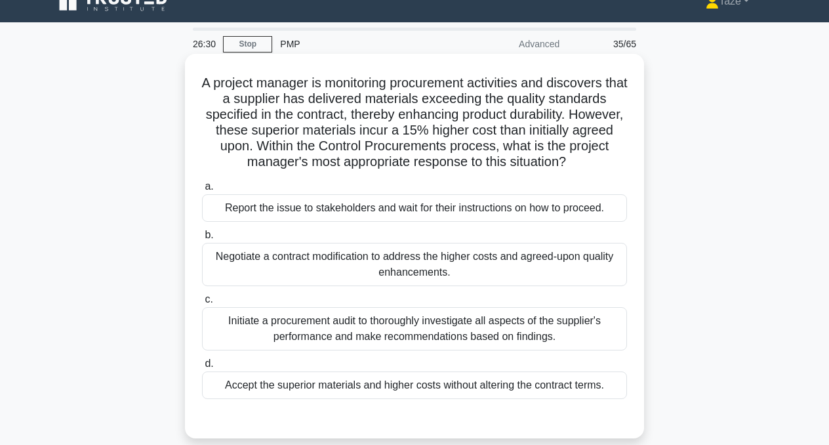
scroll to position [37, 0]
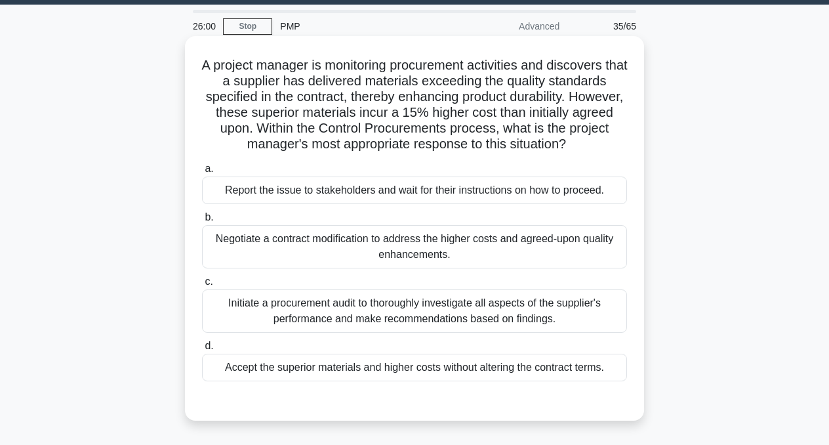
click at [483, 254] on div "Negotiate a contract modification to address the higher costs and agreed-upon q…" at bounding box center [414, 246] width 425 height 43
click at [202, 222] on input "b. Negotiate a contract modification to address the higher costs and agreed-upo…" at bounding box center [202, 217] width 0 height 9
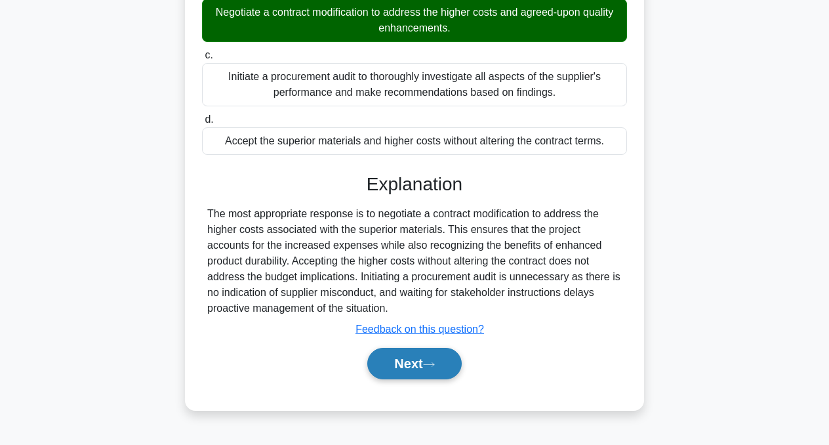
click at [430, 364] on icon at bounding box center [429, 364] width 12 height 7
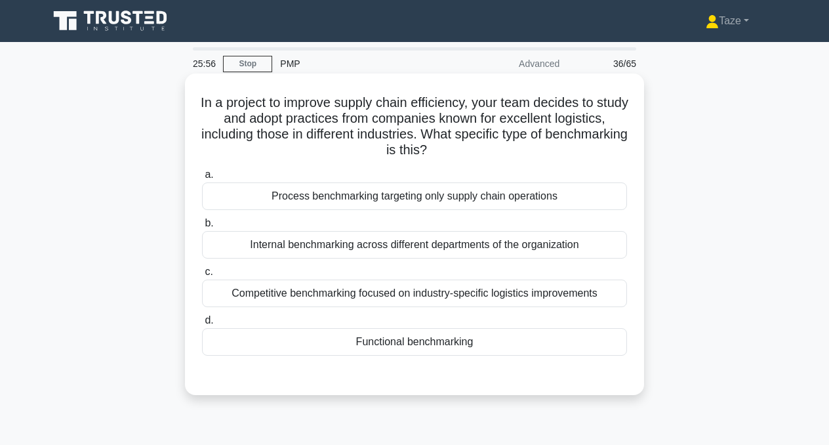
scroll to position [0, 0]
click at [404, 342] on div "Functional benchmarking" at bounding box center [414, 342] width 425 height 28
click at [202, 325] on input "d. Functional benchmarking" at bounding box center [202, 320] width 0 height 9
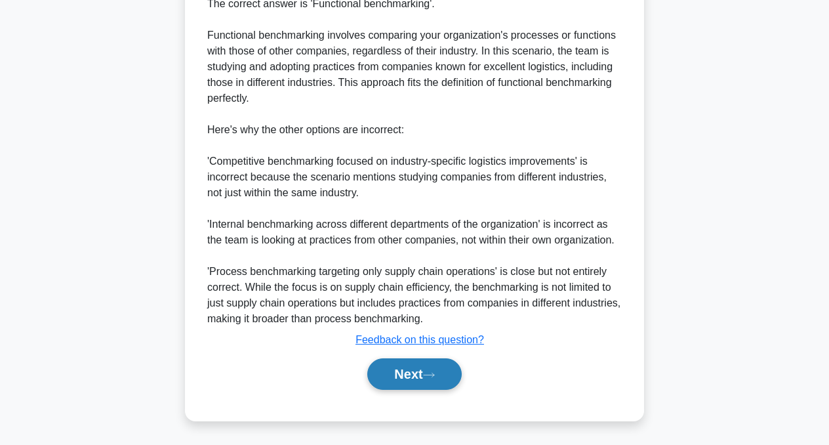
click at [409, 369] on button "Next" at bounding box center [414, 373] width 94 height 31
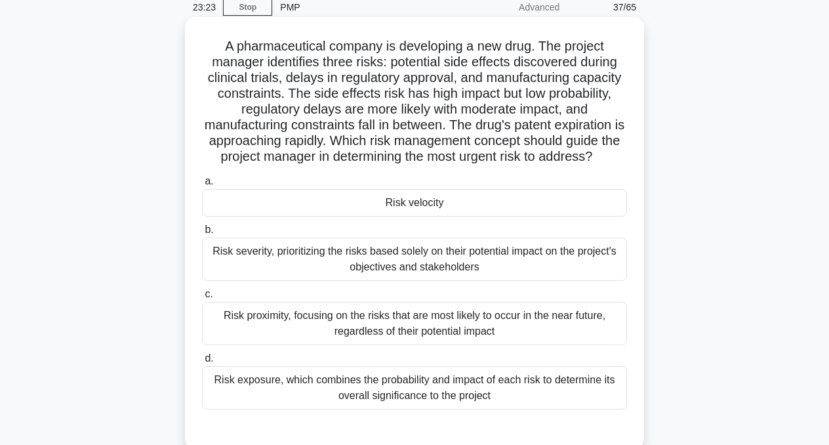
scroll to position [56, 0]
click at [386, 209] on div "Risk velocity" at bounding box center [414, 203] width 425 height 28
click at [202, 186] on input "a. Risk velocity" at bounding box center [202, 181] width 0 height 9
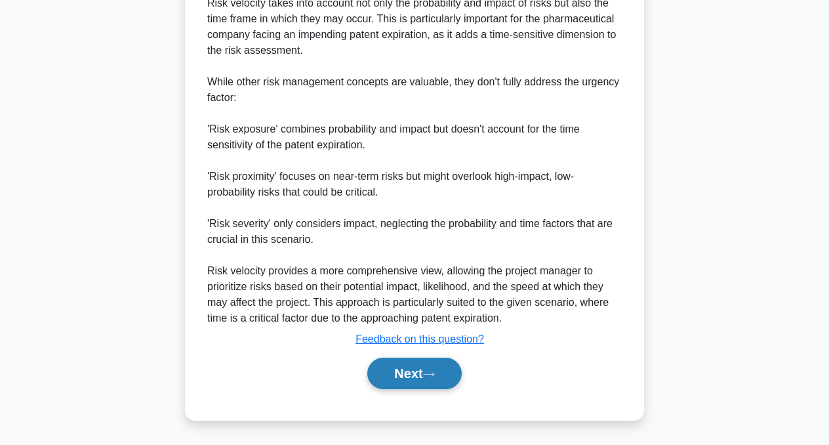
scroll to position [615, 0]
click at [413, 378] on button "Next" at bounding box center [414, 373] width 94 height 31
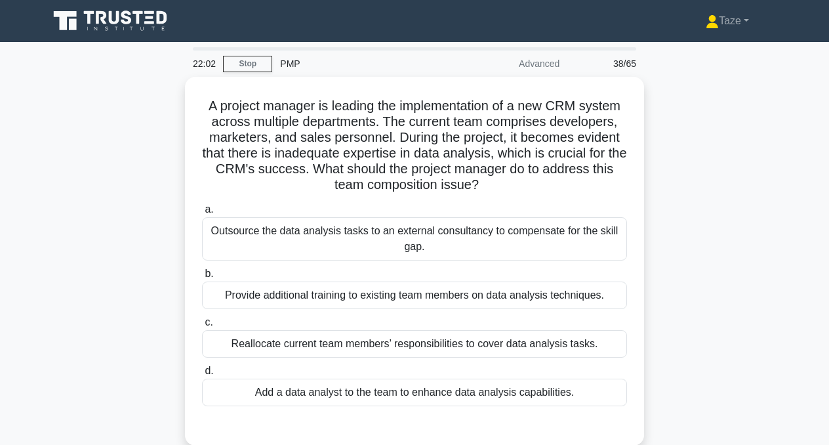
scroll to position [0, 0]
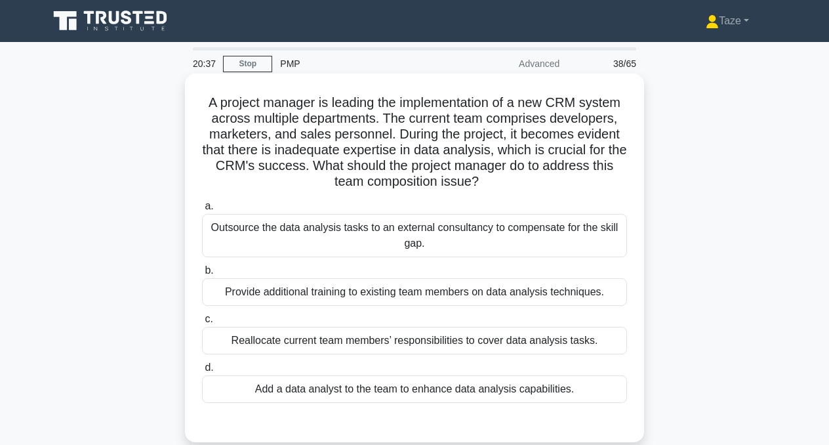
click at [526, 293] on div "Provide additional training to existing team members on data analysis technique…" at bounding box center [414, 292] width 425 height 28
click at [202, 275] on input "b. Provide additional training to existing team members on data analysis techni…" at bounding box center [202, 270] width 0 height 9
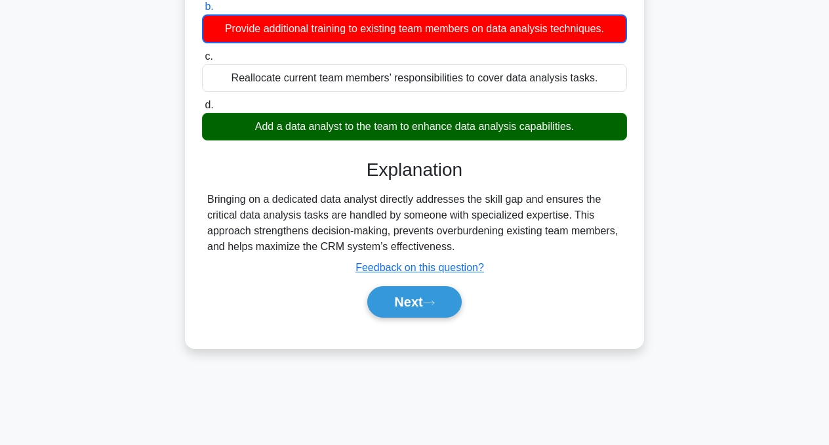
scroll to position [264, 0]
click at [434, 302] on icon at bounding box center [429, 302] width 12 height 7
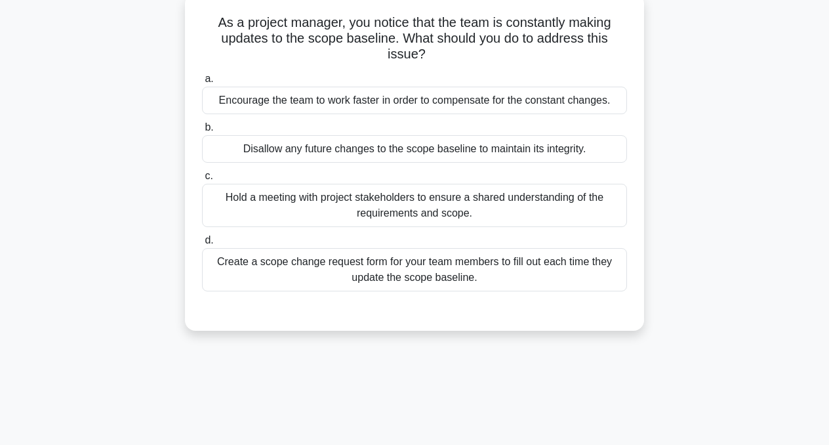
scroll to position [0, 0]
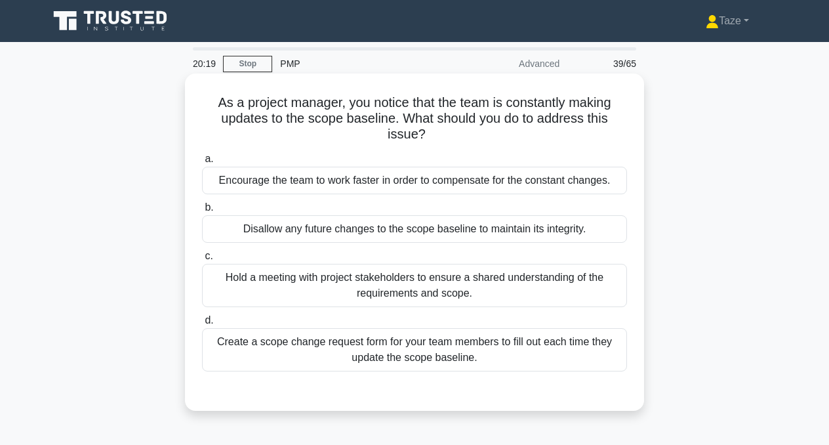
click at [507, 354] on div "Create a scope change request form for your team members to fill out each time …" at bounding box center [414, 349] width 425 height 43
click at [202, 325] on input "d. Create a scope change request form for your team members to fill out each ti…" at bounding box center [202, 320] width 0 height 9
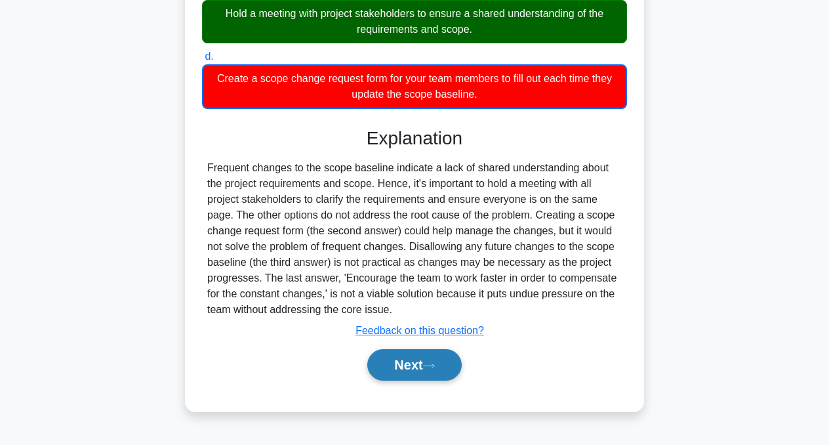
click at [426, 369] on button "Next" at bounding box center [414, 364] width 94 height 31
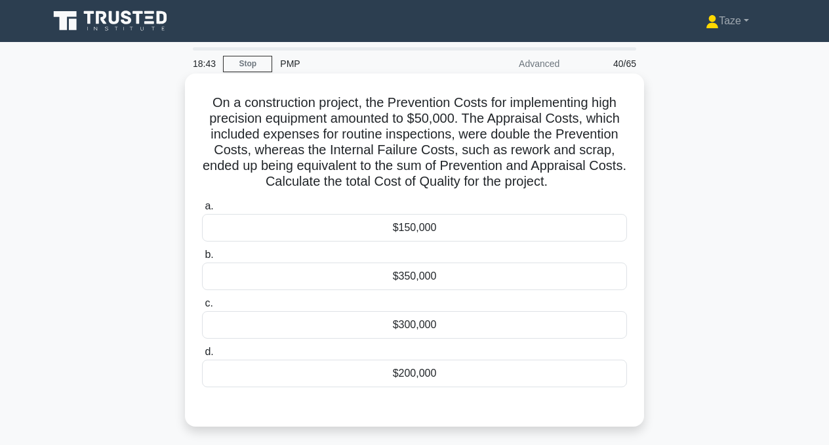
click at [426, 333] on div "$300,000" at bounding box center [414, 325] width 425 height 28
click at [202, 308] on input "c. $300,000" at bounding box center [202, 303] width 0 height 9
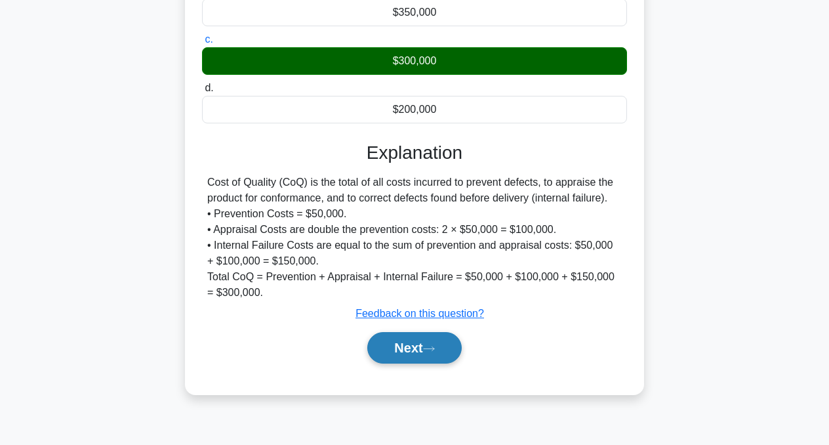
click at [417, 348] on button "Next" at bounding box center [414, 347] width 94 height 31
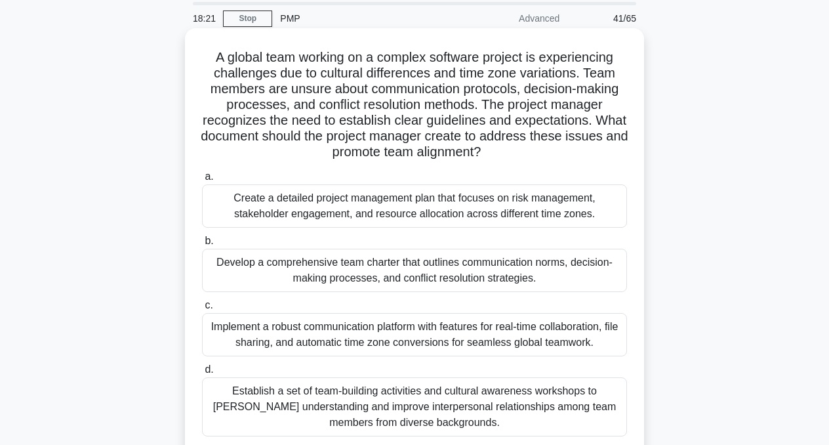
scroll to position [52, 0]
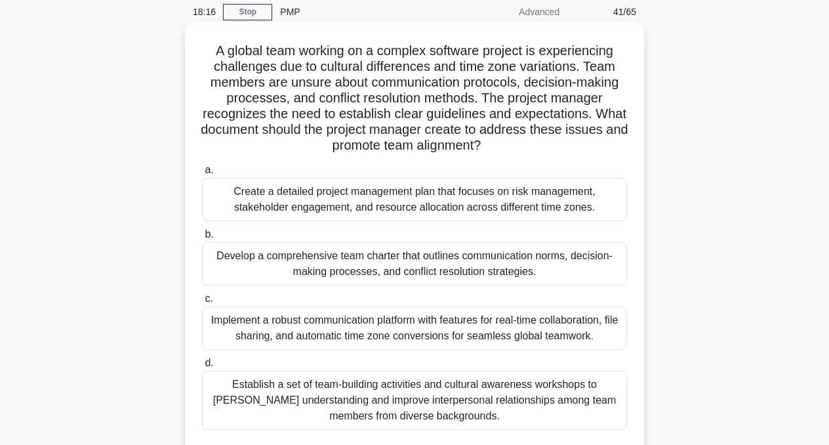
click at [490, 264] on div "Develop a comprehensive team charter that outlines communication norms, decisio…" at bounding box center [414, 263] width 425 height 43
click at [202, 239] on input "b. Develop a comprehensive team charter that outlines communication norms, deci…" at bounding box center [202, 234] width 0 height 9
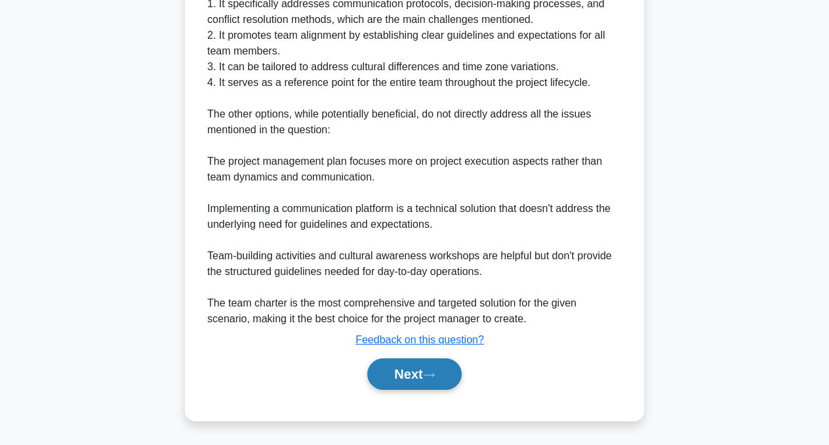
click at [420, 377] on button "Next" at bounding box center [414, 373] width 94 height 31
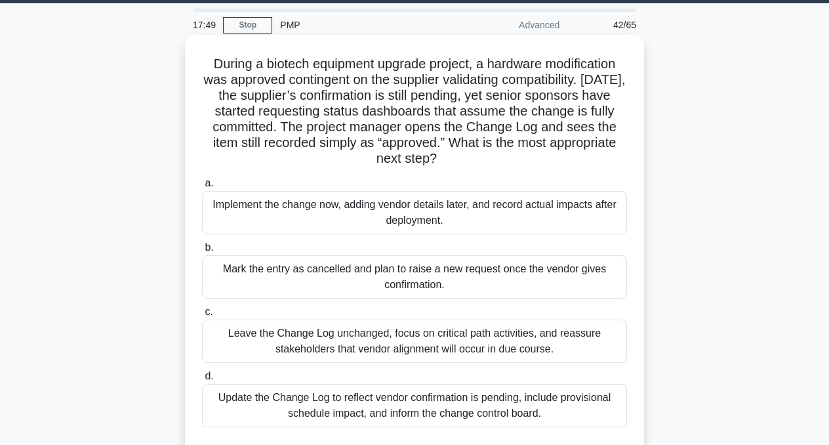
scroll to position [43, 0]
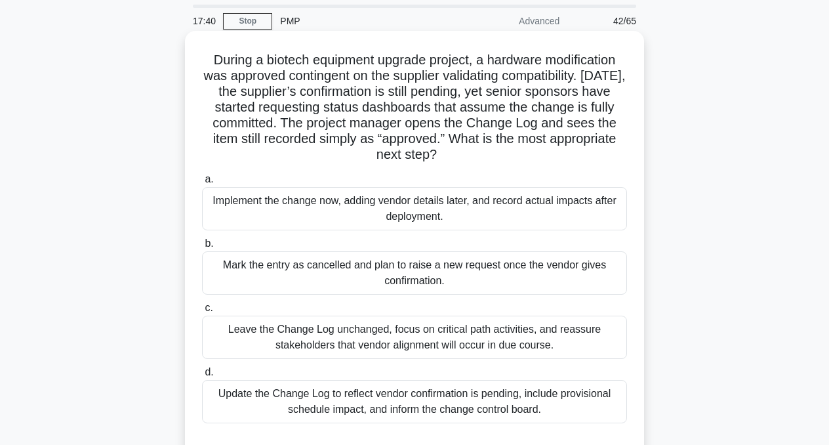
click at [525, 393] on div "Update the Change Log to reflect vendor confirmation is pending, include provis…" at bounding box center [414, 401] width 425 height 43
click at [202, 377] on input "d. Update the Change Log to reflect vendor confirmation is pending, include pro…" at bounding box center [202, 372] width 0 height 9
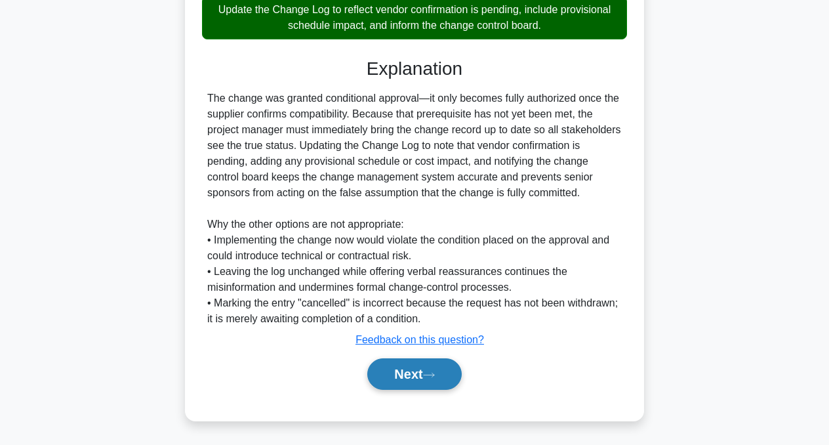
click at [419, 382] on button "Next" at bounding box center [414, 373] width 94 height 31
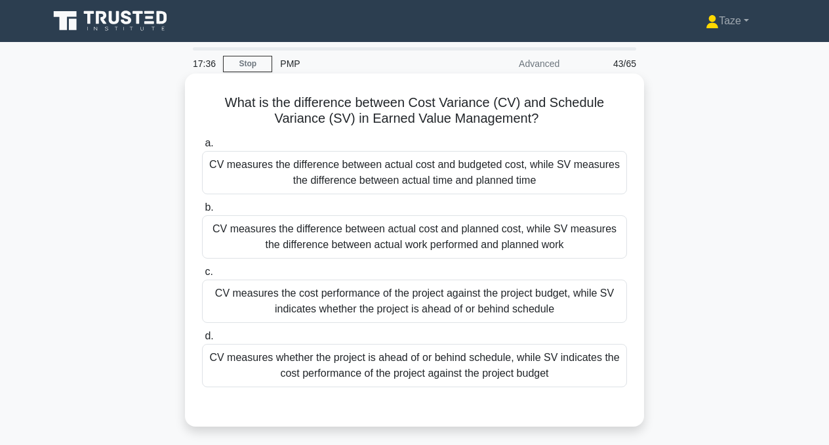
scroll to position [0, 0]
click at [532, 235] on div "CV measures the difference between actual cost and planned cost, while SV measu…" at bounding box center [414, 236] width 425 height 43
click at [202, 212] on input "b. CV measures the difference between actual cost and planned cost, while SV me…" at bounding box center [202, 207] width 0 height 9
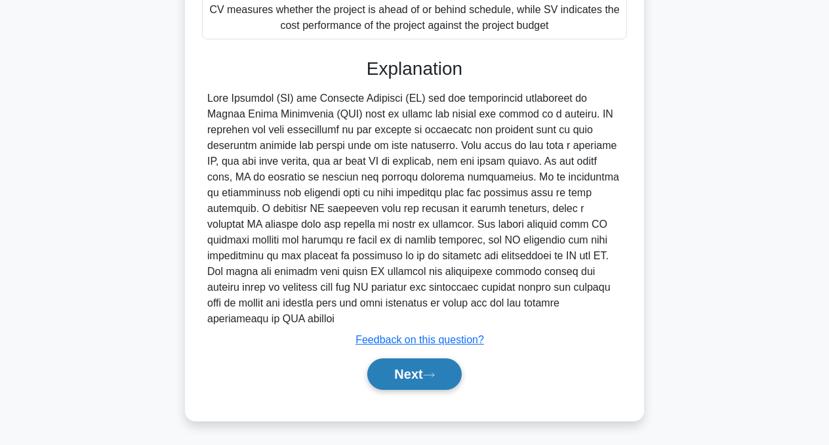
click at [409, 377] on button "Next" at bounding box center [414, 373] width 94 height 31
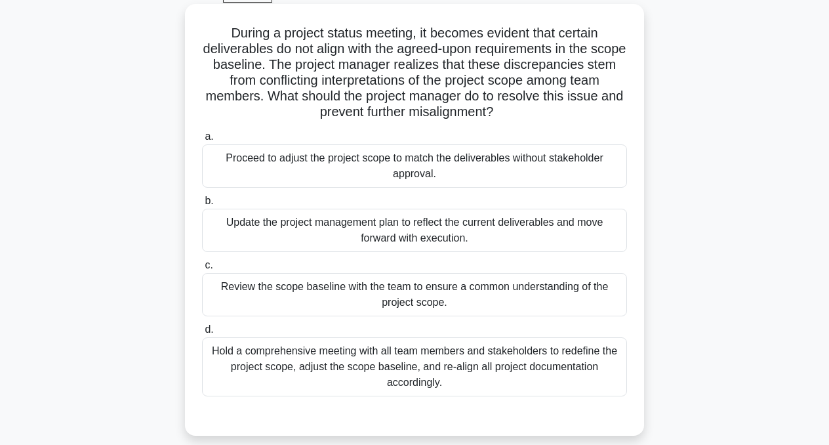
scroll to position [75, 0]
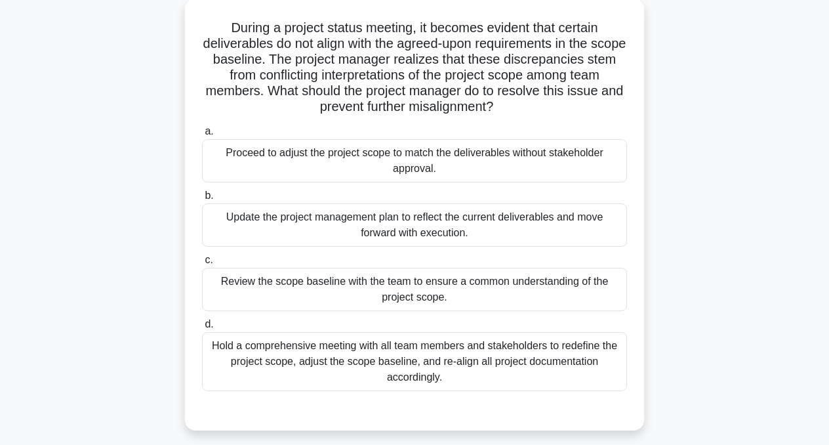
click at [481, 292] on div "Review the scope baseline with the team to ensure a common understanding of the…" at bounding box center [414, 289] width 425 height 43
click at [202, 264] on input "c. Review the scope baseline with the team to ensure a common understanding of …" at bounding box center [202, 260] width 0 height 9
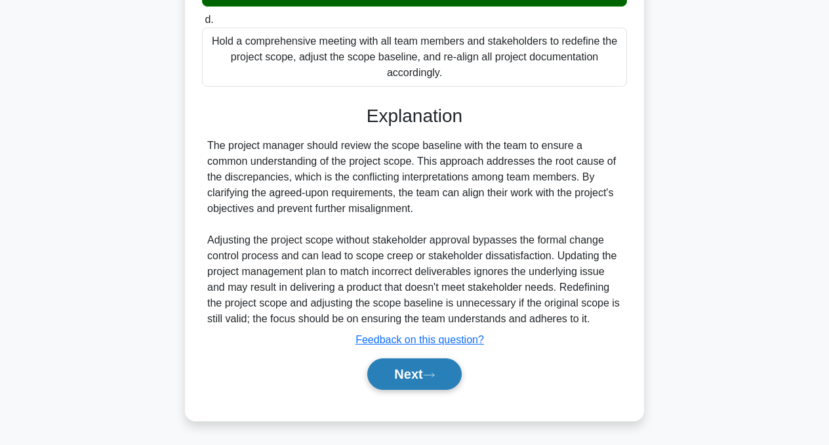
click at [433, 376] on icon at bounding box center [429, 374] width 12 height 7
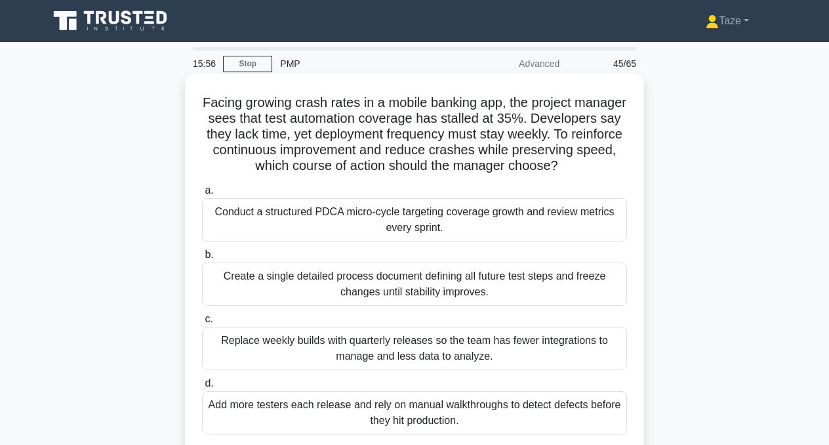
scroll to position [0, 0]
click at [483, 219] on div "Conduct a structured PDCA micro-cycle targeting coverage growth and review metr…" at bounding box center [414, 219] width 425 height 43
click at [202, 195] on input "a. Conduct a structured PDCA micro-cycle targeting coverage growth and review m…" at bounding box center [202, 190] width 0 height 9
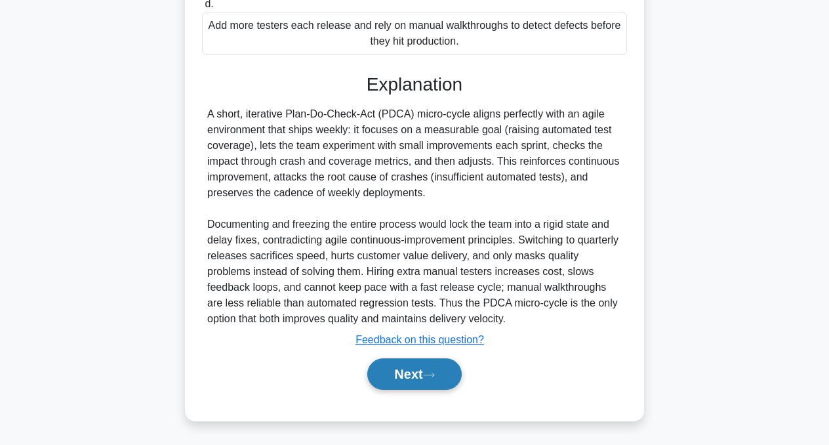
click at [433, 371] on icon at bounding box center [429, 374] width 12 height 7
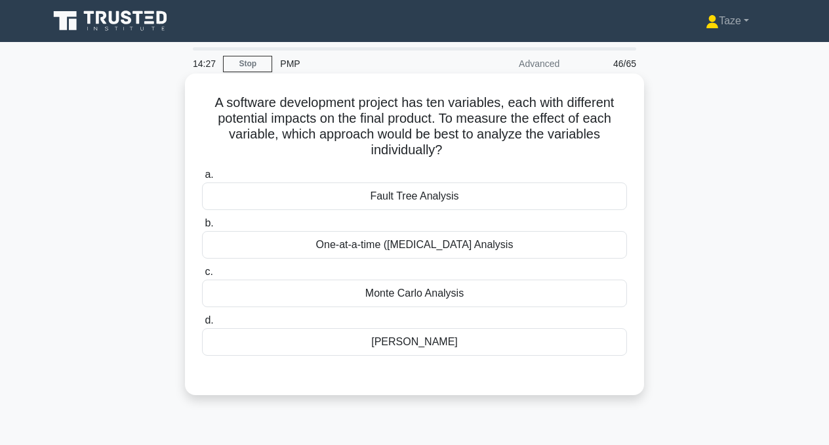
click at [441, 337] on div "[PERSON_NAME]" at bounding box center [414, 342] width 425 height 28
click at [202, 325] on input "d. Ishikawa Diagram" at bounding box center [202, 320] width 0 height 9
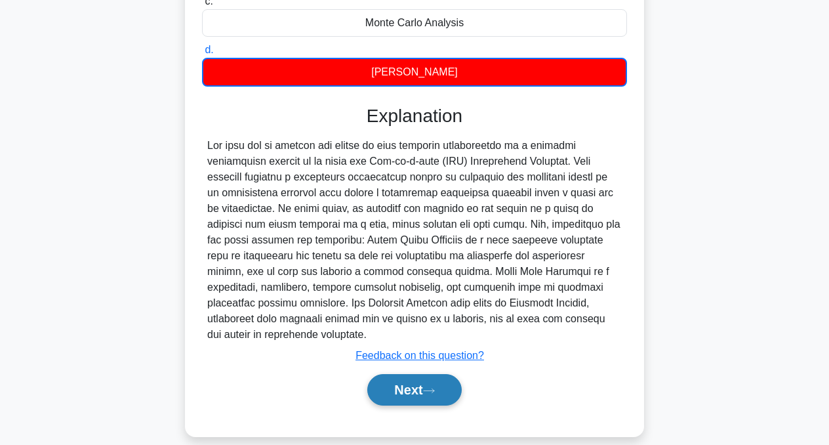
click at [424, 375] on button "Next" at bounding box center [414, 389] width 94 height 31
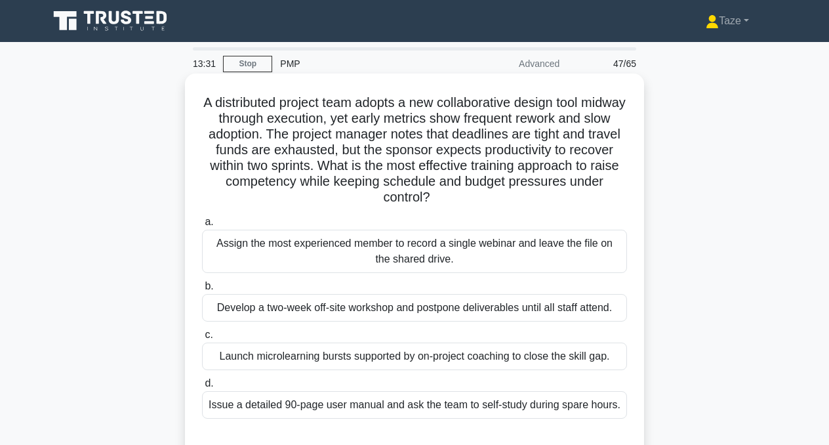
click at [503, 362] on div "Launch microlearning bursts supported by on-project coaching to close the skill…" at bounding box center [414, 356] width 425 height 28
click at [202, 339] on input "c. Launch microlearning bursts supported by on-project coaching to close the sk…" at bounding box center [202, 335] width 0 height 9
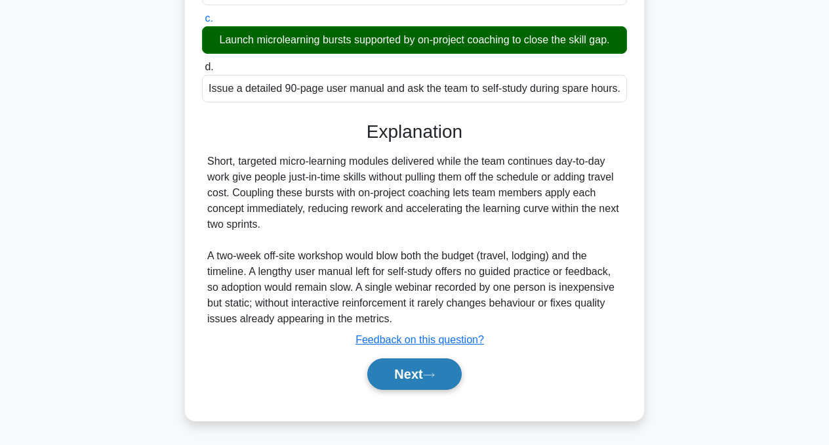
click at [432, 379] on button "Next" at bounding box center [414, 373] width 94 height 31
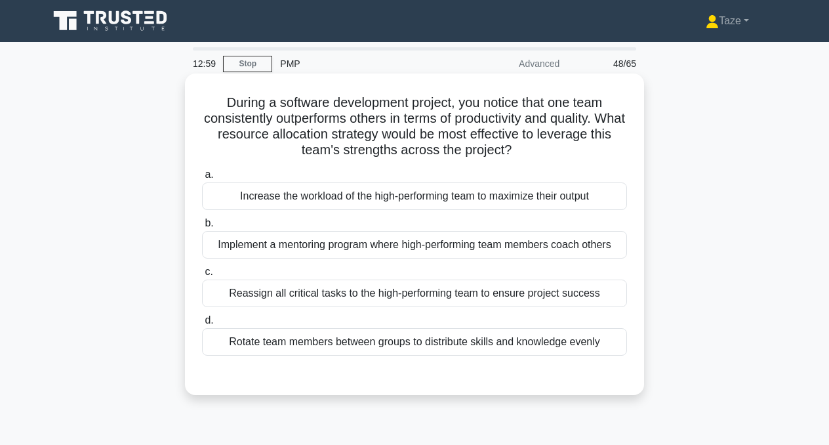
click at [525, 244] on div "Implement a mentoring program where high-performing team members coach others" at bounding box center [414, 245] width 425 height 28
click at [202, 228] on input "b. Implement a mentoring program where high-performing team members coach others" at bounding box center [202, 223] width 0 height 9
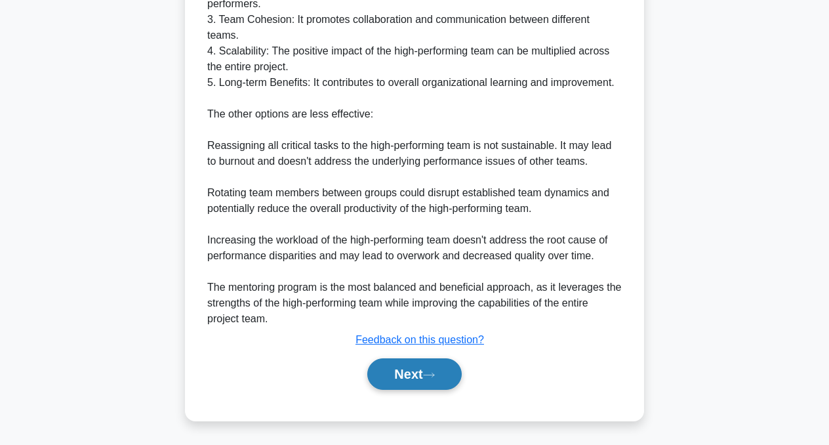
click at [448, 381] on button "Next" at bounding box center [414, 373] width 94 height 31
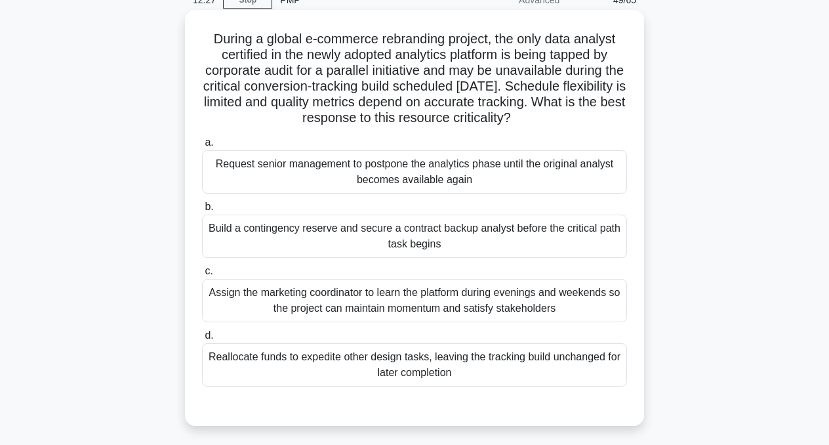
scroll to position [64, 0]
click at [510, 174] on div "Request senior management to postpone the analytics phase until the original an…" at bounding box center [414, 171] width 425 height 43
click at [202, 146] on input "a. Request senior management to postpone the analytics phase until the original…" at bounding box center [202, 142] width 0 height 9
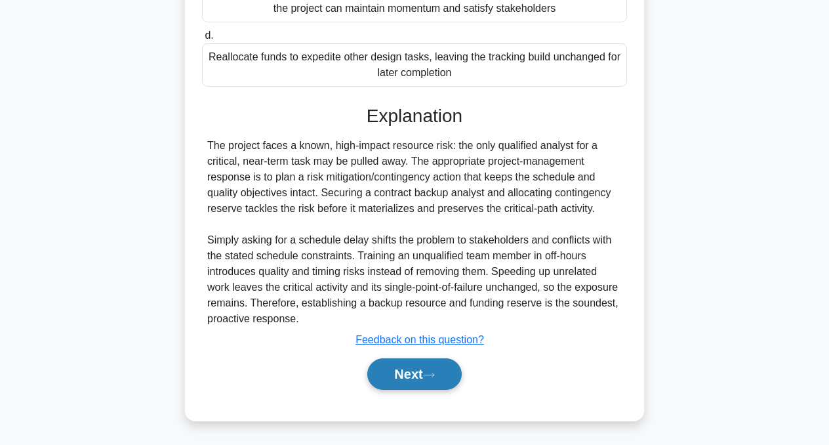
click at [422, 373] on button "Next" at bounding box center [414, 373] width 94 height 31
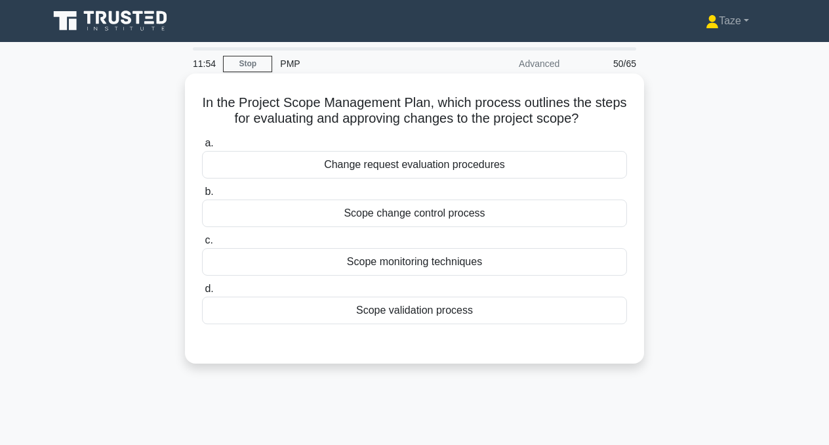
scroll to position [0, 0]
click at [468, 213] on div "Scope change control process" at bounding box center [414, 213] width 425 height 28
click at [202, 196] on input "b. Scope change control process" at bounding box center [202, 192] width 0 height 9
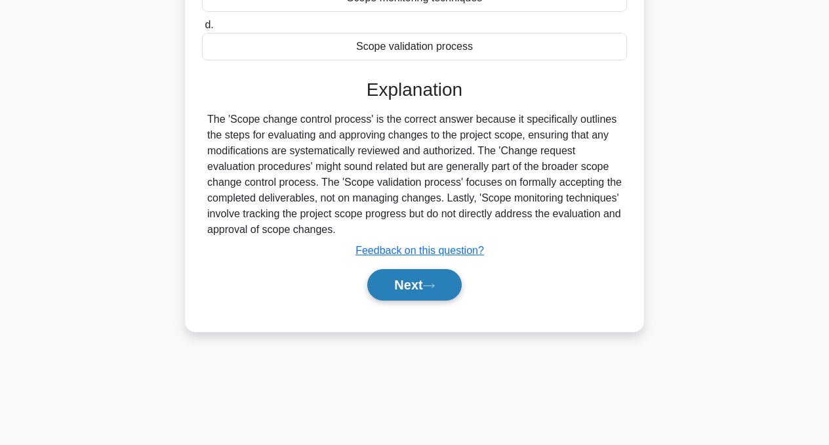
click at [430, 286] on icon at bounding box center [429, 285] width 12 height 7
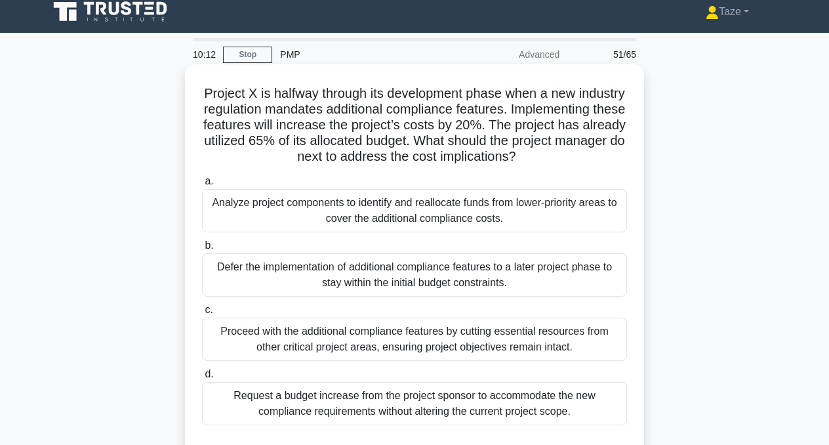
scroll to position [9, 0]
click at [492, 210] on div "Analyze project components to identify and reallocate funds from lower-priority…" at bounding box center [414, 210] width 425 height 43
click at [202, 186] on input "a. Analyze project components to identify and reallocate funds from lower-prior…" at bounding box center [202, 181] width 0 height 9
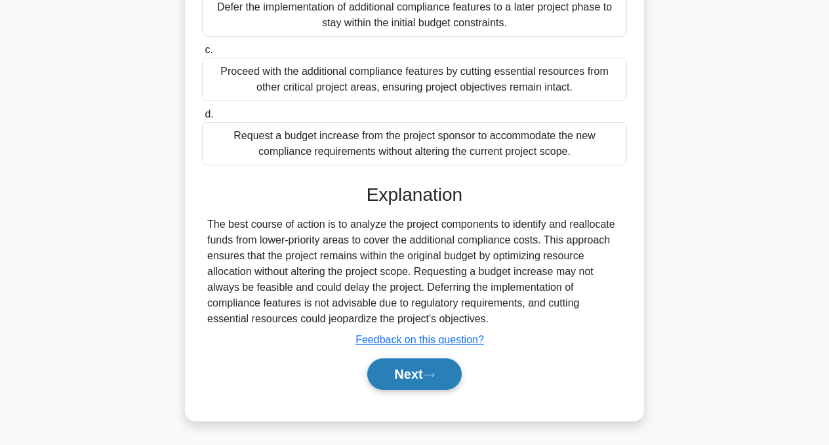
click at [420, 373] on button "Next" at bounding box center [414, 373] width 94 height 31
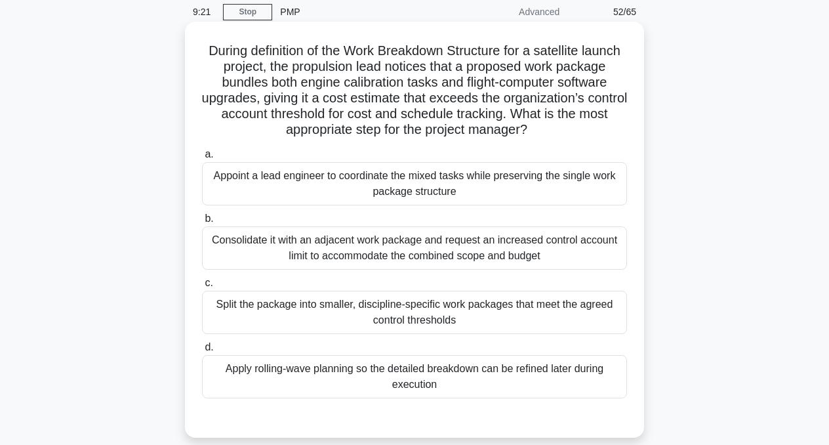
scroll to position [56, 0]
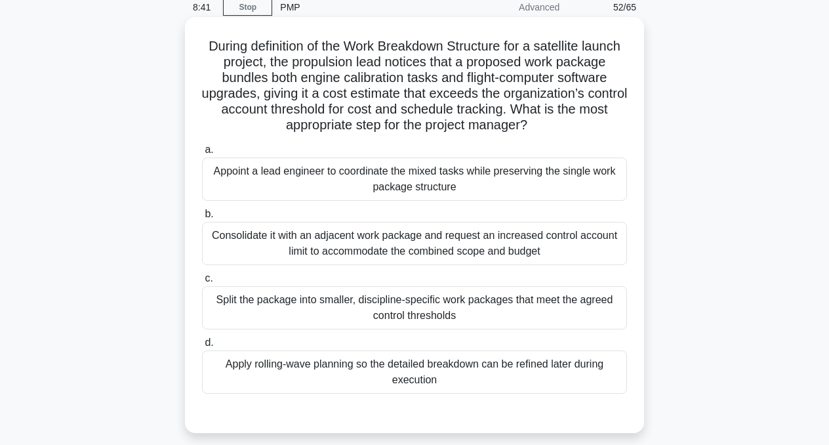
click at [457, 367] on div "Apply rolling-wave planning so the detailed breakdown can be refined later duri…" at bounding box center [414, 371] width 425 height 43
click at [202, 347] on input "d. Apply rolling-wave planning so the detailed breakdown can be refined later d…" at bounding box center [202, 342] width 0 height 9
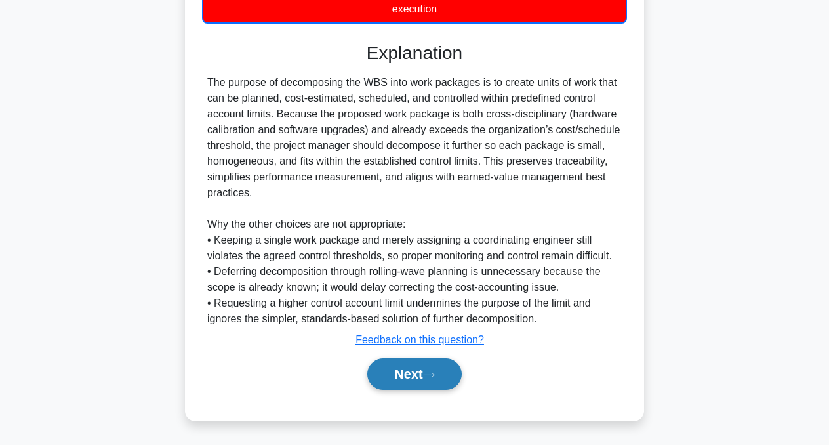
click at [426, 371] on button "Next" at bounding box center [414, 373] width 94 height 31
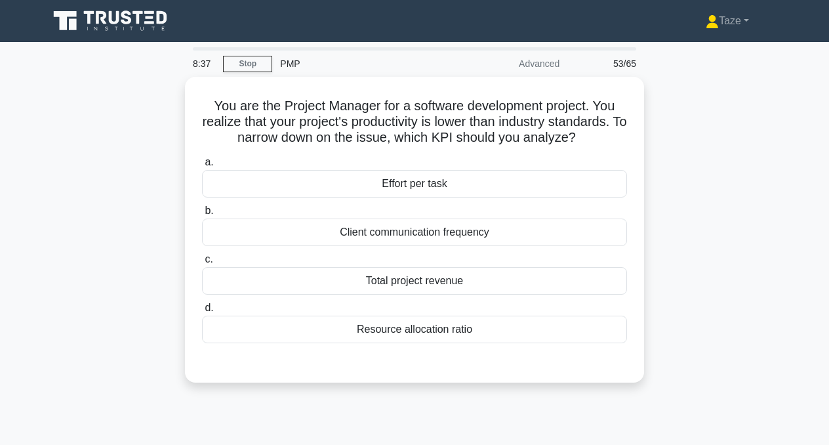
scroll to position [0, 0]
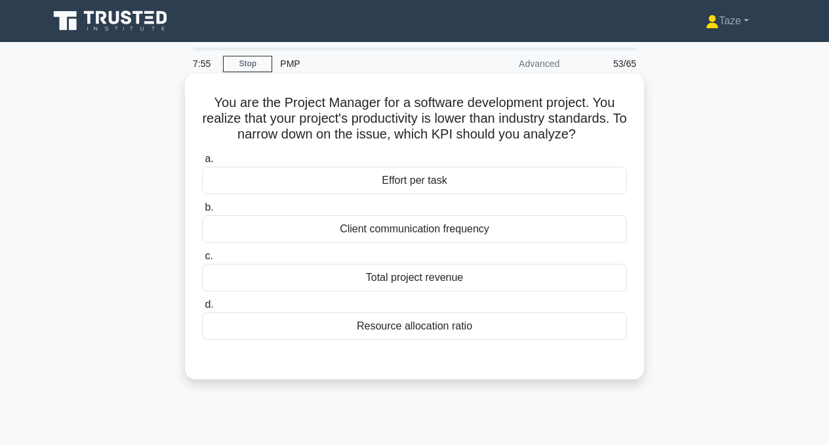
click at [442, 228] on div "Client communication frequency" at bounding box center [414, 229] width 425 height 28
click at [202, 212] on input "b. Client communication frequency" at bounding box center [202, 207] width 0 height 9
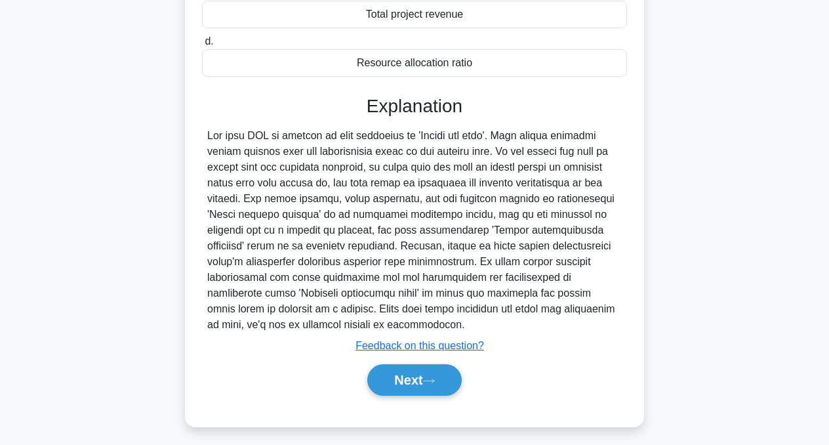
scroll to position [264, 0]
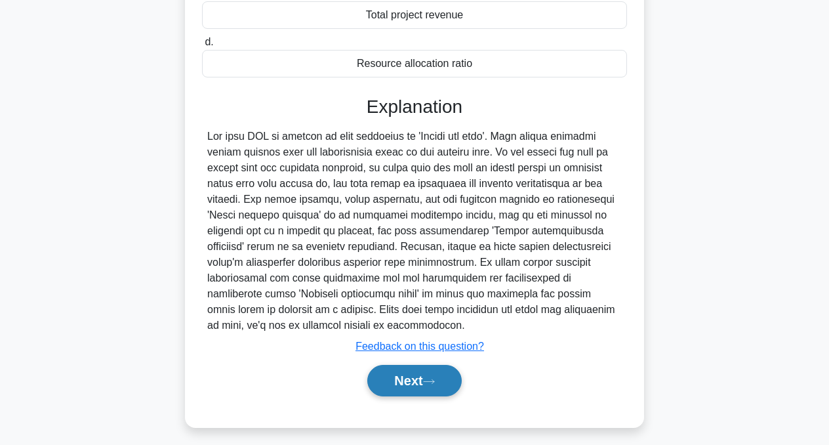
click at [390, 371] on button "Next" at bounding box center [414, 380] width 94 height 31
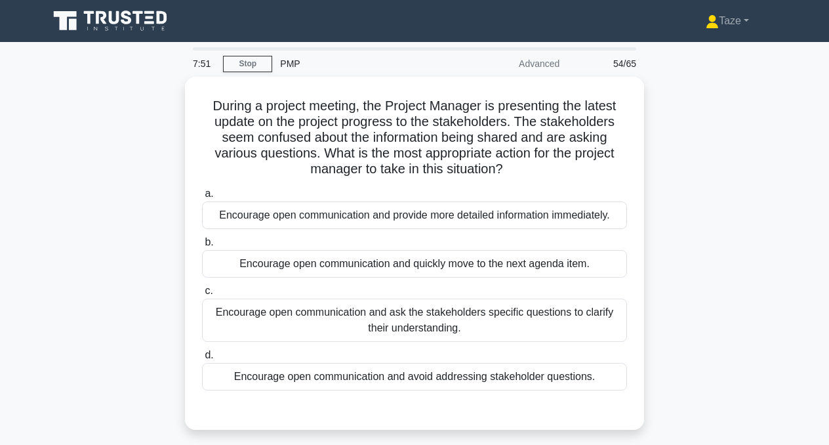
scroll to position [0, 0]
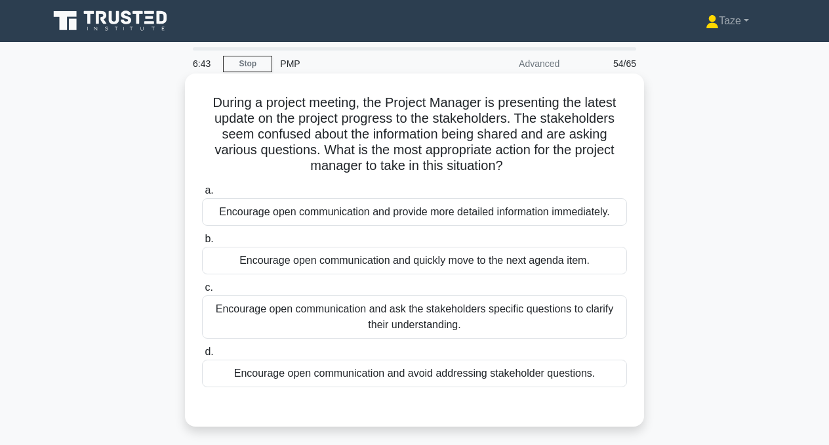
click at [512, 327] on div "Encourage open communication and ask the stakeholders specific questions to cla…" at bounding box center [414, 316] width 425 height 43
click at [202, 292] on input "c. Encourage open communication and ask the stakeholders specific questions to …" at bounding box center [202, 287] width 0 height 9
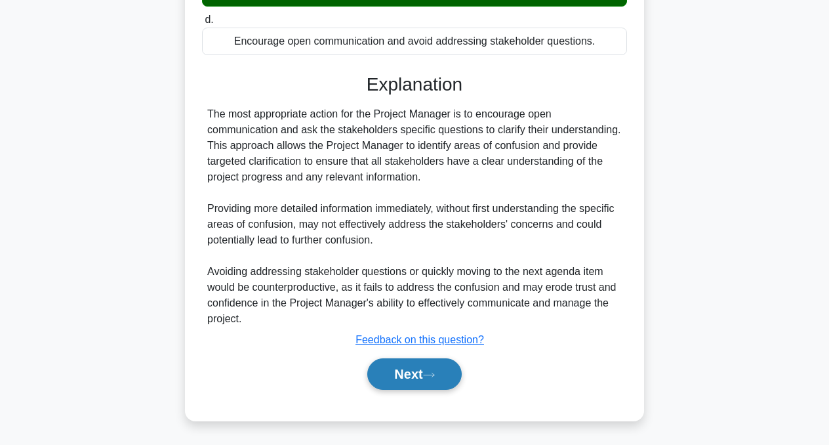
click at [434, 372] on icon at bounding box center [429, 374] width 12 height 7
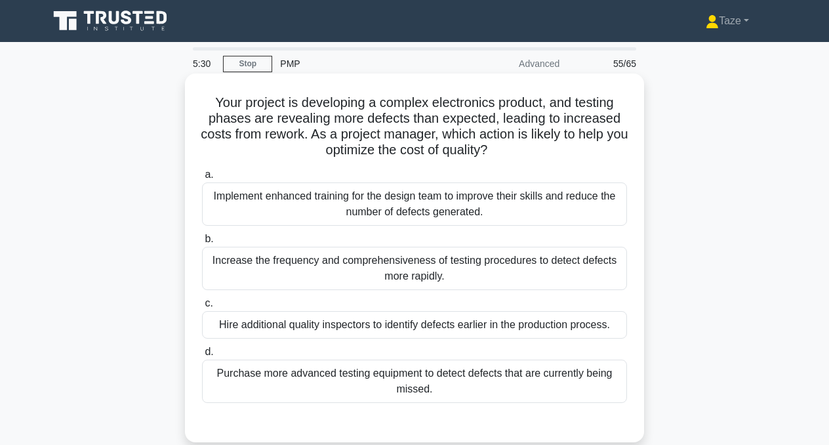
click at [488, 206] on div "Implement enhanced training for the design team to improve their skills and red…" at bounding box center [414, 203] width 425 height 43
click at [202, 179] on input "a. Implement enhanced training for the design team to improve their skills and …" at bounding box center [202, 175] width 0 height 9
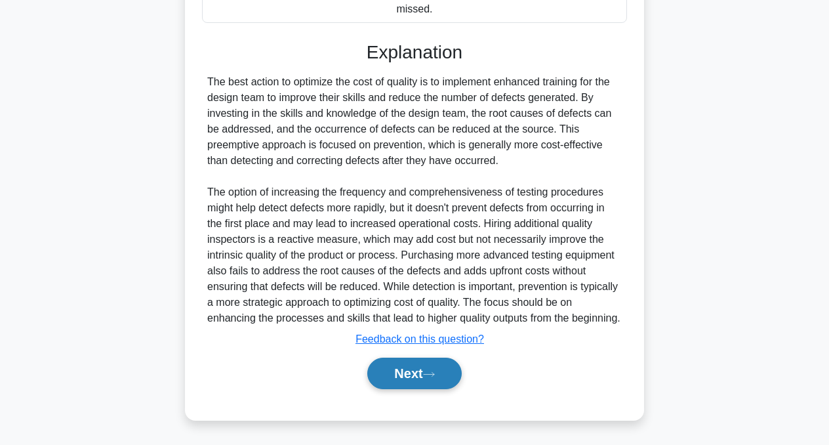
click at [436, 369] on button "Next" at bounding box center [414, 373] width 94 height 31
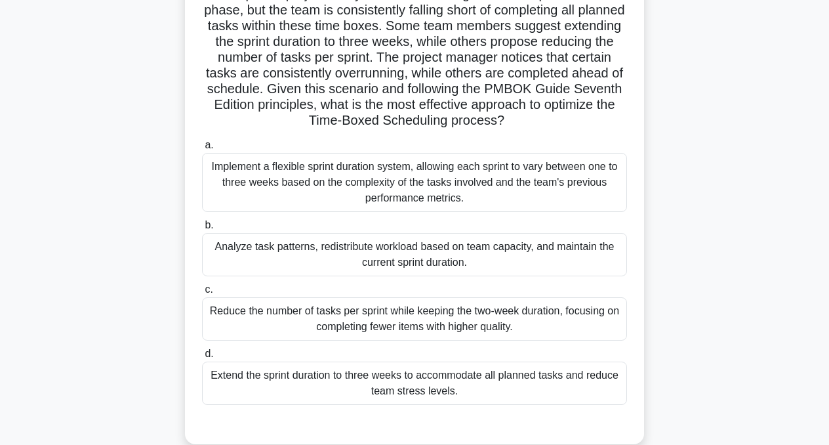
scroll to position [125, 0]
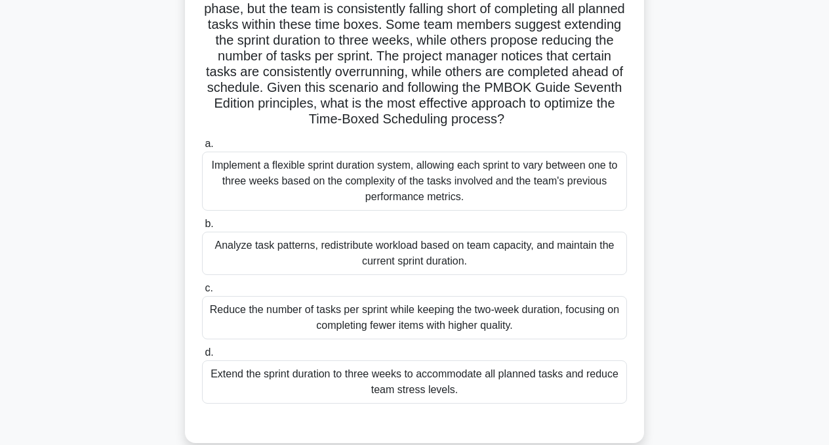
click at [434, 324] on div "Reduce the number of tasks per sprint while keeping the two-week duration, focu…" at bounding box center [414, 317] width 425 height 43
click at [202, 293] on input "c. Reduce the number of tasks per sprint while keeping the two-week duration, f…" at bounding box center [202, 288] width 0 height 9
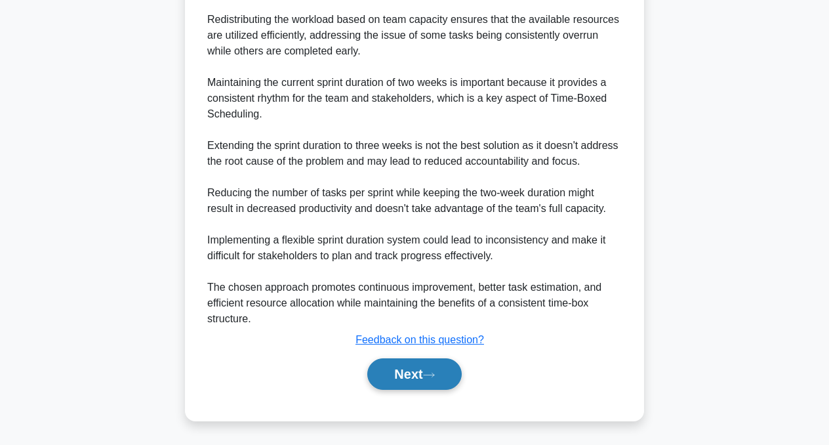
click at [432, 372] on icon at bounding box center [429, 374] width 12 height 7
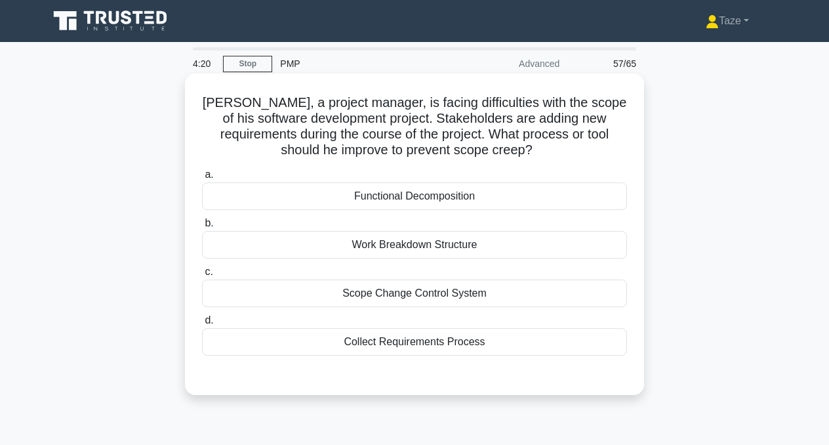
scroll to position [0, 0]
click at [439, 292] on div "Scope Change Control System" at bounding box center [414, 293] width 425 height 28
click at [202, 276] on input "c. Scope Change Control System" at bounding box center [202, 272] width 0 height 9
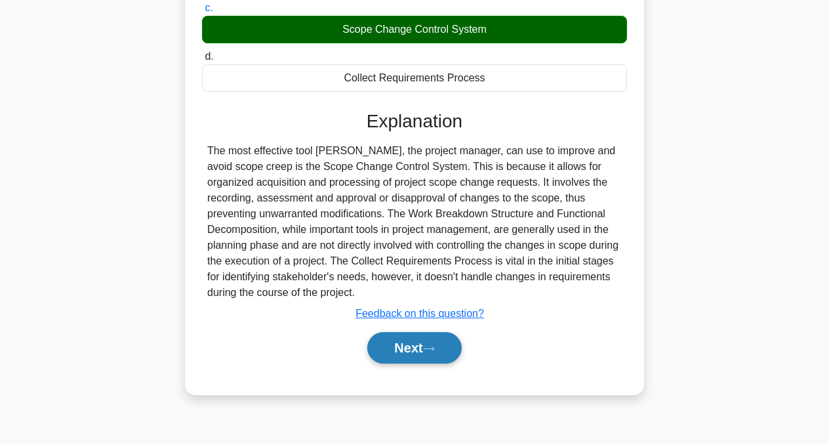
click at [418, 340] on button "Next" at bounding box center [414, 347] width 94 height 31
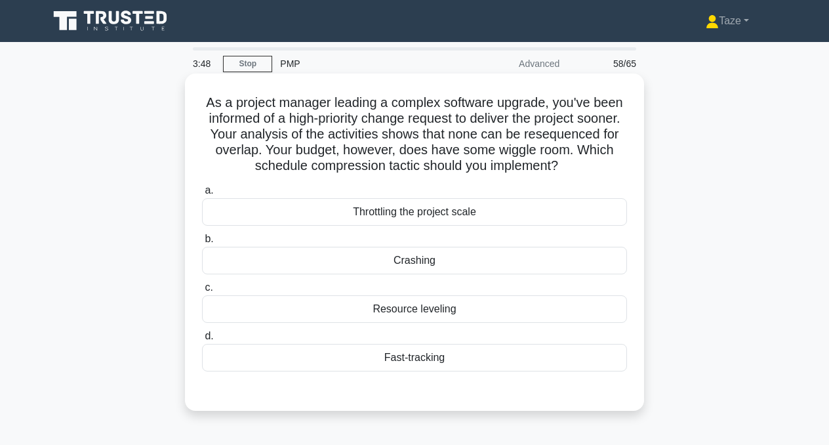
click at [426, 261] on div "Crashing" at bounding box center [414, 261] width 425 height 28
click at [202, 243] on input "b. Crashing" at bounding box center [202, 239] width 0 height 9
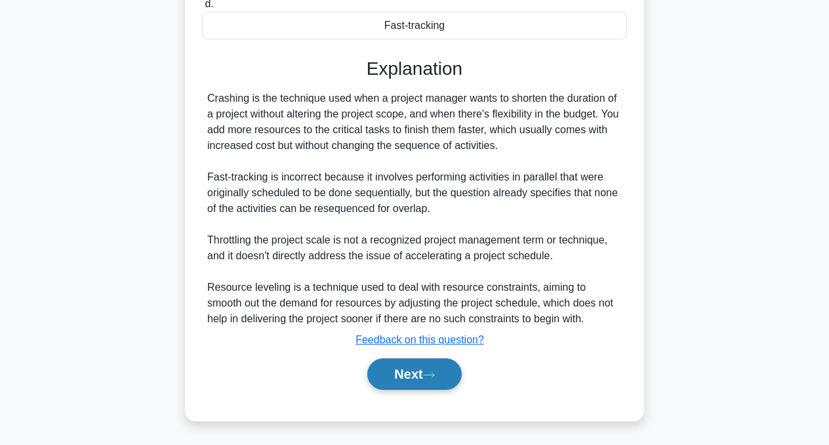
click at [403, 369] on button "Next" at bounding box center [414, 373] width 94 height 31
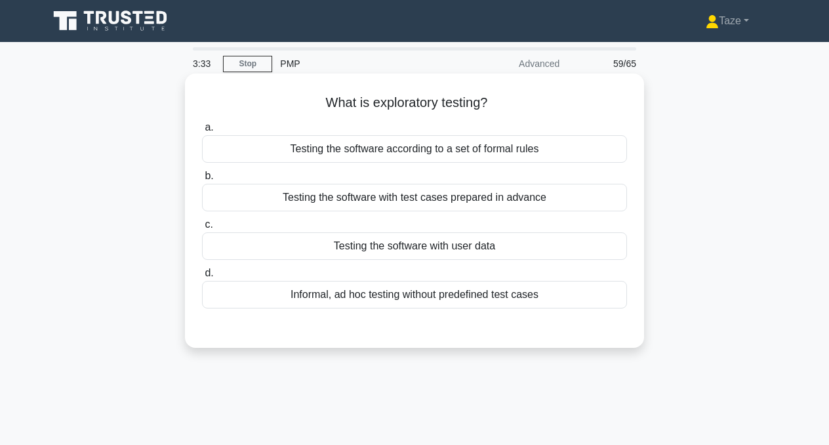
click at [428, 294] on div "Informal, ad hoc testing without predefined test cases" at bounding box center [414, 295] width 425 height 28
click at [202, 277] on input "d. Informal, ad hoc testing without predefined test cases" at bounding box center [202, 273] width 0 height 9
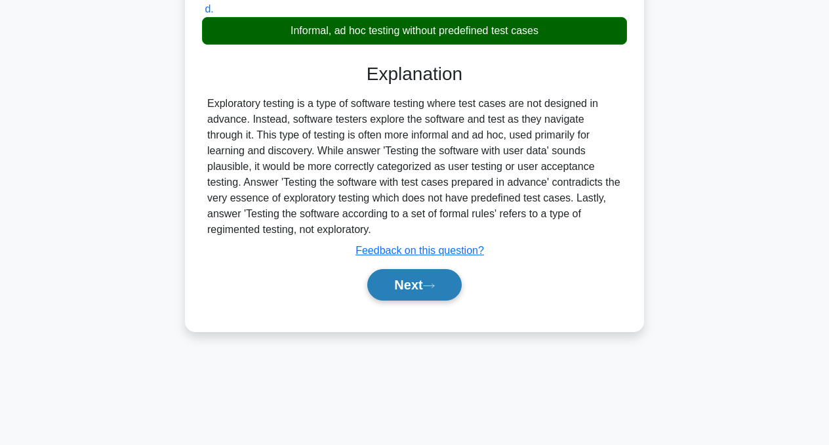
click at [426, 292] on button "Next" at bounding box center [414, 284] width 94 height 31
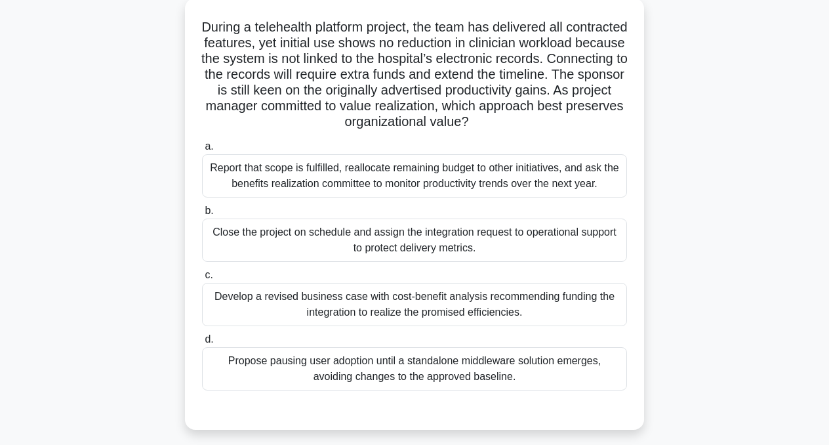
scroll to position [77, 0]
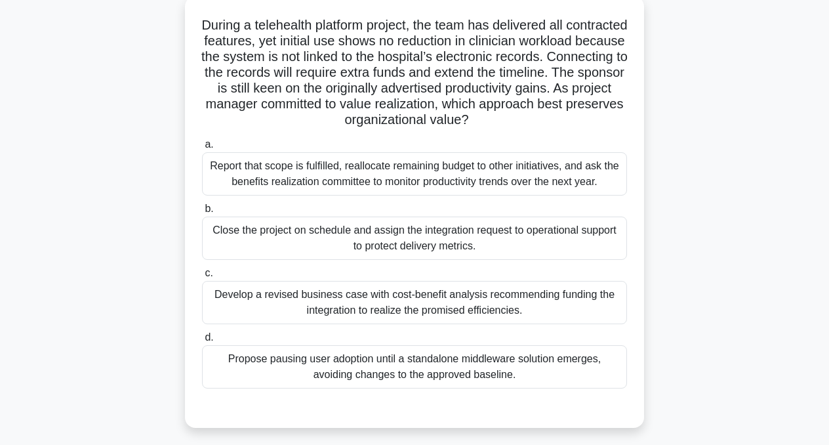
click at [551, 307] on div "Develop a revised business case with cost-benefit analysis recommending funding…" at bounding box center [414, 302] width 425 height 43
click at [202, 277] on input "c. Develop a revised business case with cost-benefit analysis recommending fund…" at bounding box center [202, 273] width 0 height 9
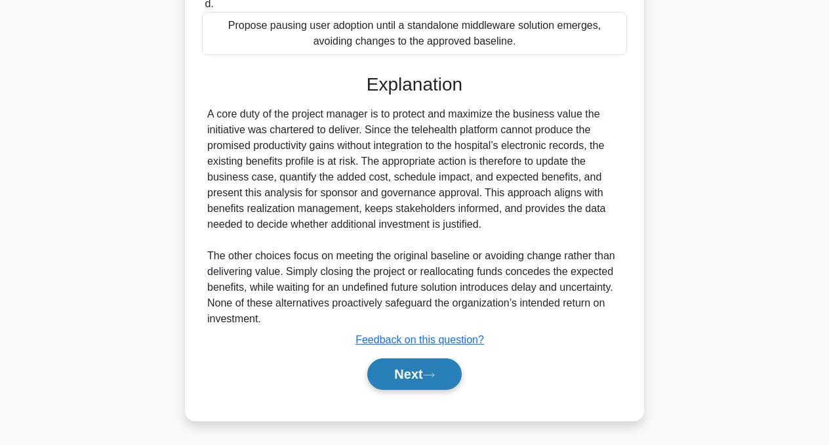
click at [441, 372] on button "Next" at bounding box center [414, 373] width 94 height 31
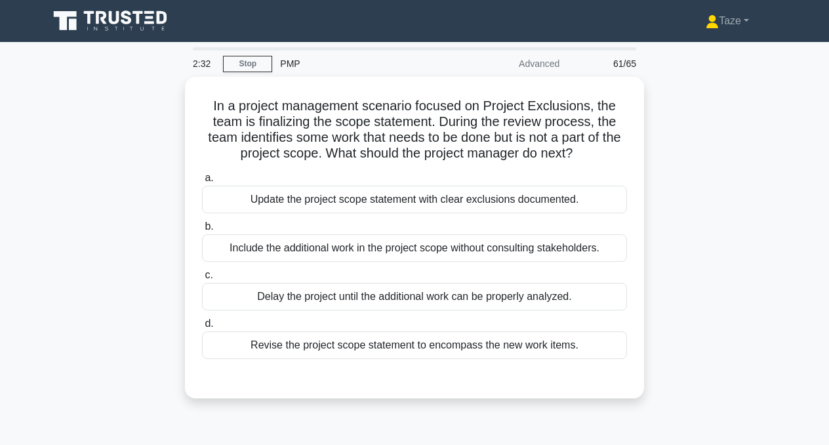
scroll to position [0, 0]
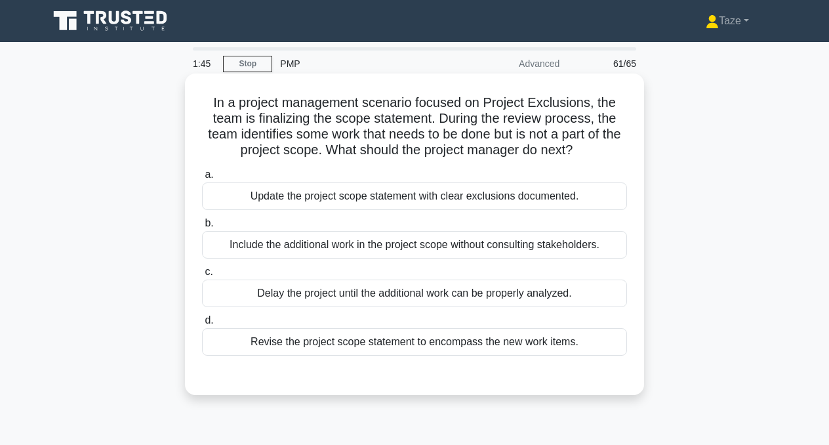
click at [441, 194] on div "Update the project scope statement with clear exclusions documented." at bounding box center [414, 196] width 425 height 28
click at [202, 179] on input "a. Update the project scope statement with clear exclusions documented." at bounding box center [202, 175] width 0 height 9
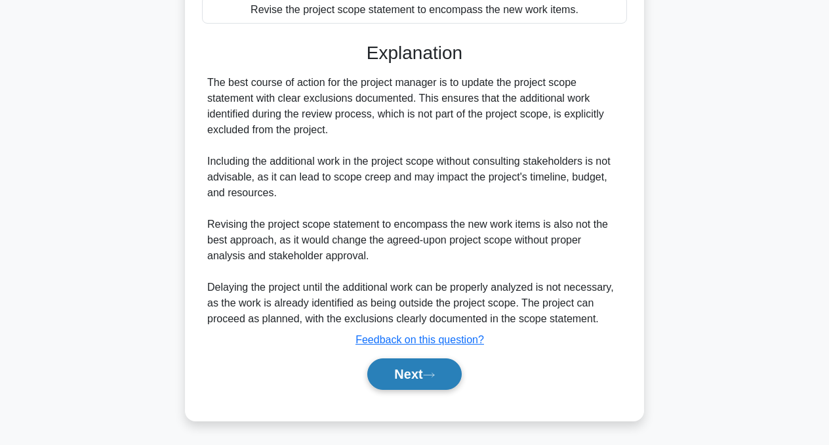
click at [419, 375] on button "Next" at bounding box center [414, 373] width 94 height 31
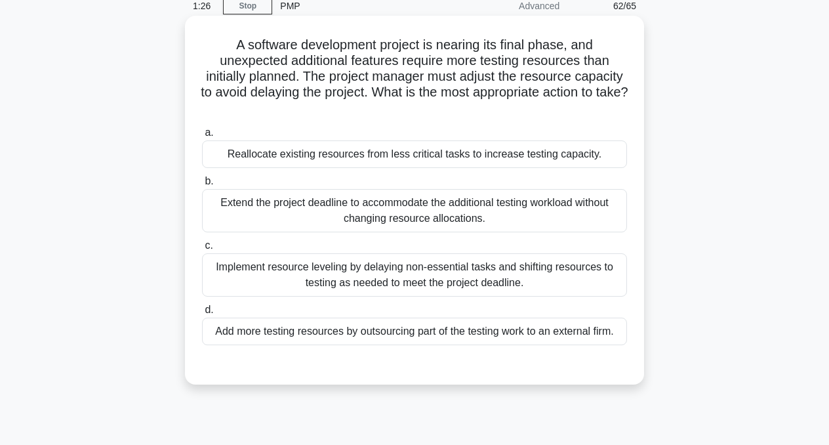
scroll to position [60, 0]
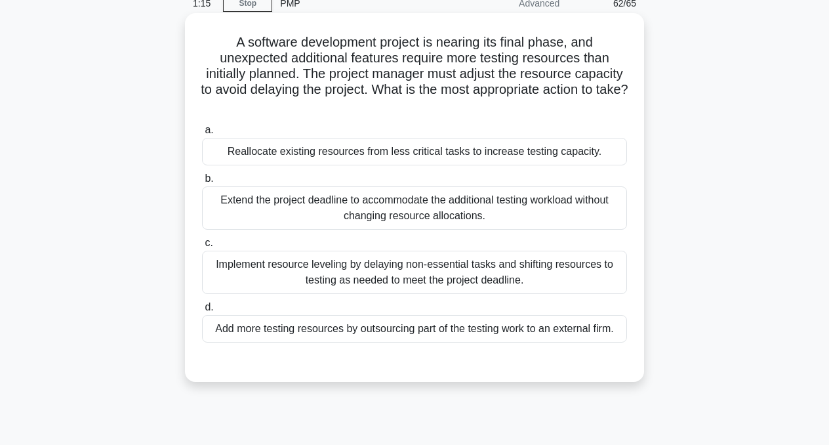
click at [488, 283] on div "Implement resource leveling by delaying non-essential tasks and shifting resour…" at bounding box center [414, 272] width 425 height 43
click at [202, 247] on input "c. Implement resource leveling by delaying non-essential tasks and shifting res…" at bounding box center [202, 243] width 0 height 9
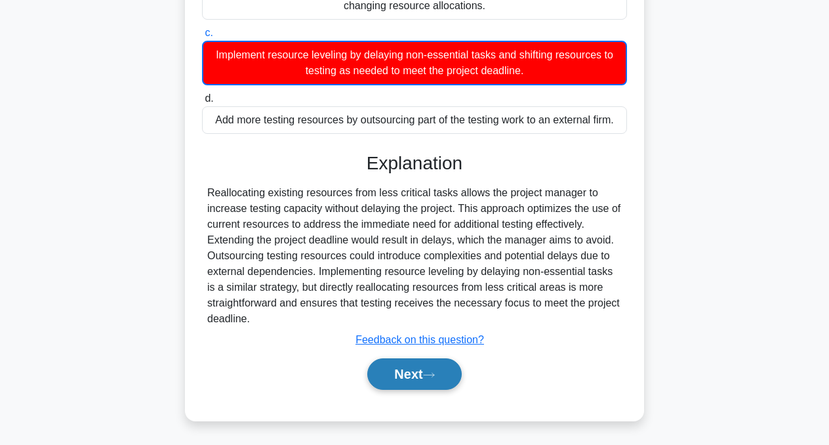
click at [442, 373] on button "Next" at bounding box center [414, 373] width 94 height 31
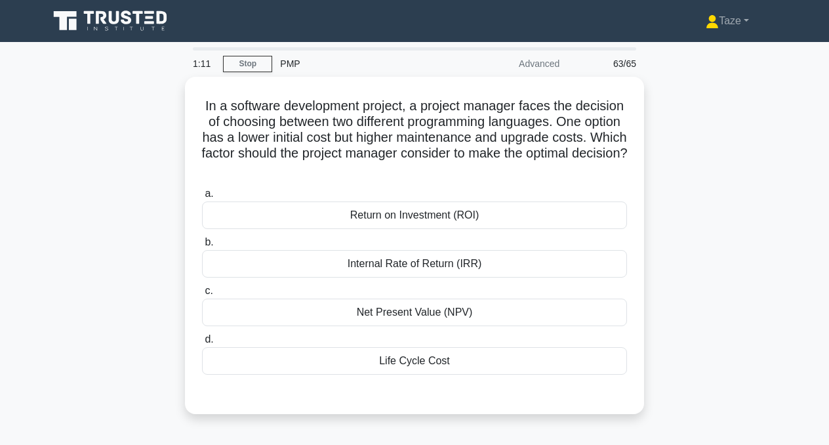
scroll to position [0, 0]
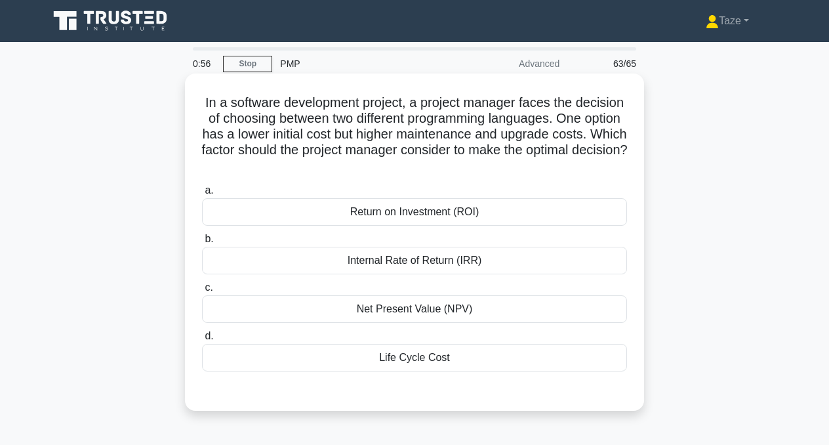
click at [441, 212] on div "Return on Investment (ROI)" at bounding box center [414, 212] width 425 height 28
click at [202, 195] on input "a. Return on Investment (ROI)" at bounding box center [202, 190] width 0 height 9
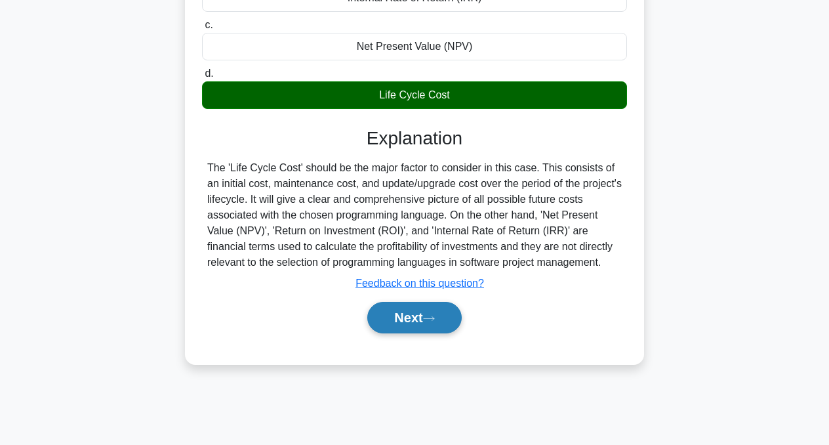
click at [423, 333] on button "Next" at bounding box center [414, 317] width 94 height 31
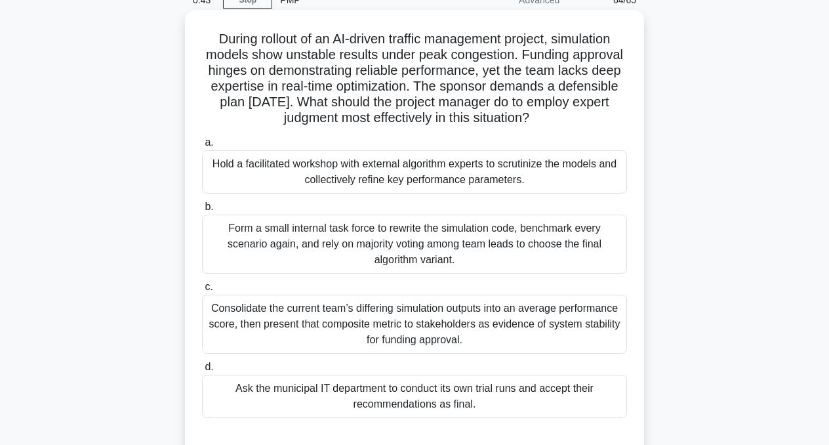
scroll to position [69, 0]
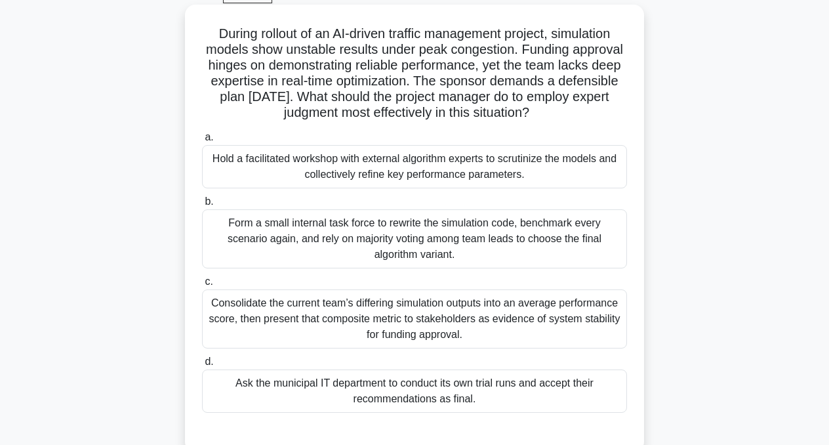
click at [525, 168] on div "Hold a facilitated workshop with external algorithm experts to scrutinize the m…" at bounding box center [414, 166] width 425 height 43
click at [202, 142] on input "a. Hold a facilitated workshop with external algorithm experts to scrutinize th…" at bounding box center [202, 137] width 0 height 9
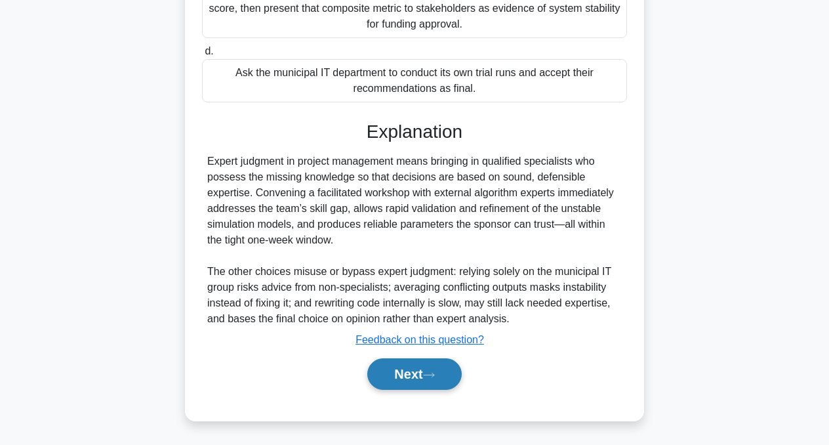
click at [441, 375] on button "Next" at bounding box center [414, 373] width 94 height 31
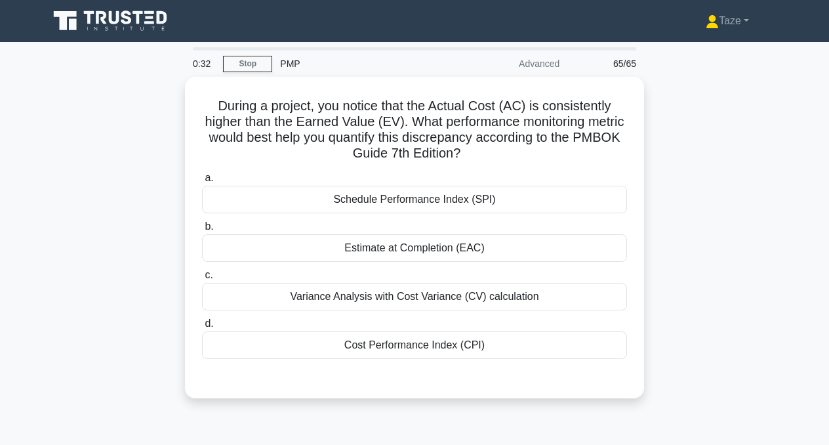
scroll to position [0, 0]
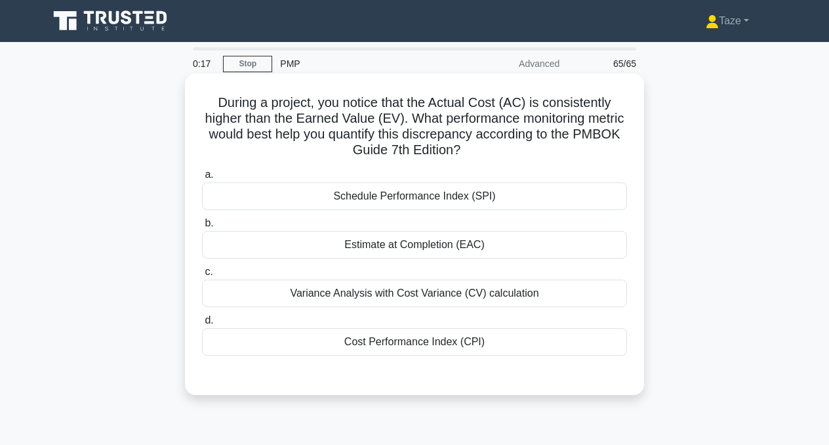
click at [455, 297] on div "Variance Analysis with Cost Variance (CV) calculation" at bounding box center [414, 293] width 425 height 28
click at [202, 276] on input "c. Variance Analysis with Cost Variance (CV) calculation" at bounding box center [202, 272] width 0 height 9
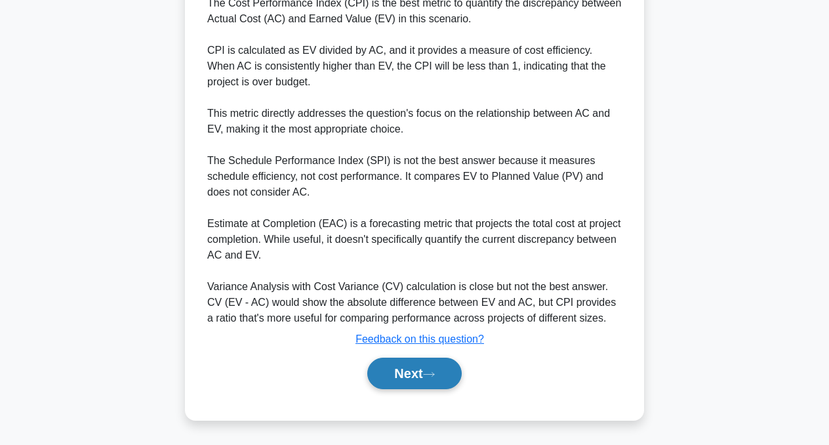
scroll to position [412, 0]
click at [417, 381] on button "Next" at bounding box center [414, 373] width 94 height 31
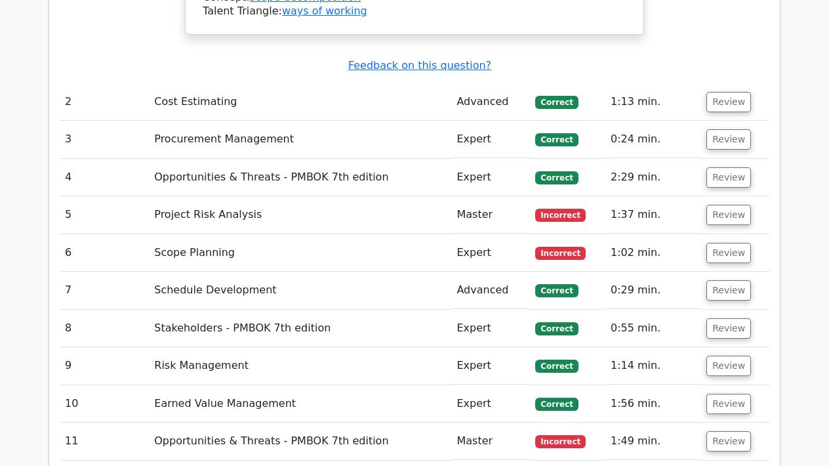
scroll to position [2386, 0]
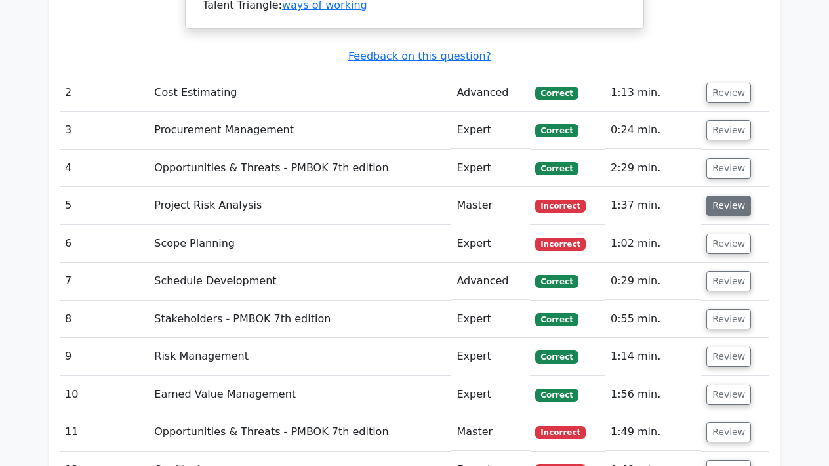
click at [718, 195] on button "Review" at bounding box center [728, 205] width 45 height 20
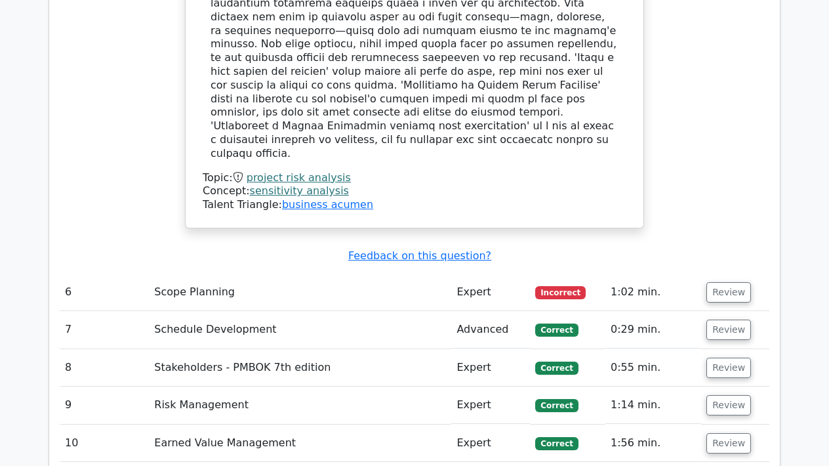
scroll to position [2988, 0]
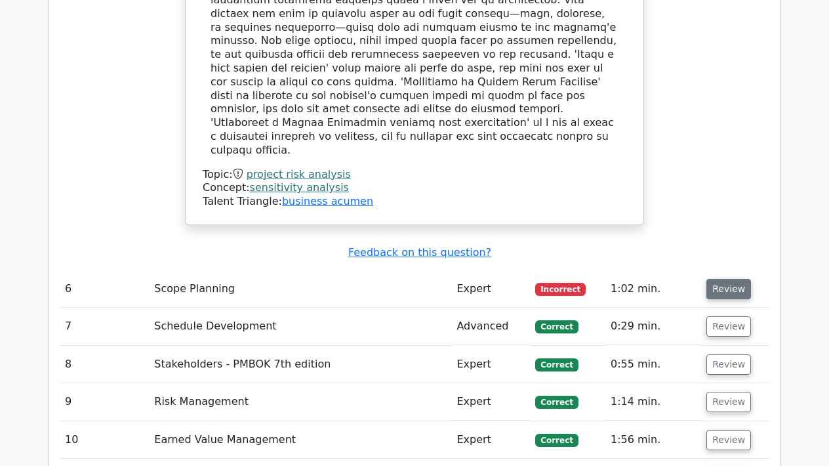
click at [726, 279] on button "Review" at bounding box center [728, 289] width 45 height 20
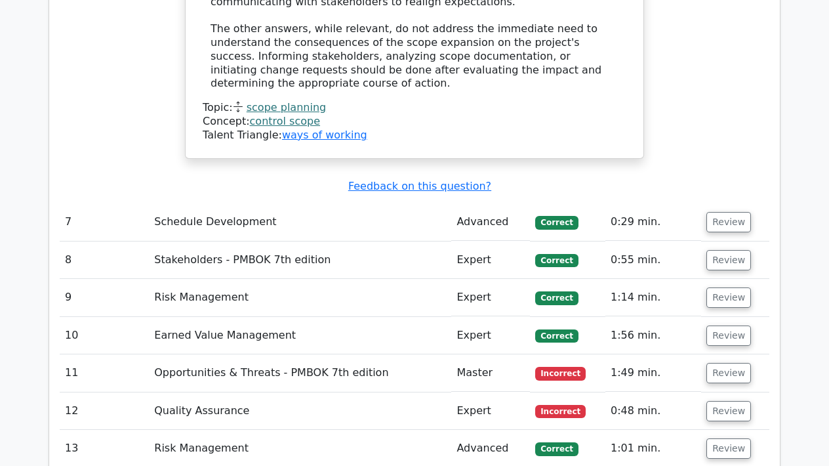
scroll to position [3732, 0]
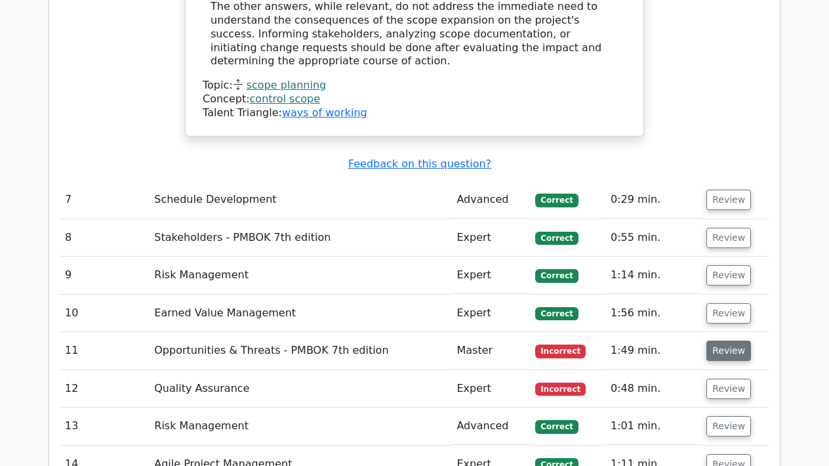
click at [733, 340] on button "Review" at bounding box center [728, 350] width 45 height 20
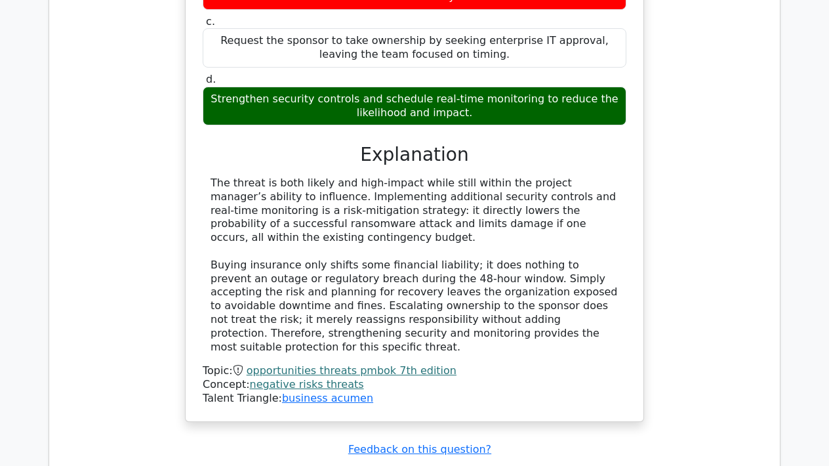
scroll to position [4364, 0]
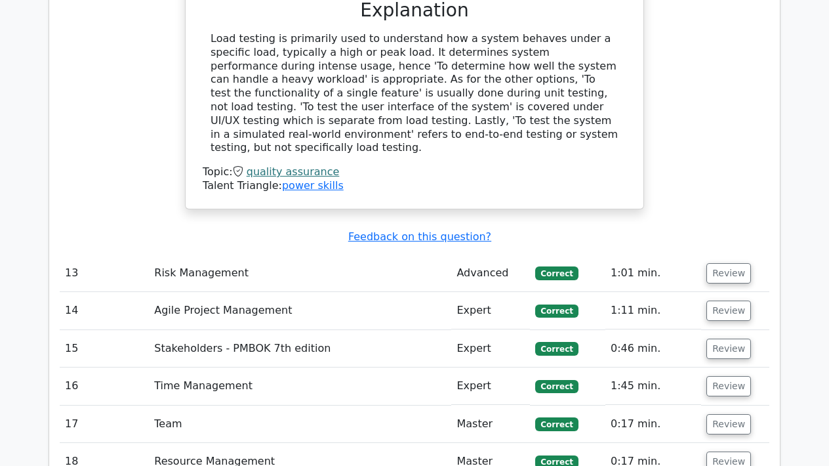
scroll to position [5102, 0]
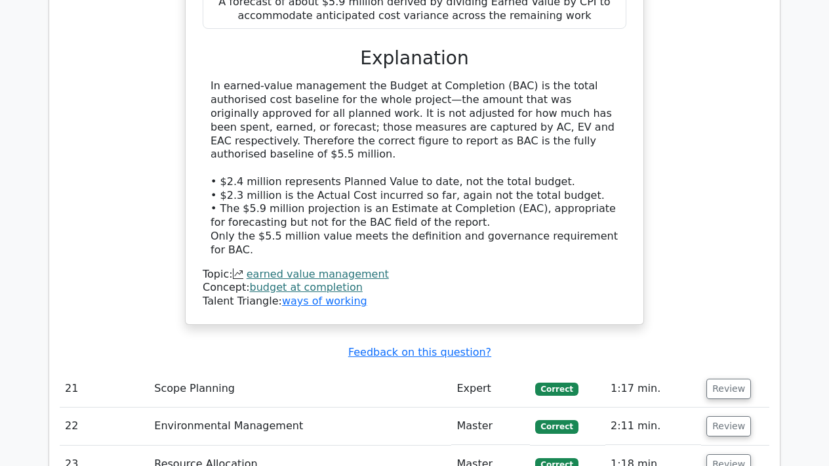
scroll to position [5949, 0]
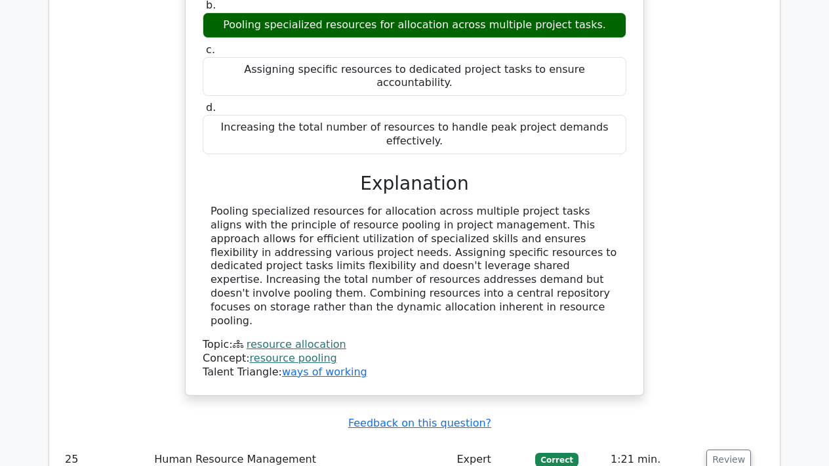
scroll to position [6598, 0]
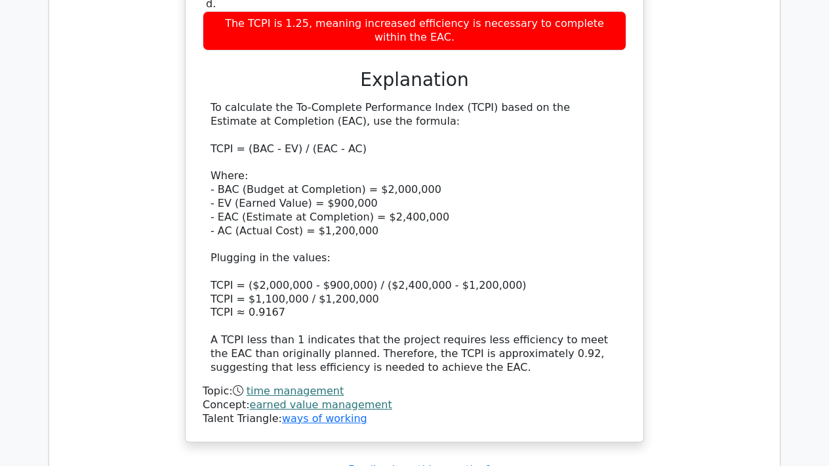
scroll to position [7462, 0]
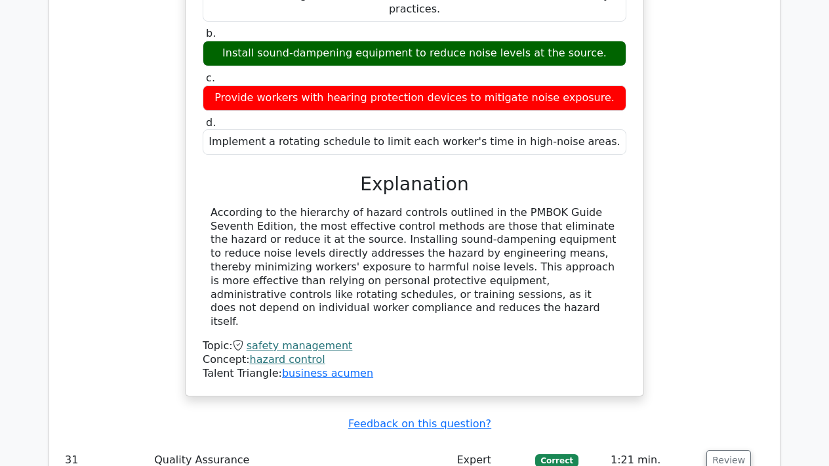
scroll to position [8205, 0]
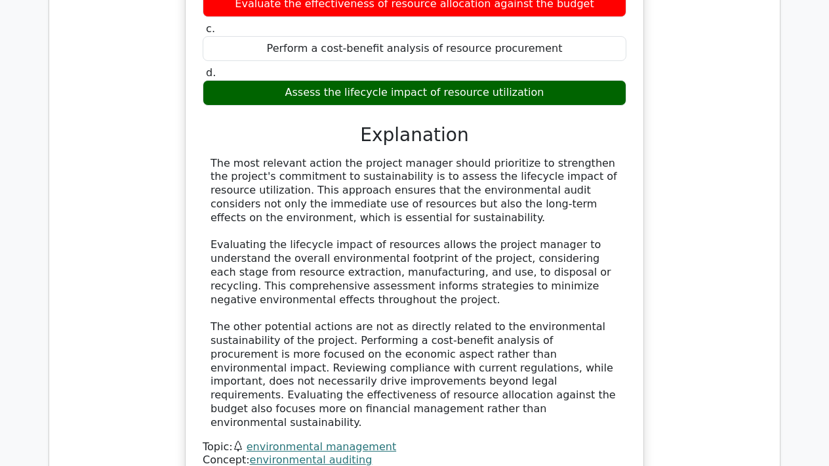
scroll to position [8919, 0]
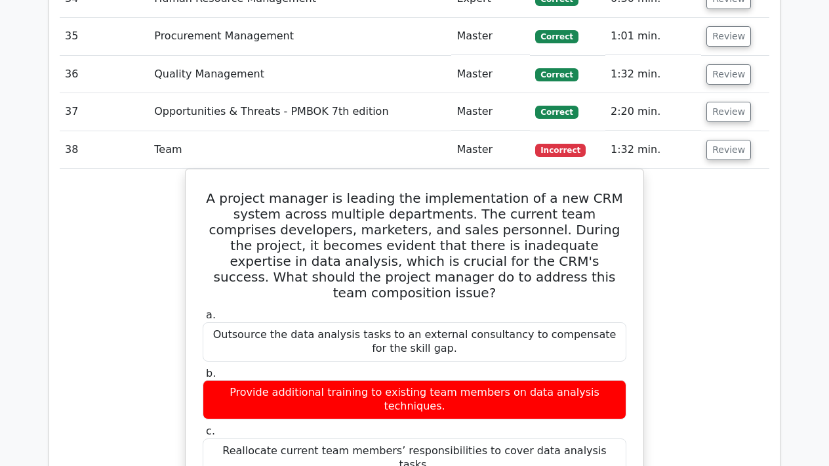
scroll to position [9487, 0]
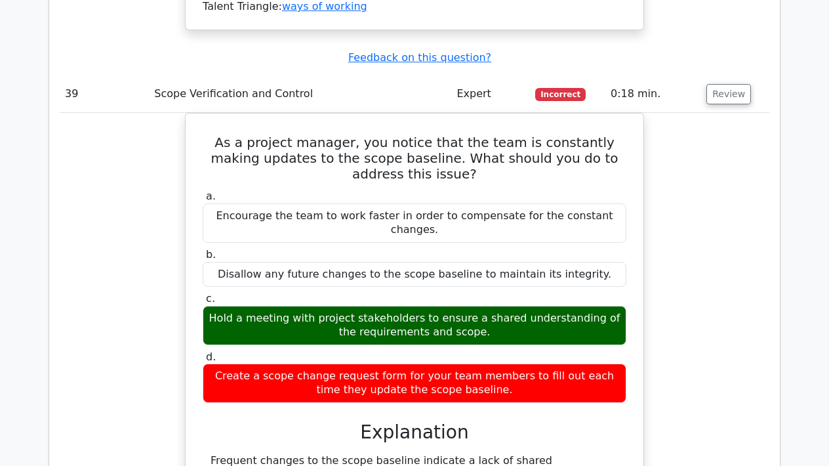
scroll to position [10164, 0]
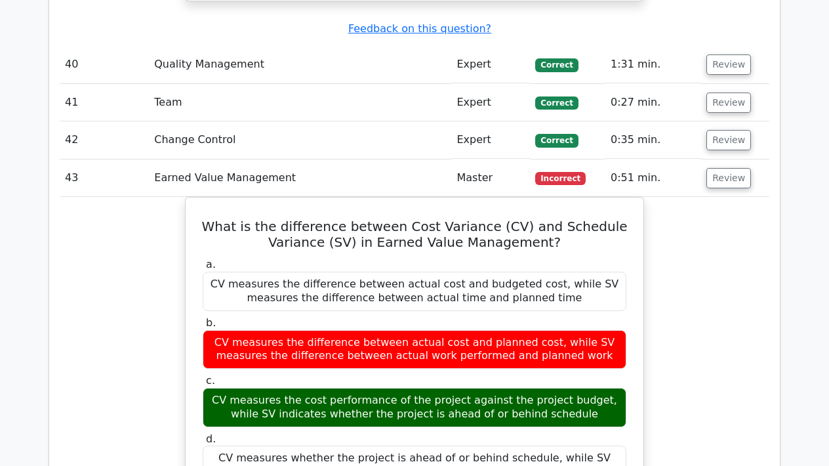
scroll to position [10843, 0]
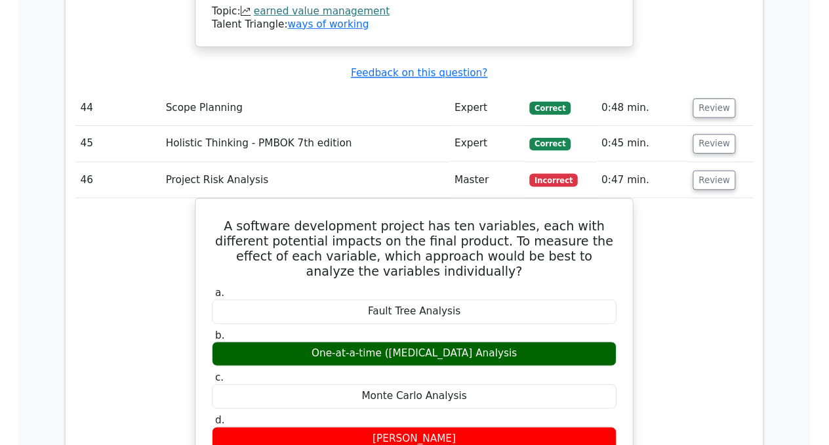
scroll to position [11617, 0]
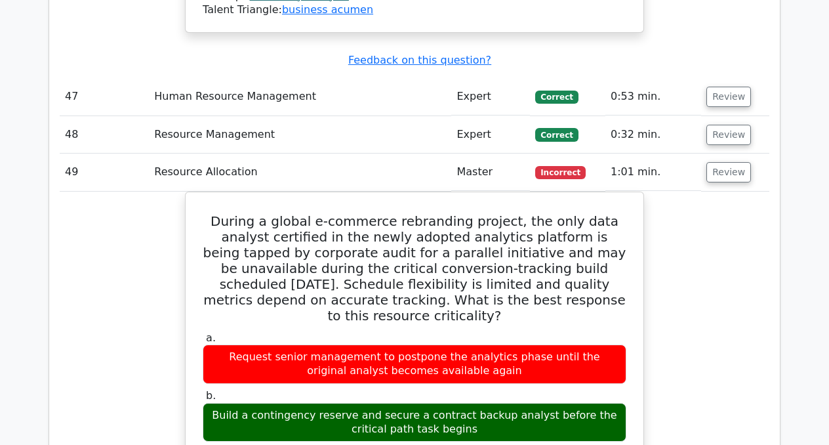
scroll to position [12400, 0]
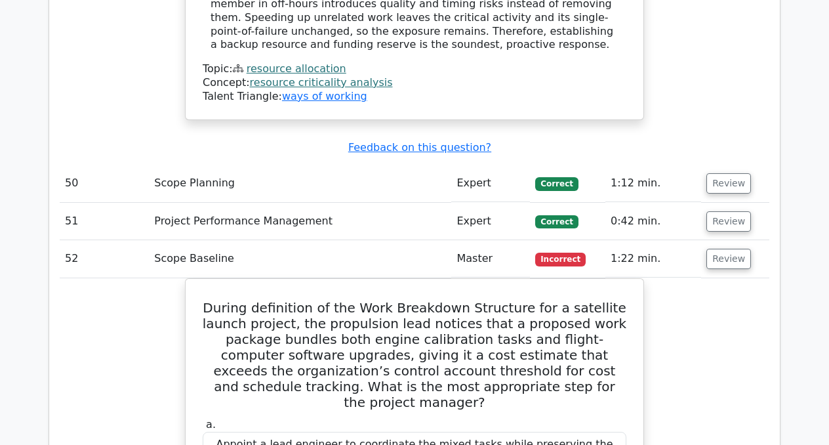
scroll to position [13112, 0]
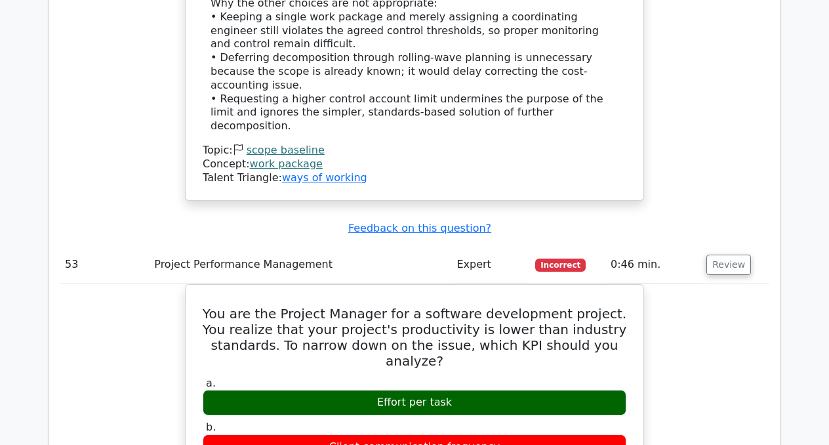
scroll to position [13974, 0]
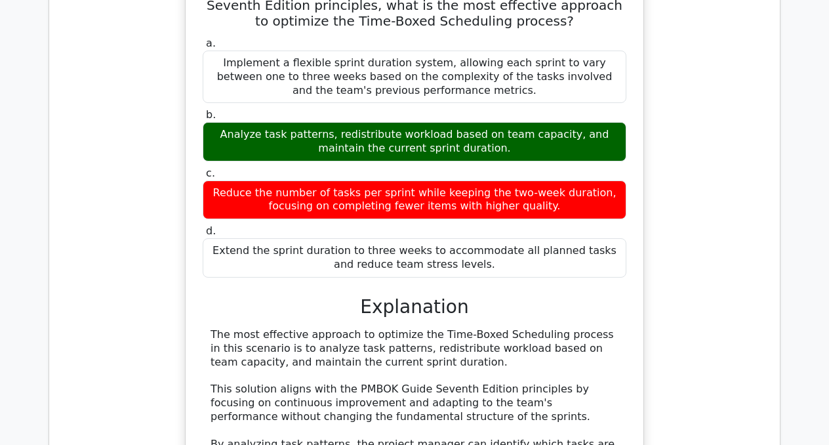
scroll to position [15163, 0]
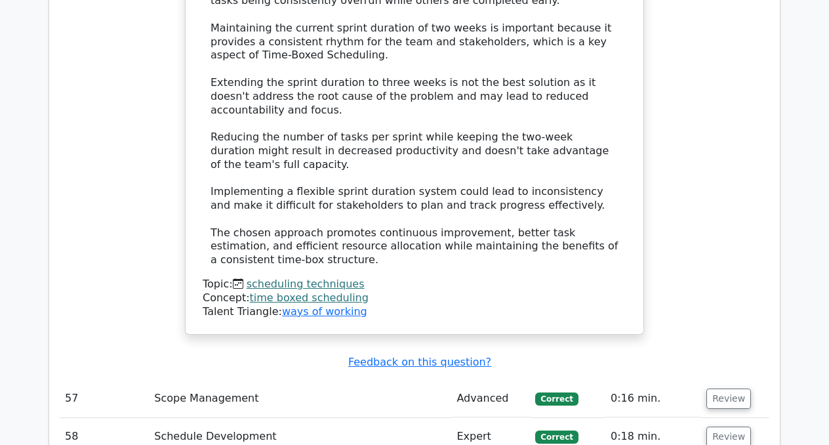
scroll to position [15683, 0]
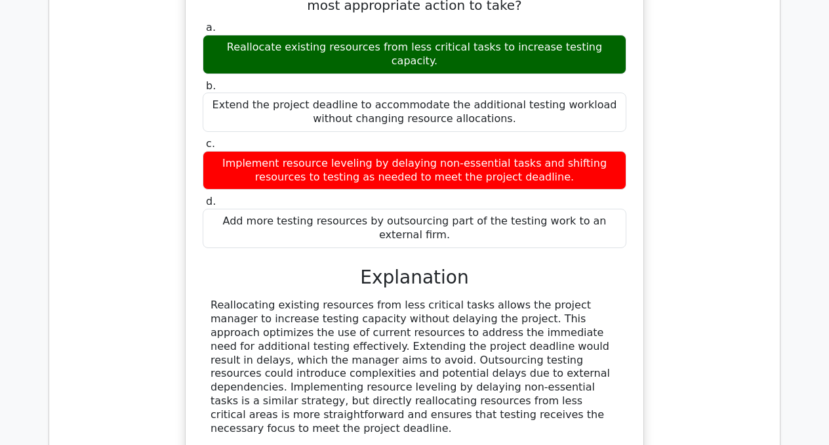
scroll to position [16375, 0]
